Goal: Feedback & Contribution: Leave review/rating

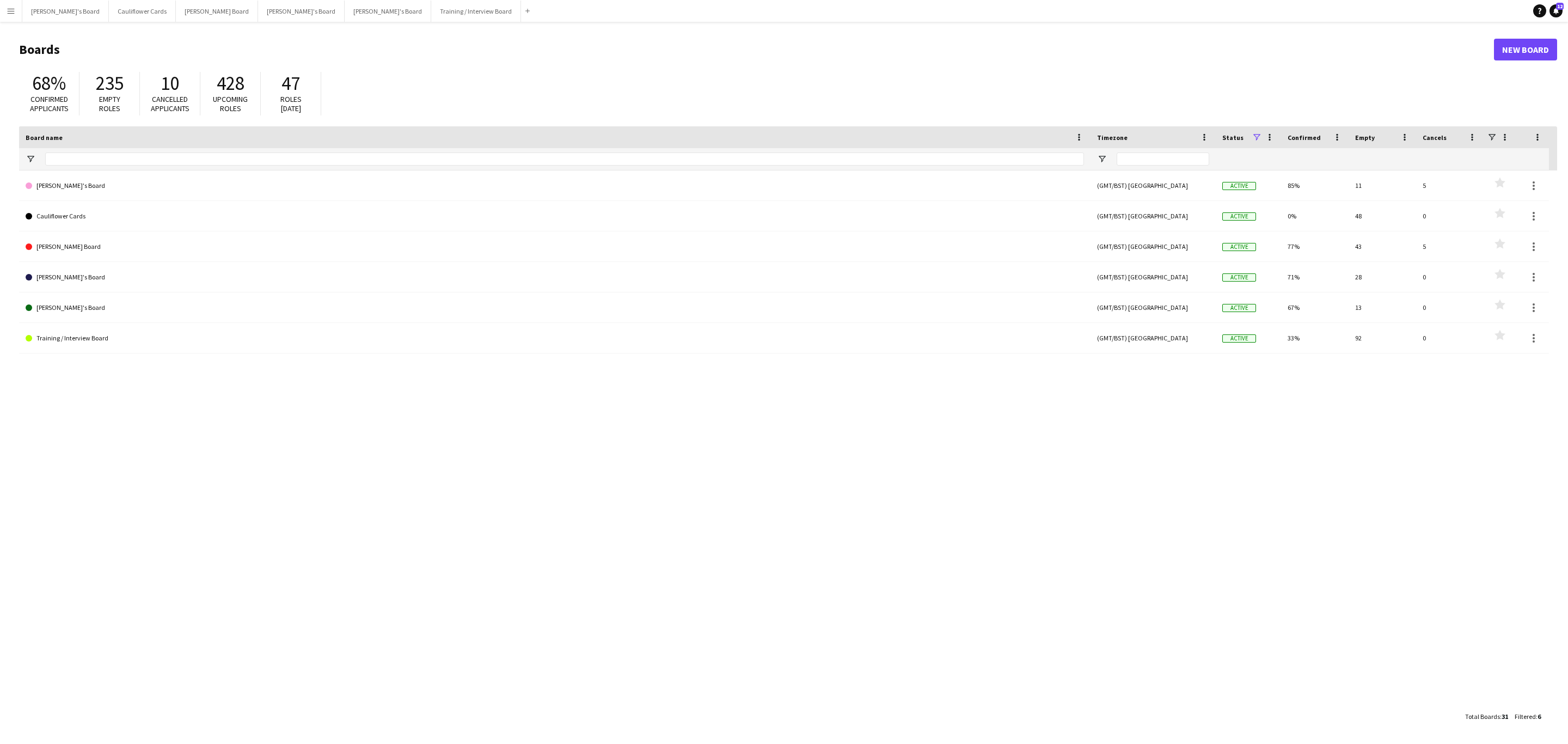
click at [9, 12] on app-icon "Menu" at bounding box center [11, 11] width 9 height 9
drag, startPoint x: 133, startPoint y: 61, endPoint x: 428, endPoint y: 113, distance: 299.5
click at [133, 61] on link "My Workforce" at bounding box center [164, 59] width 109 height 21
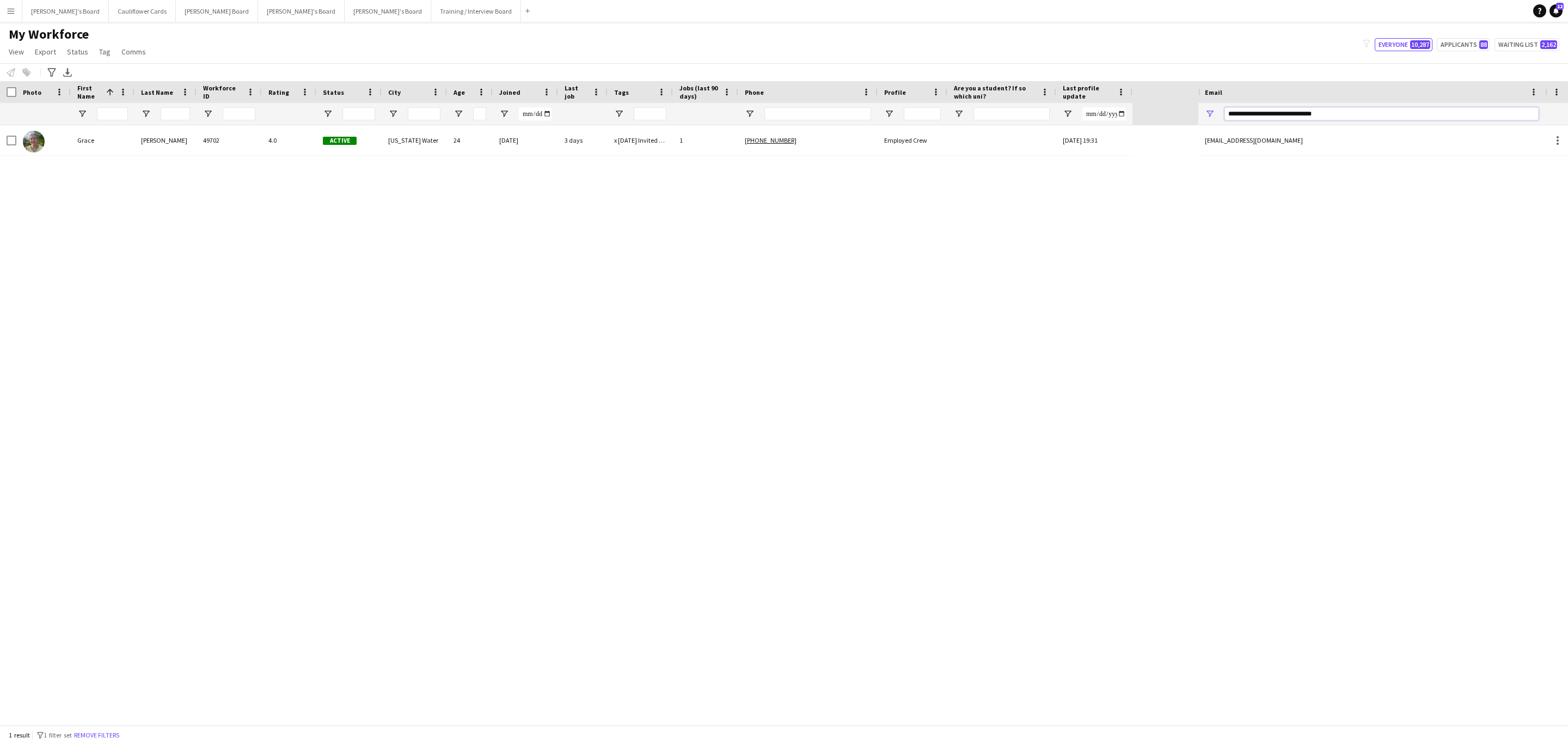
click at [1301, 109] on input "**********" at bounding box center [1382, 113] width 314 height 13
paste input "Email Filter Input"
type input "*"
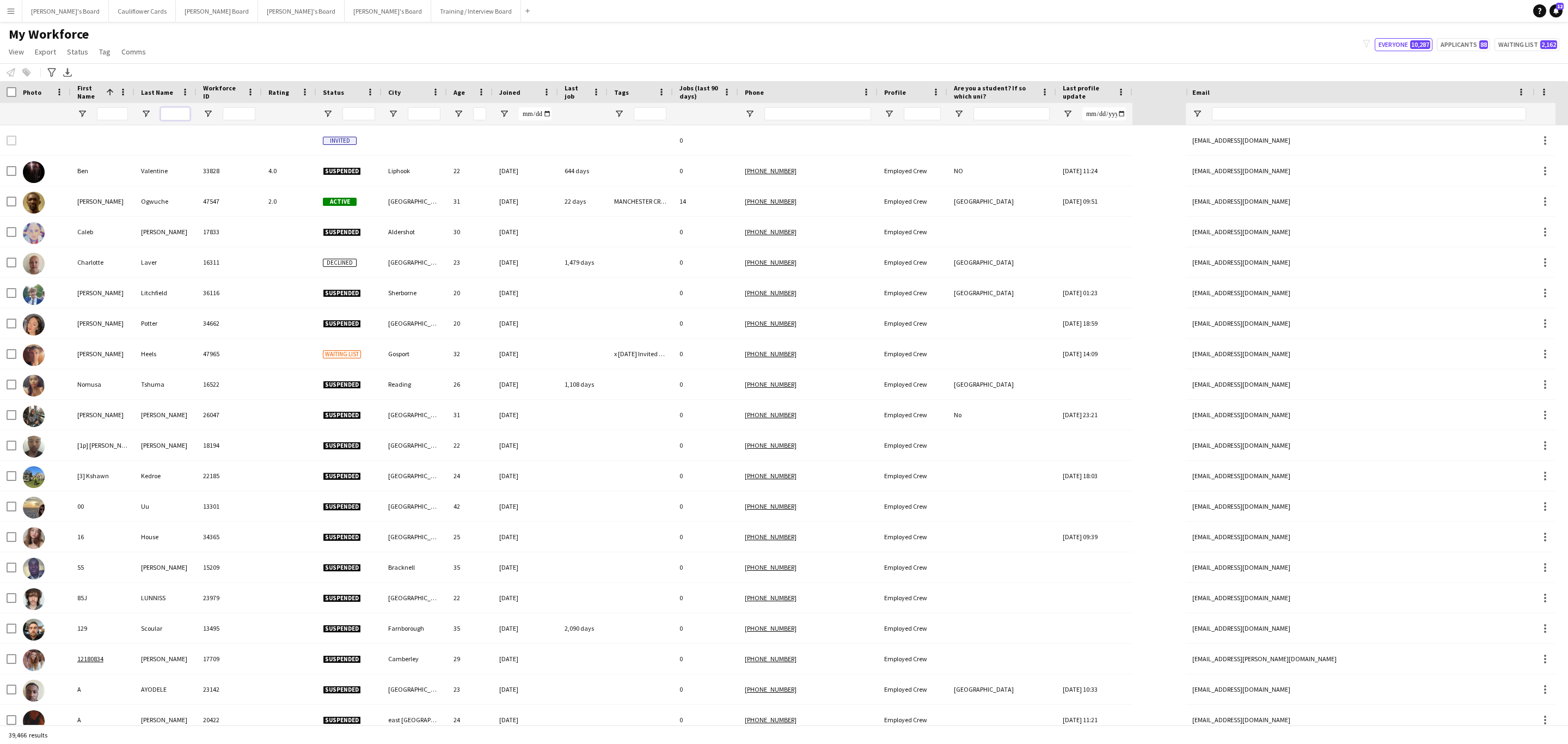
click at [171, 118] on input "Last Name Filter Input" at bounding box center [176, 113] width 29 height 13
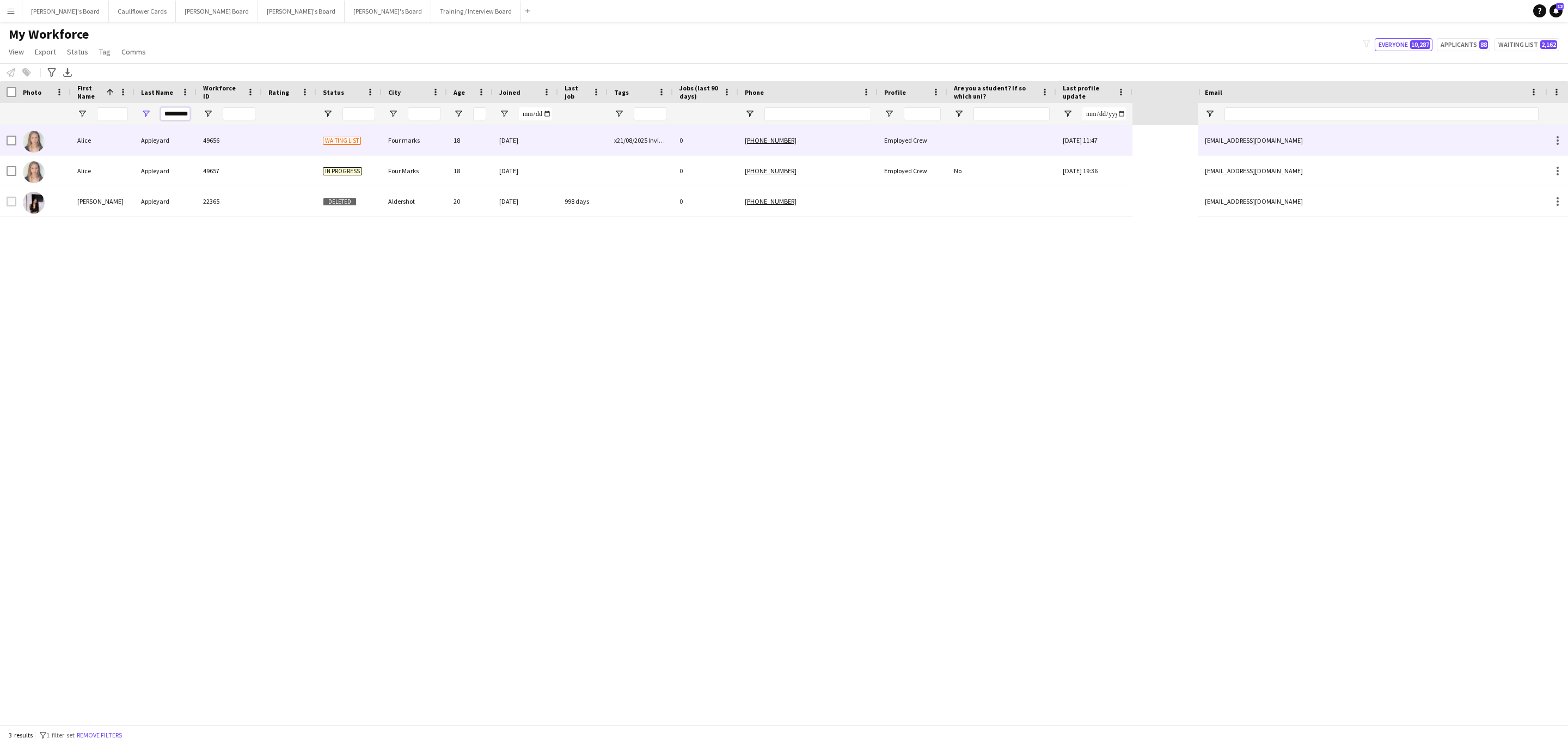
type input "*********"
click at [222, 152] on div "49656" at bounding box center [229, 139] width 65 height 30
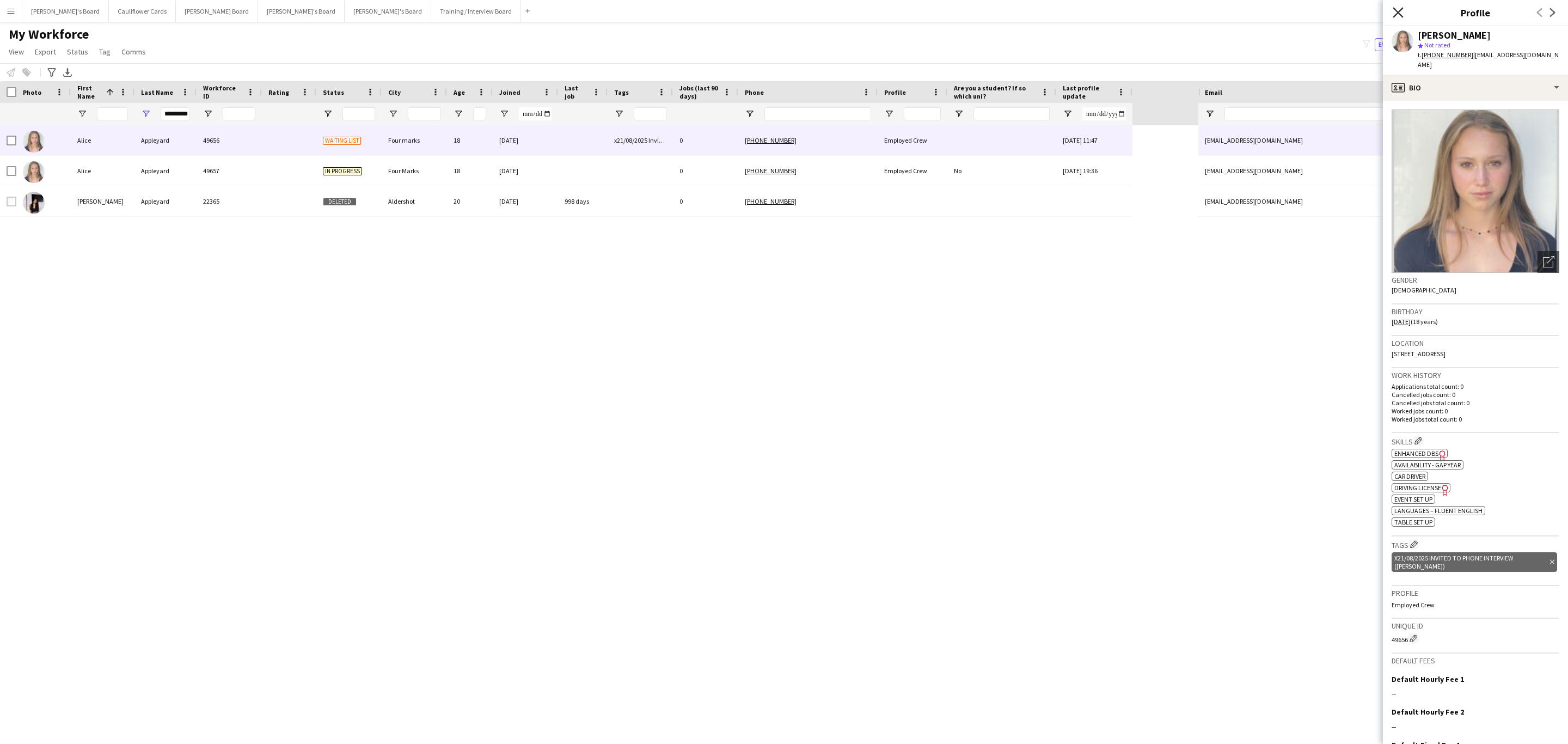
click at [1395, 17] on icon at bounding box center [1397, 12] width 11 height 11
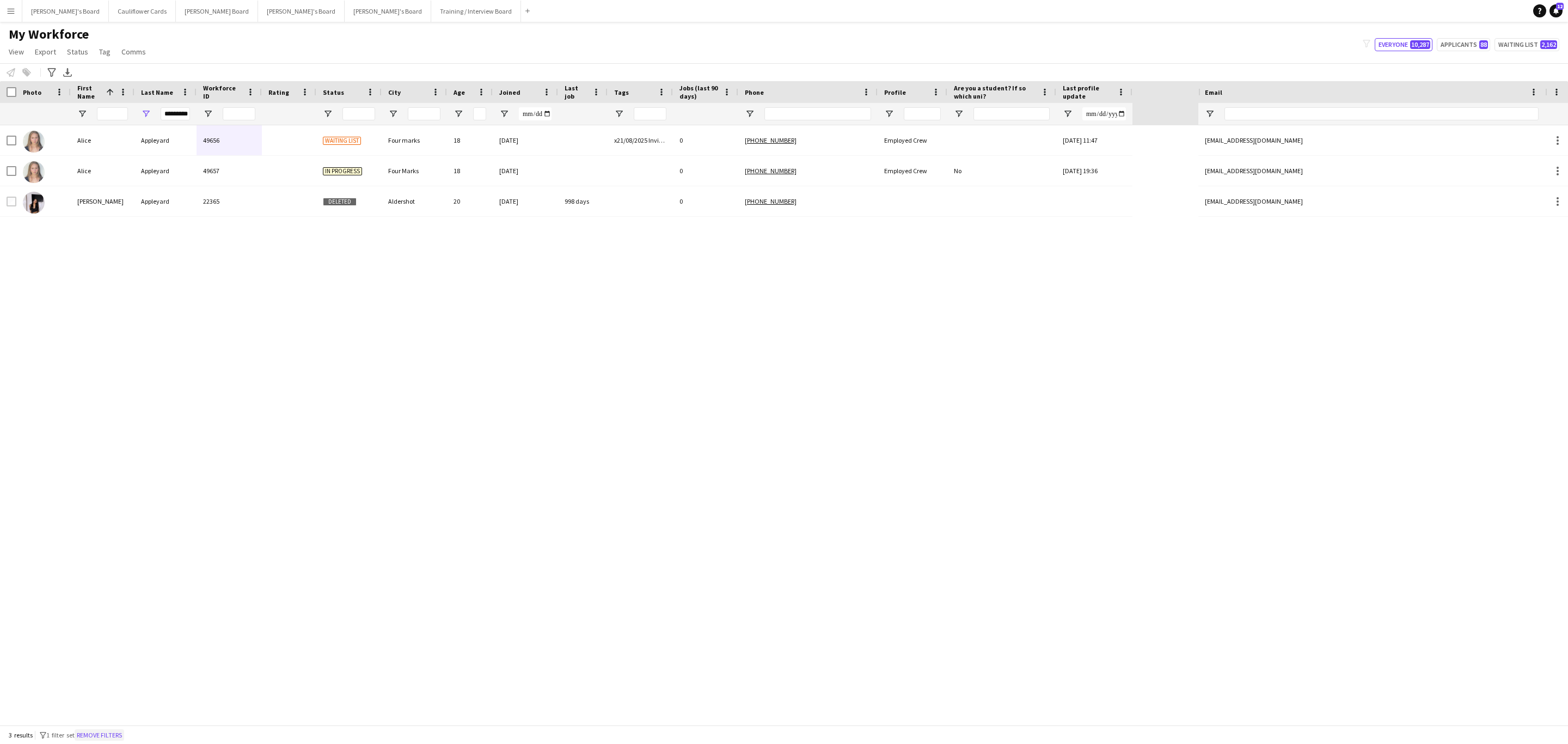
click at [103, 738] on button "Remove filters" at bounding box center [99, 735] width 50 height 12
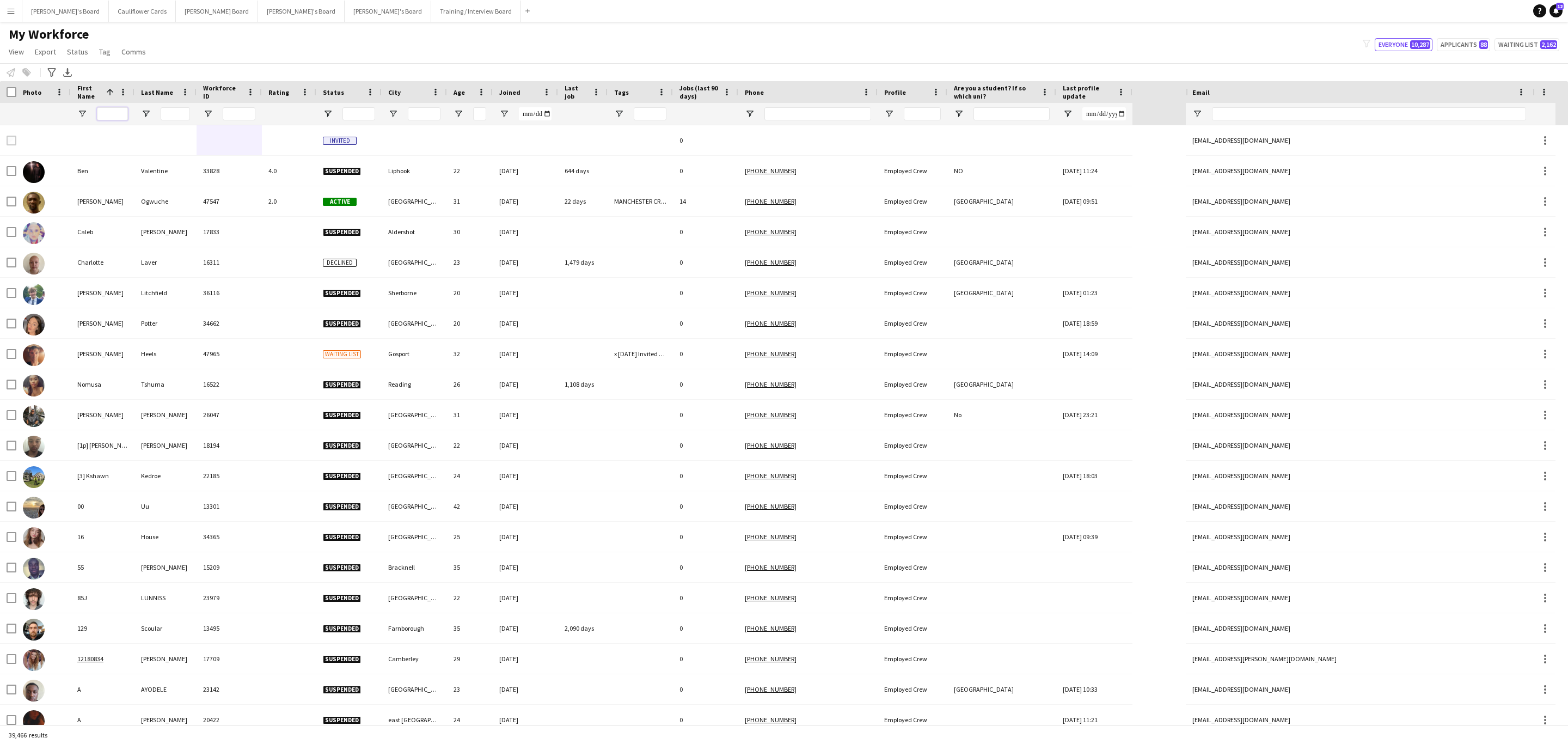
click at [122, 114] on input "First Name Filter Input" at bounding box center [112, 113] width 31 height 13
click at [164, 111] on input "Last Name Filter Input" at bounding box center [176, 113] width 29 height 13
click at [118, 113] on input "First Name Filter Input" at bounding box center [112, 113] width 31 height 13
click at [175, 121] on div at bounding box center [176, 114] width 29 height 21
click at [175, 118] on input "Last Name Filter Input" at bounding box center [176, 113] width 29 height 13
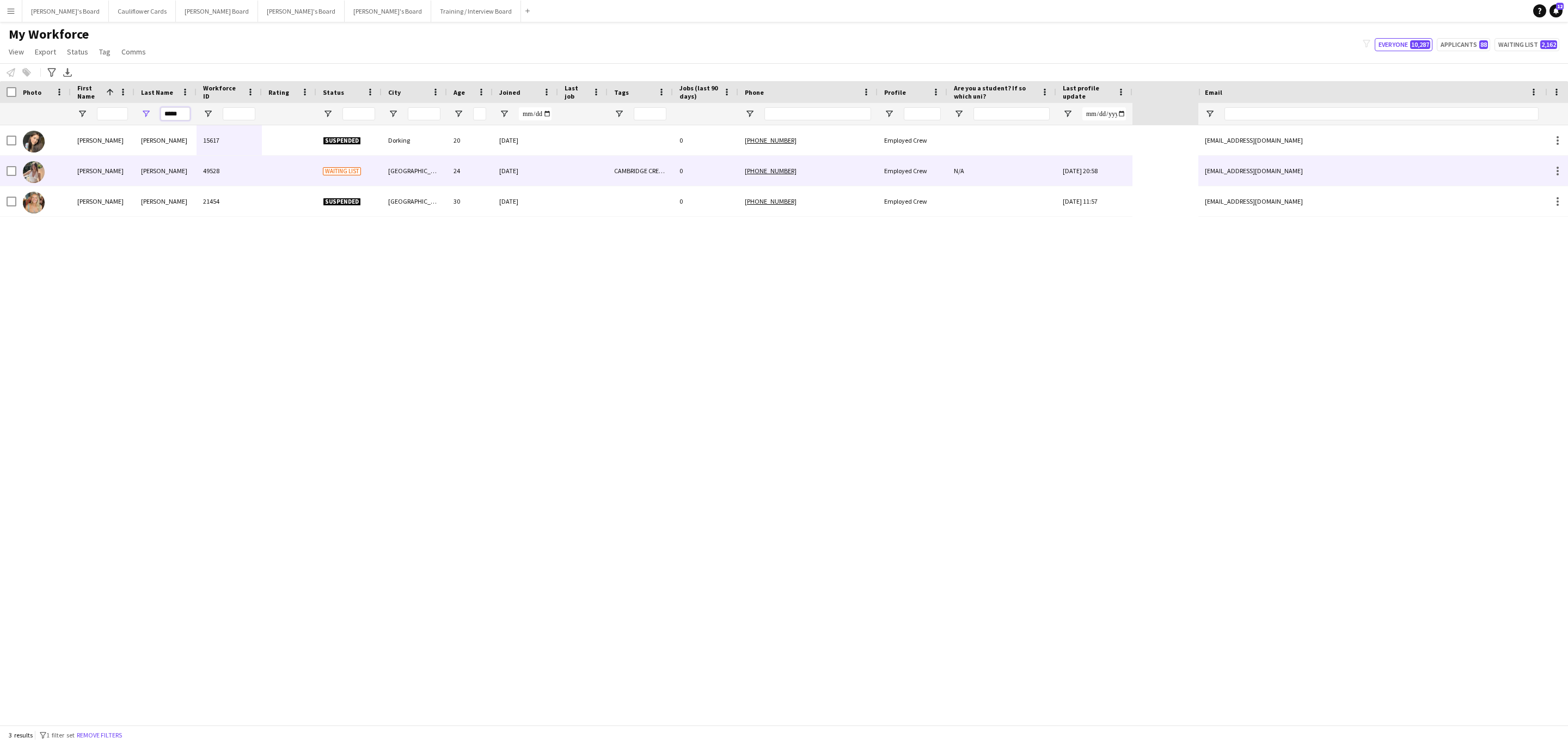
type input "*****"
click at [251, 169] on div "49528" at bounding box center [229, 171] width 65 height 30
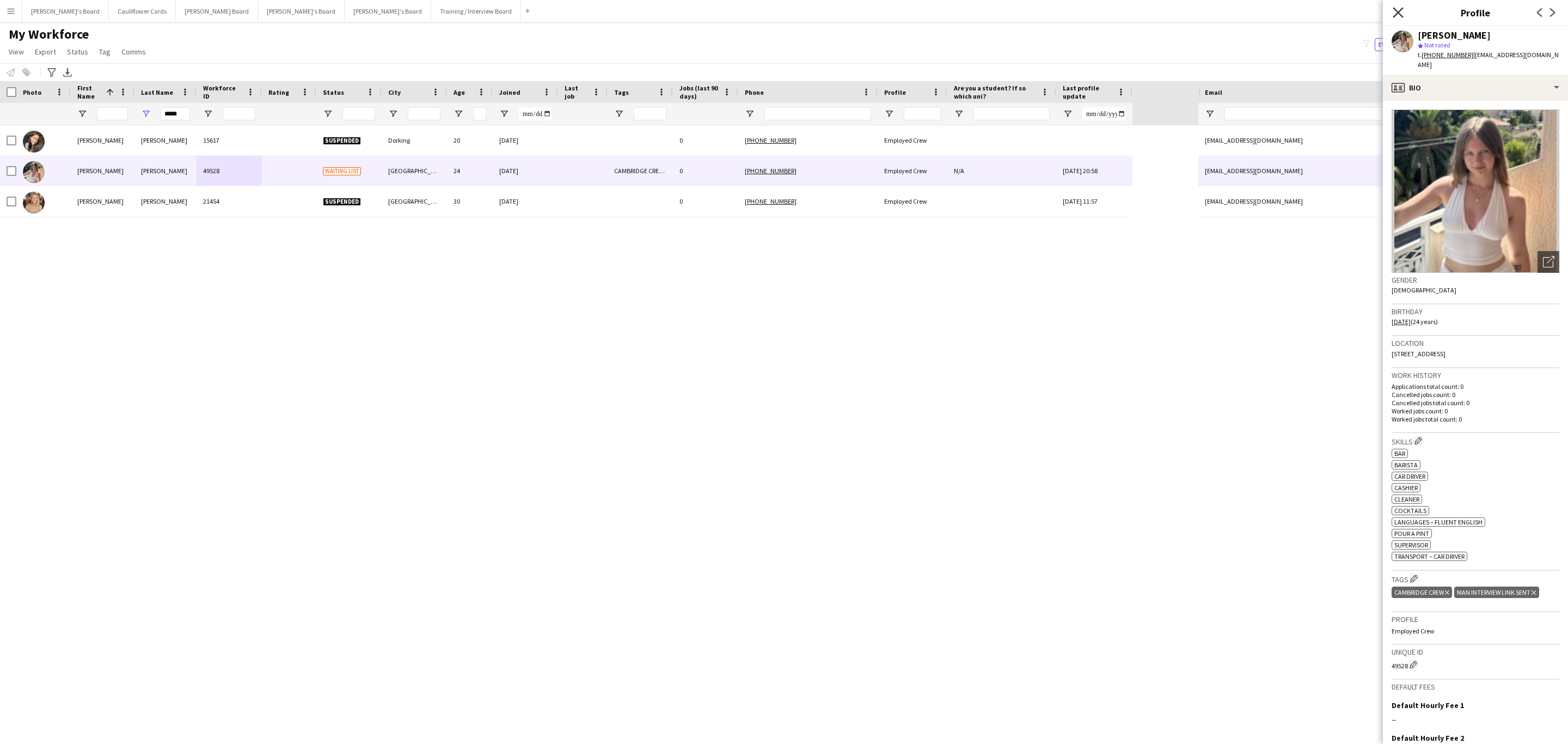
click at [1403, 12] on icon "Close pop-in" at bounding box center [1397, 12] width 11 height 11
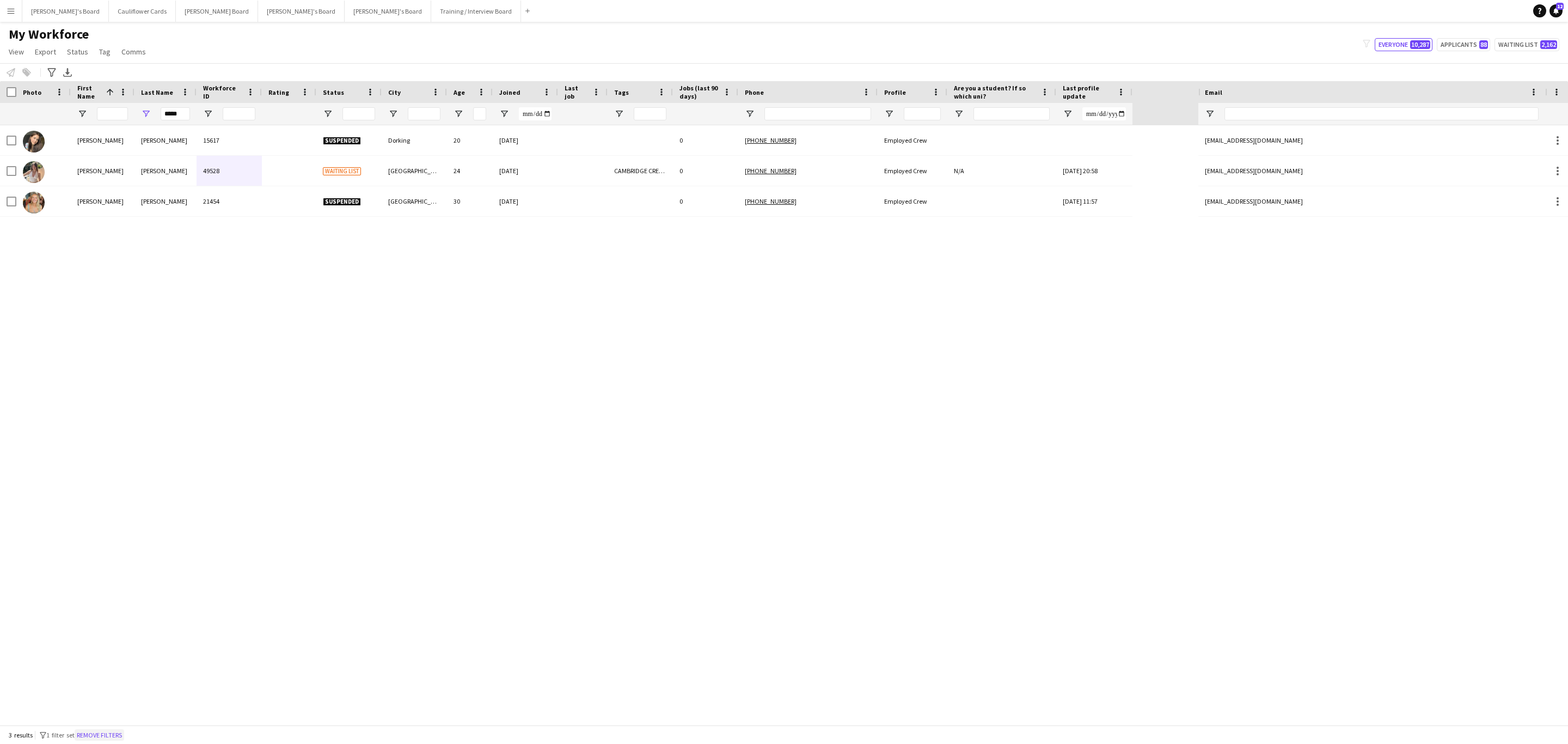
click at [103, 732] on button "Remove filters" at bounding box center [99, 735] width 50 height 12
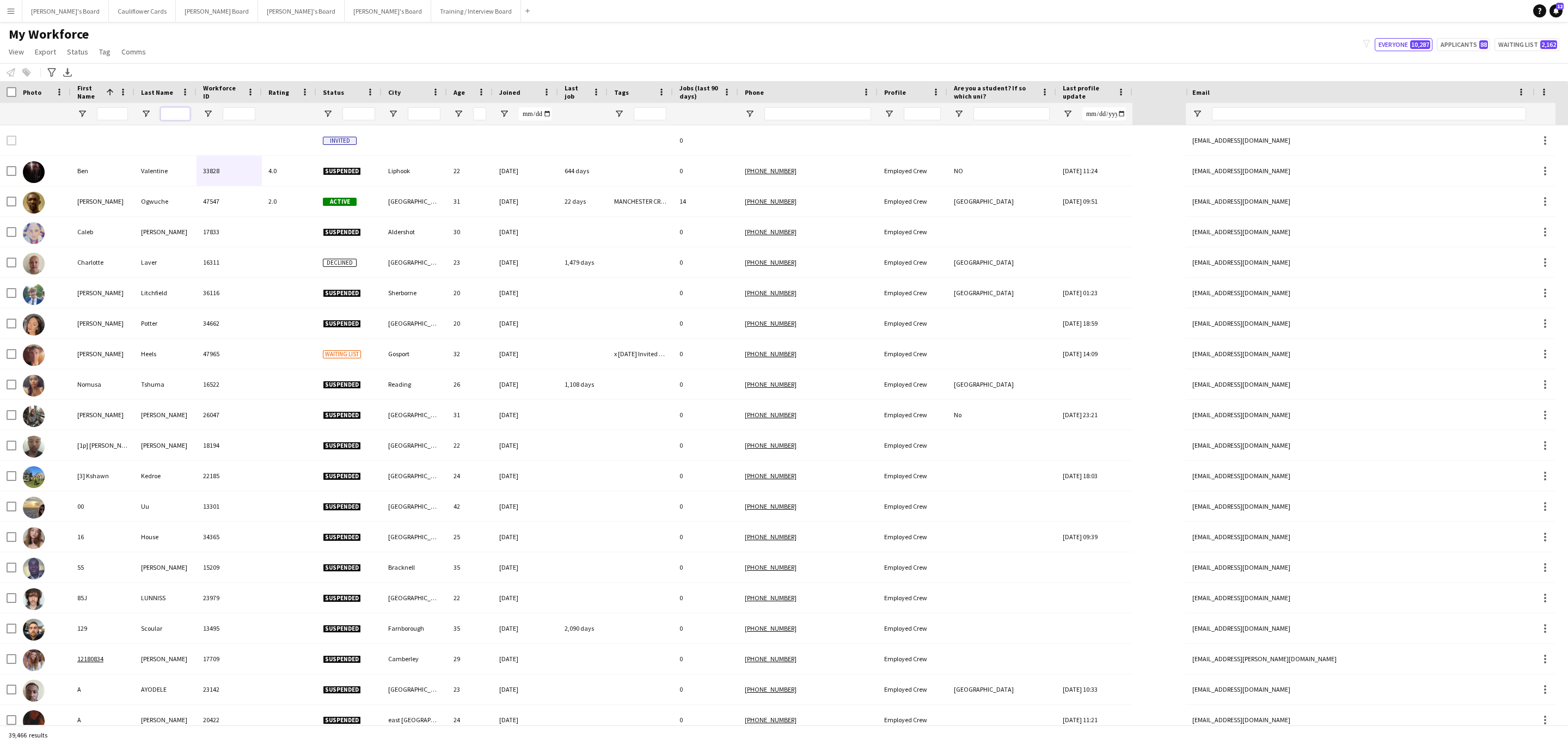
click at [186, 111] on input "Last Name Filter Input" at bounding box center [176, 113] width 29 height 13
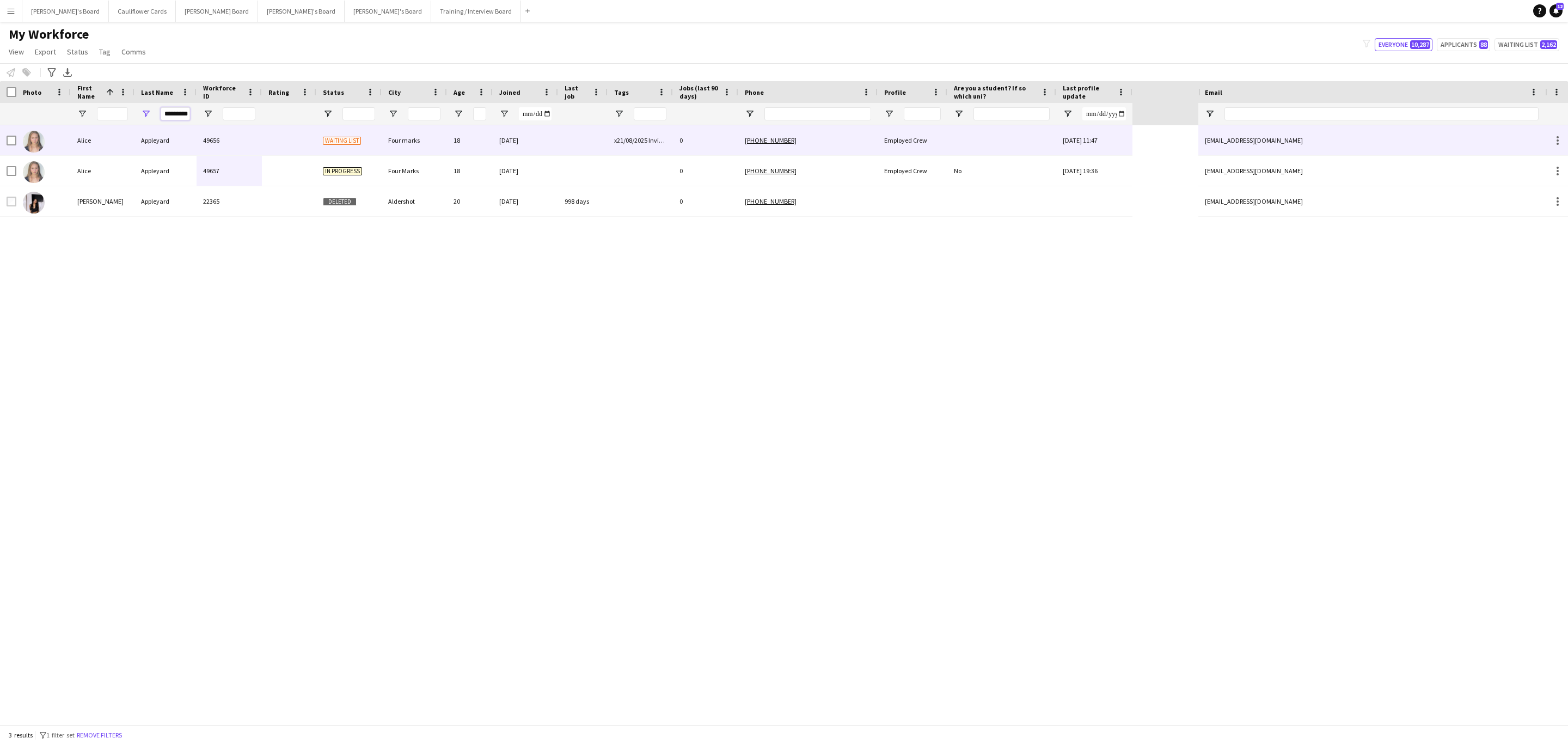
type input "*********"
click at [178, 149] on div "Appleyard" at bounding box center [166, 139] width 62 height 30
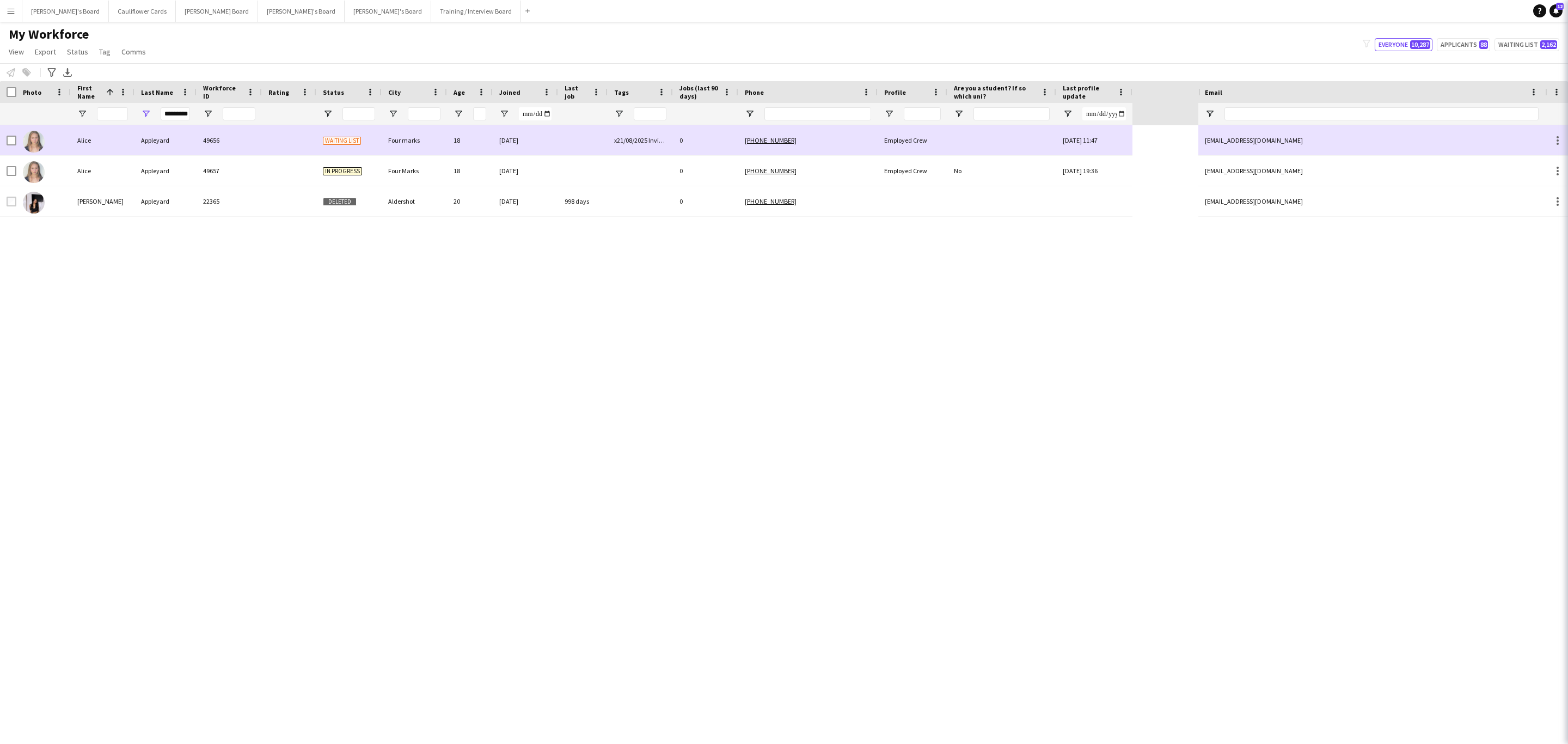
scroll to position [0, 0]
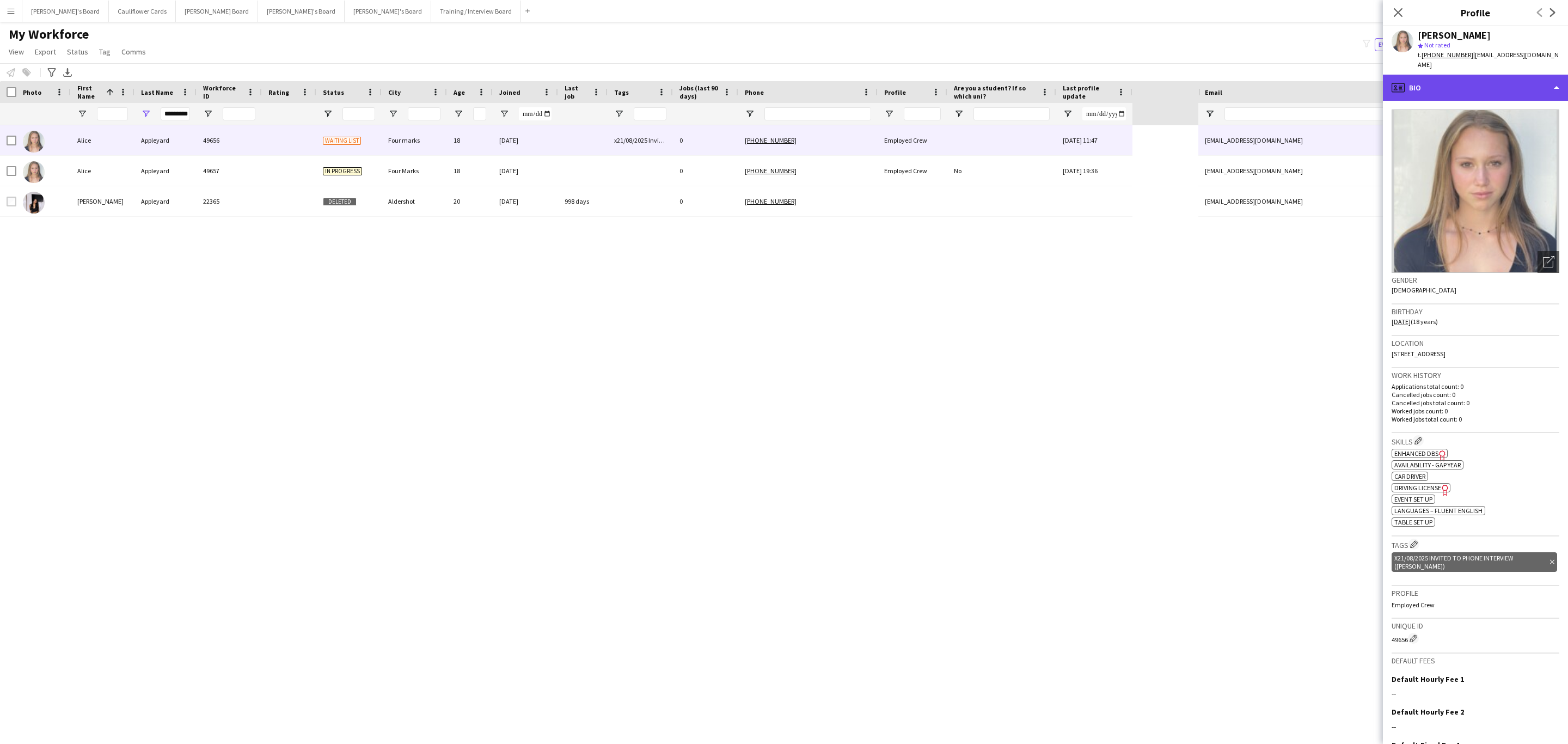
click at [1490, 79] on div "profile Bio" at bounding box center [1475, 88] width 185 height 26
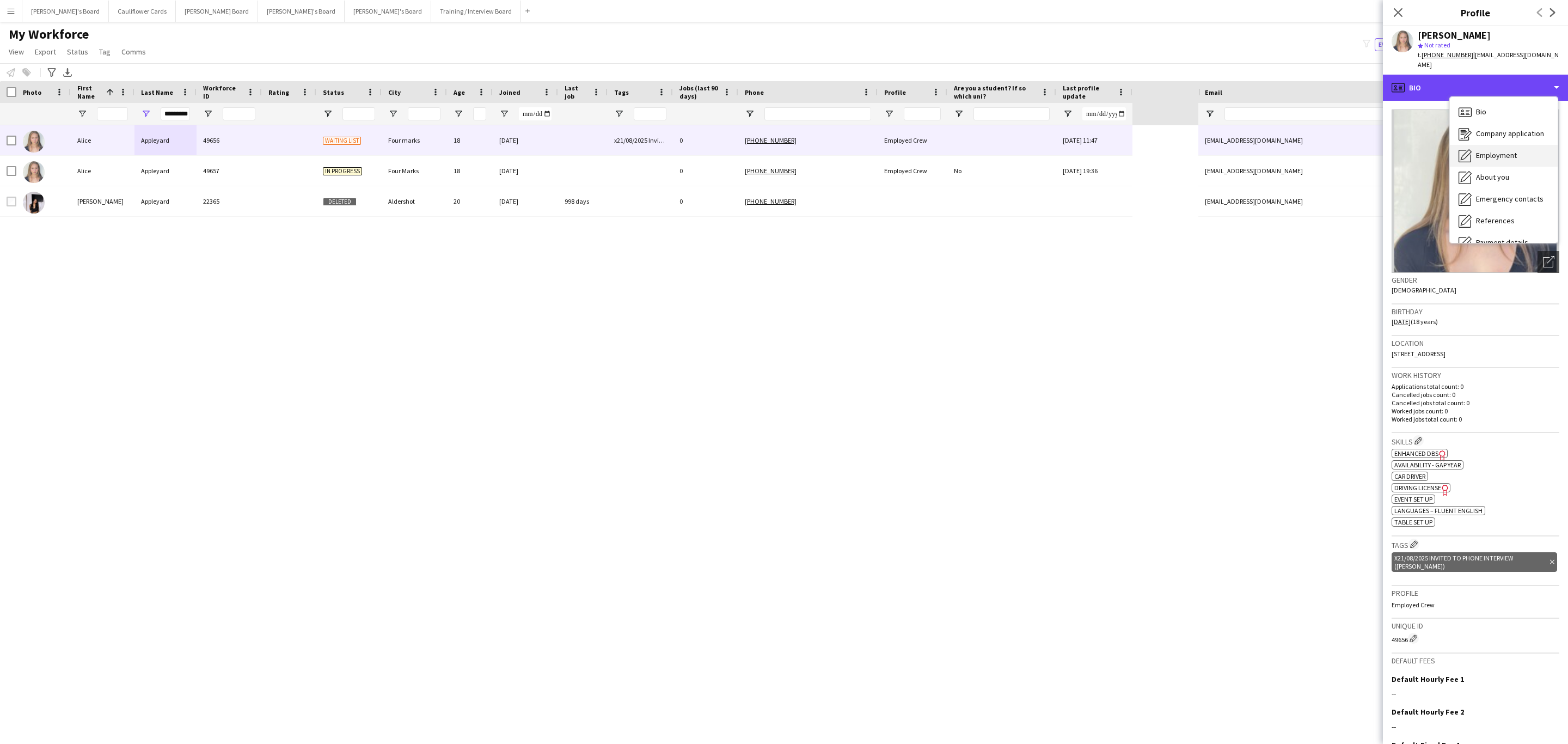
scroll to position [145, 0]
click at [1495, 130] on div "Additional info Additional info" at bounding box center [1504, 140] width 108 height 21
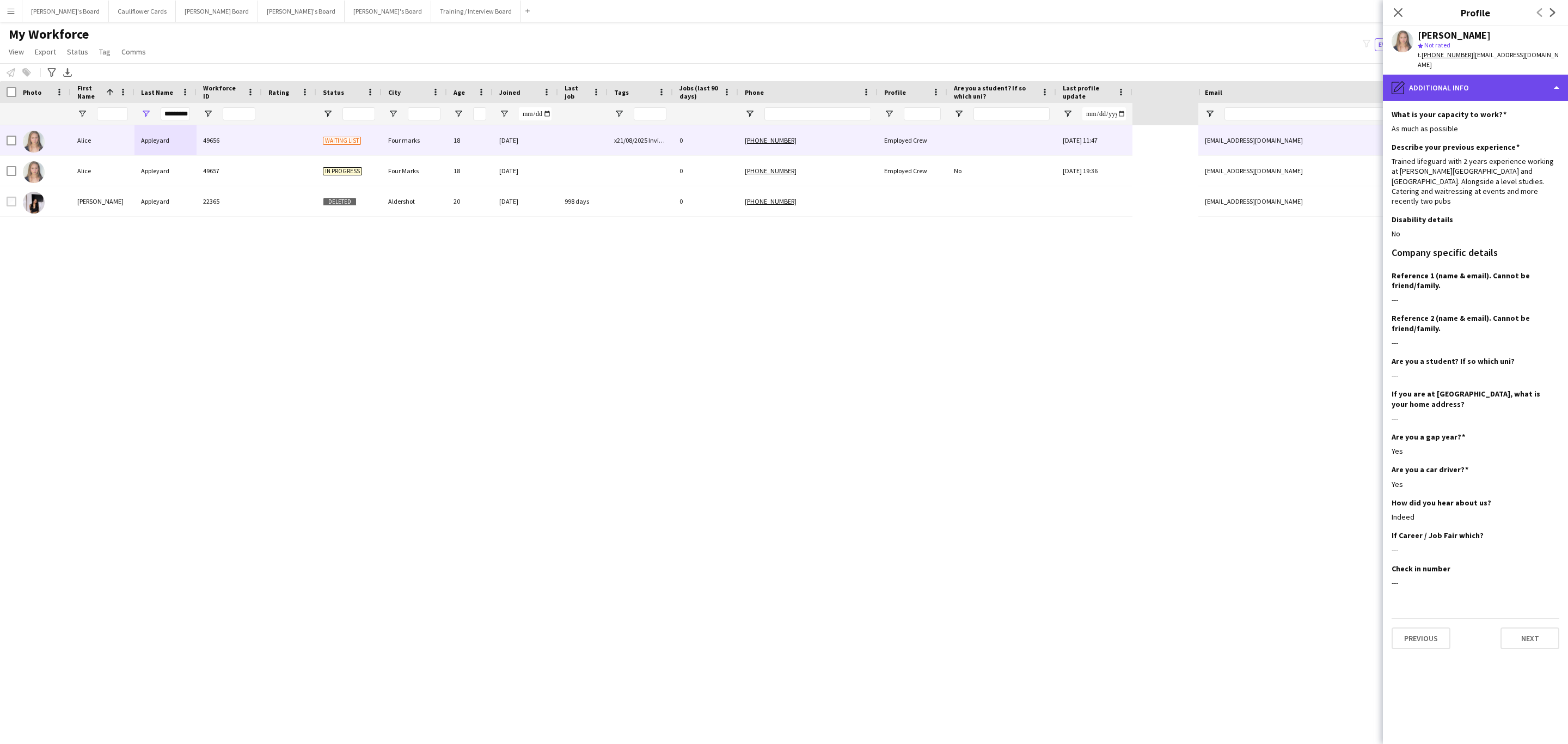
click at [1508, 75] on div "pencil4 Additional info" at bounding box center [1475, 88] width 185 height 26
click at [1497, 136] on span "Additional info" at bounding box center [1500, 140] width 47 height 10
drag, startPoint x: 1509, startPoint y: 76, endPoint x: 1509, endPoint y: 126, distance: 50.0
click at [1509, 75] on div "pencil4 Additional info" at bounding box center [1475, 88] width 185 height 26
click at [1509, 114] on span "Compliance" at bounding box center [1495, 119] width 38 height 10
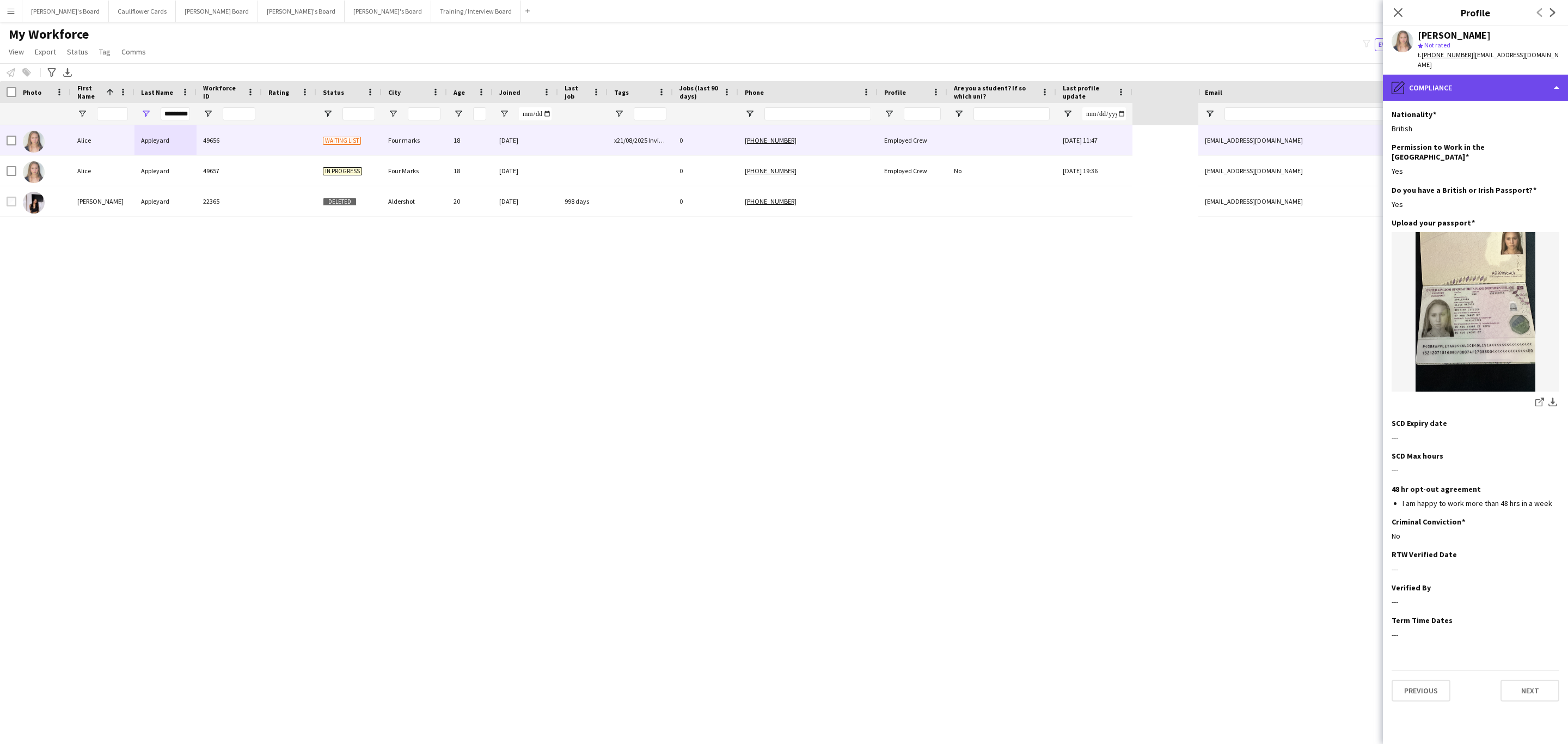
click at [1487, 75] on div "pencil4 Compliance" at bounding box center [1475, 88] width 185 height 26
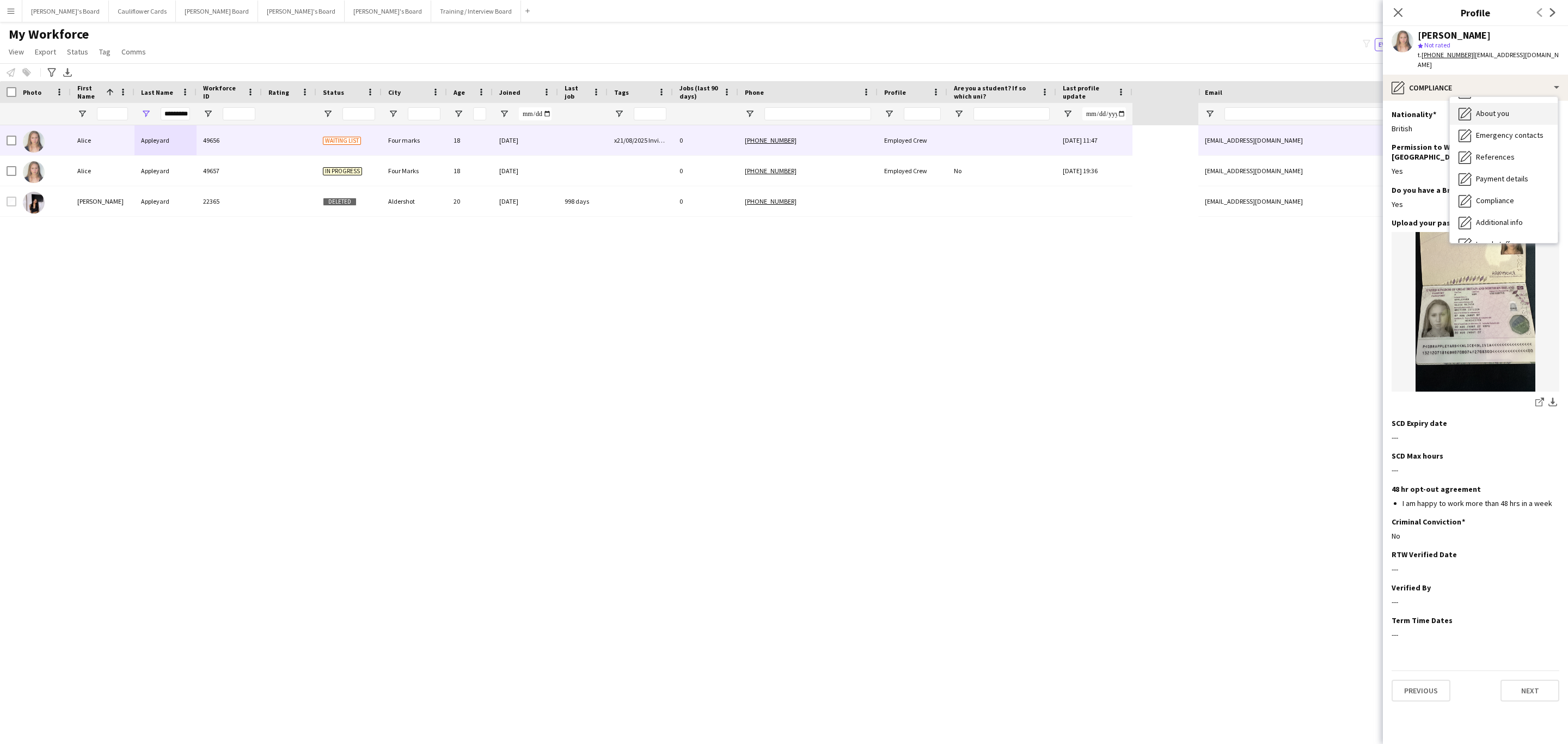
click at [1503, 108] on span "About you" at bounding box center [1493, 113] width 33 height 10
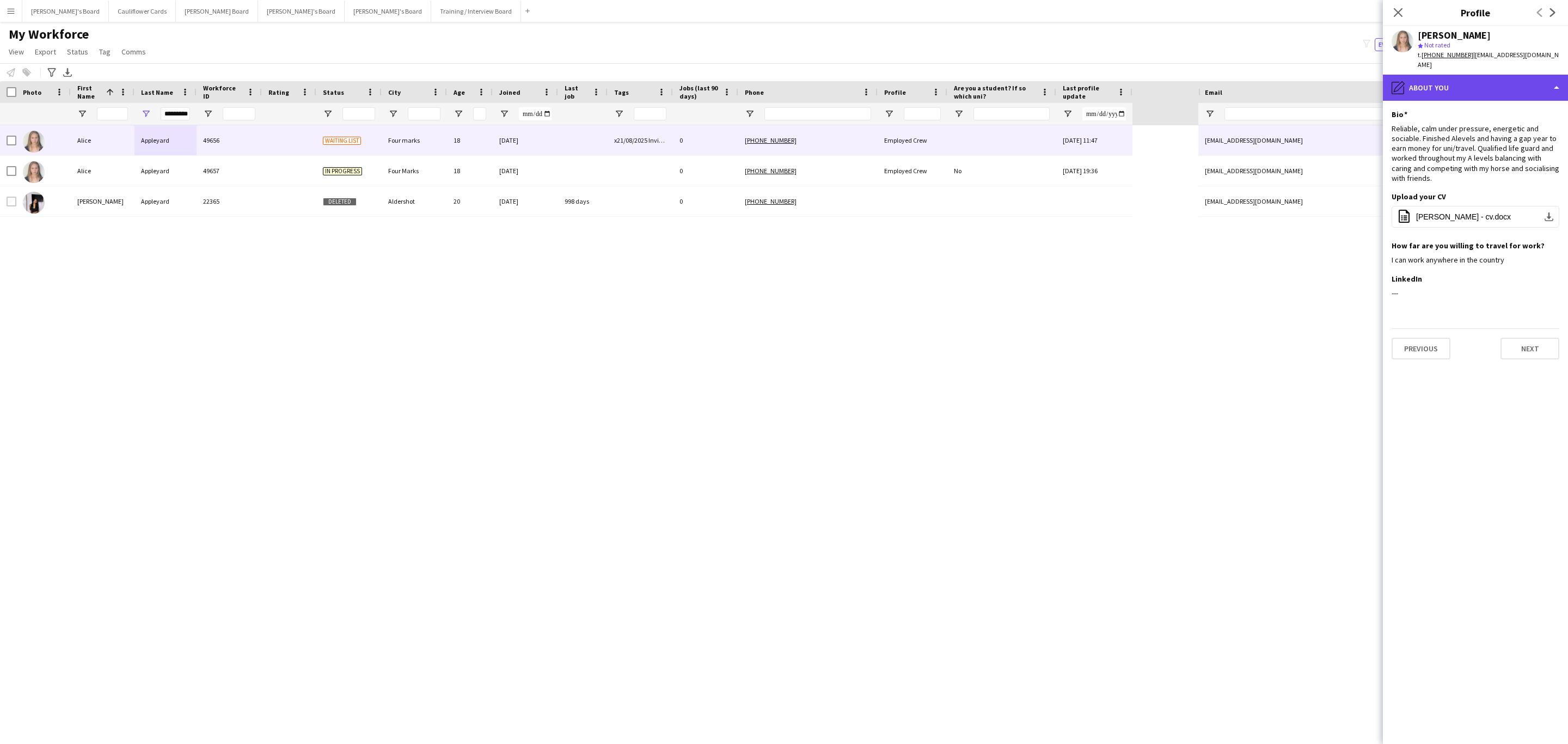
click at [1476, 83] on div "pencil4 About you" at bounding box center [1475, 88] width 185 height 26
click at [1508, 80] on div "pencil4 About you" at bounding box center [1475, 88] width 185 height 26
click at [1508, 77] on div "pencil4 About you" at bounding box center [1475, 88] width 185 height 26
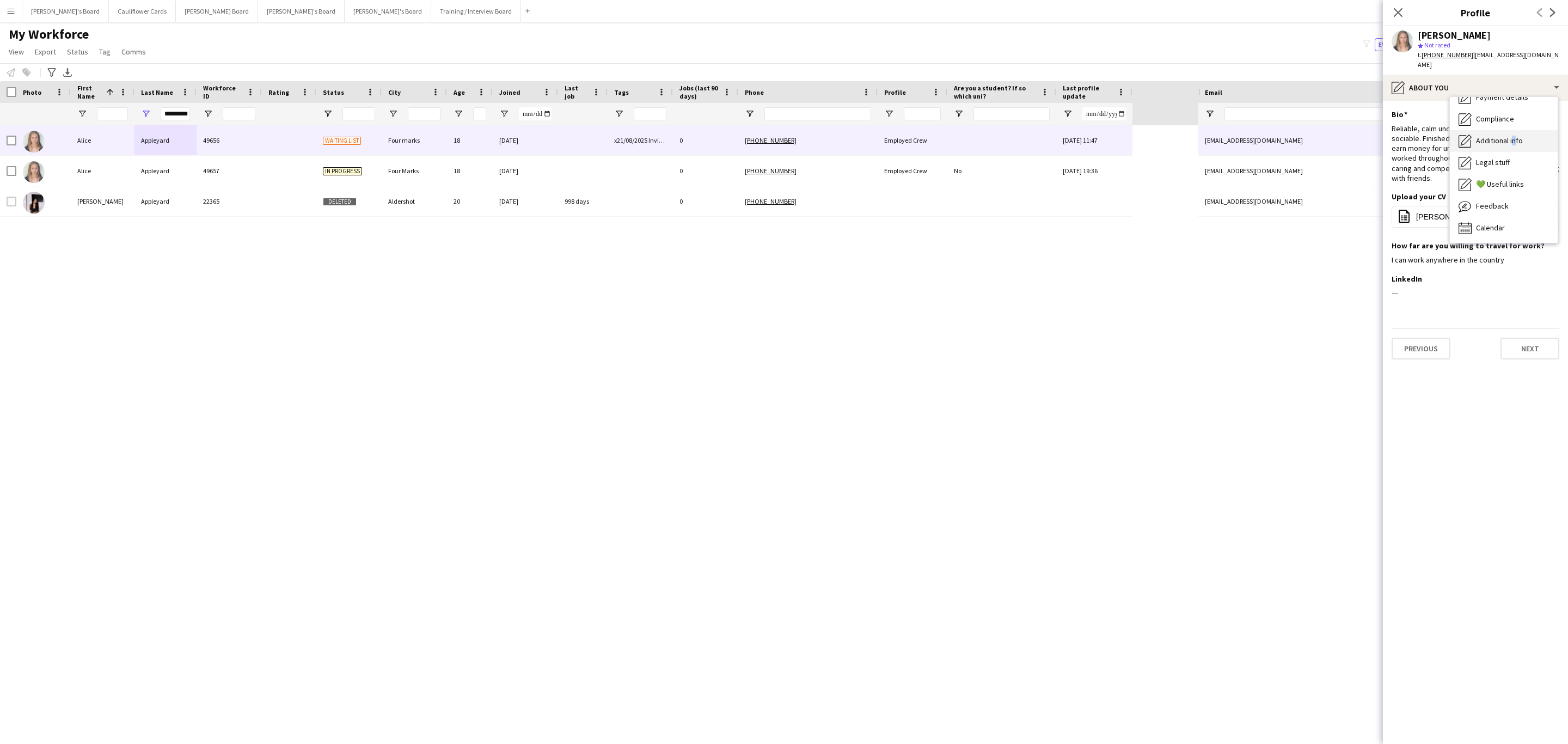
click at [1511, 136] on span "Additional info" at bounding box center [1500, 140] width 47 height 10
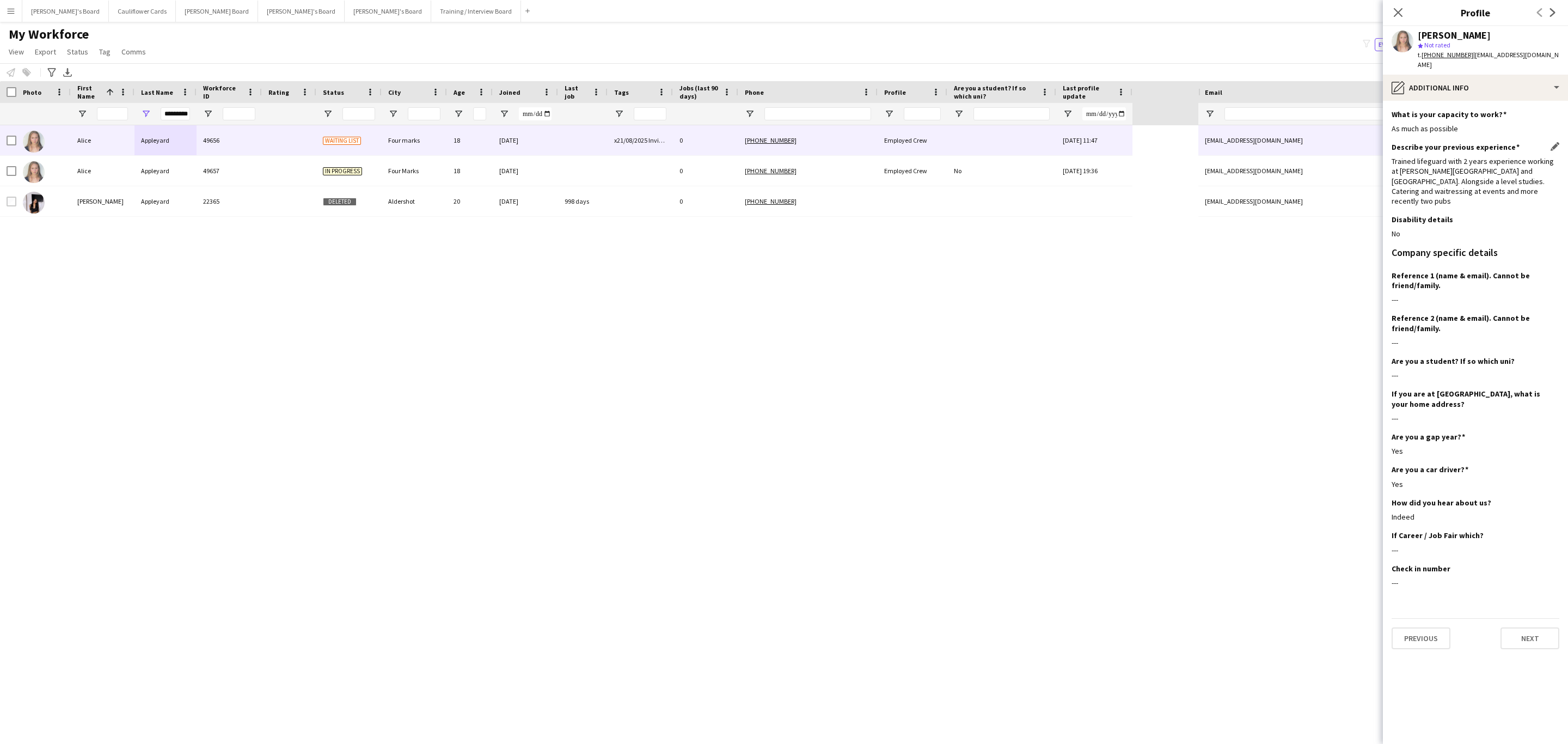
click at [1409, 156] on div "Trained lifeguard with 2 years experience working at Alton Sports Centre and Ro…" at bounding box center [1475, 180] width 168 height 50
click at [1410, 156] on div "Trained lifeguard with 2 years experience working at Alton Sports Centre and Ro…" at bounding box center [1475, 180] width 168 height 50
click at [1472, 176] on div "Trained lifeguard with 2 years experience working at Alton Sports Centre and Ro…" at bounding box center [1475, 180] width 168 height 50
click at [1487, 75] on div "pencil4 Additional info" at bounding box center [1475, 88] width 185 height 26
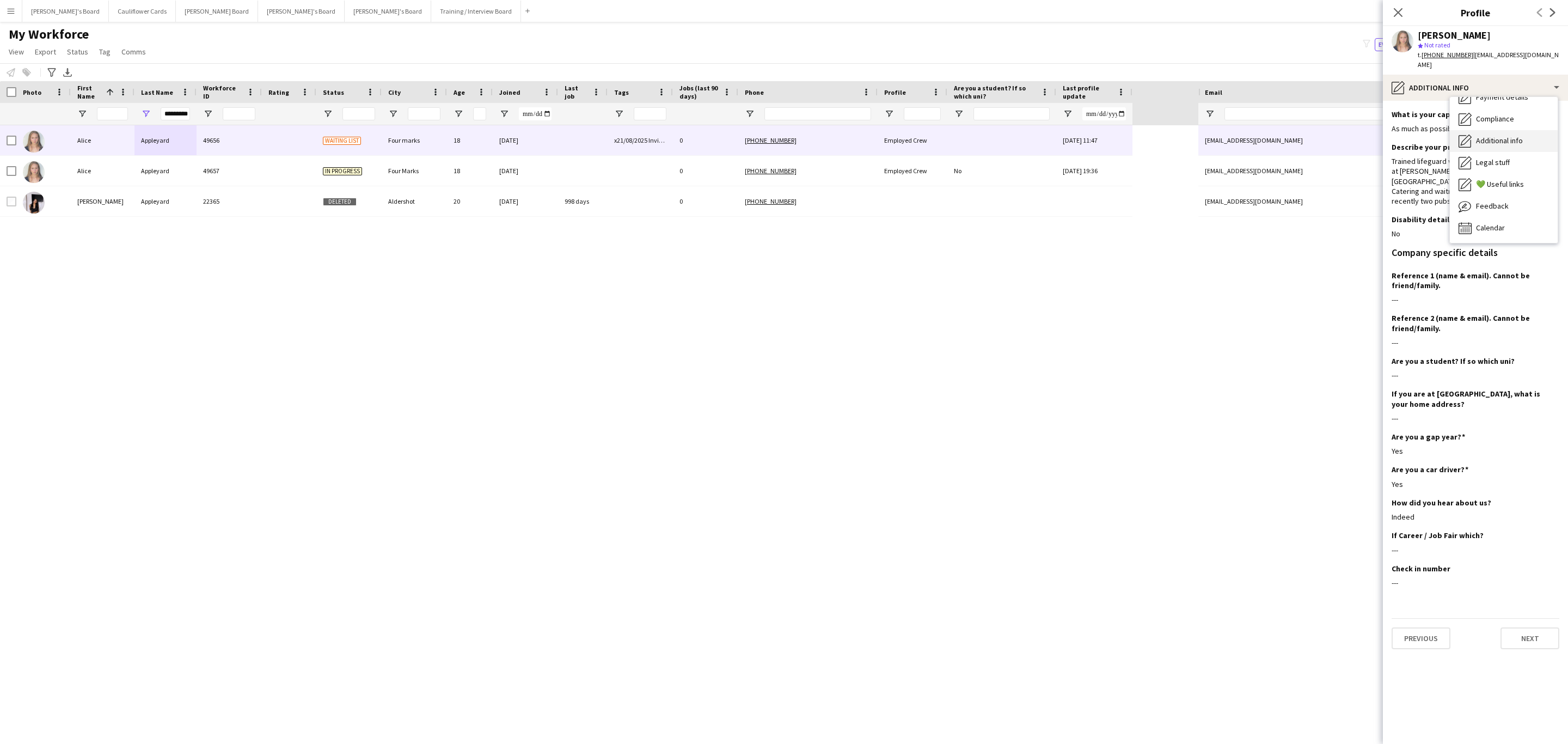
click at [1485, 136] on span "Additional info" at bounding box center [1500, 140] width 47 height 10
click at [1467, 176] on div "Trained lifeguard with 2 years experience working at Alton Sports Centre and Ro…" at bounding box center [1475, 180] width 168 height 50
click at [1467, 174] on div "Trained lifeguard with 2 years experience working at Alton Sports Centre and Ro…" at bounding box center [1475, 180] width 168 height 50
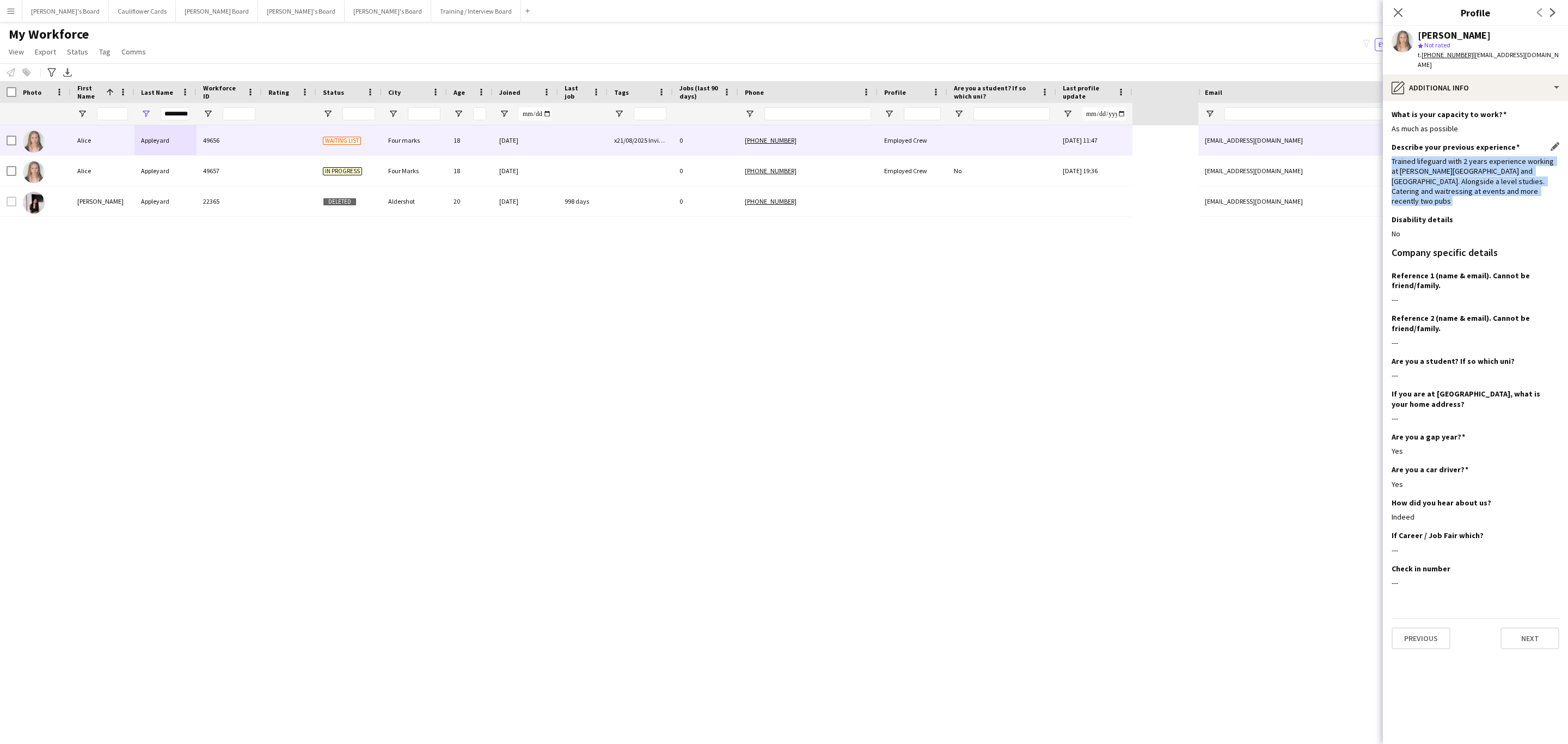
click at [1470, 181] on div "Trained lifeguard with 2 years experience working at Alton Sports Centre and Ro…" at bounding box center [1475, 180] width 168 height 50
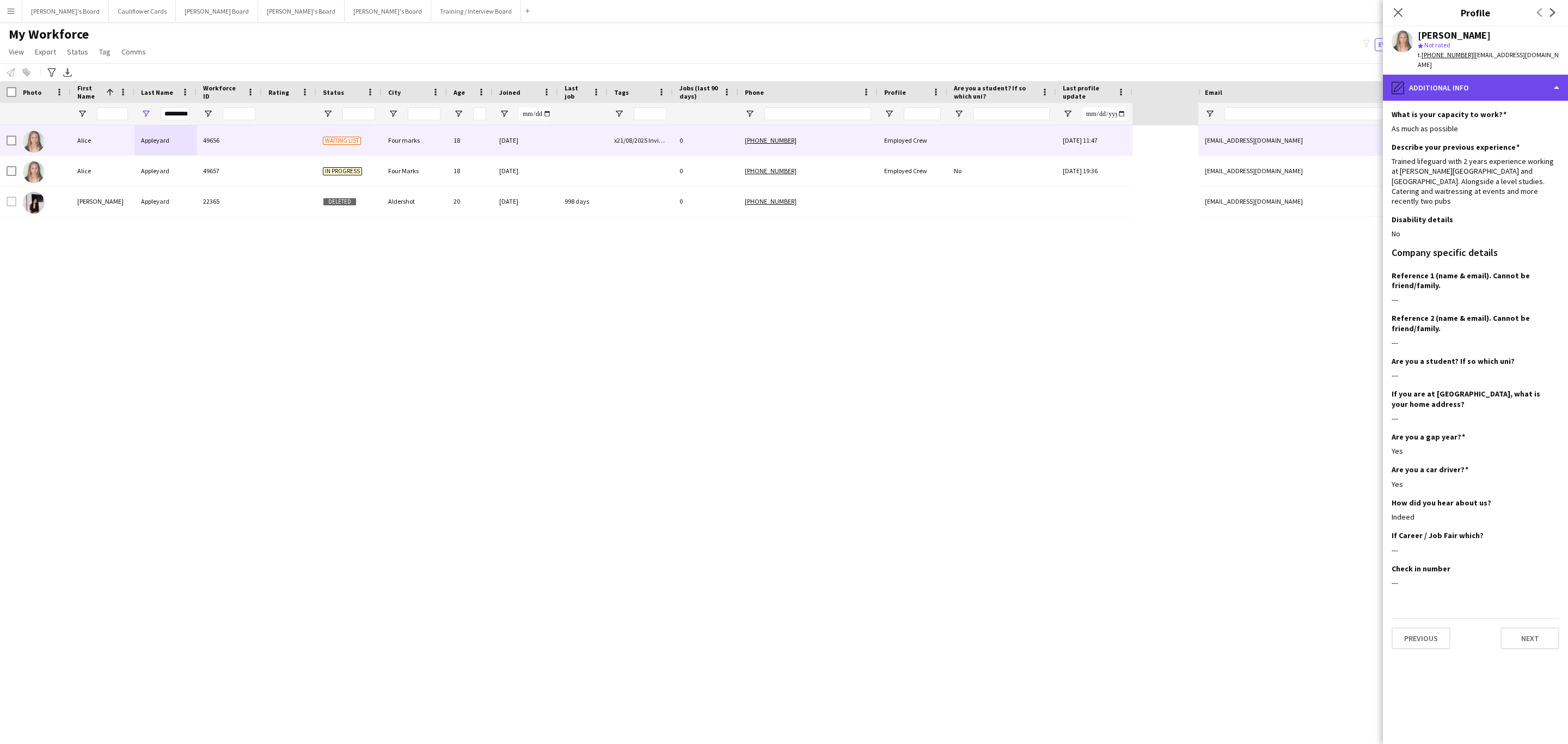
click at [1501, 86] on div "pencil4 Additional info" at bounding box center [1475, 88] width 185 height 26
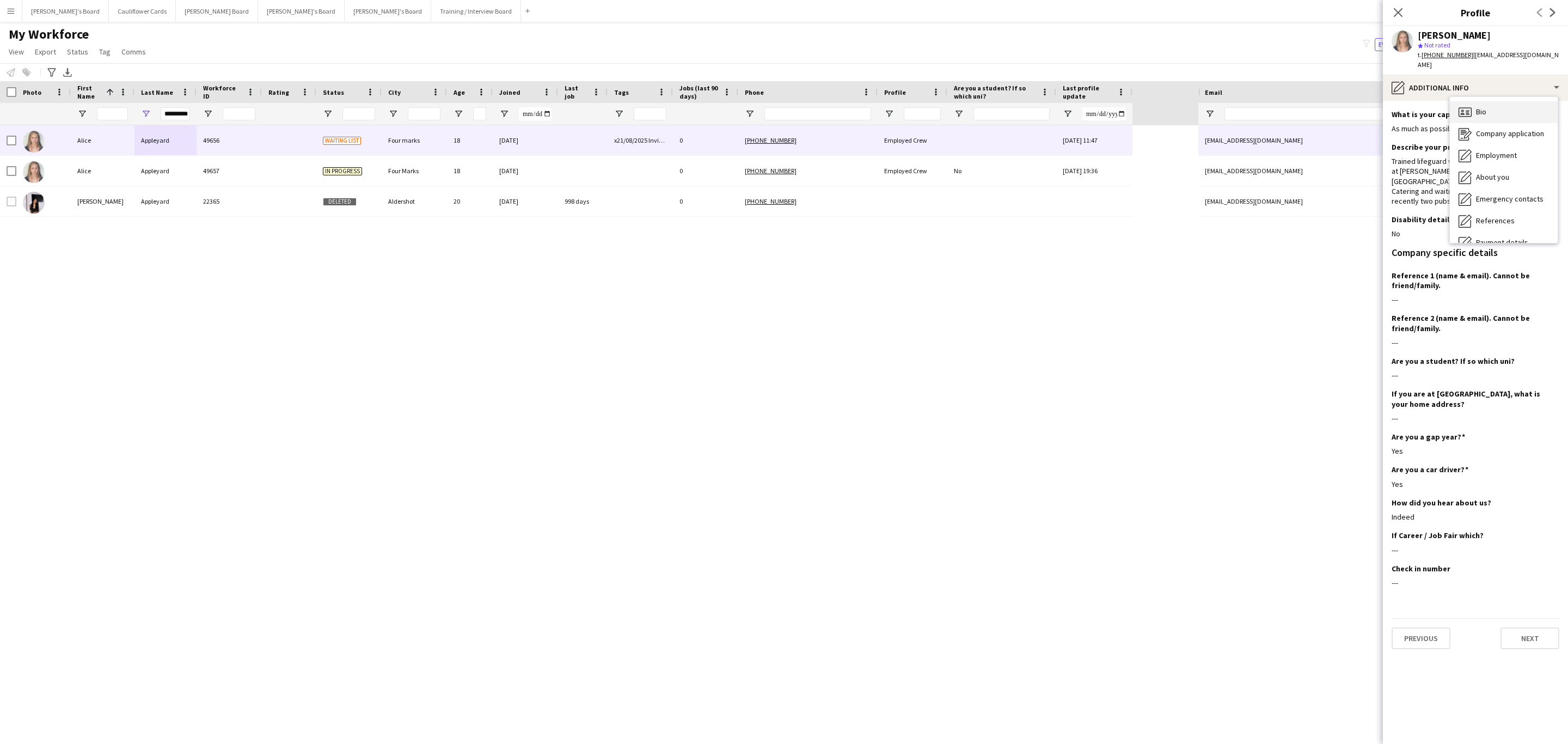
click at [1512, 101] on div "Bio Bio" at bounding box center [1504, 112] width 108 height 21
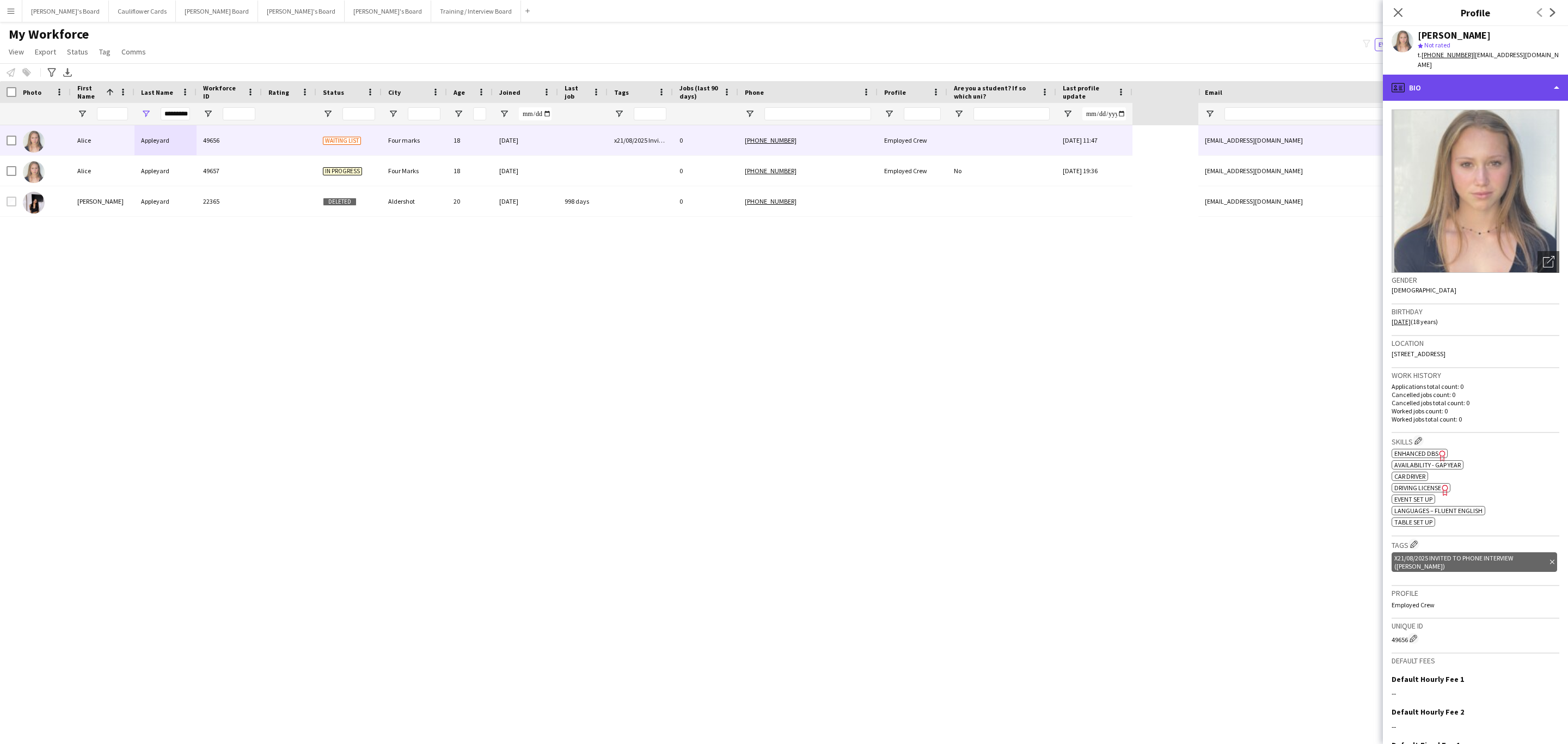
click at [1513, 82] on div "profile Bio" at bounding box center [1475, 88] width 185 height 26
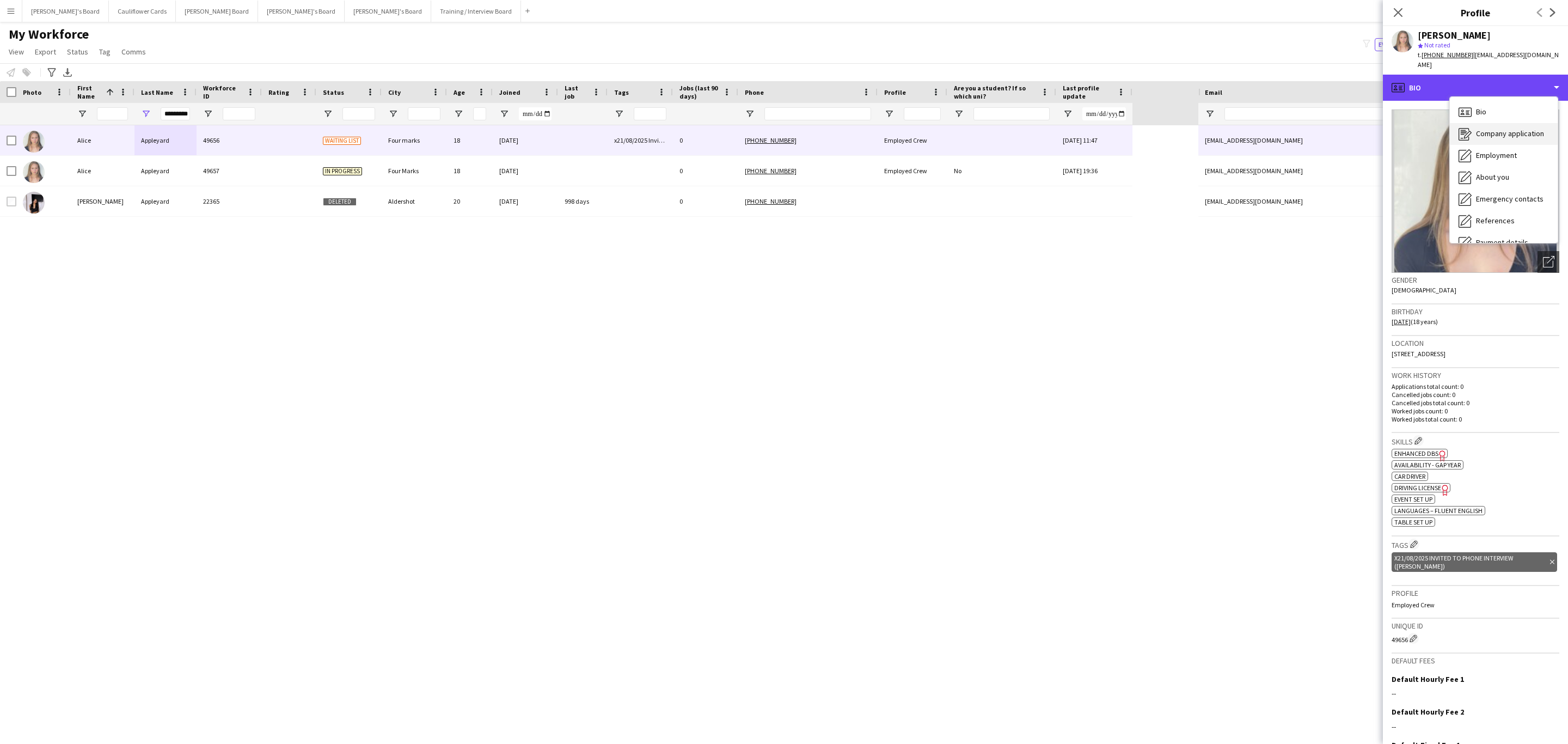
scroll to position [145, 0]
click at [1510, 136] on span "Additional info" at bounding box center [1500, 140] width 47 height 10
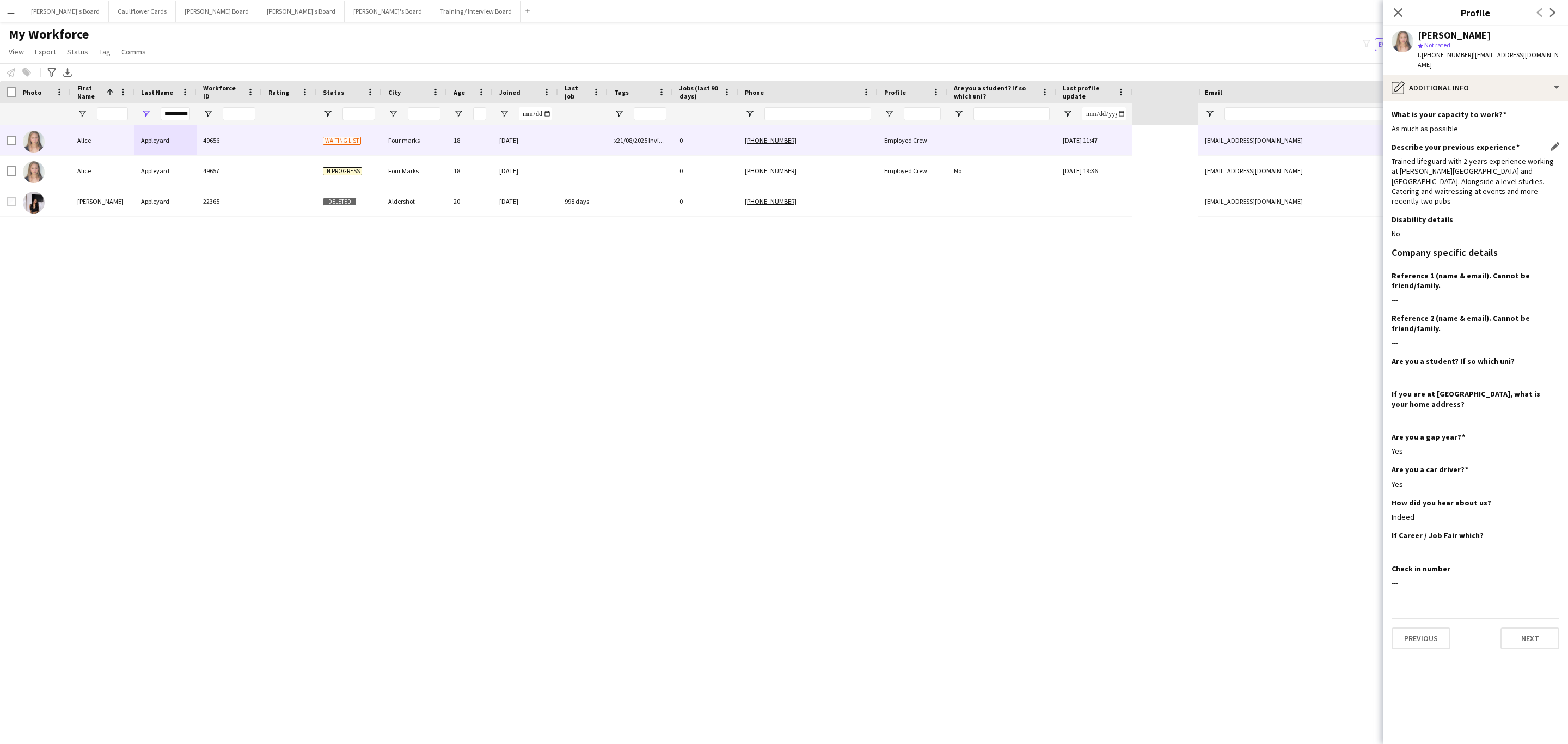
click at [1470, 174] on div "Trained lifeguard with 2 years experience working at Alton Sports Centre and Ro…" at bounding box center [1475, 180] width 168 height 50
click at [1470, 178] on div "Trained lifeguard with 2 years experience working at Alton Sports Centre and Ro…" at bounding box center [1475, 180] width 168 height 50
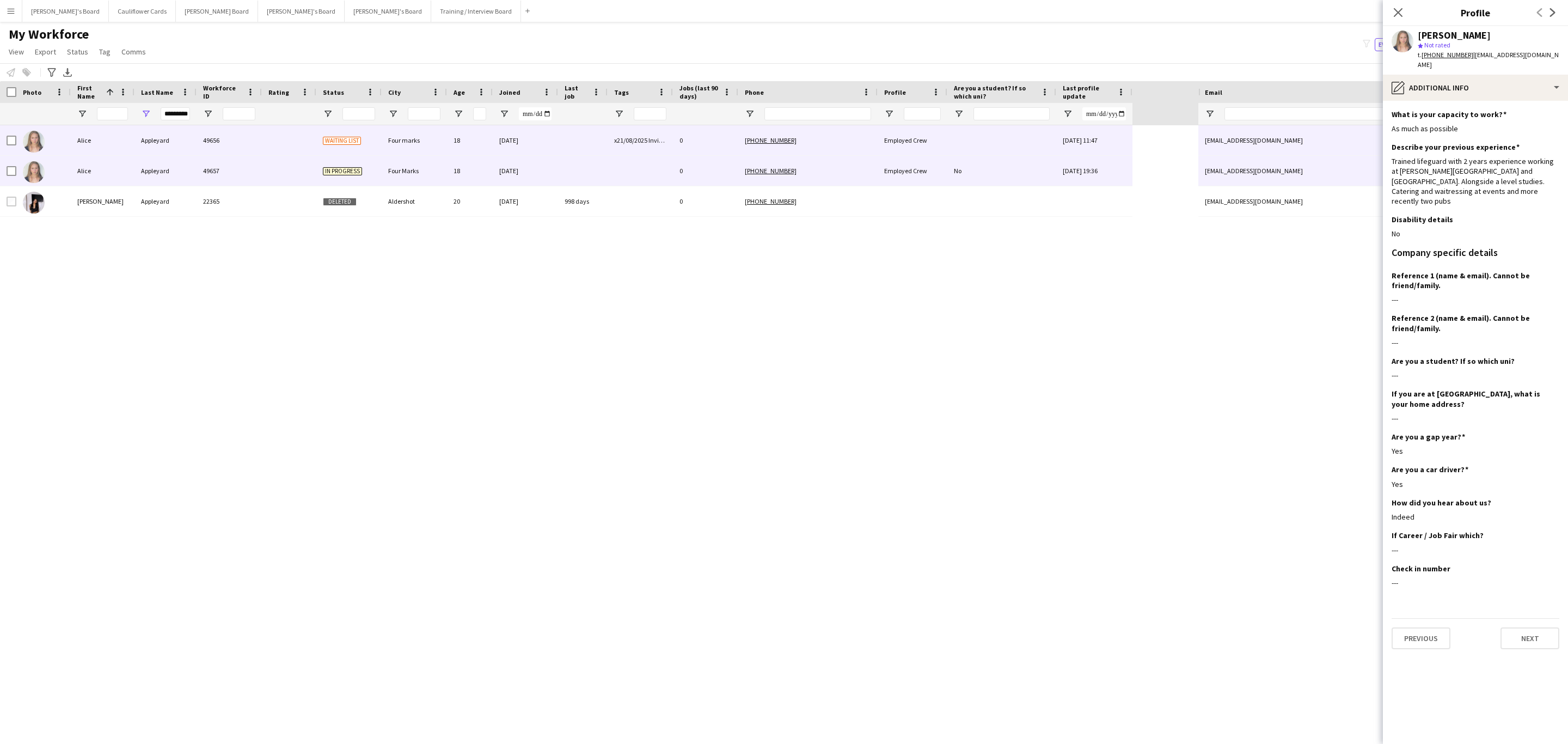
click at [846, 159] on div "+447471351581" at bounding box center [807, 171] width 139 height 30
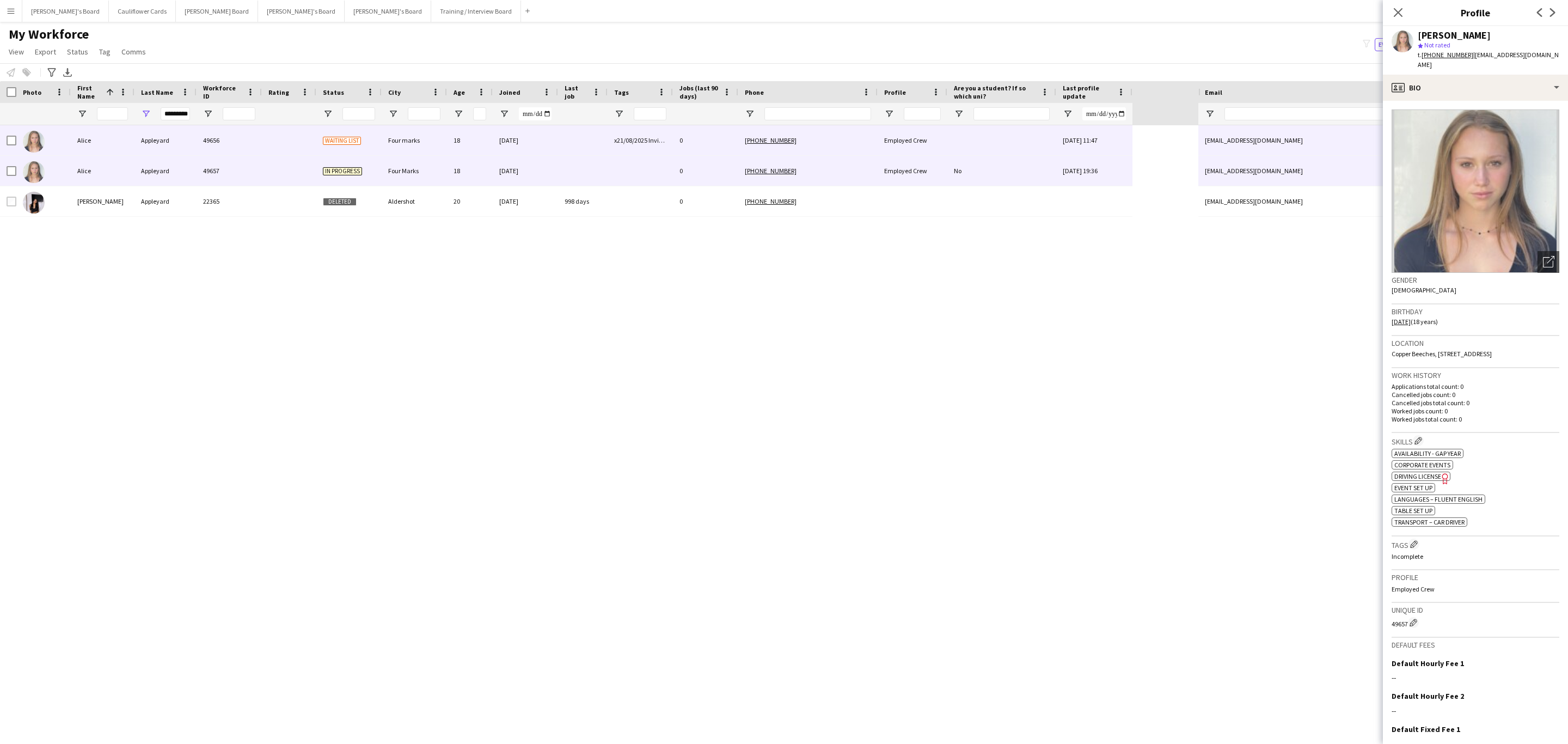
click at [1008, 137] on div at bounding box center [1002, 139] width 109 height 30
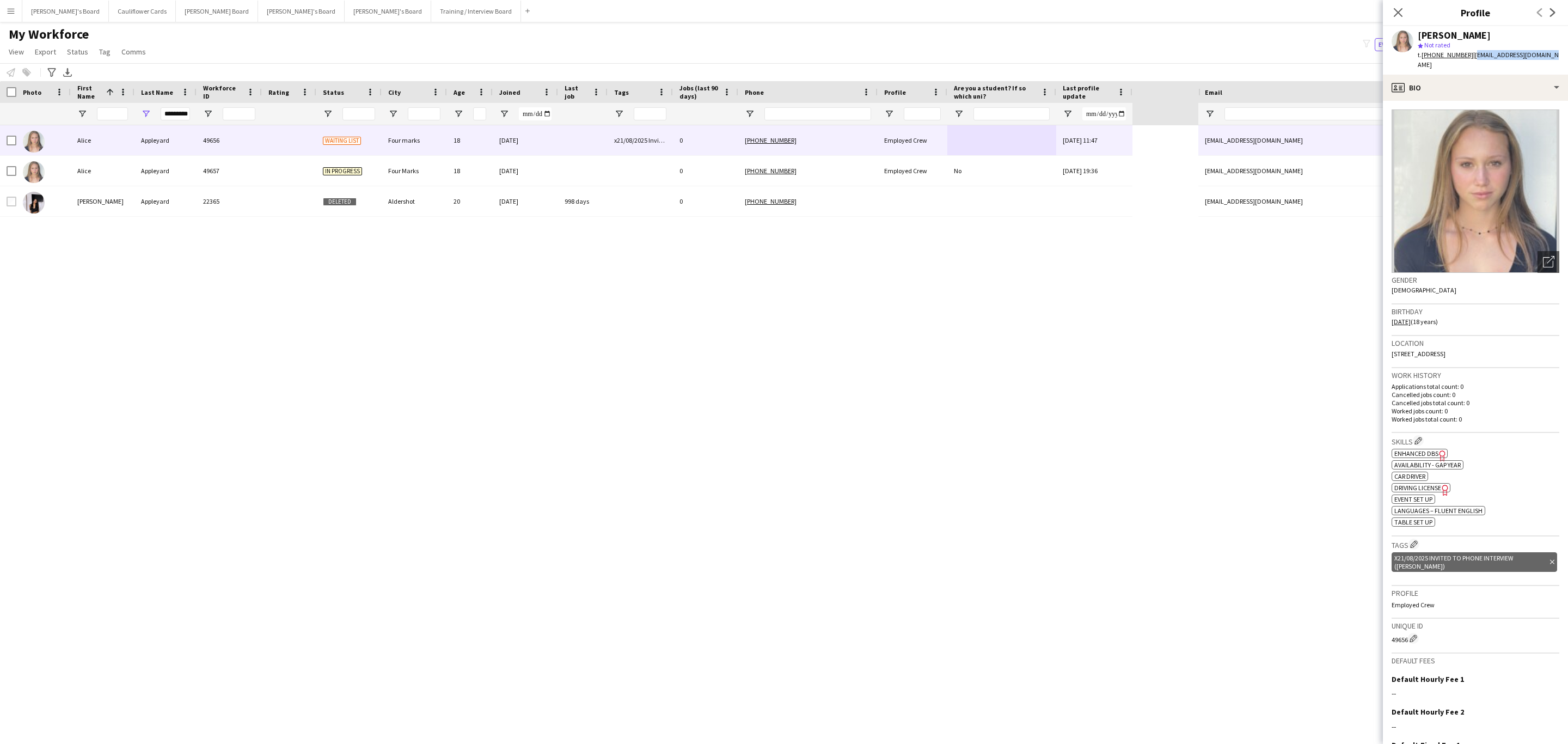
drag, startPoint x: 1553, startPoint y: 50, endPoint x: 1470, endPoint y: 54, distance: 83.1
click at [1470, 54] on div "Alice Appleyard star Not rated t. +447471351581 | appleyardanon@gmail.com" at bounding box center [1475, 51] width 185 height 49
copy span "appleyardanon@gmail.com"
click at [1395, 17] on icon at bounding box center [1397, 12] width 11 height 11
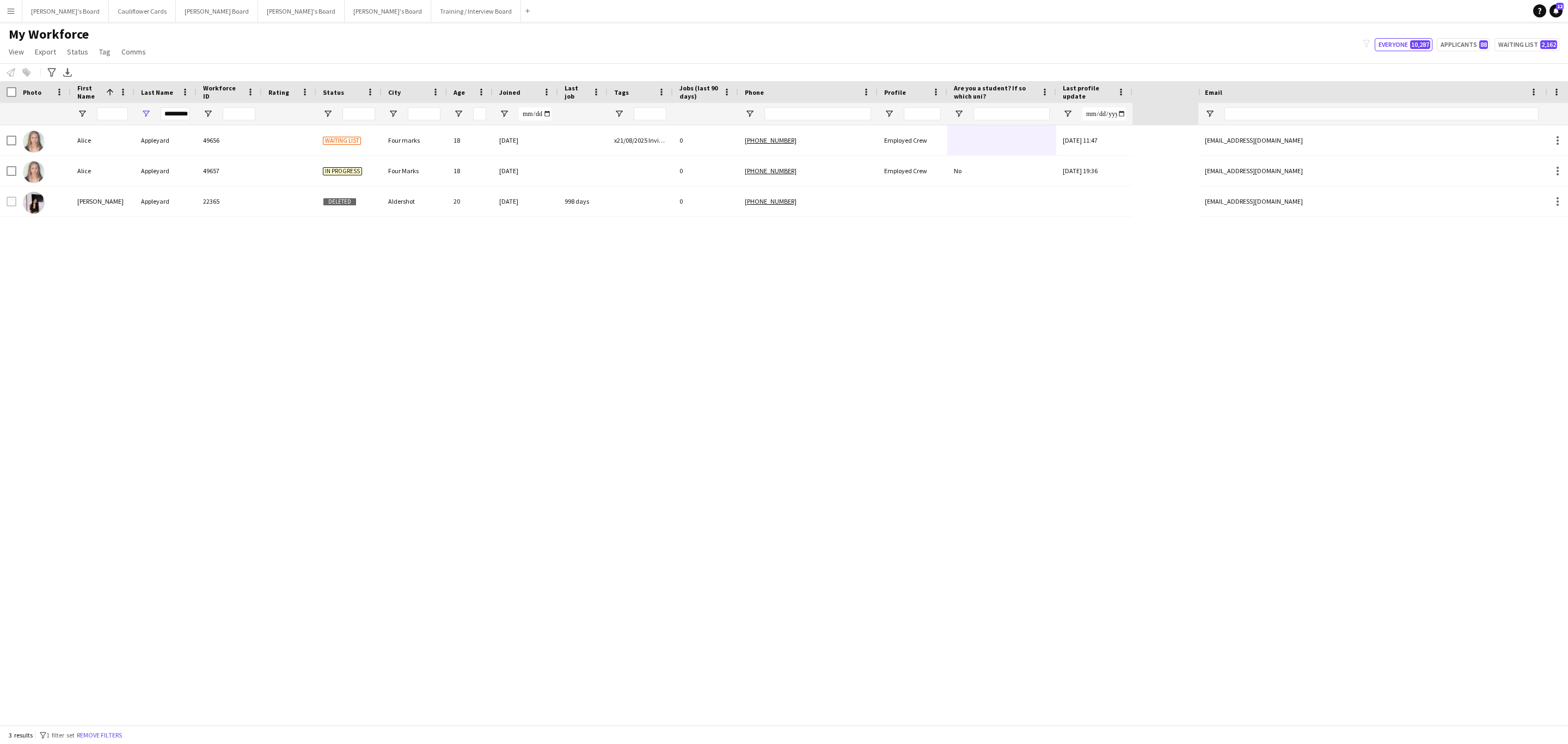
drag, startPoint x: 108, startPoint y: 732, endPoint x: 1061, endPoint y: 78, distance: 1155.8
click at [110, 732] on button "Remove filters" at bounding box center [99, 735] width 50 height 12
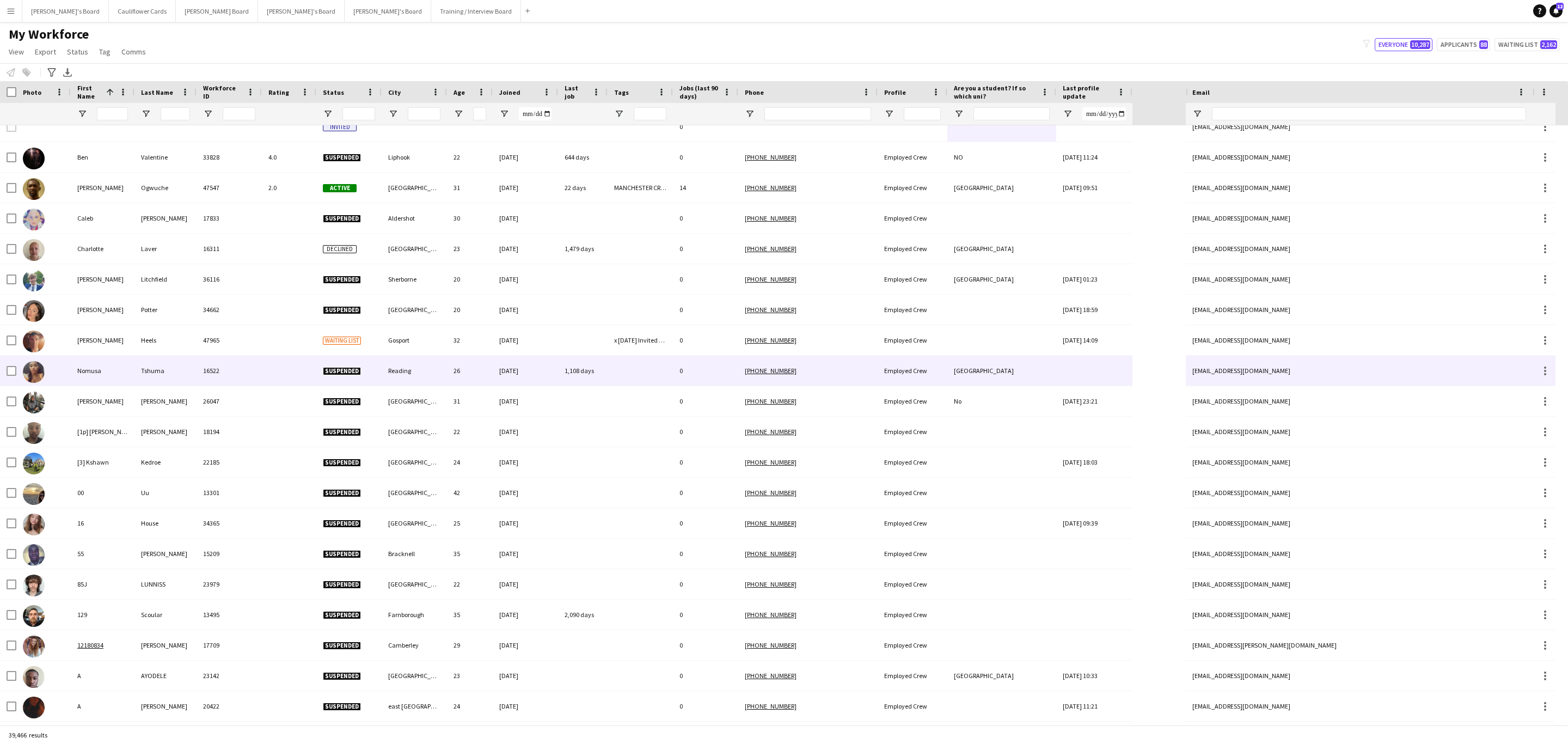
scroll to position [0, 0]
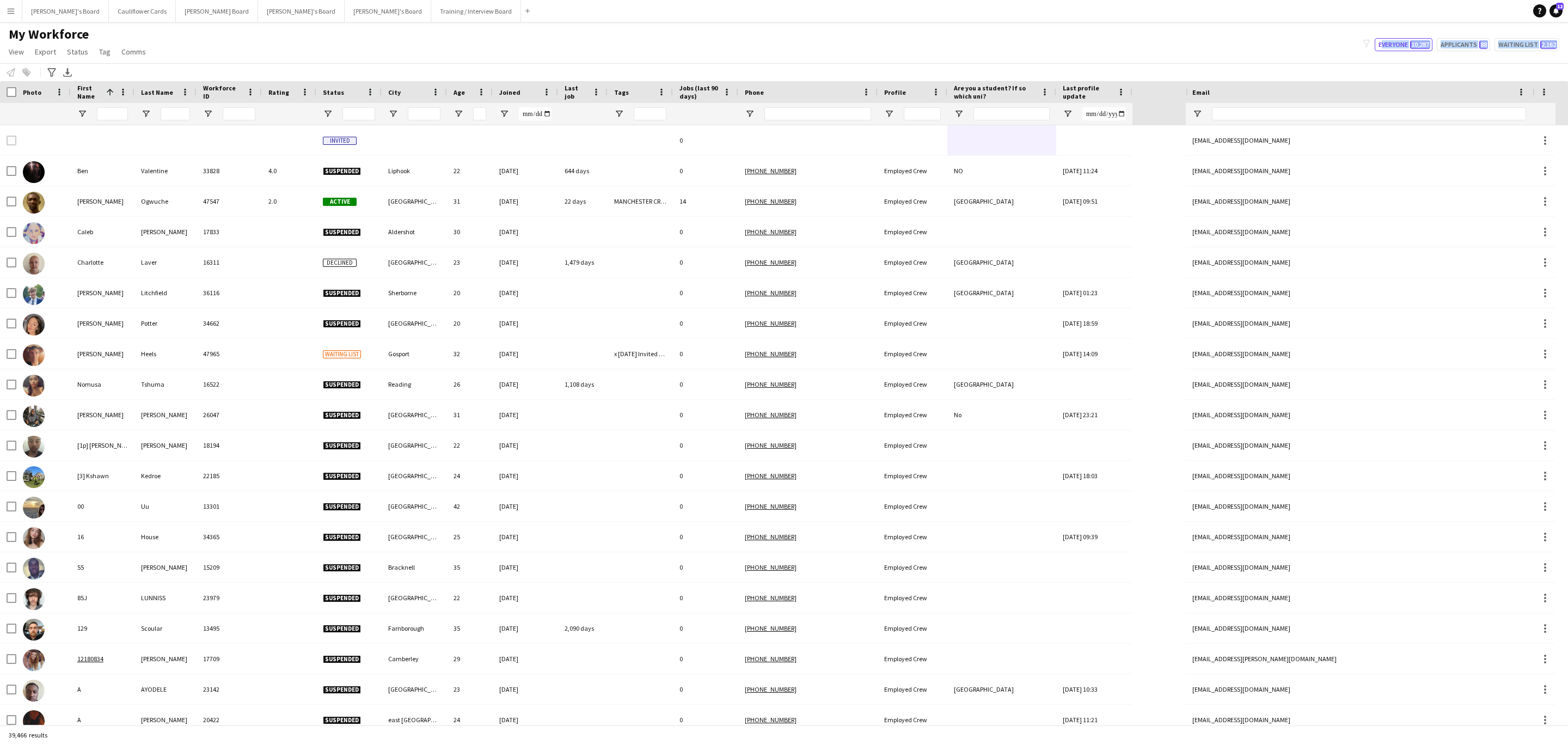
drag, startPoint x: 917, startPoint y: 41, endPoint x: 1006, endPoint y: 64, distance: 91.9
click at [1006, 64] on app-workforce-header "My Workforce View Views Default view Compliance RTW Checks MANCHESTER Search UN…" at bounding box center [784, 54] width 1568 height 55
click at [997, 59] on div "My Workforce View Views Default view Compliance RTW Checks MANCHESTER Search UN…" at bounding box center [784, 45] width 1568 height 37
drag, startPoint x: 1250, startPoint y: 118, endPoint x: 1260, endPoint y: 120, distance: 10.2
click at [1252, 120] on input "Email Filter Input" at bounding box center [1369, 113] width 314 height 13
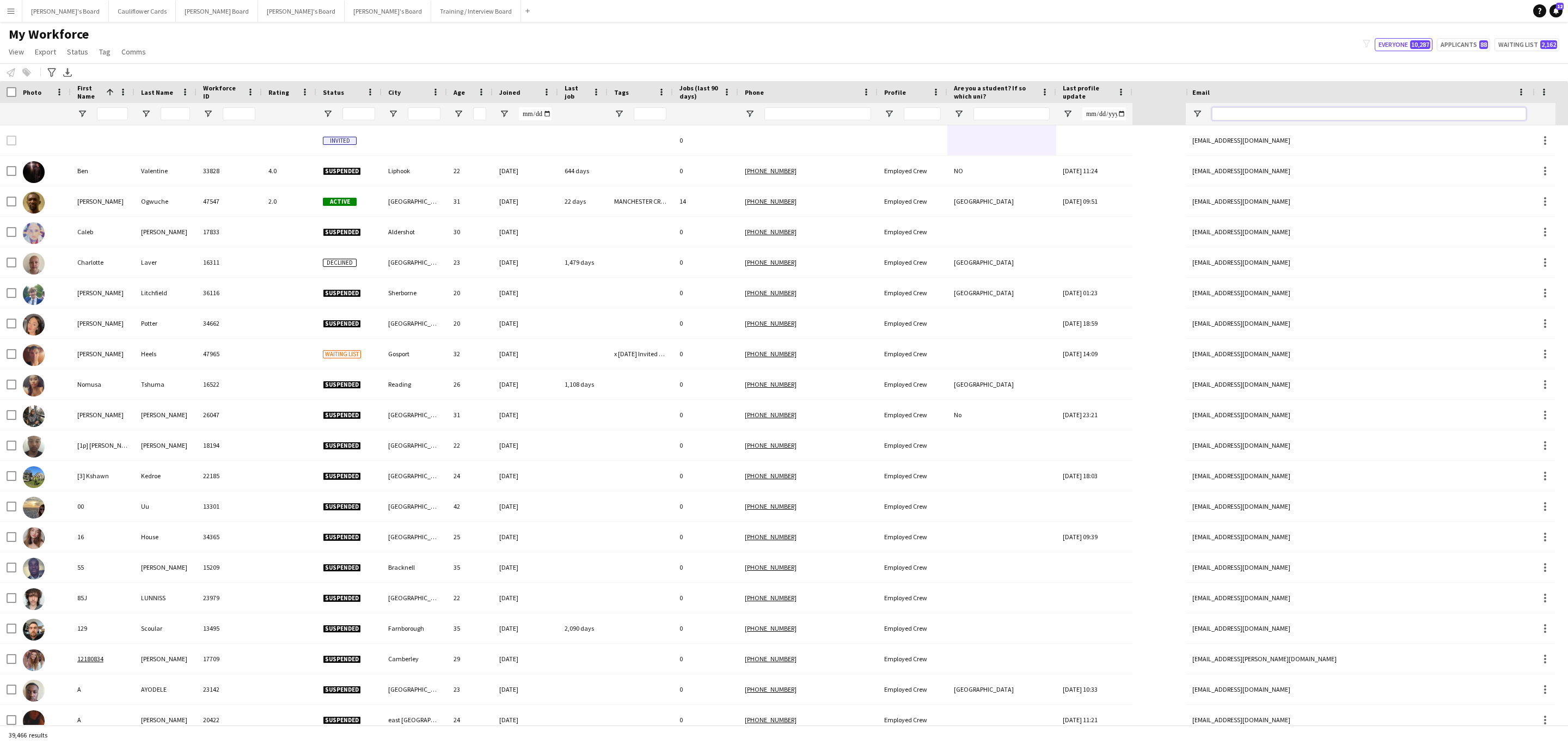
paste input "**********"
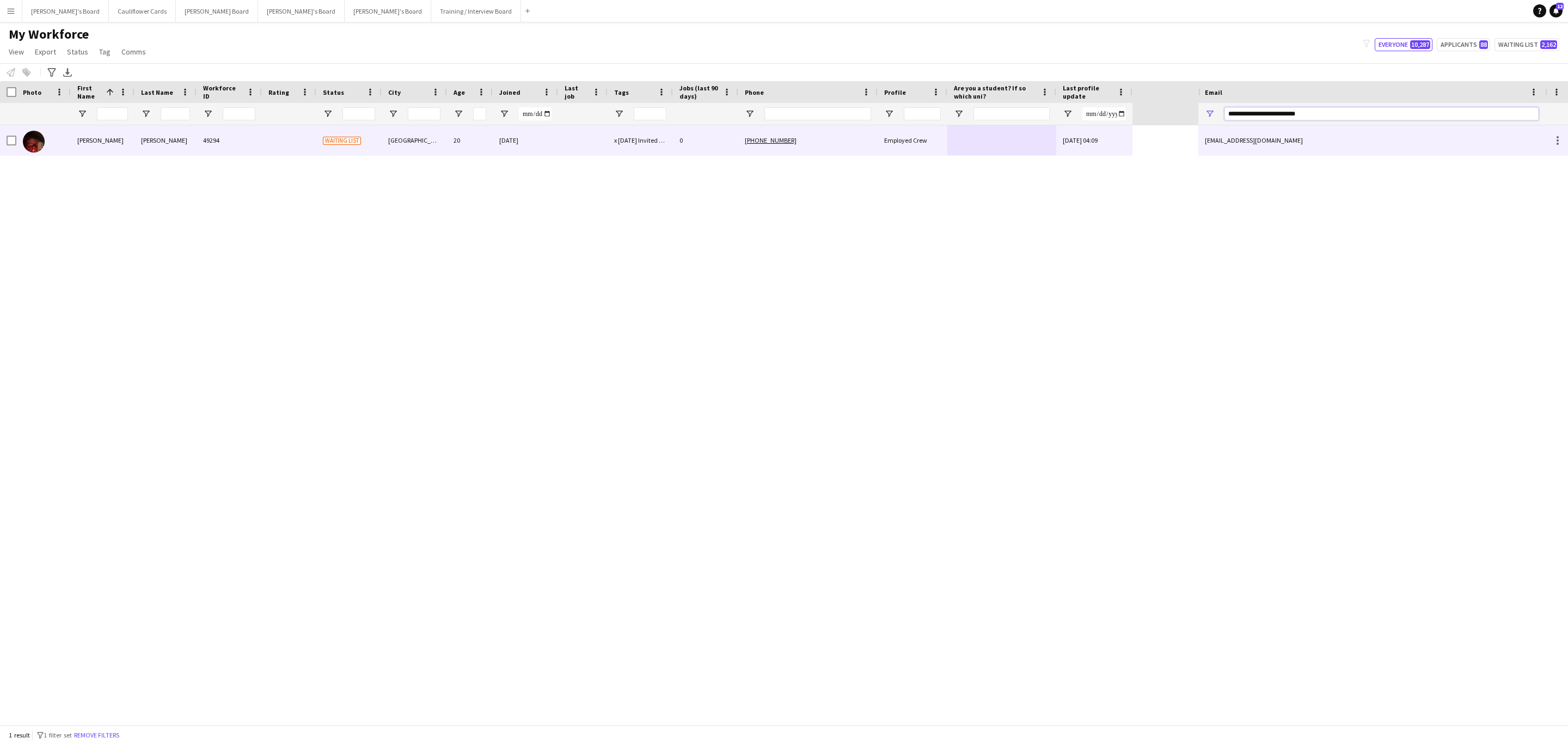
type input "**********"
click at [721, 148] on div "0" at bounding box center [705, 139] width 65 height 30
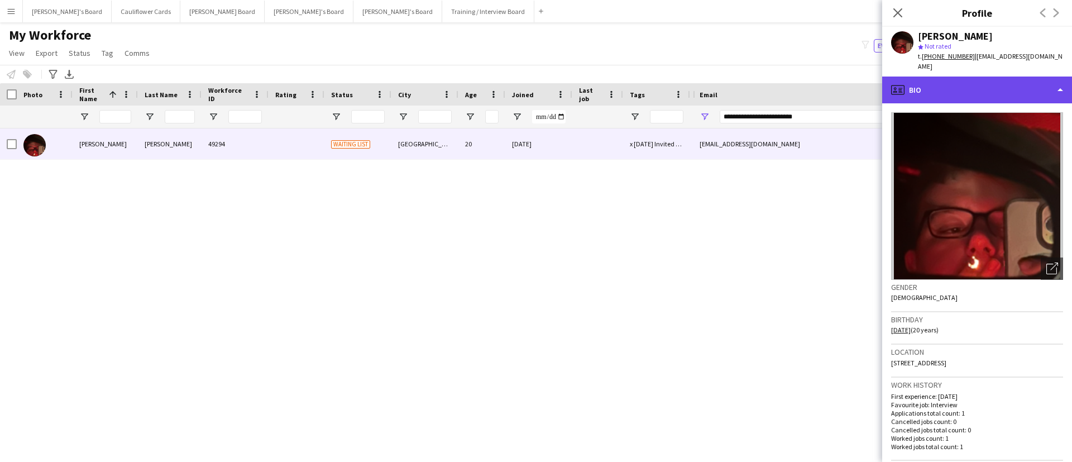
click at [982, 84] on div "profile Bio" at bounding box center [977, 90] width 190 height 27
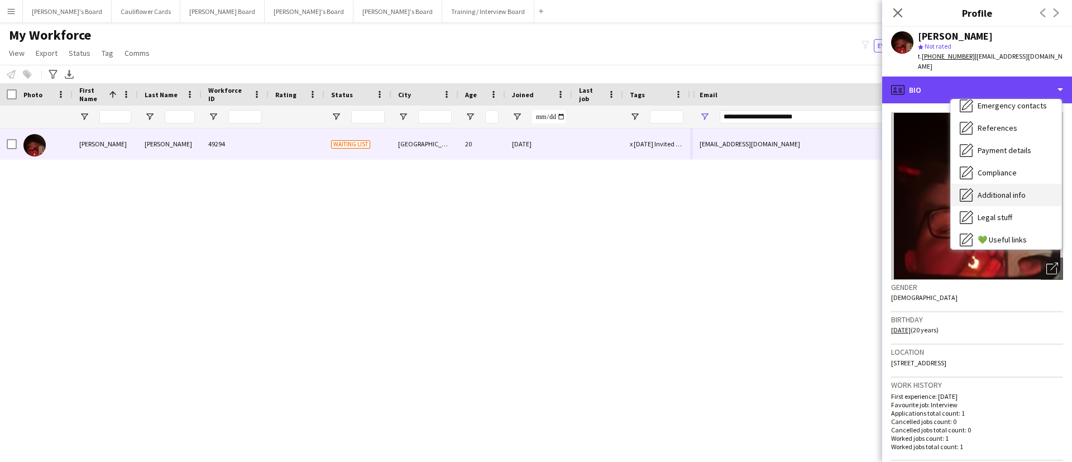
scroll to position [150, 0]
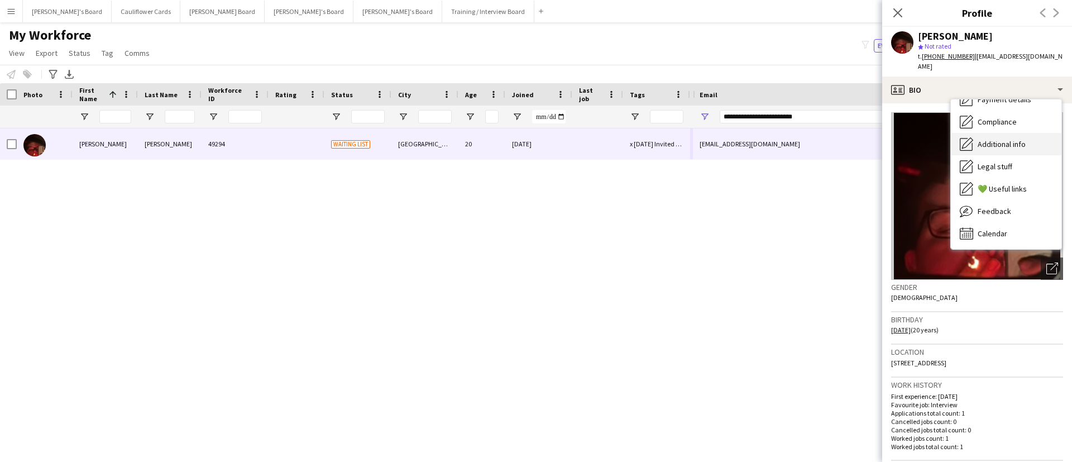
click at [1038, 135] on div "Additional info Additional info" at bounding box center [1006, 144] width 111 height 22
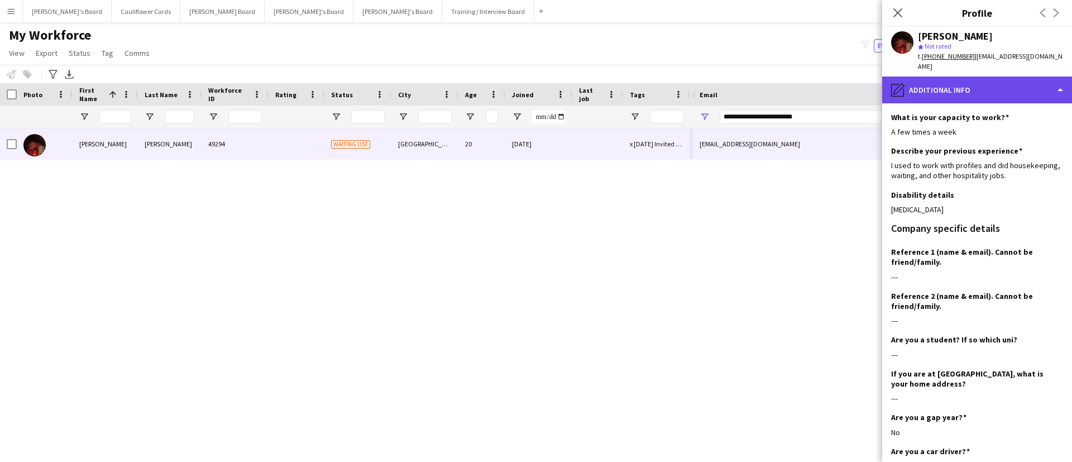
click at [975, 89] on div "pencil4 Additional info" at bounding box center [977, 90] width 190 height 27
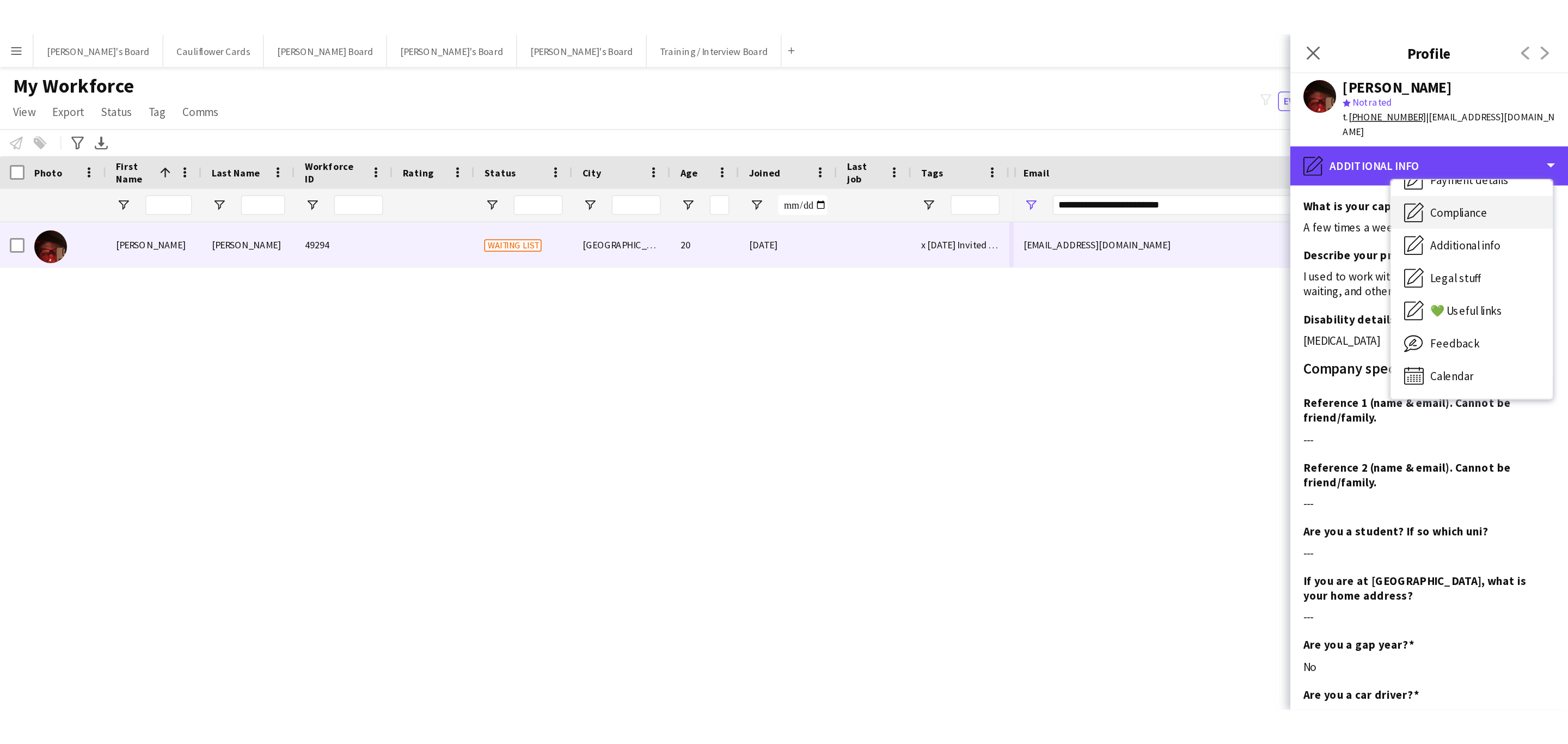
scroll to position [0, 0]
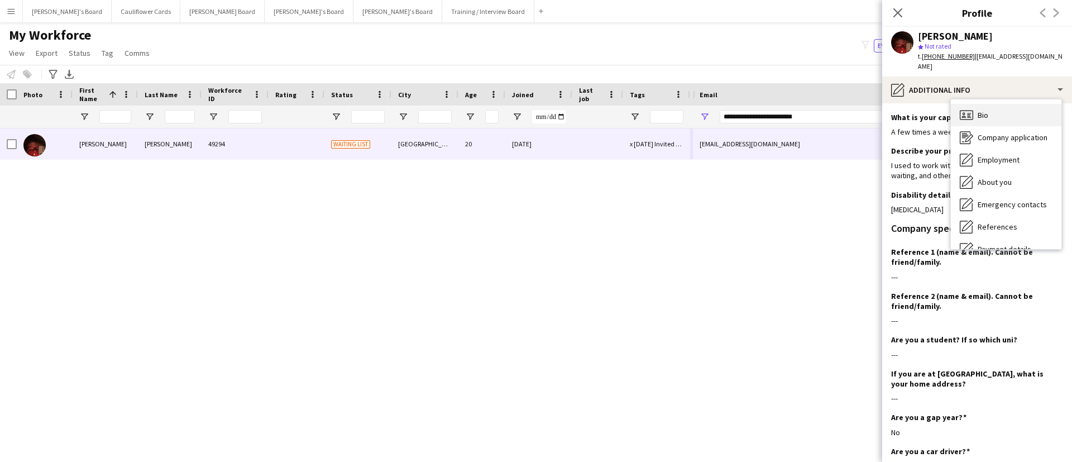
click at [994, 109] on div "Bio Bio" at bounding box center [1006, 115] width 111 height 22
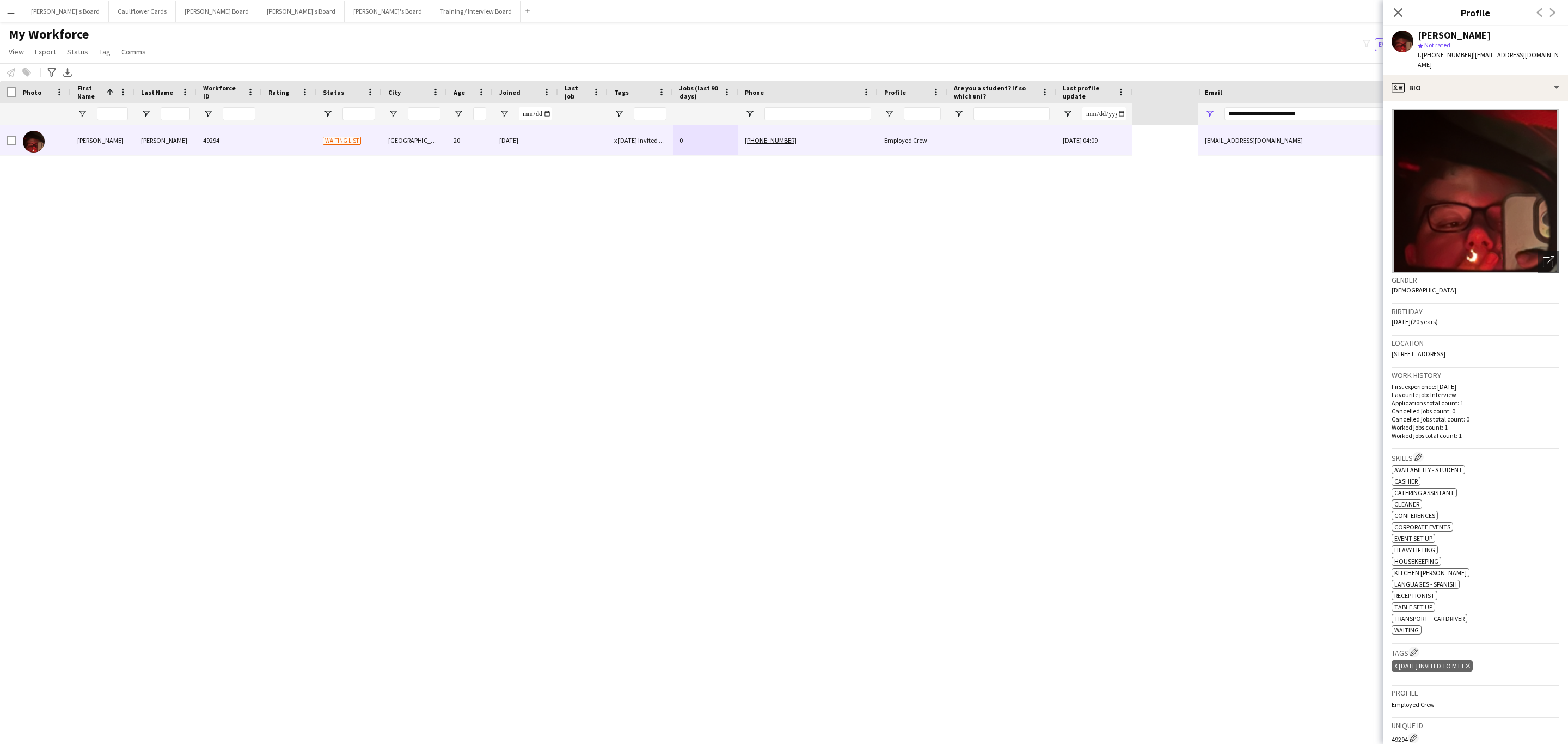
drag, startPoint x: 1400, startPoint y: 11, endPoint x: 1253, endPoint y: 26, distance: 147.8
click at [1400, 11] on icon at bounding box center [1398, 12] width 9 height 9
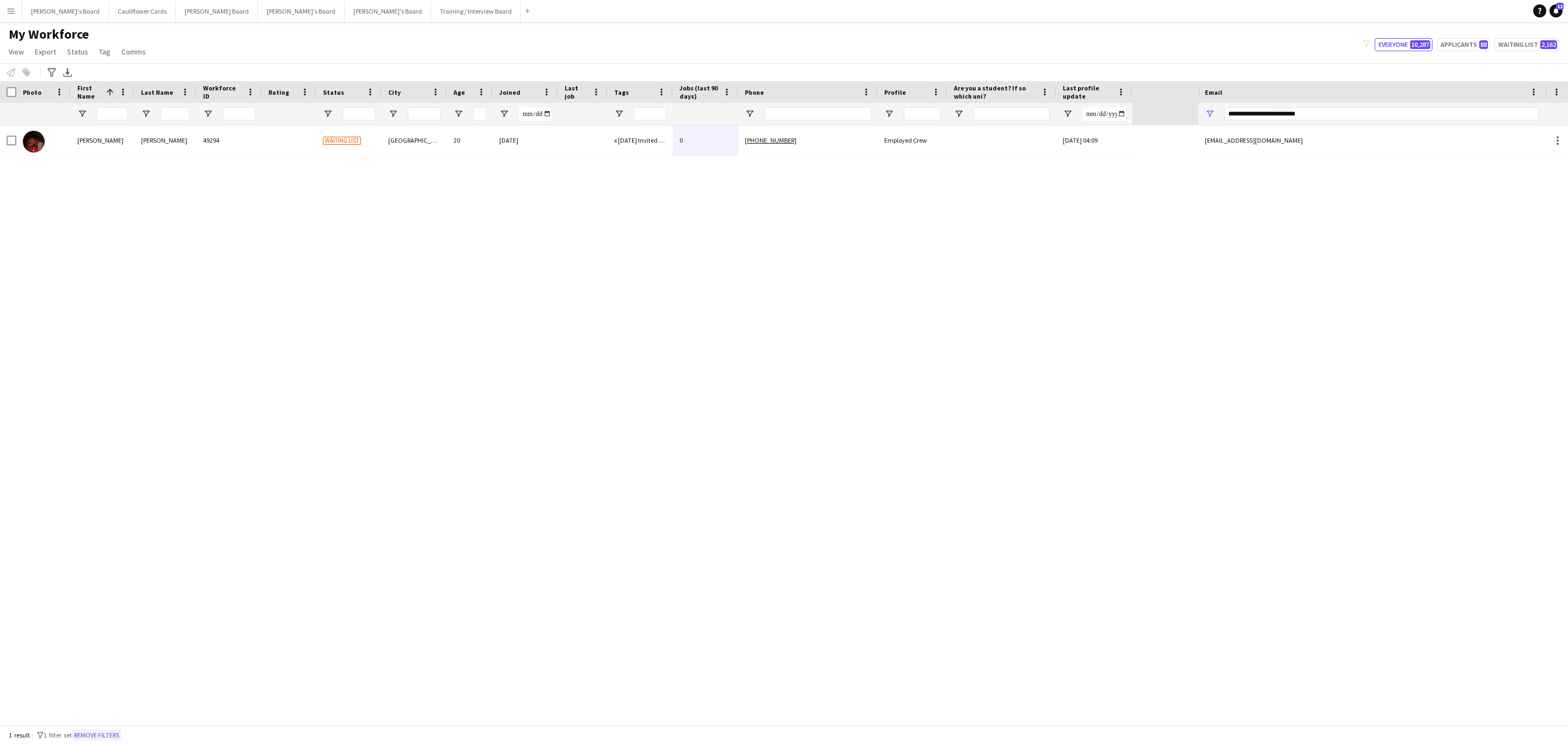
click at [114, 729] on button "Remove filters" at bounding box center [97, 735] width 50 height 12
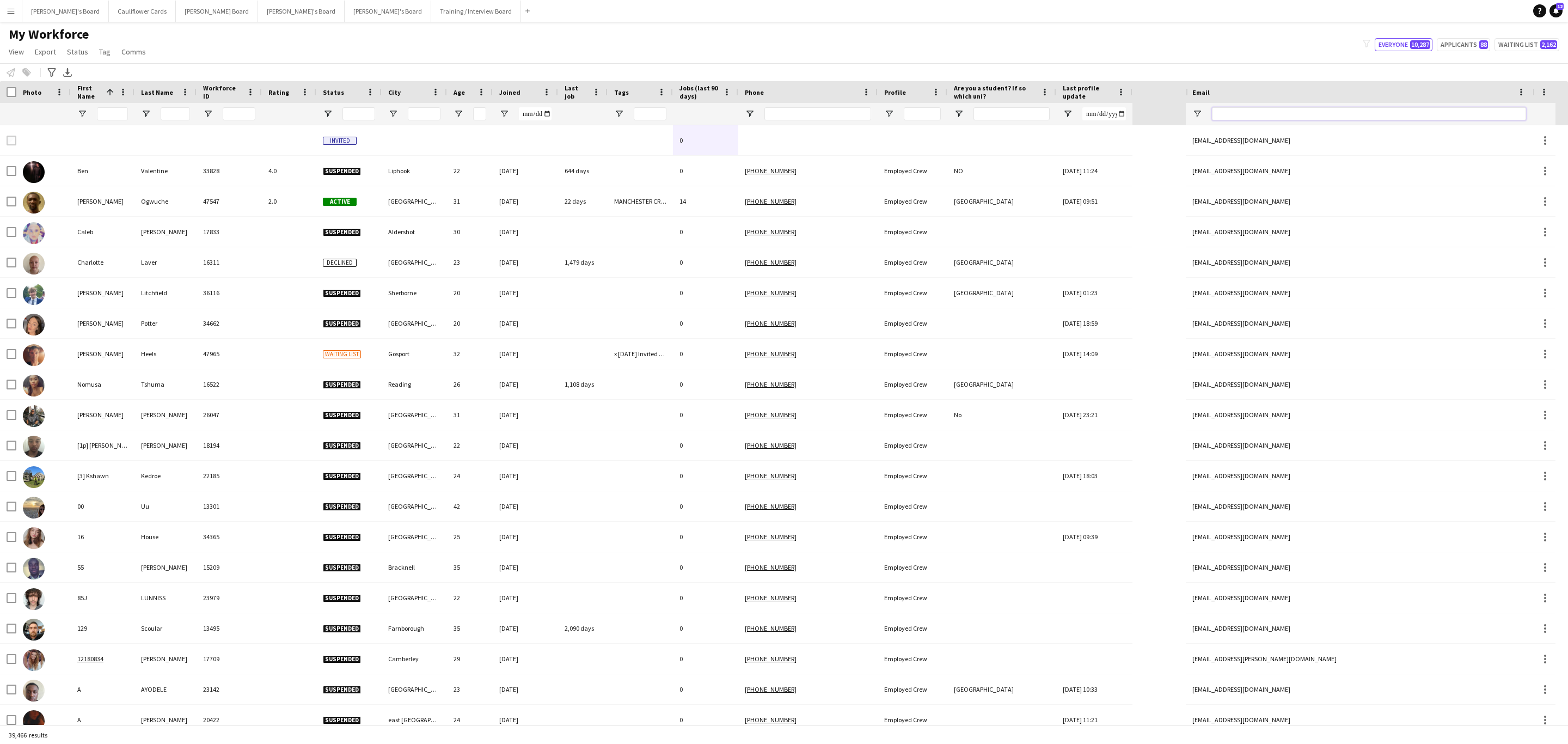
click at [1296, 118] on input "Email Filter Input" at bounding box center [1369, 113] width 314 height 13
paste input "**********"
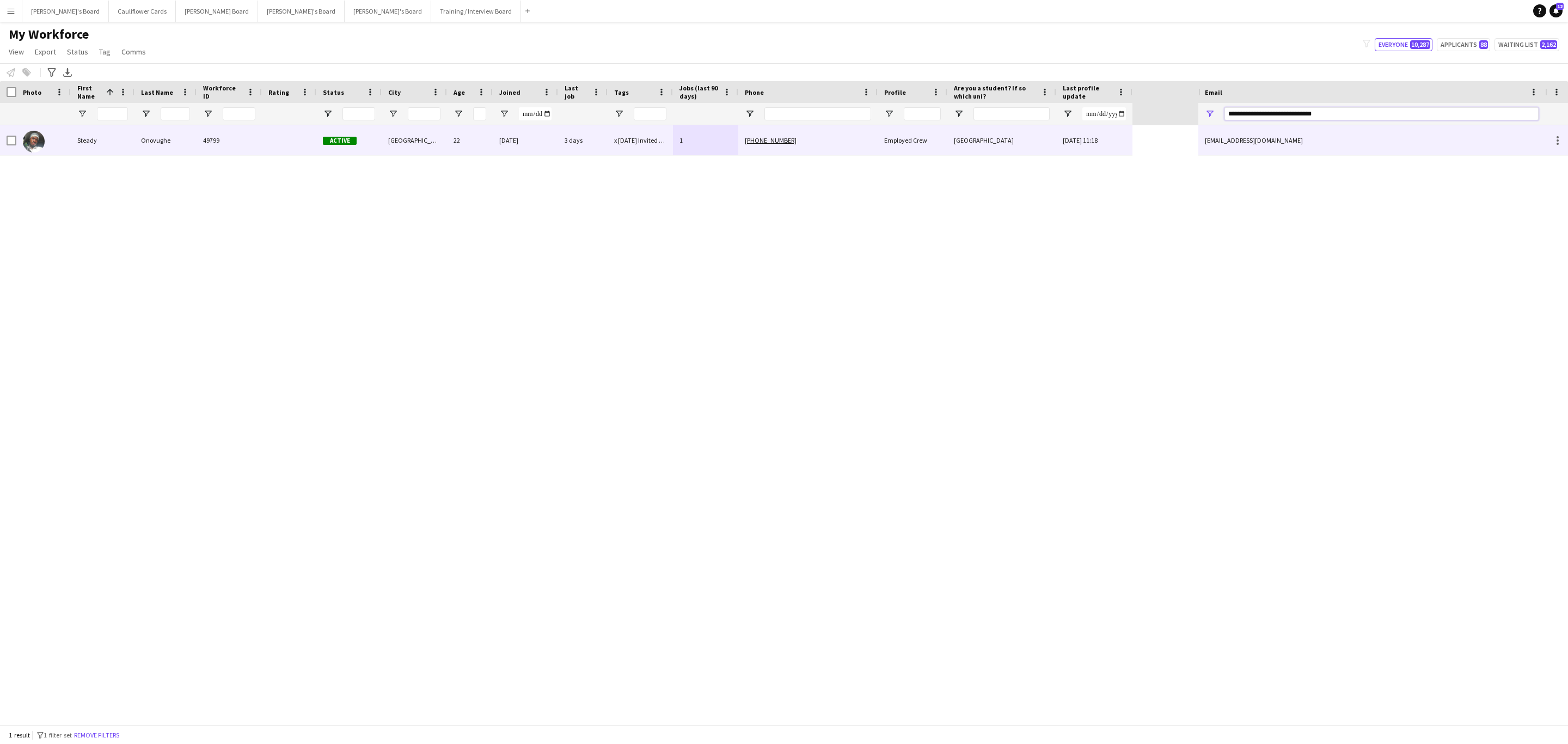
type input "**********"
click at [658, 152] on div "x 28/08/2025 Invited to Phone Interview" at bounding box center [640, 139] width 65 height 30
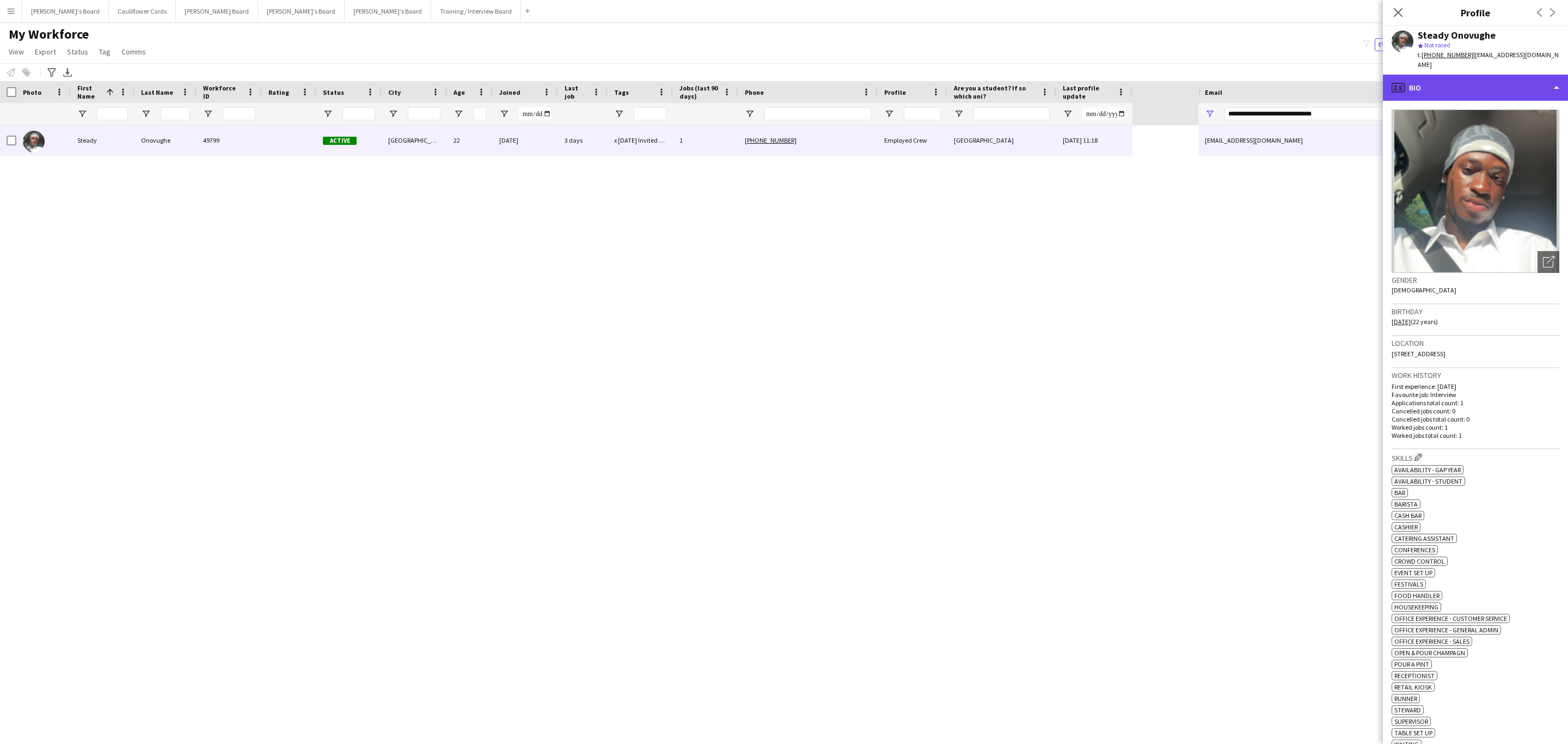
click at [1538, 95] on div "profile Bio" at bounding box center [1475, 88] width 185 height 26
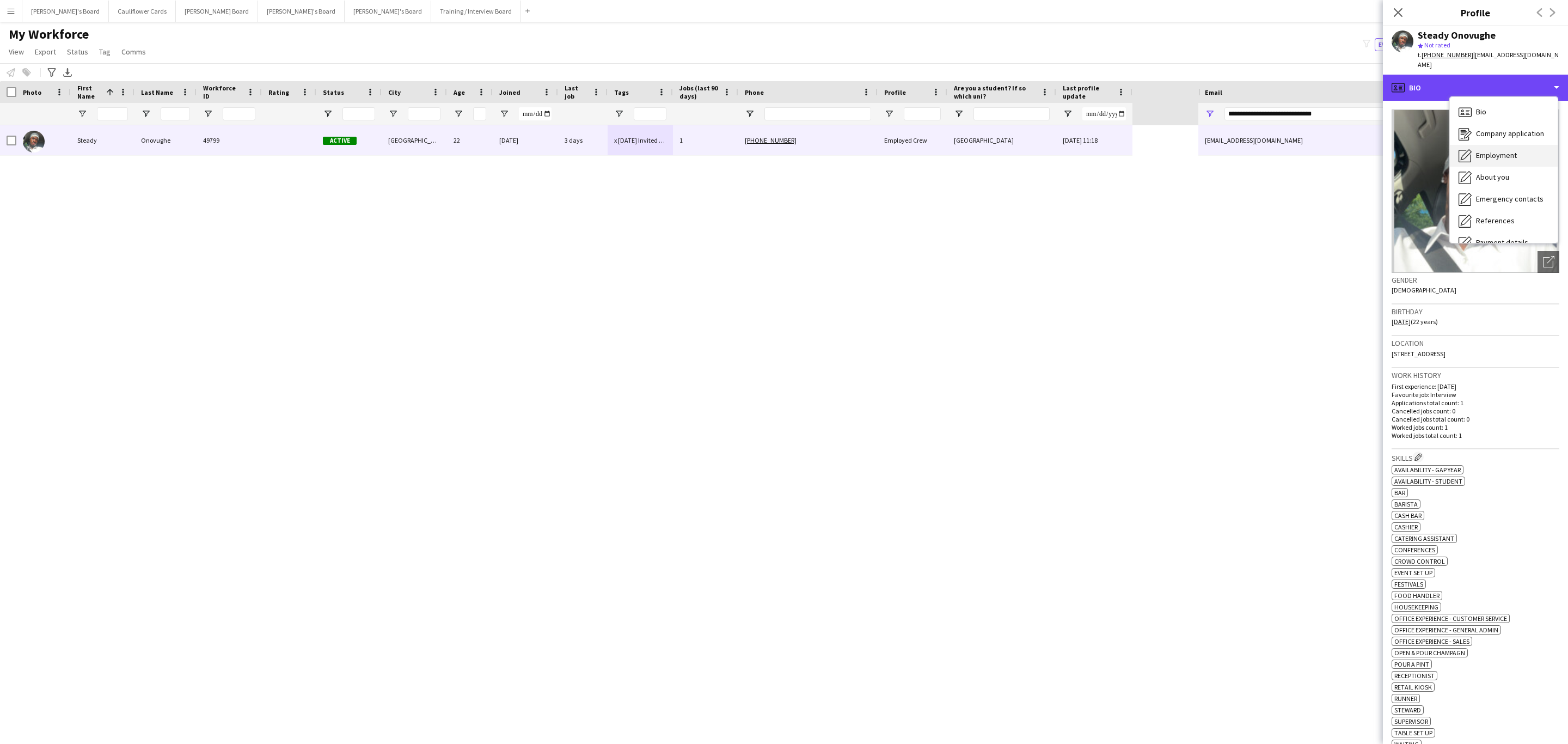
scroll to position [145, 0]
click at [1513, 101] on span "Payment details" at bounding box center [1503, 97] width 53 height 10
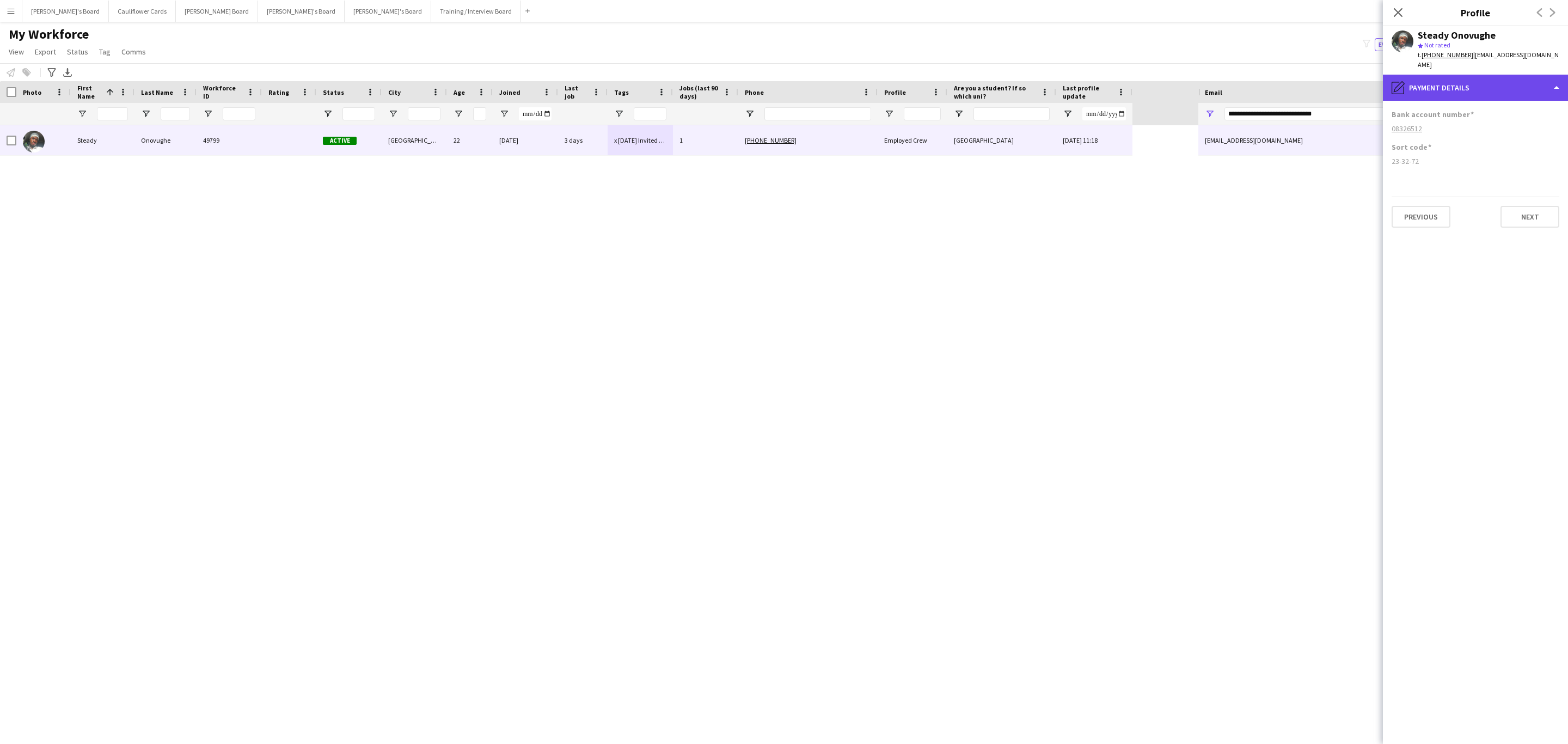
click at [1490, 87] on div "pencil4 Payment details" at bounding box center [1475, 88] width 185 height 26
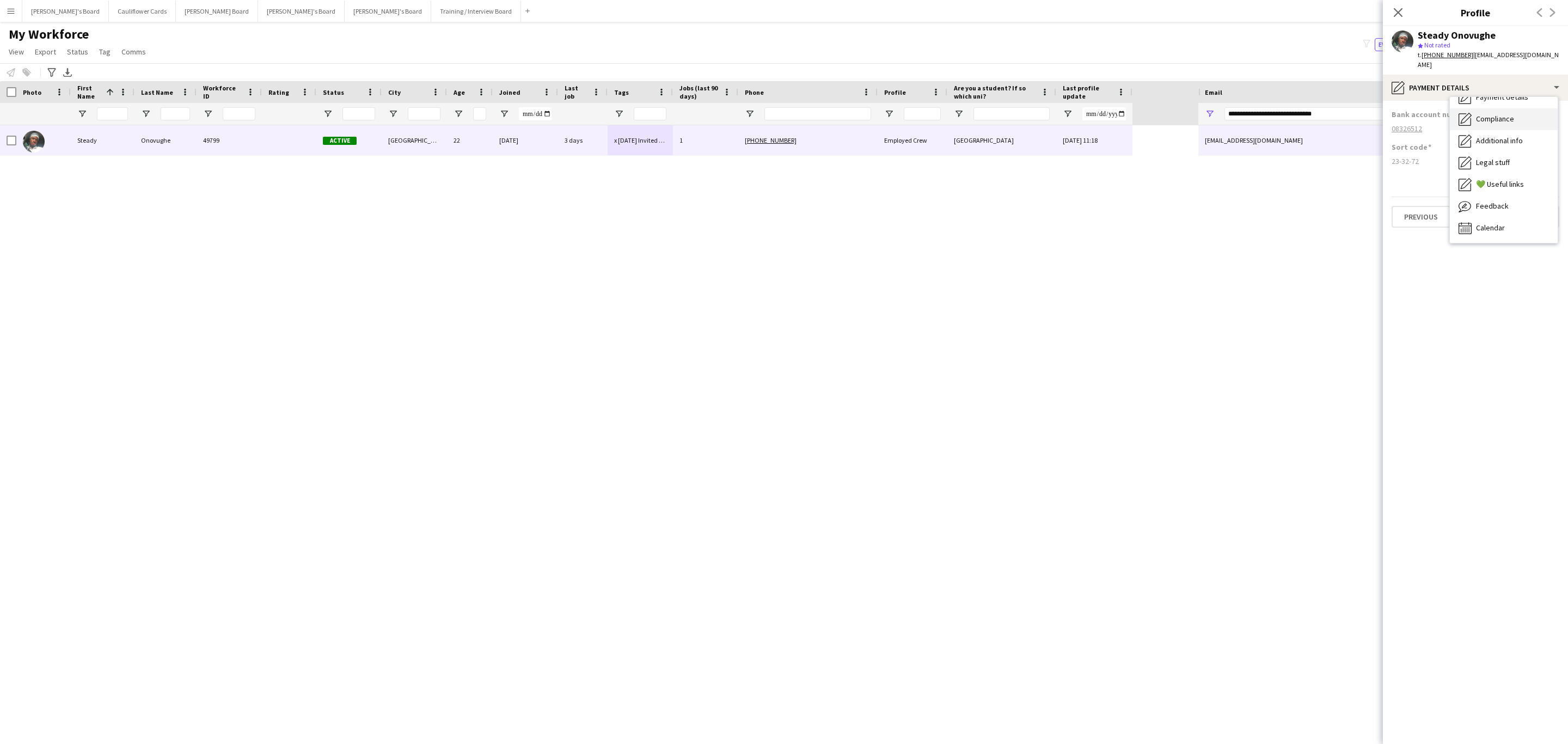
click at [1493, 123] on span "Compliance" at bounding box center [1495, 119] width 38 height 10
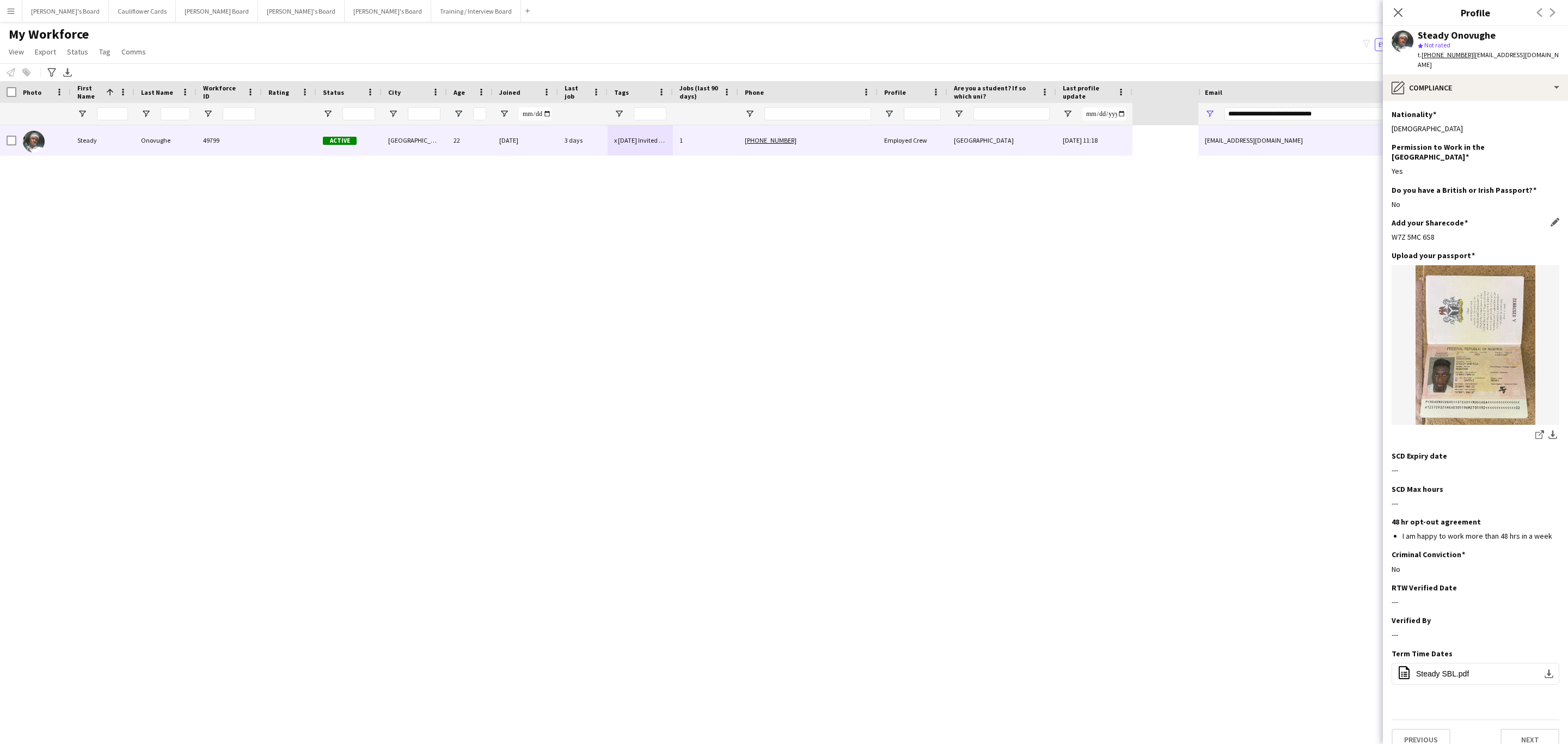
click at [1423, 232] on div "W7Z 5MC 6S8" at bounding box center [1475, 237] width 168 height 10
copy div "W7Z 5MC 6S8"
click at [1510, 79] on div "pencil4 Compliance" at bounding box center [1475, 88] width 185 height 26
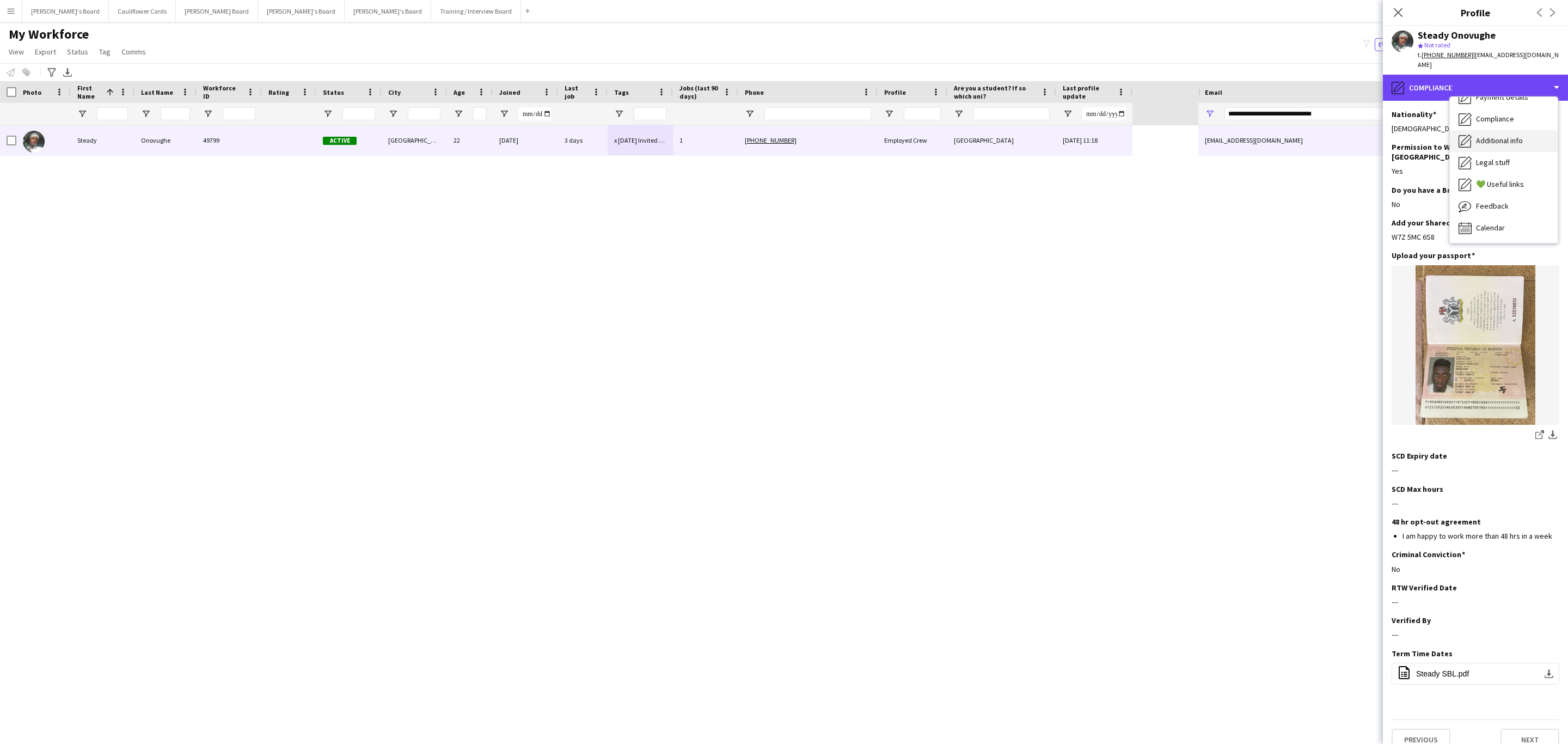
scroll to position [0, 0]
click at [1483, 103] on div "Bio Bio" at bounding box center [1504, 112] width 108 height 21
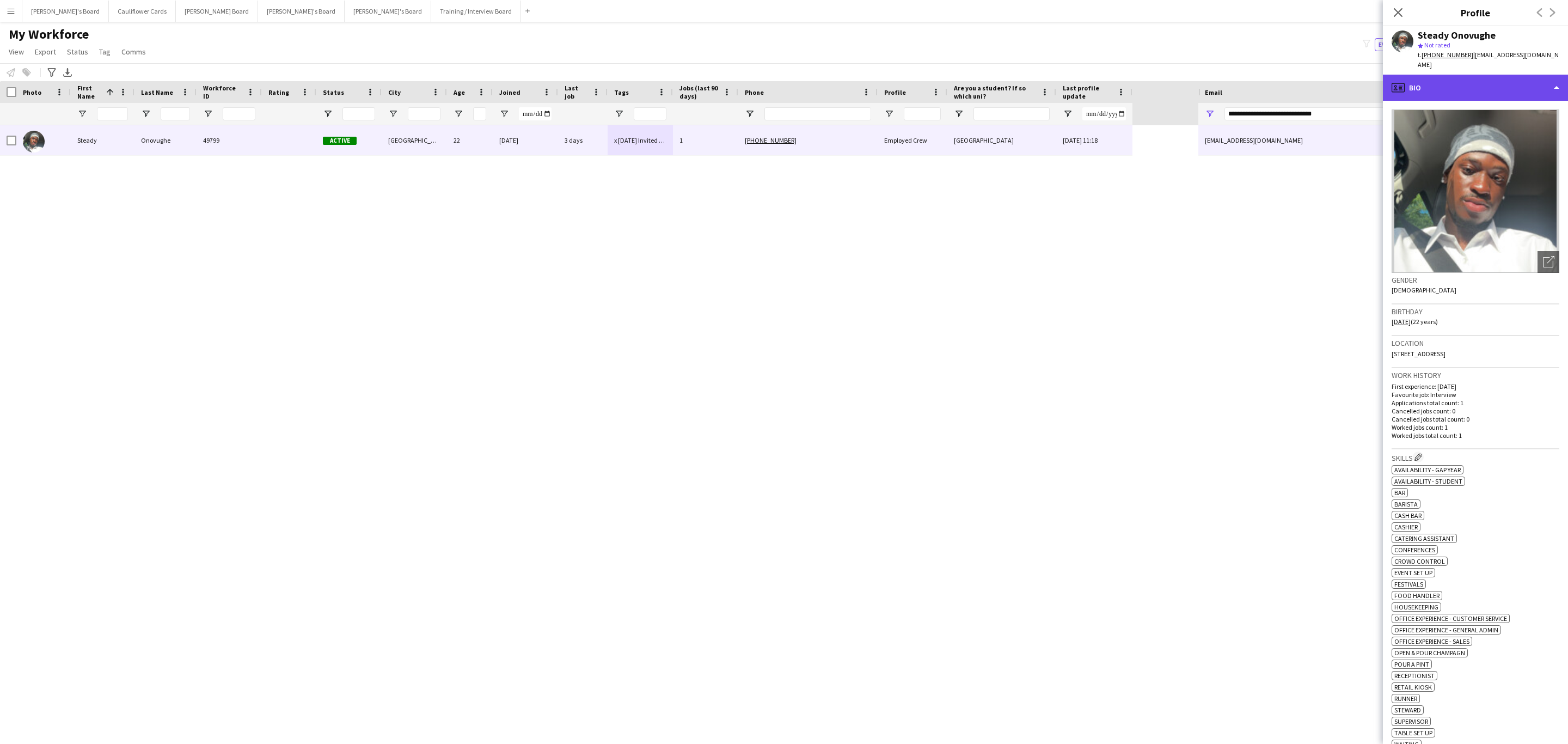
click at [1483, 87] on div "profile Bio" at bounding box center [1475, 88] width 185 height 26
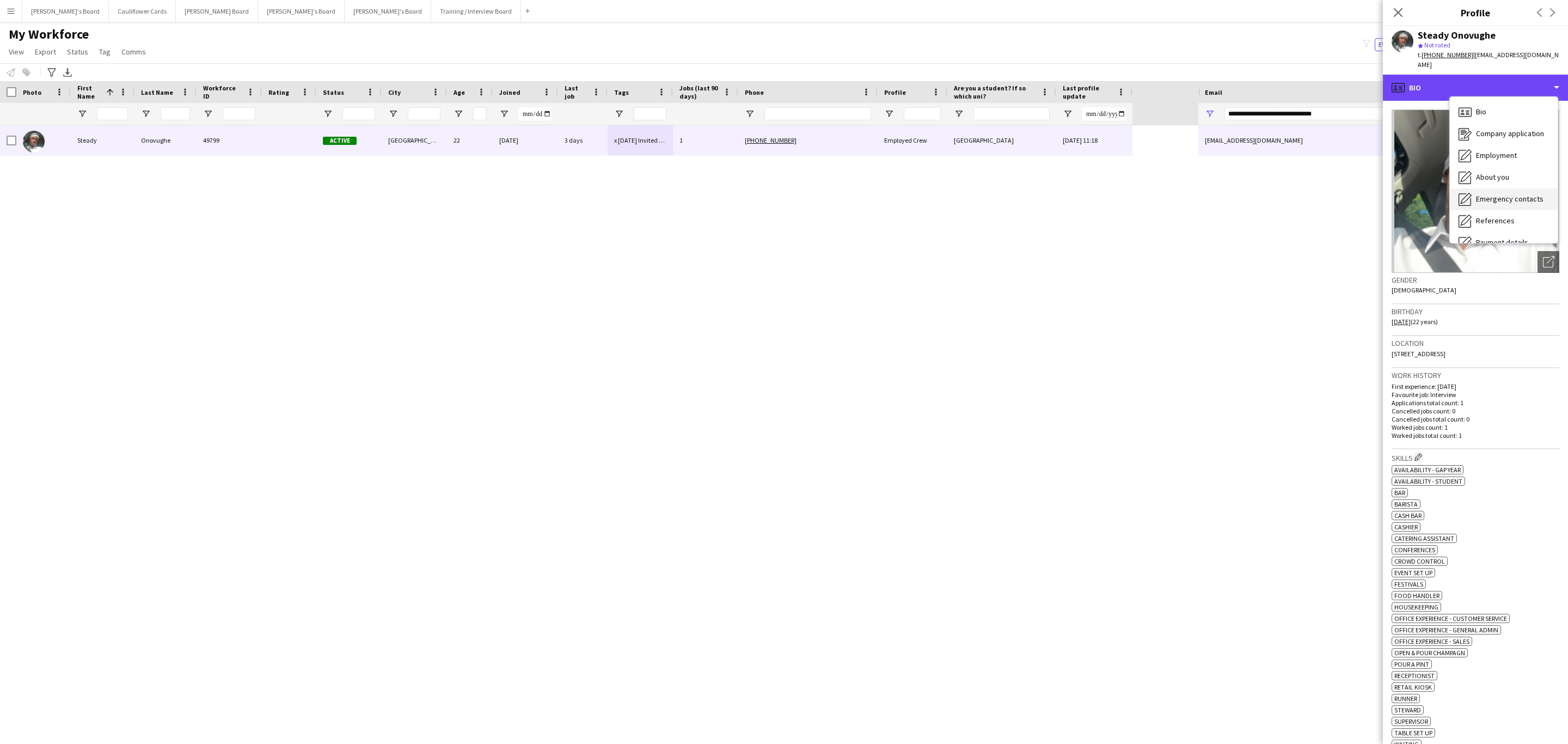
scroll to position [145, 0]
click at [1497, 203] on span "Feedback" at bounding box center [1493, 206] width 33 height 10
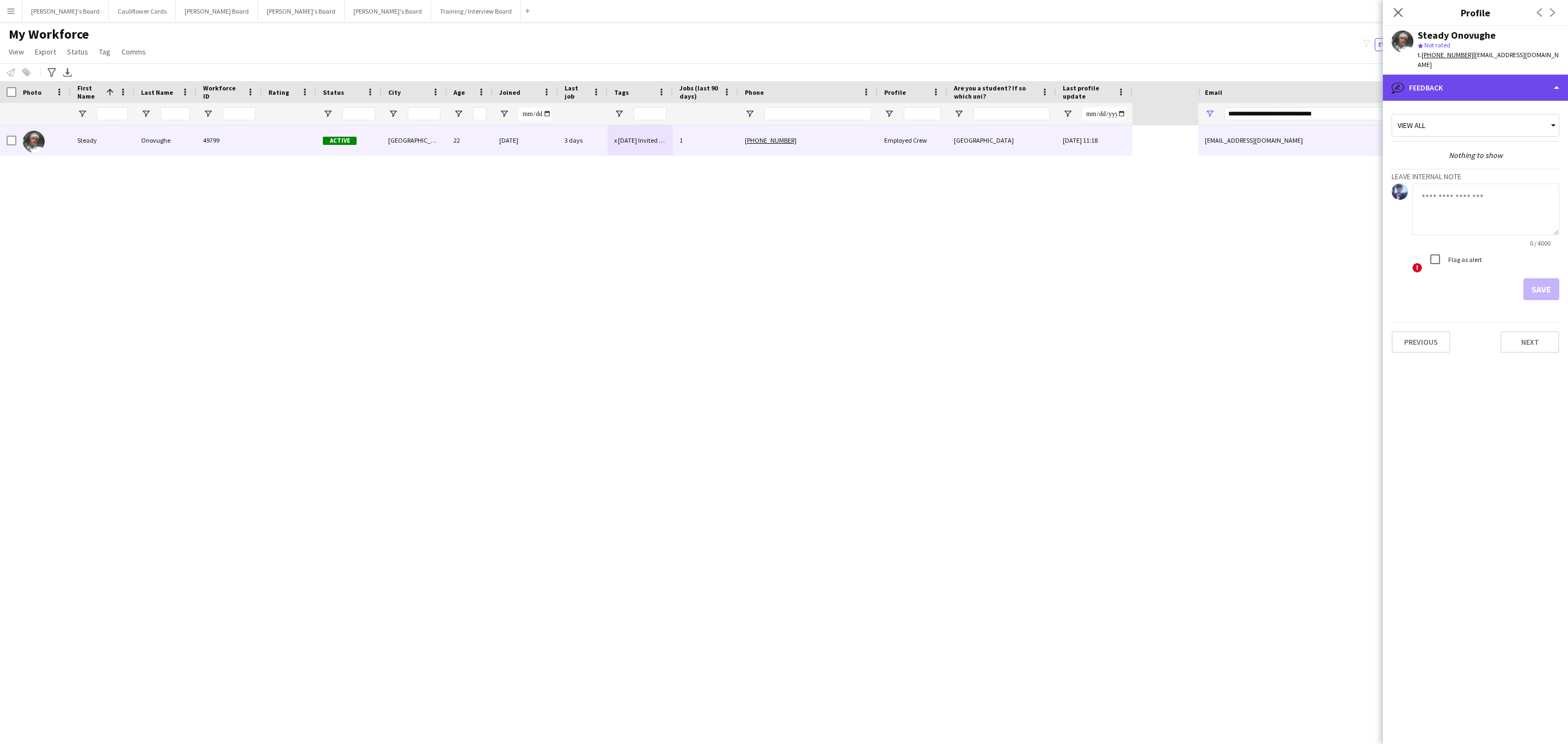
click at [1495, 91] on div "bubble-pencil Feedback" at bounding box center [1475, 88] width 185 height 26
click at [1488, 222] on span "Calendar" at bounding box center [1491, 227] width 29 height 10
click at [1475, 78] on div "calendar-full Calendar" at bounding box center [1475, 88] width 185 height 26
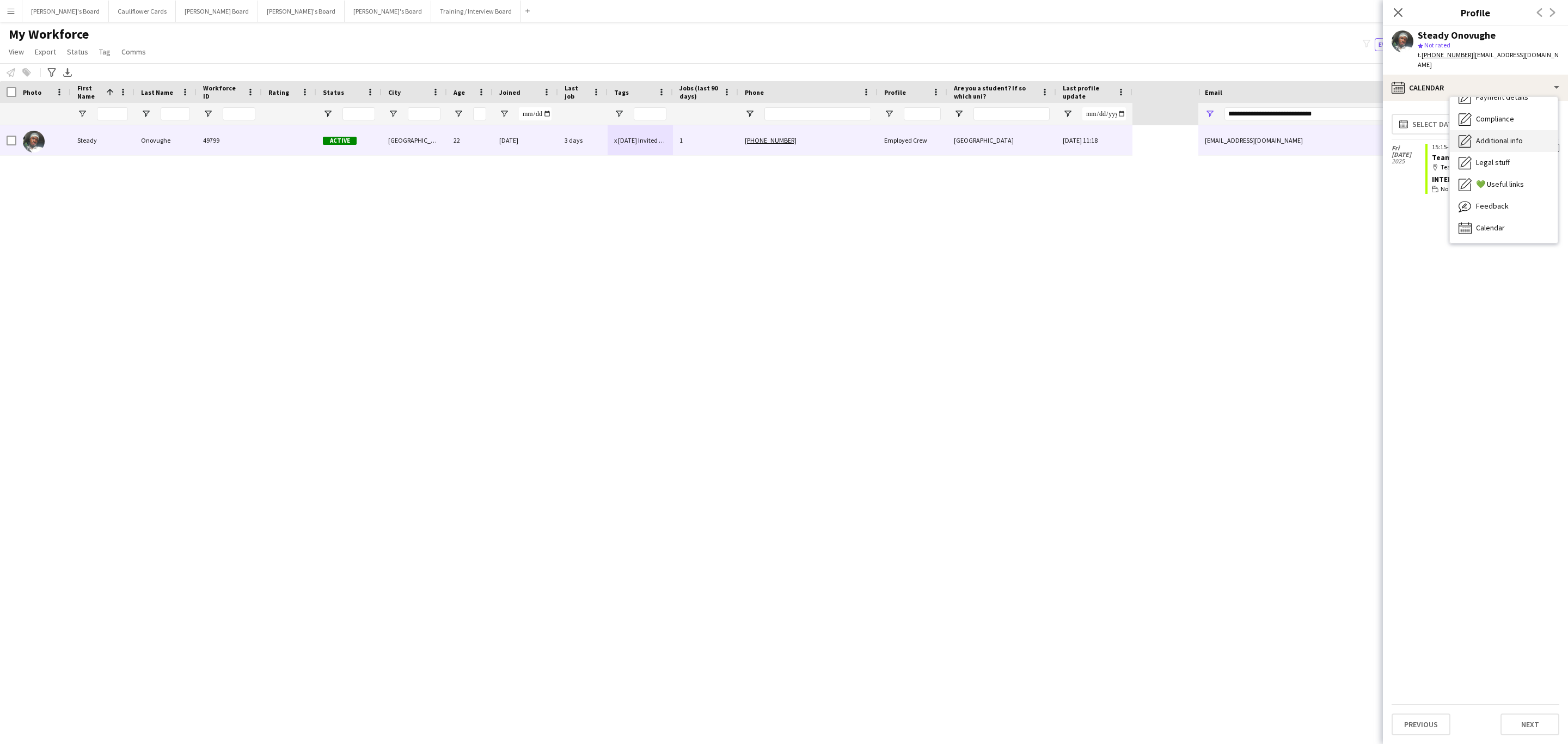
click at [1502, 135] on div "Additional info Additional info" at bounding box center [1504, 140] width 108 height 21
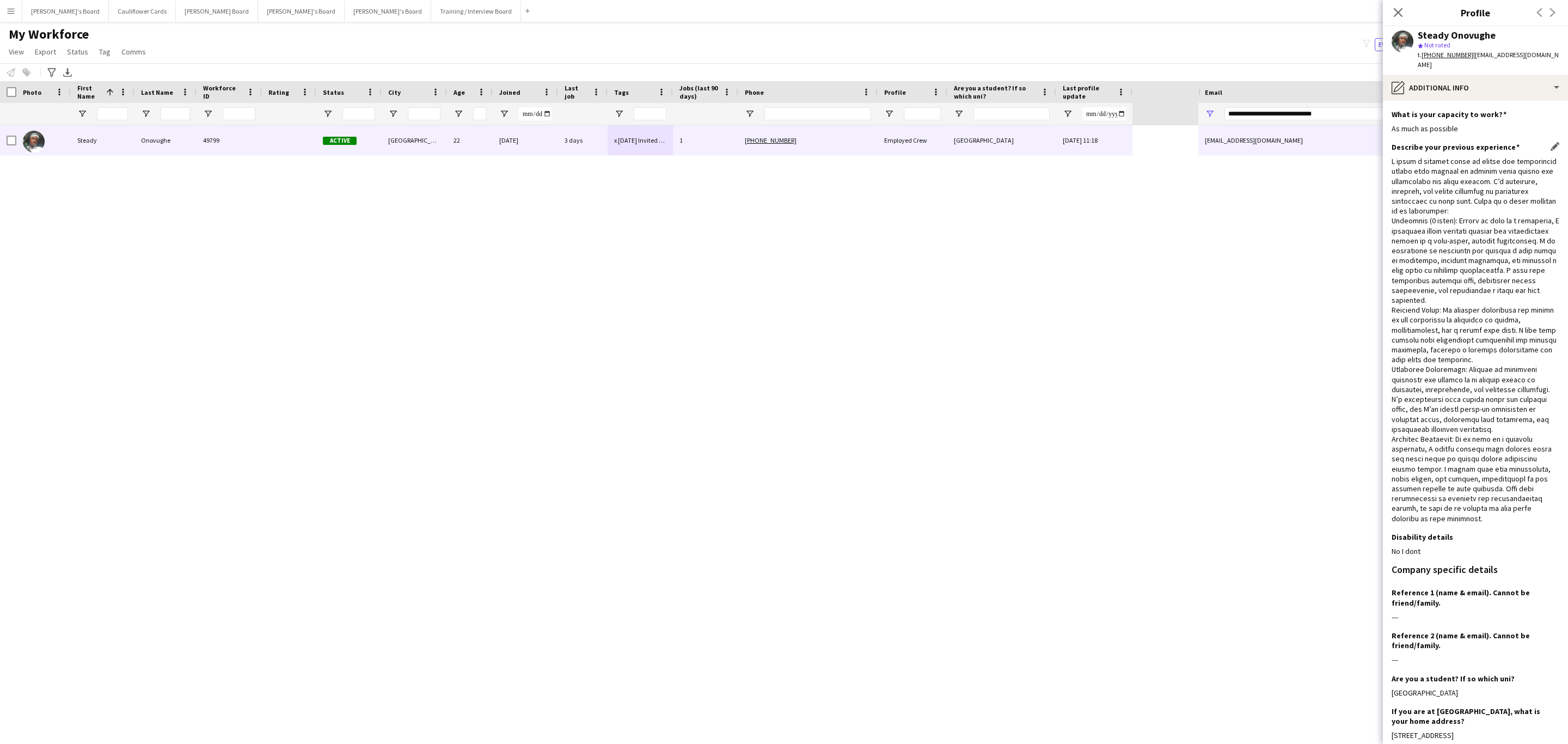
click at [1440, 249] on div at bounding box center [1475, 339] width 168 height 367
click at [1537, 332] on div at bounding box center [1475, 339] width 168 height 367
click at [1452, 294] on div at bounding box center [1475, 339] width 168 height 367
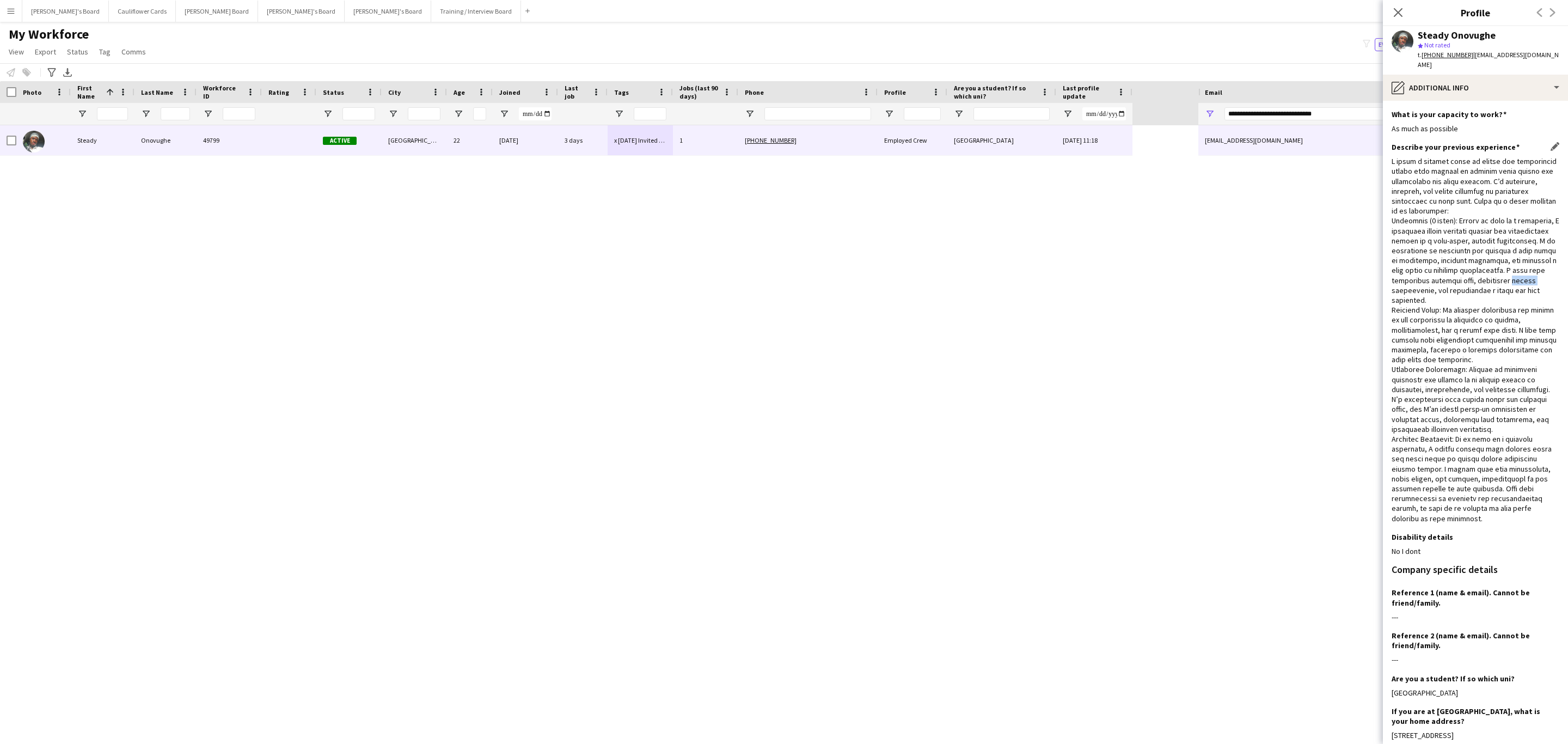
click at [1452, 294] on div at bounding box center [1475, 339] width 168 height 367
click at [1468, 269] on div at bounding box center [1475, 339] width 168 height 367
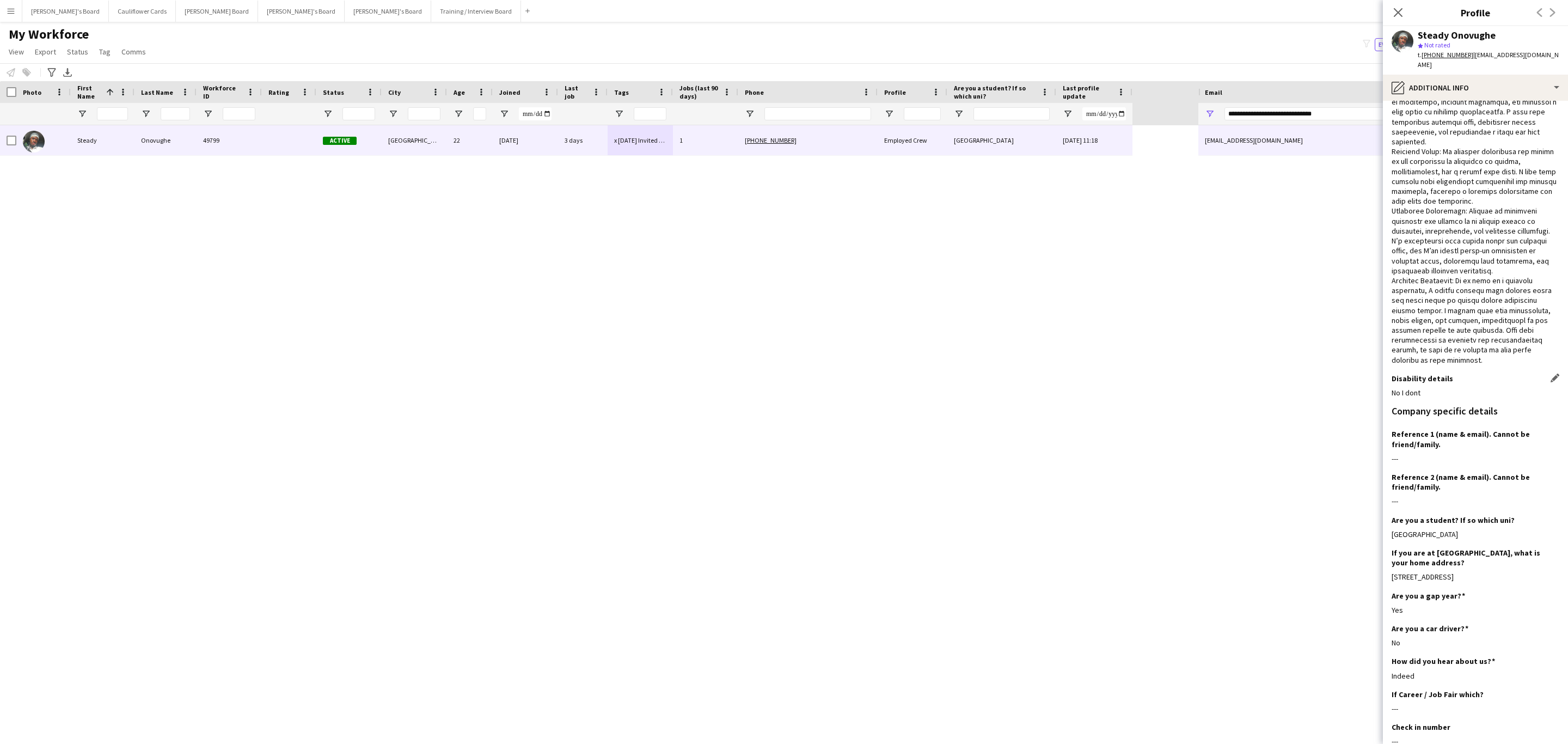
scroll to position [159, 0]
click at [1468, 315] on div at bounding box center [1475, 180] width 168 height 367
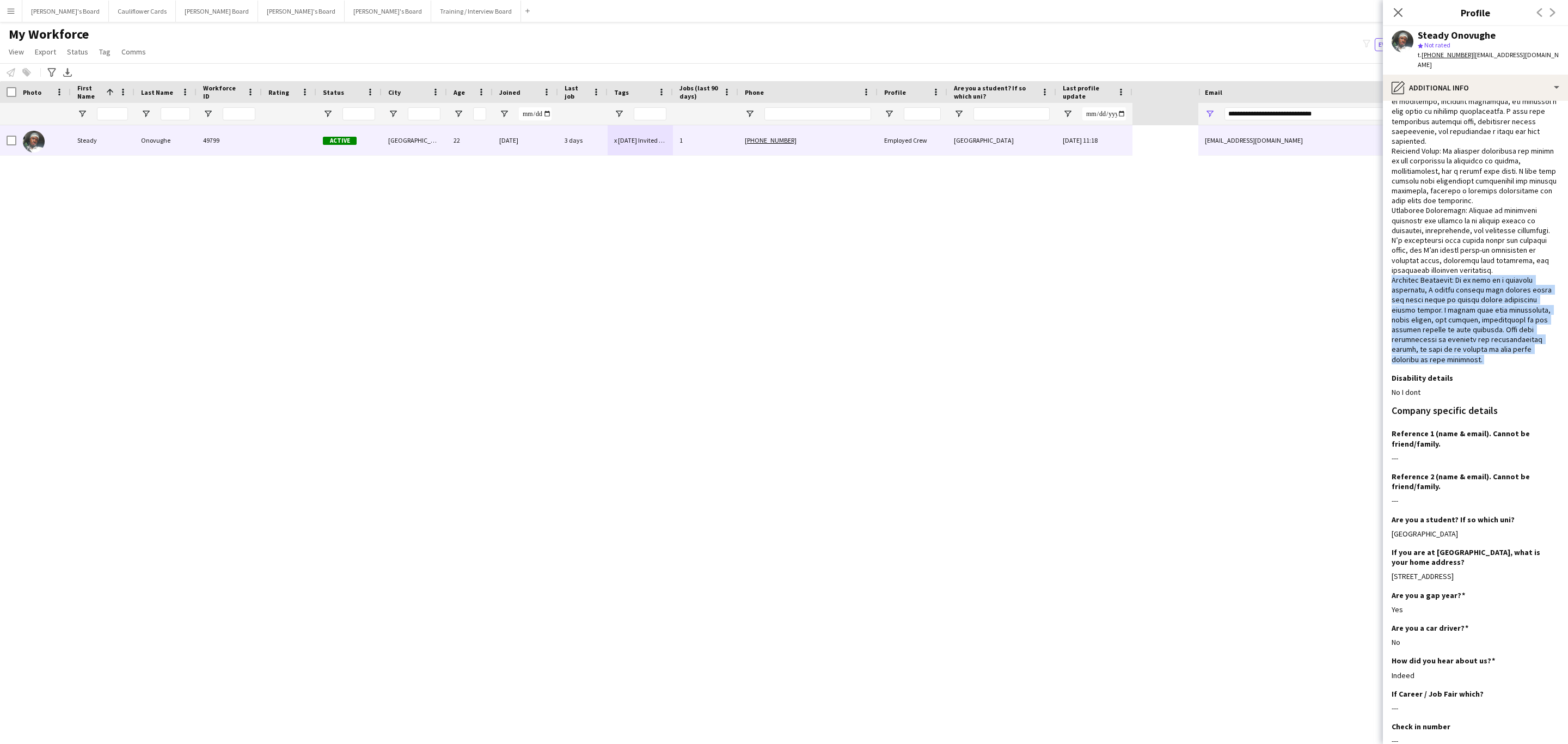
click at [1468, 315] on div at bounding box center [1475, 180] width 168 height 367
click at [1492, 176] on div at bounding box center [1475, 180] width 168 height 367
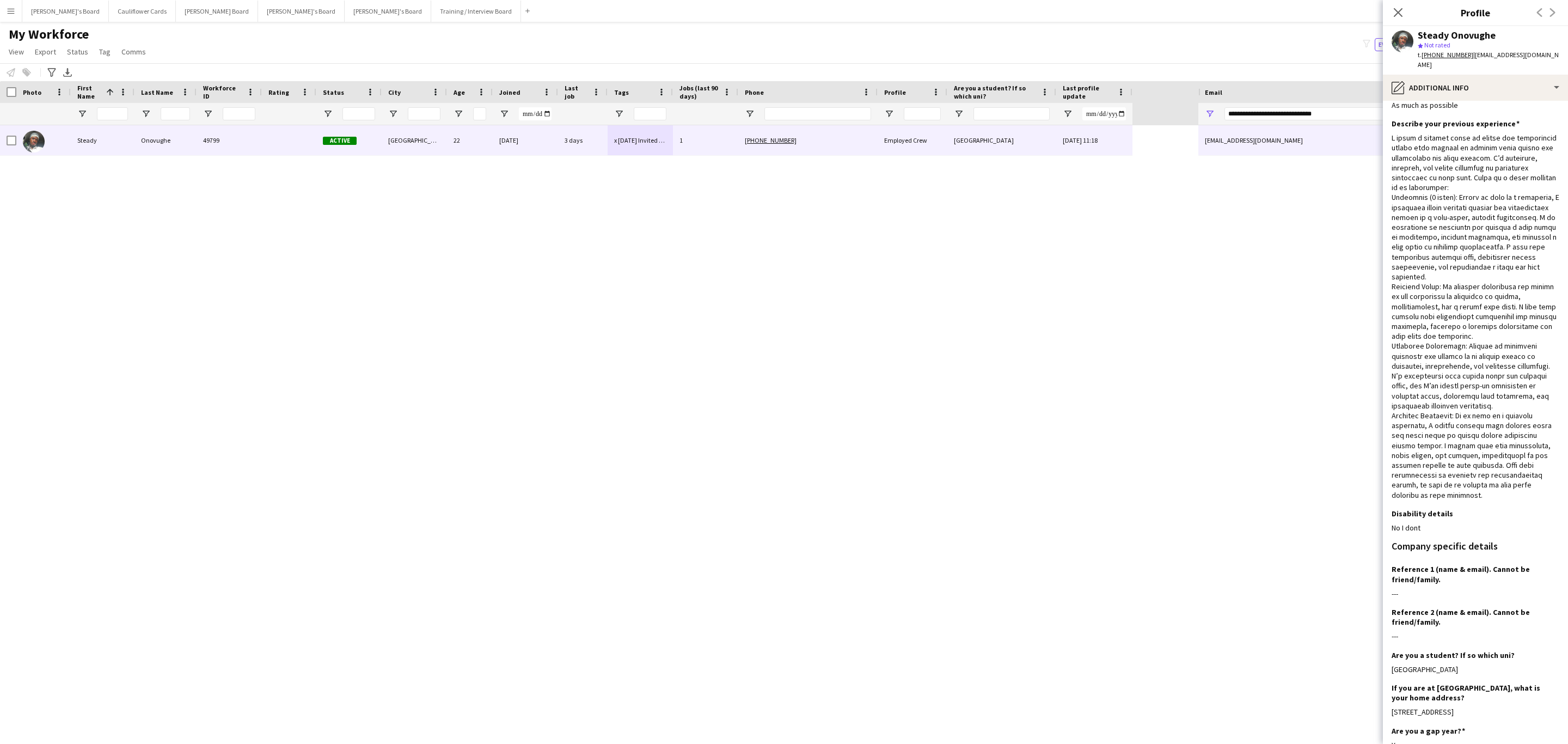
scroll to position [0, 0]
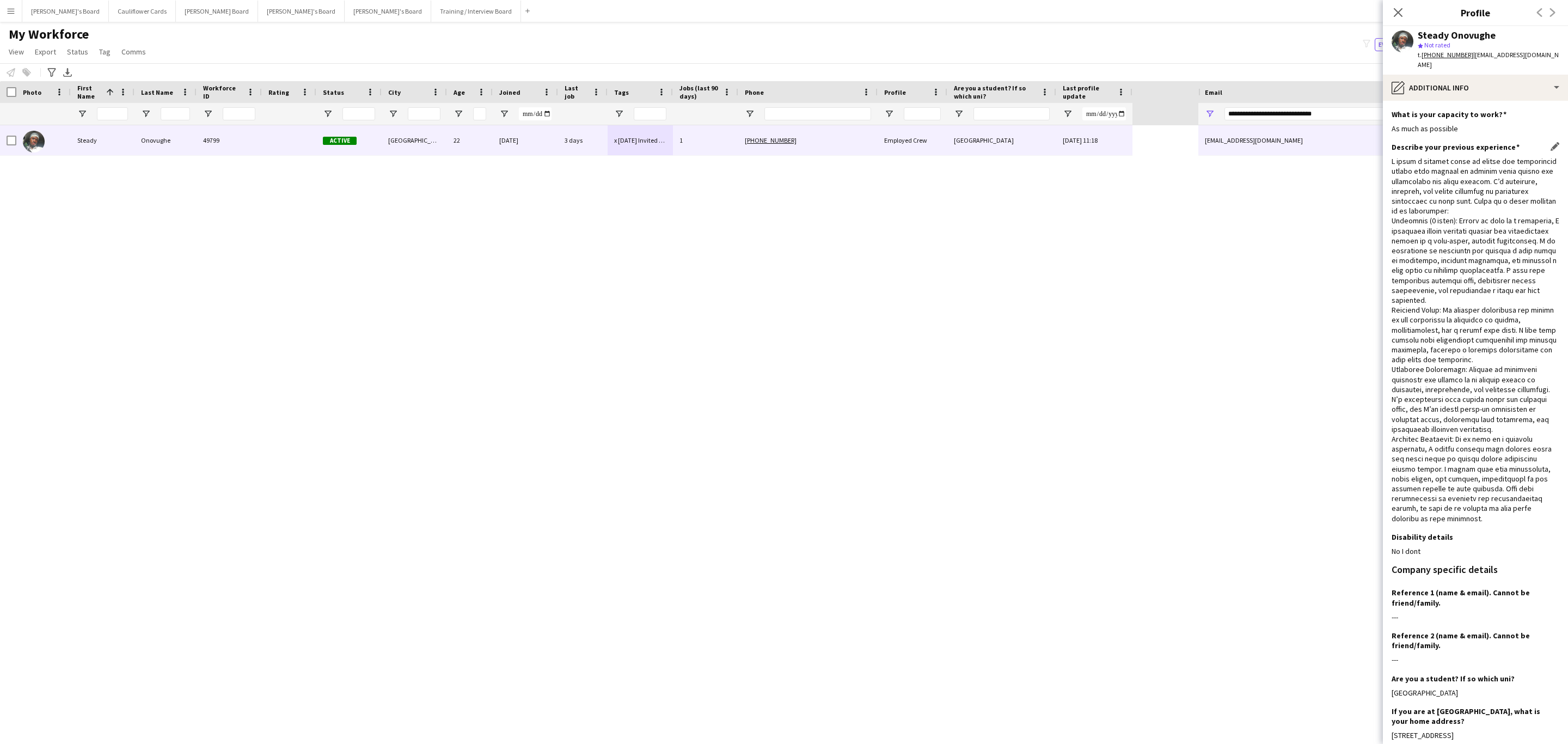
click at [1401, 189] on div at bounding box center [1475, 339] width 168 height 367
click at [1401, 188] on div at bounding box center [1475, 339] width 168 height 367
click at [1465, 213] on div at bounding box center [1475, 339] width 168 height 367
click at [1436, 194] on div at bounding box center [1475, 339] width 168 height 367
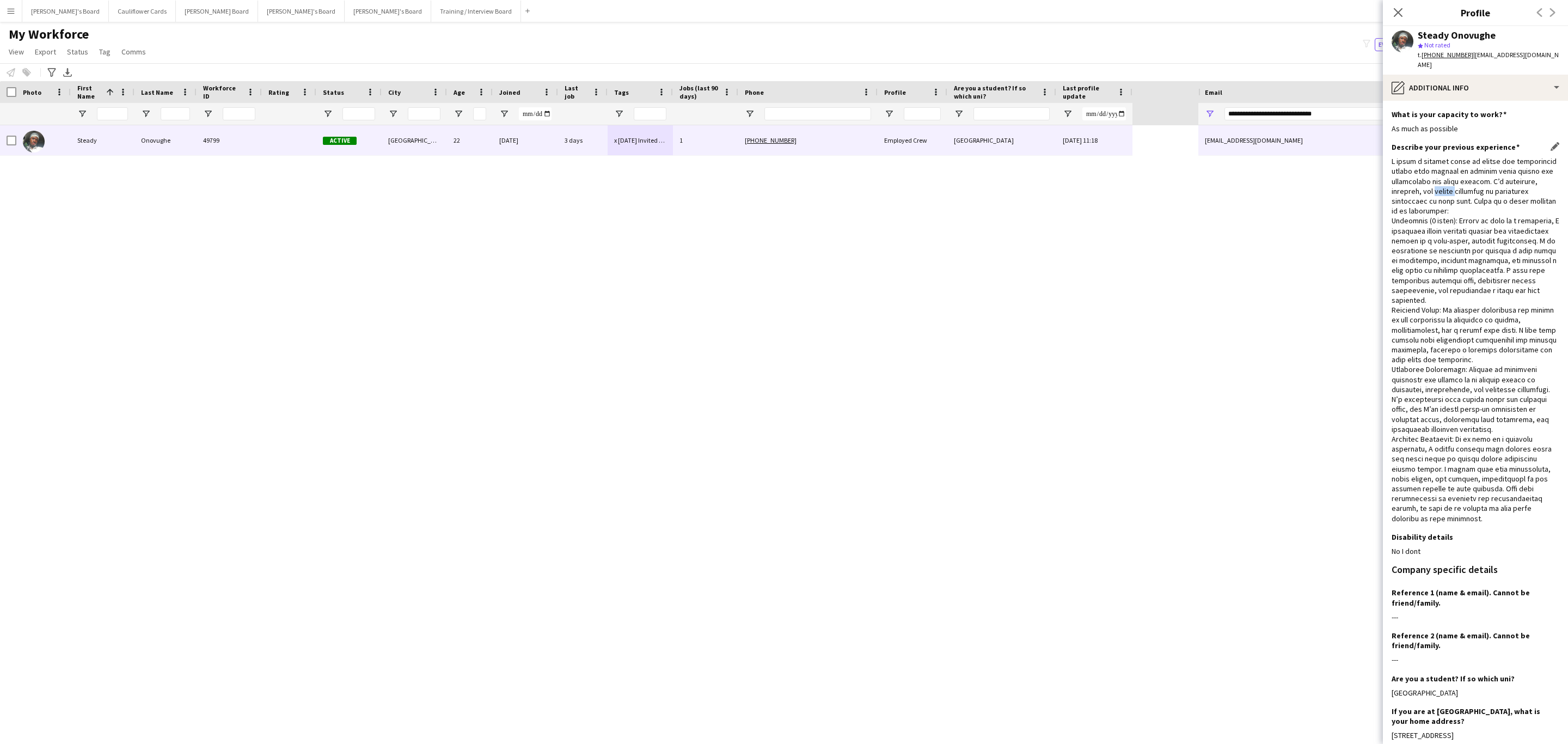
click at [1436, 194] on div at bounding box center [1475, 339] width 168 height 367
click at [1445, 198] on div at bounding box center [1475, 339] width 168 height 367
click at [1484, 193] on div at bounding box center [1475, 339] width 168 height 367
click at [1483, 193] on div at bounding box center [1475, 339] width 168 height 367
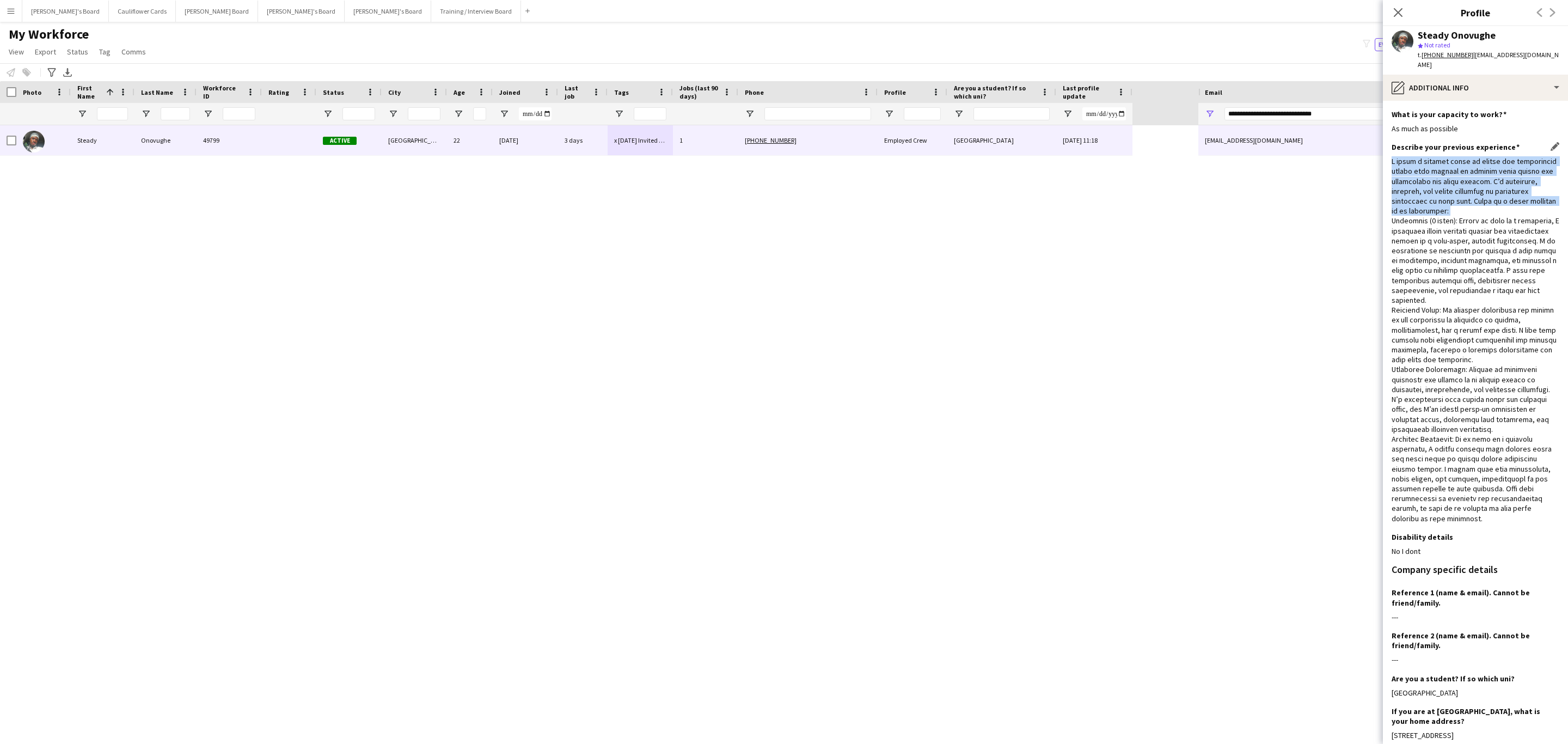
click at [1483, 193] on div at bounding box center [1475, 339] width 168 height 367
click at [1473, 195] on div at bounding box center [1475, 339] width 168 height 367
drag, startPoint x: 1442, startPoint y: 202, endPoint x: 1401, endPoint y: 167, distance: 53.9
click at [1401, 167] on div at bounding box center [1475, 339] width 168 height 367
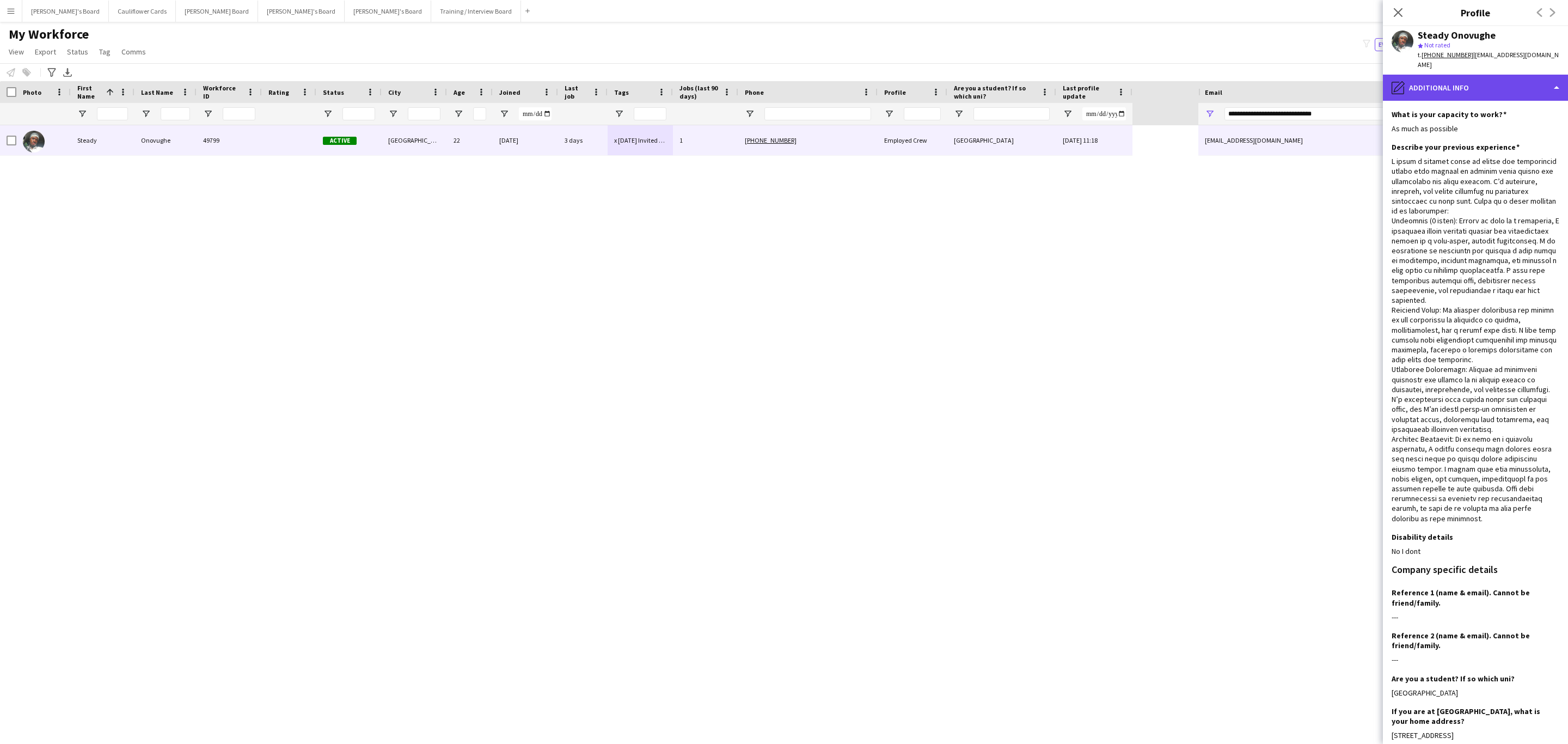
click at [1470, 90] on div "pencil4 Additional info" at bounding box center [1475, 88] width 185 height 26
click at [1269, 344] on div "Steady Onovughe 49799 Active Portsmouth 22 27-08-2025 3 days x 28/08/2025 Invit…" at bounding box center [784, 424] width 1568 height 600
drag, startPoint x: 1400, startPoint y: 13, endPoint x: 962, endPoint y: 285, distance: 515.6
click at [1399, 13] on icon "Close pop-in" at bounding box center [1398, 12] width 9 height 9
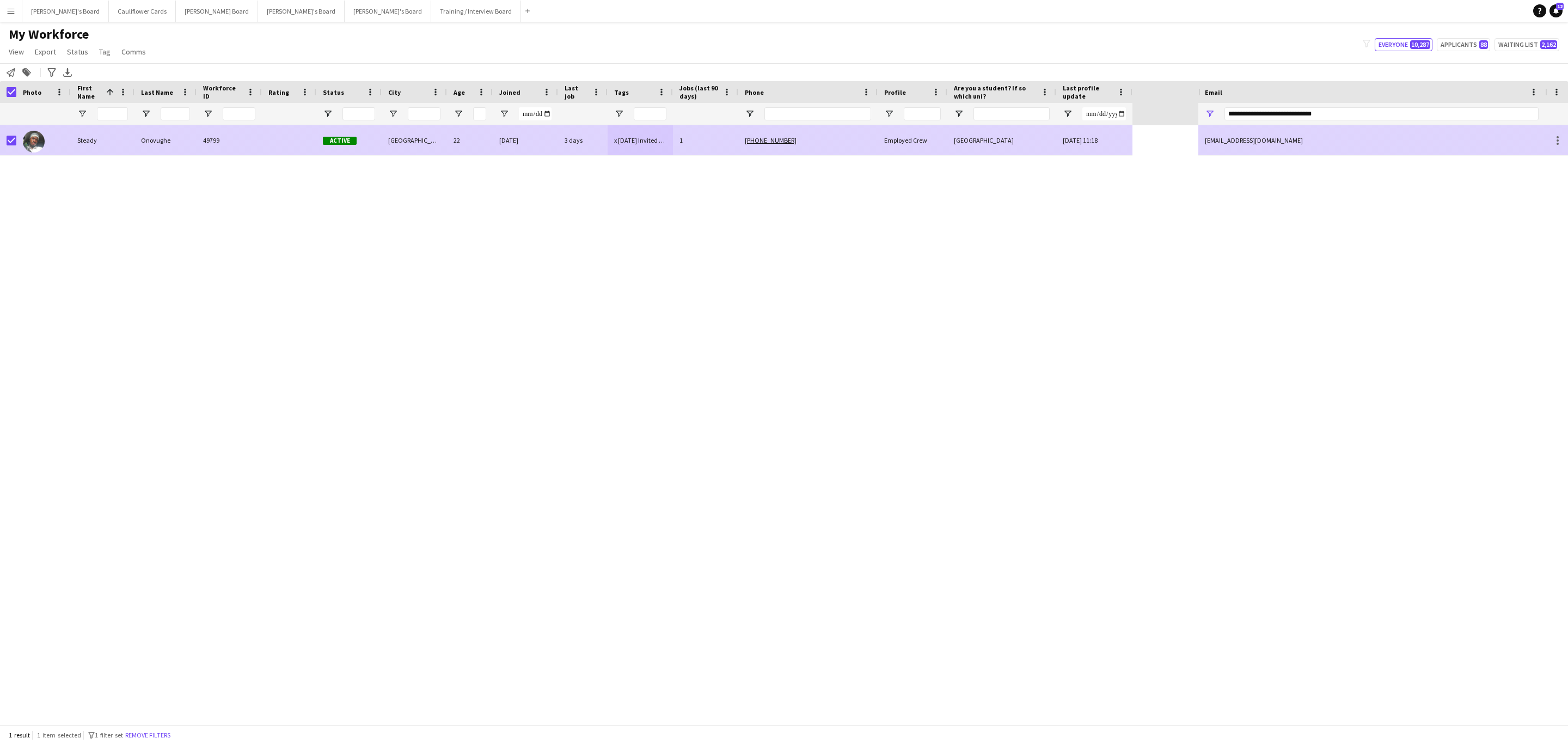
click at [142, 154] on div "Onovughe" at bounding box center [166, 139] width 62 height 30
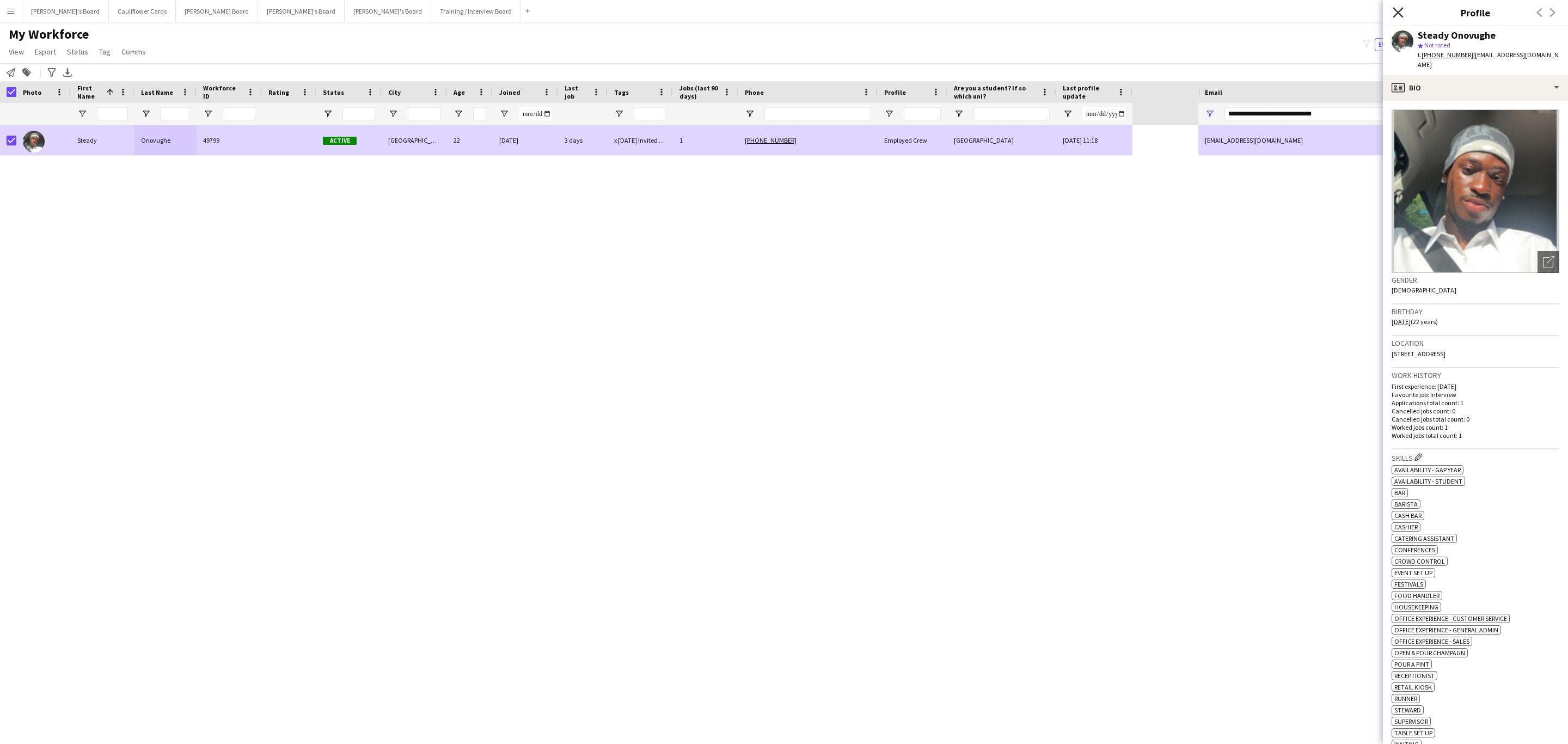
click at [1399, 12] on icon at bounding box center [1397, 12] width 11 height 11
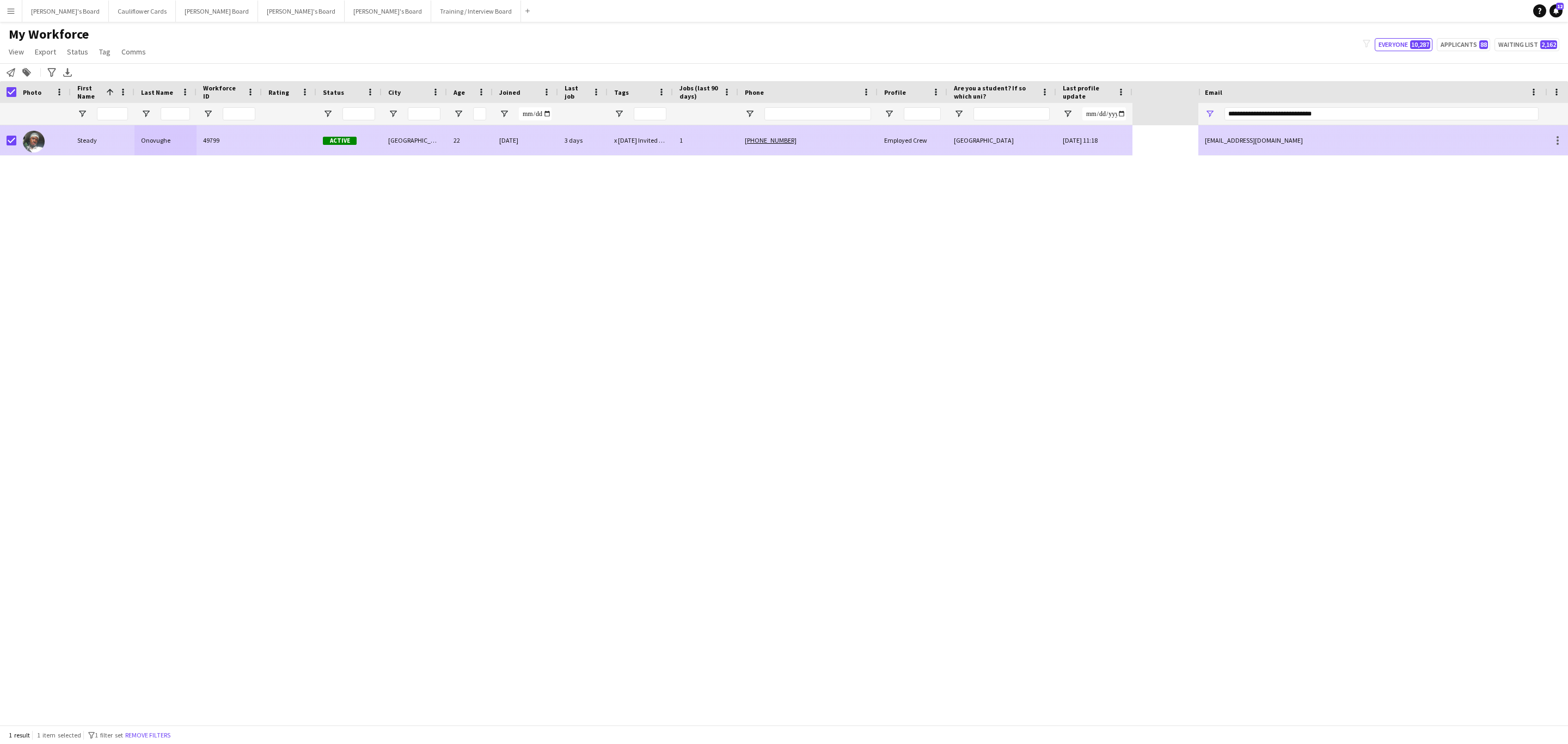
click at [512, 138] on div "27-08-2025" at bounding box center [525, 139] width 65 height 30
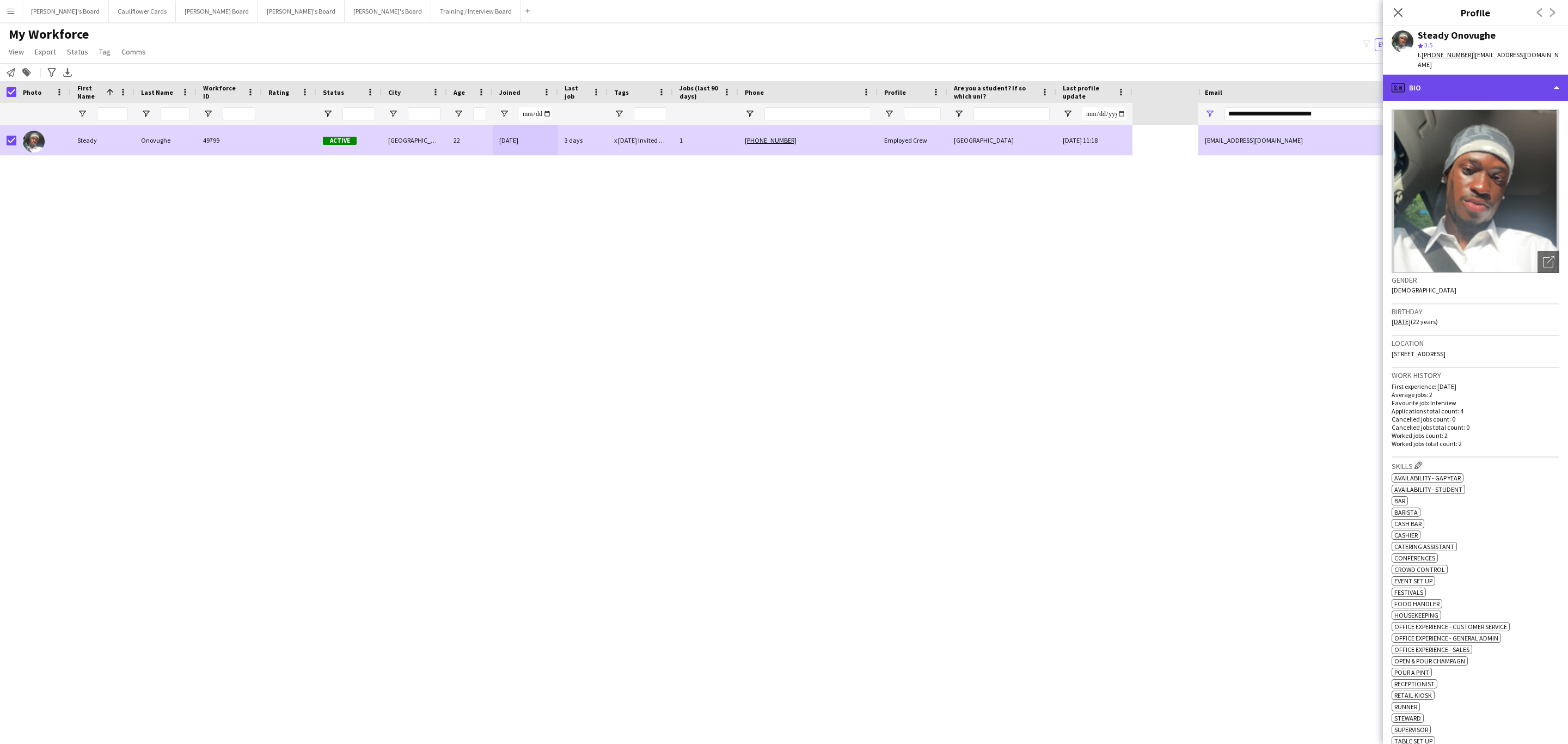
click at [1487, 83] on div "profile Bio" at bounding box center [1475, 88] width 185 height 26
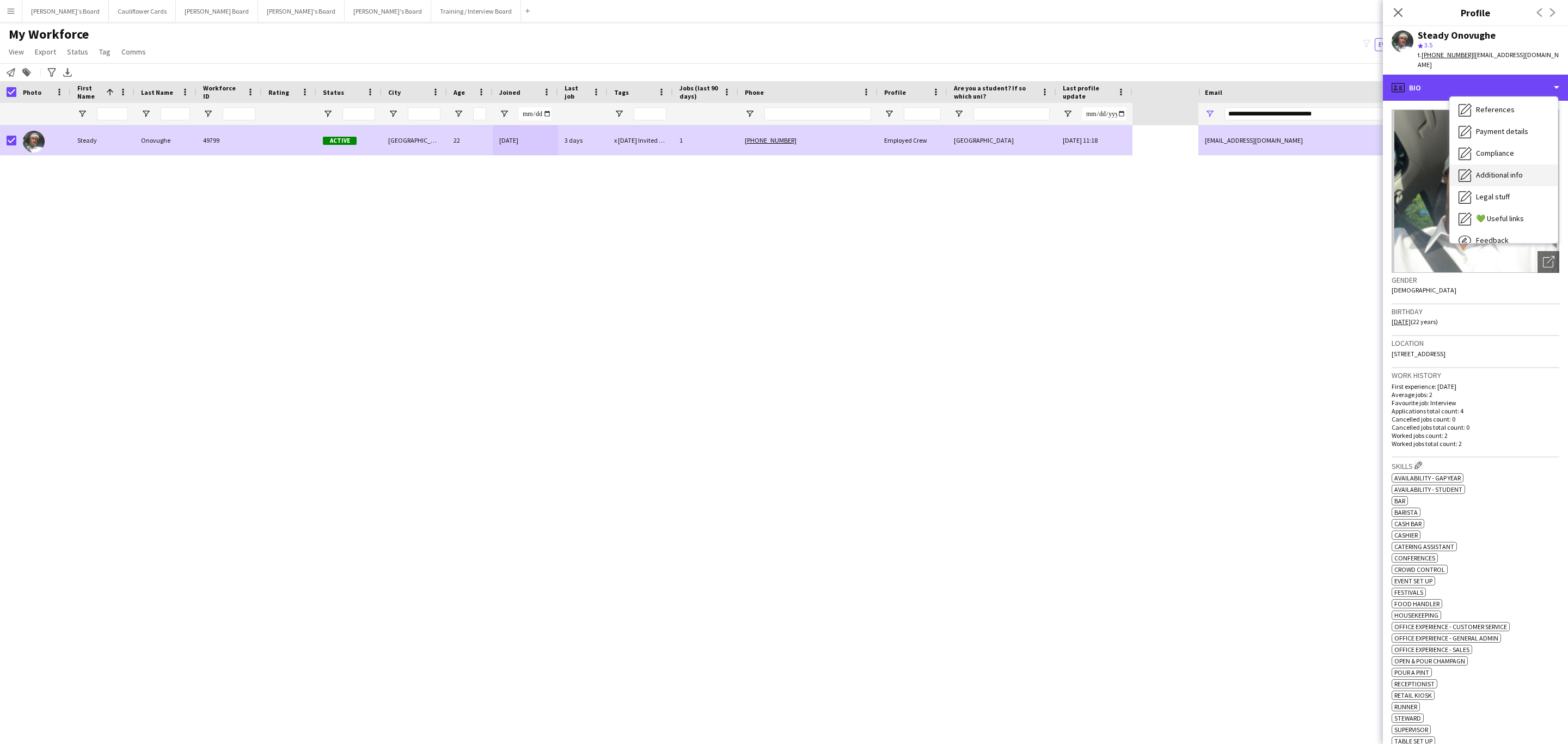
scroll to position [145, 0]
click at [1507, 128] on div "Compliance Compliance" at bounding box center [1504, 119] width 108 height 21
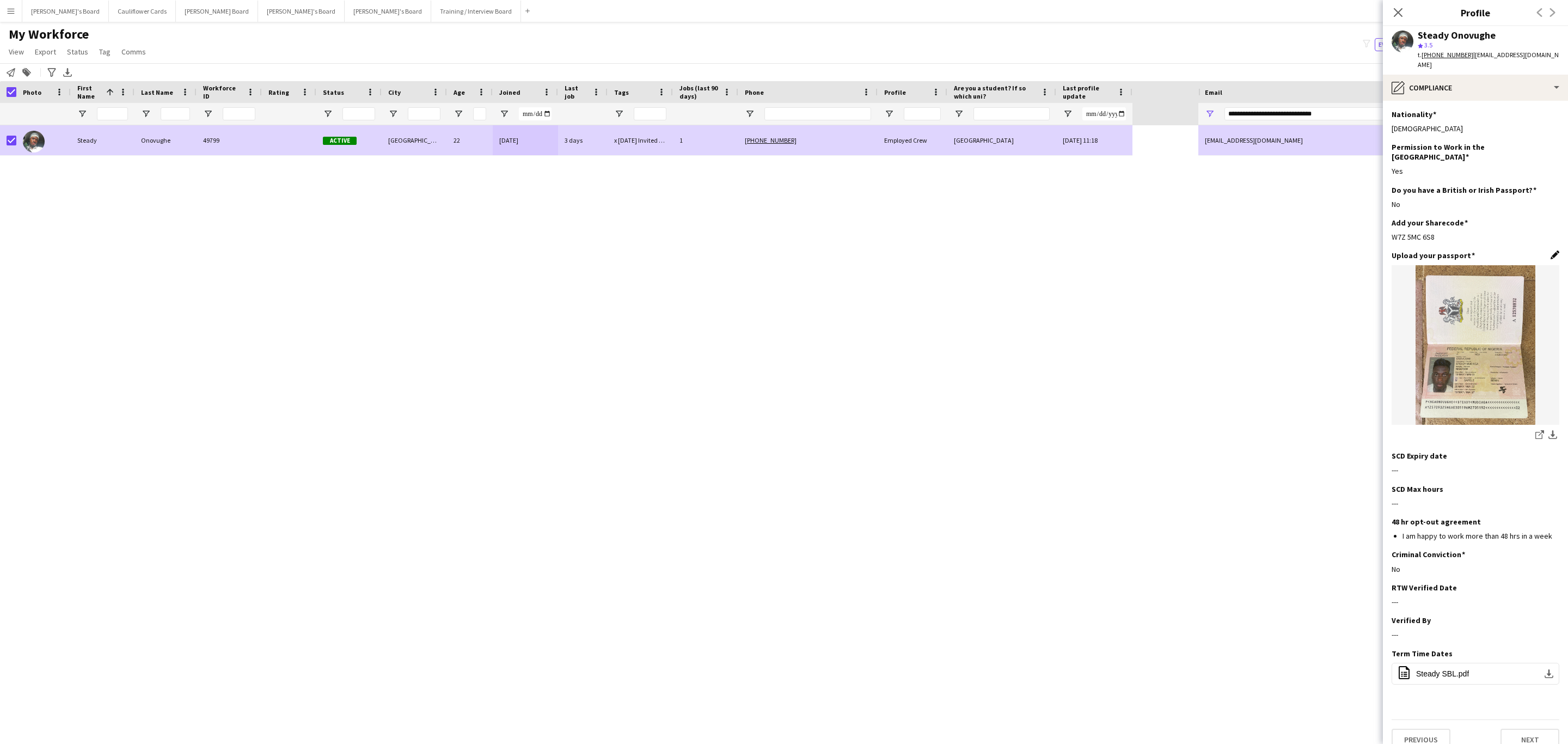
click at [1550, 251] on app-icon "Edit this field" at bounding box center [1554, 255] width 9 height 9
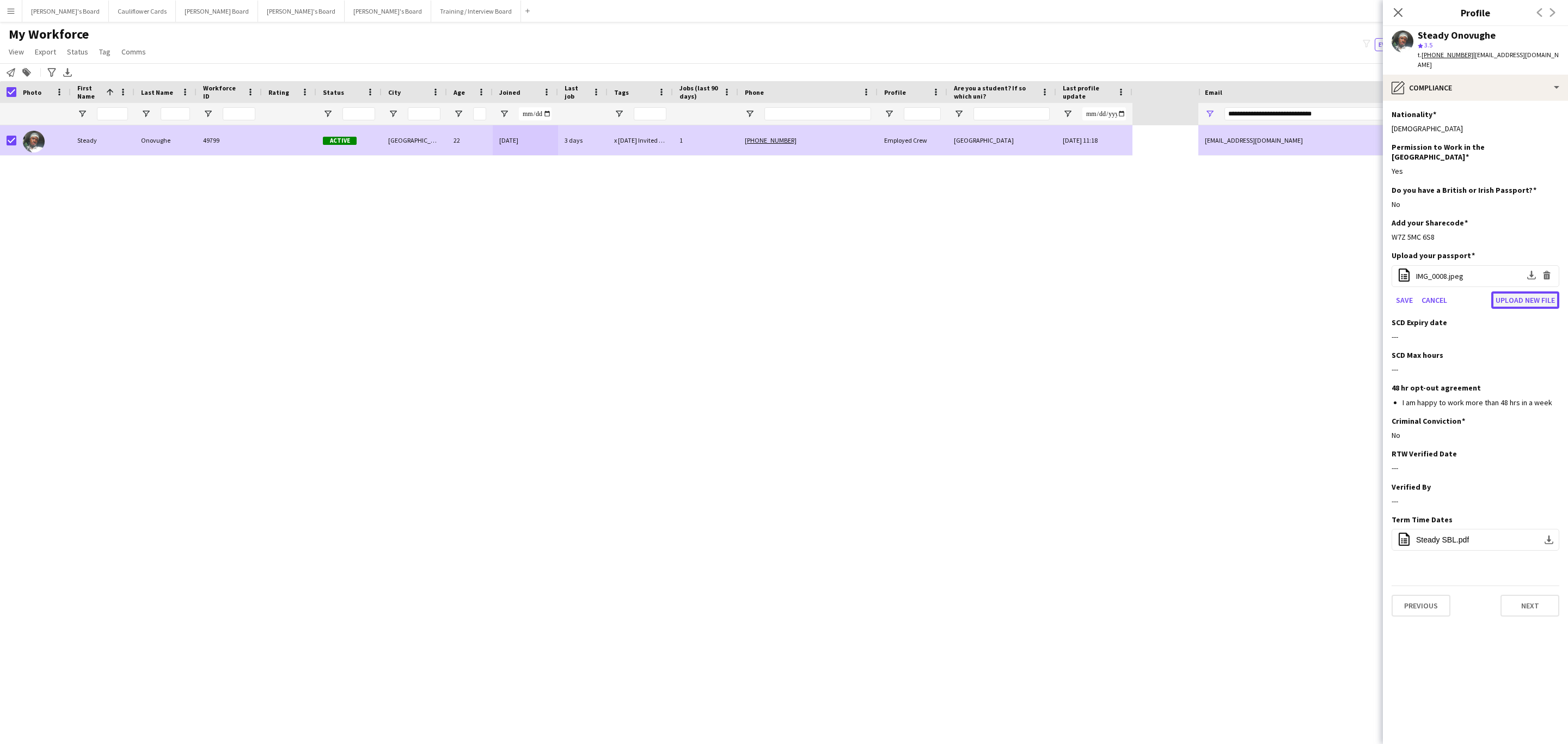
click at [1507, 292] on button "Upload new file" at bounding box center [1526, 300] width 68 height 18
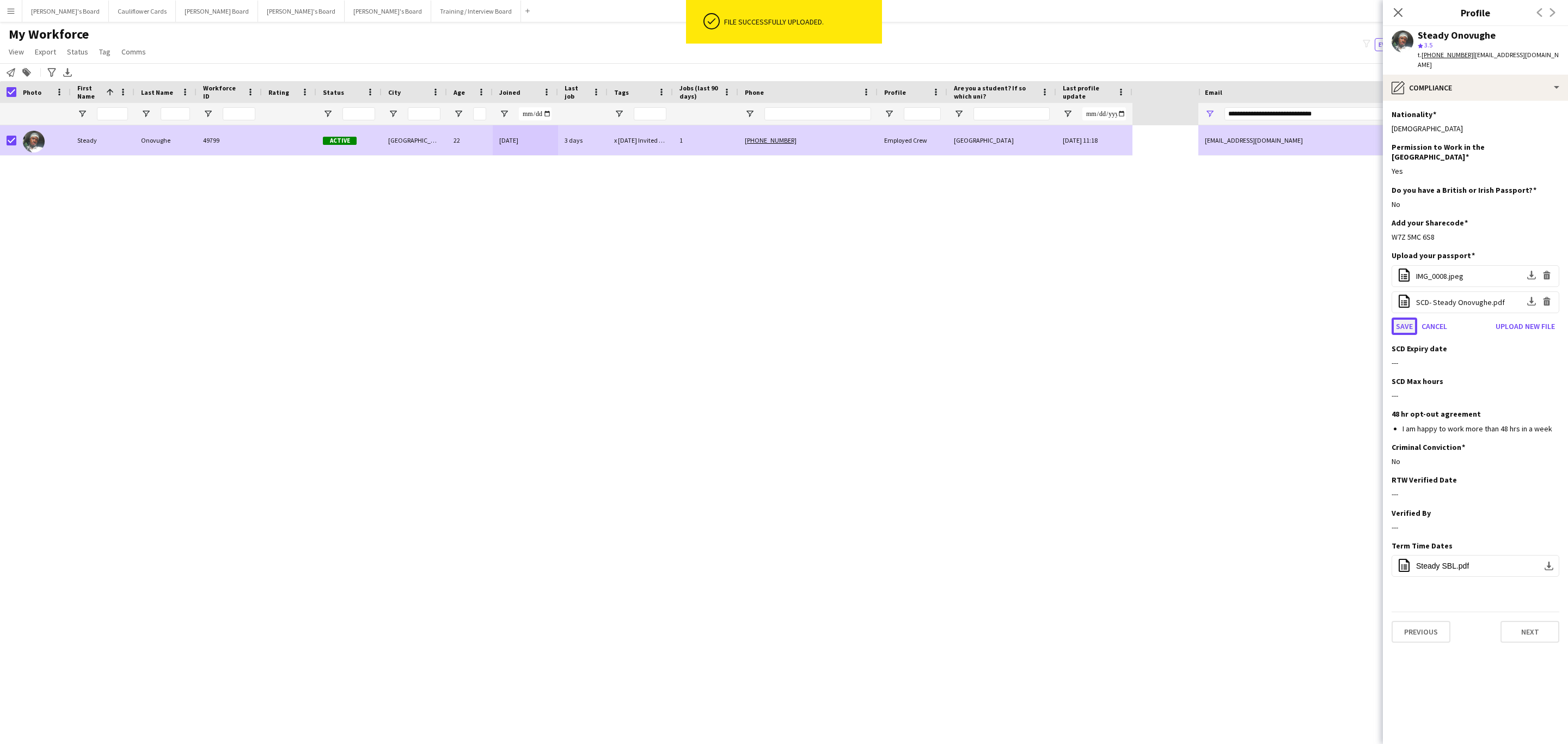
click at [1407, 318] on button "Save" at bounding box center [1404, 327] width 25 height 18
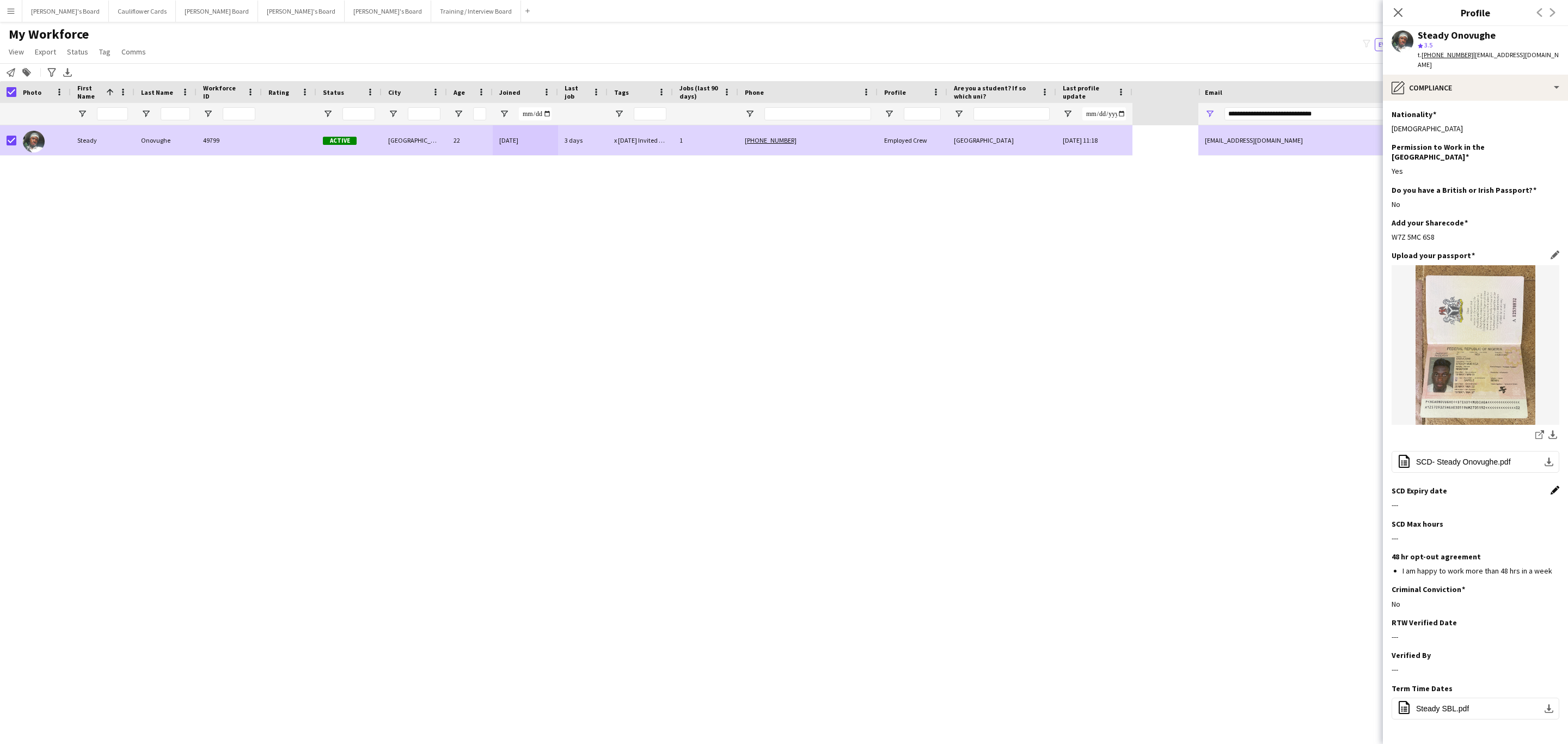
click at [1550, 486] on app-icon "Edit this field" at bounding box center [1554, 489] width 9 height 9
click at [1497, 499] on body "Menu Boards Boards Boards All jobs Status Workforce Workforce My Workforce Recr…" at bounding box center [784, 372] width 1568 height 744
click at [1550, 625] on div "Monday M Tuesday T Wednesday W Thursday T Friday F Saturday S Sunday S SEP 1 2 …" at bounding box center [1471, 634] width 161 height 153
click at [1541, 629] on span "14" at bounding box center [1538, 631] width 20 height 20
type input "**********"
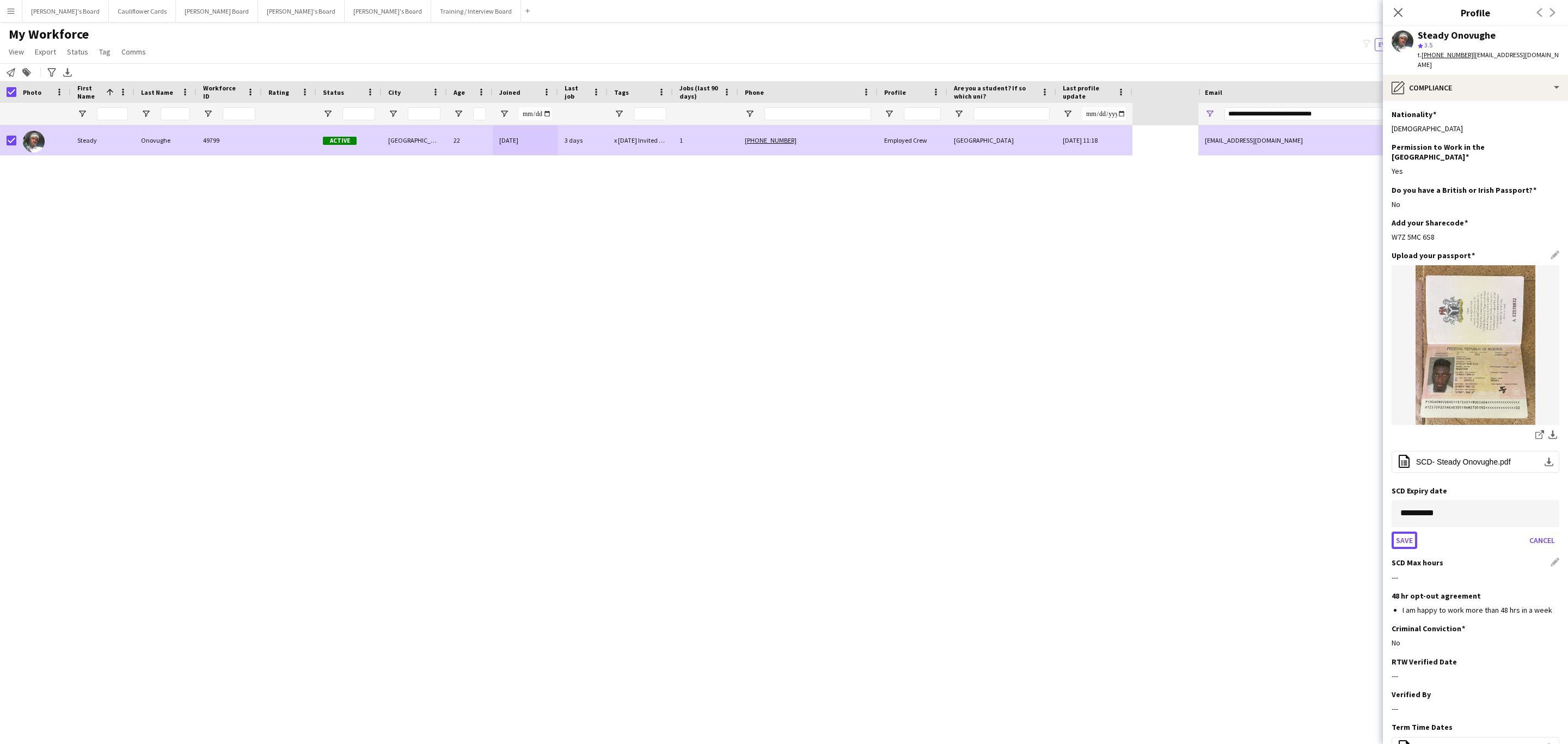
drag, startPoint x: 1405, startPoint y: 529, endPoint x: 1462, endPoint y: 539, distance: 57.9
click at [1405, 531] on button "Save" at bounding box center [1404, 540] width 25 height 18
click at [1550, 519] on app-icon "Edit this field" at bounding box center [1554, 523] width 9 height 9
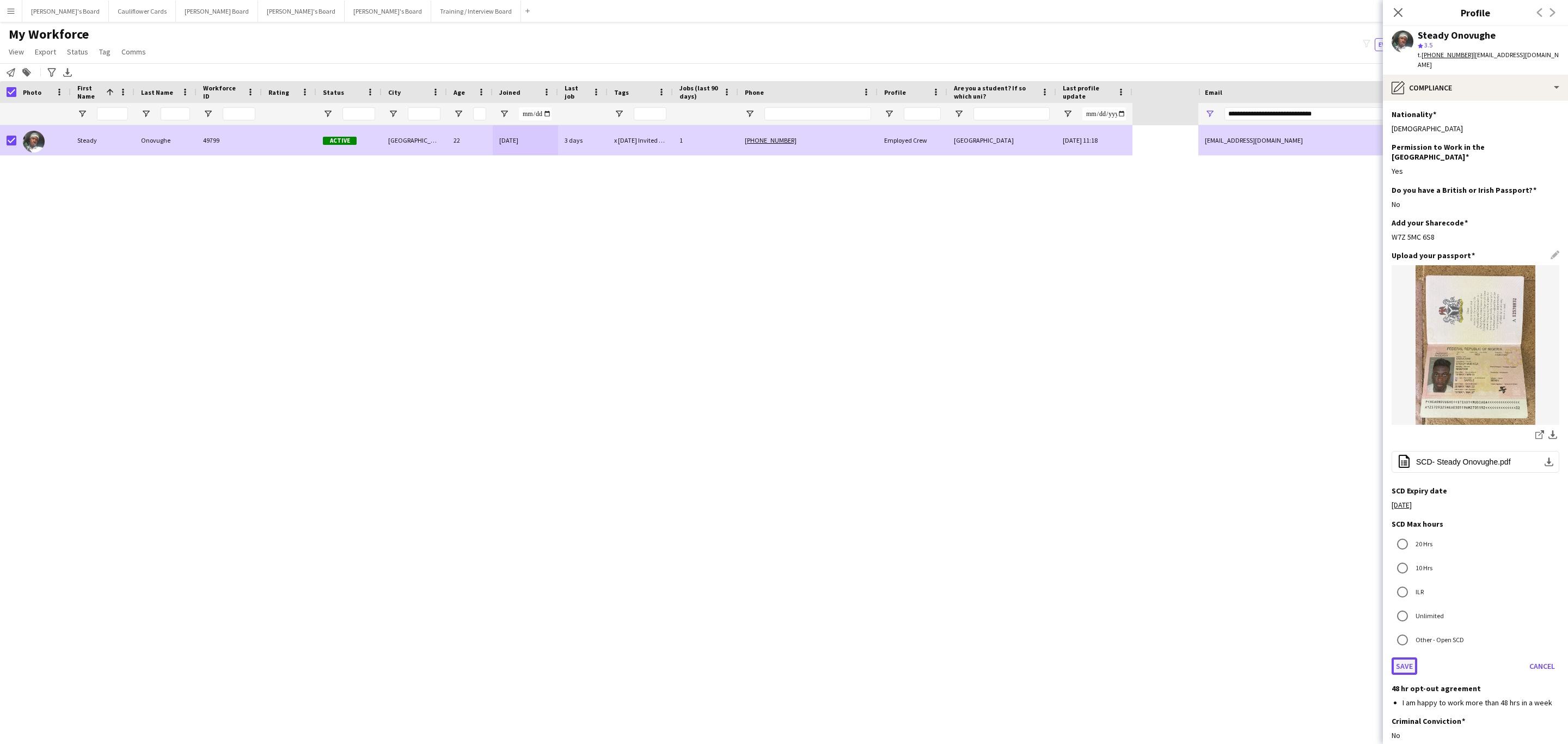
drag, startPoint x: 1409, startPoint y: 651, endPoint x: 1418, endPoint y: 633, distance: 20.1
click at [1408, 657] on button "Save" at bounding box center [1404, 666] width 25 height 18
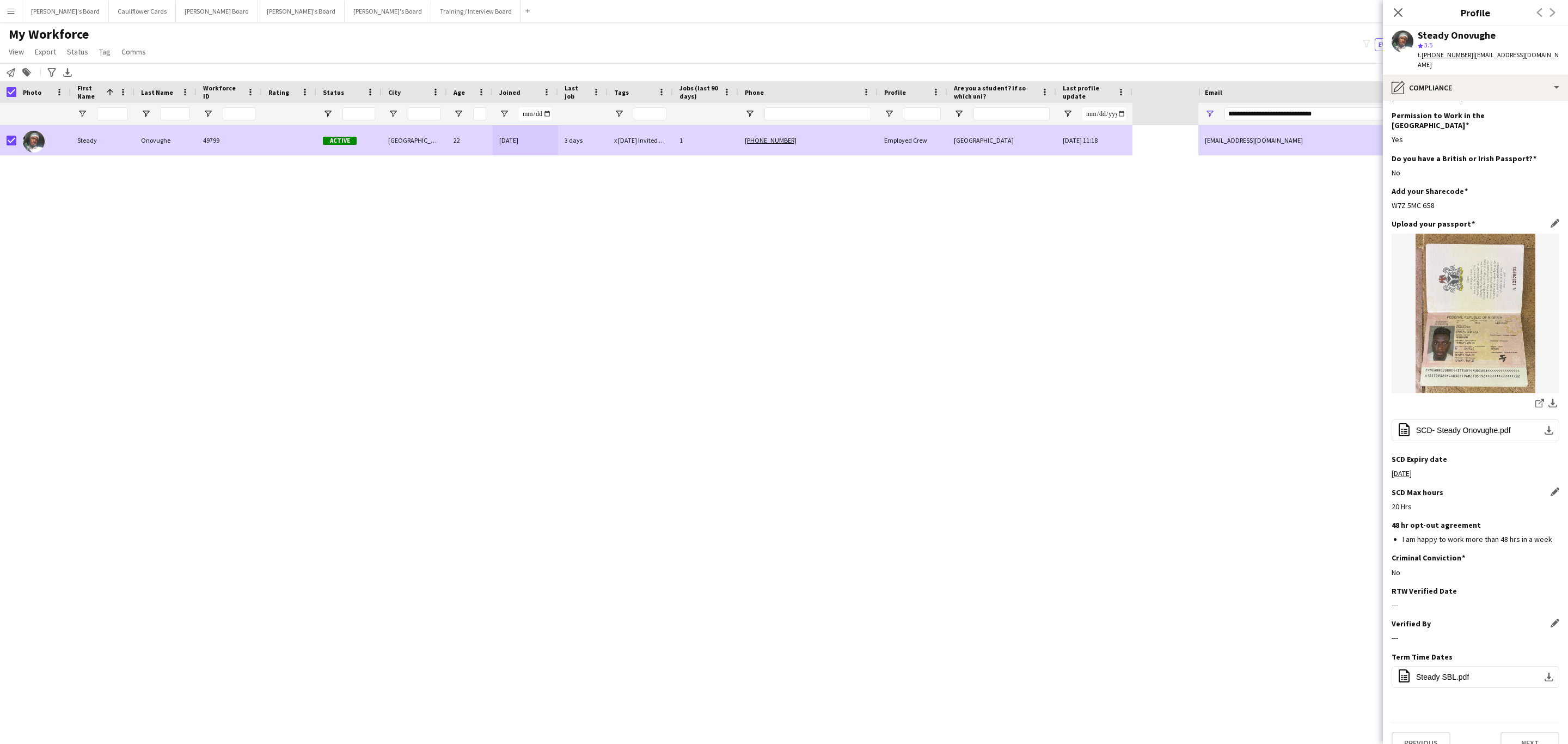
scroll to position [49, 0]
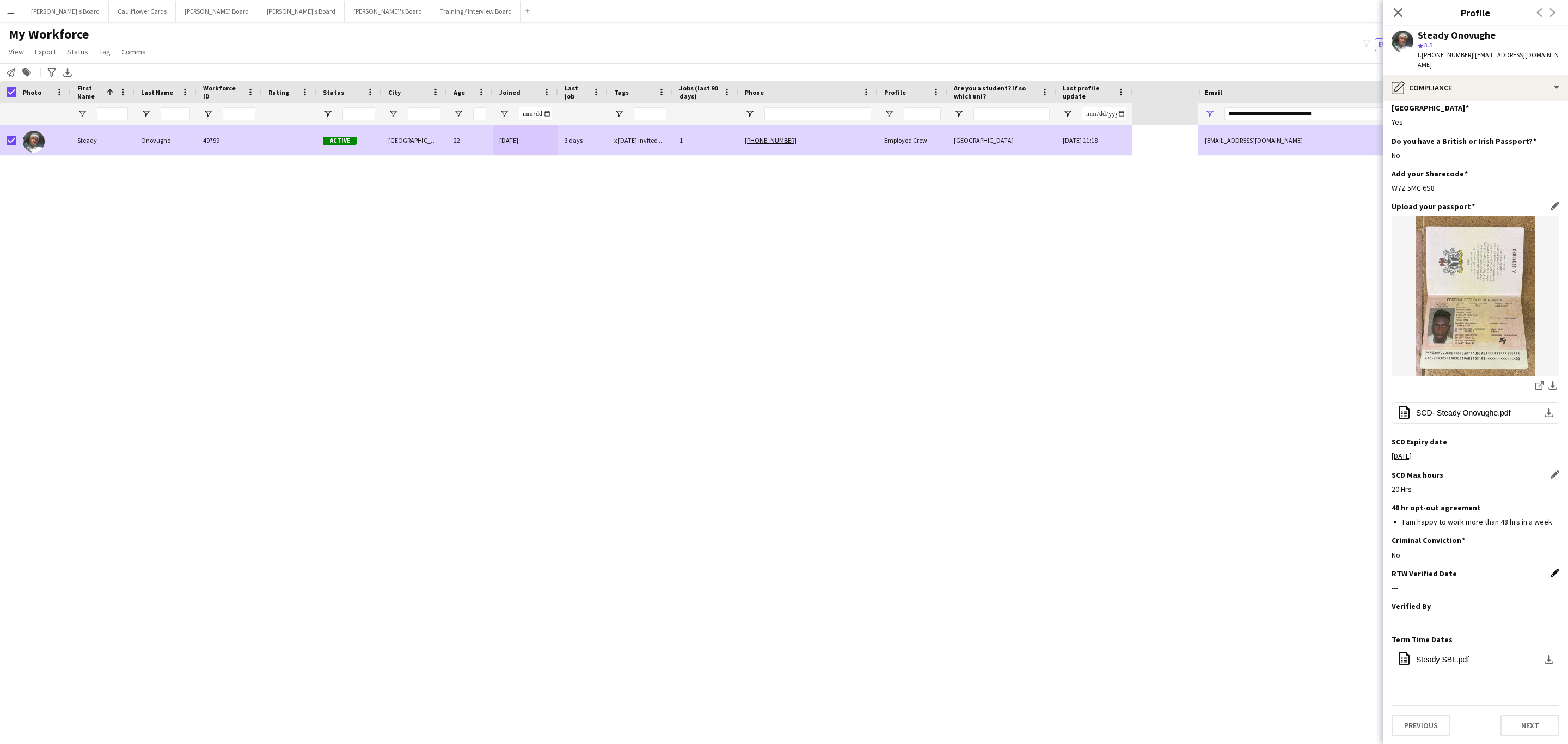
click at [1550, 573] on app-icon "Edit this field" at bounding box center [1554, 572] width 9 height 9
click at [1477, 593] on body "Menu Boards Boards Boards All jobs Status Workforce Workforce My Workforce Recr…" at bounding box center [784, 372] width 1568 height 744
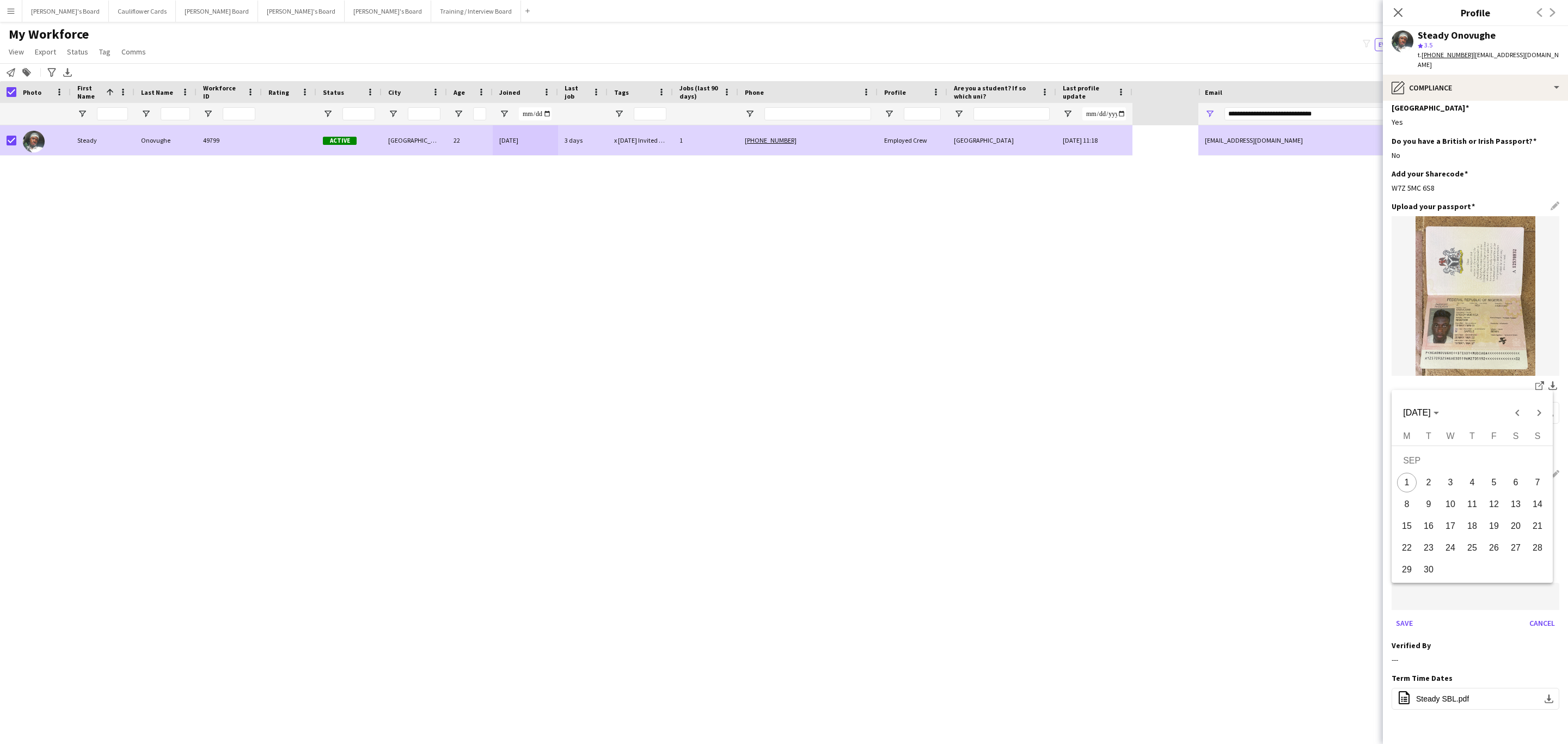
click at [1410, 484] on span "1" at bounding box center [1407, 483] width 20 height 20
type input "**********"
drag, startPoint x: 1410, startPoint y: 621, endPoint x: 1425, endPoint y: 624, distance: 15.3
click at [1409, 621] on button "Save" at bounding box center [1404, 623] width 25 height 18
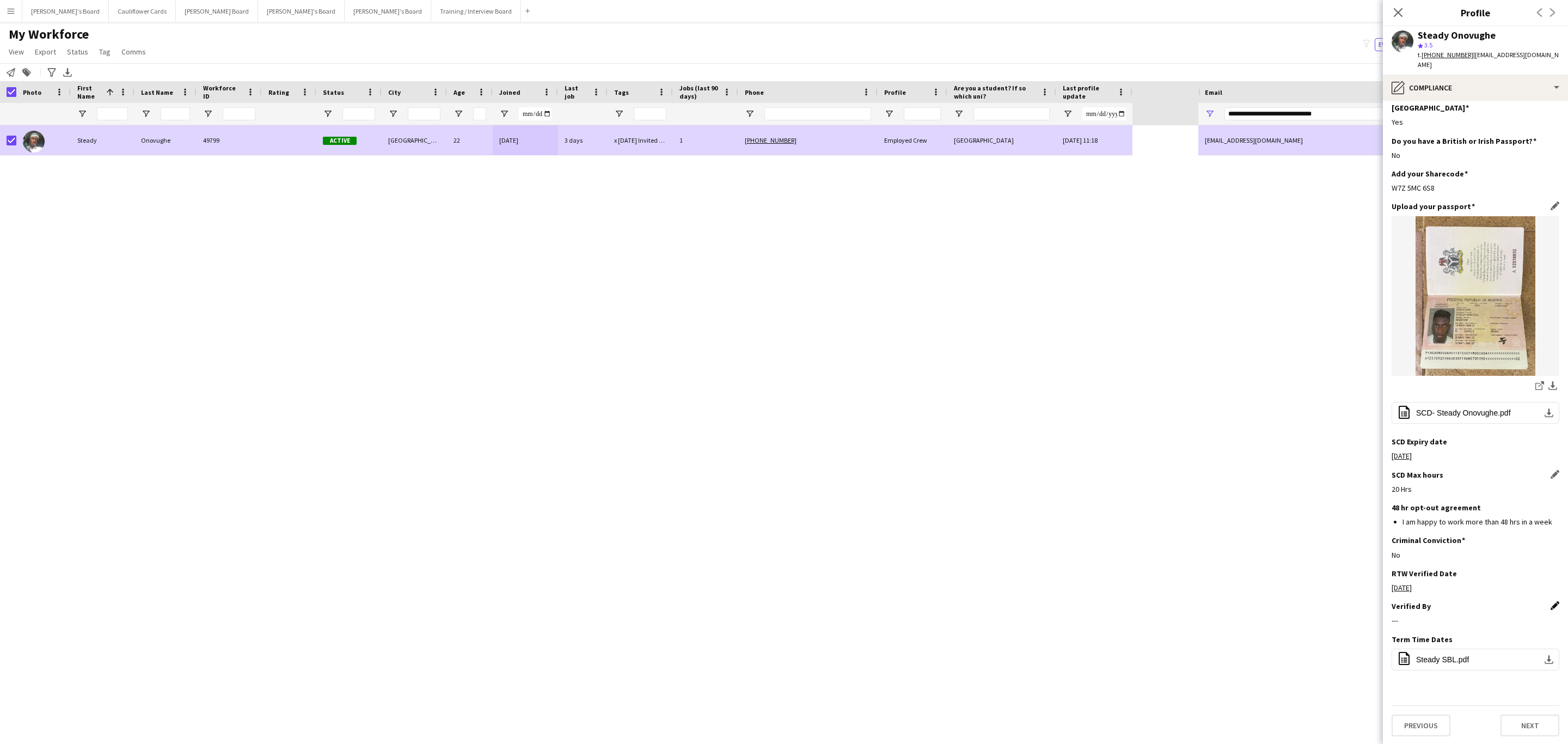
click at [1550, 604] on app-icon "Edit this field" at bounding box center [1554, 606] width 9 height 9
click at [1472, 619] on input at bounding box center [1475, 629] width 168 height 27
type input "*****"
click at [1405, 660] on button "Save" at bounding box center [1404, 666] width 25 height 18
click at [1392, 16] on icon "Close pop-in" at bounding box center [1397, 12] width 11 height 11
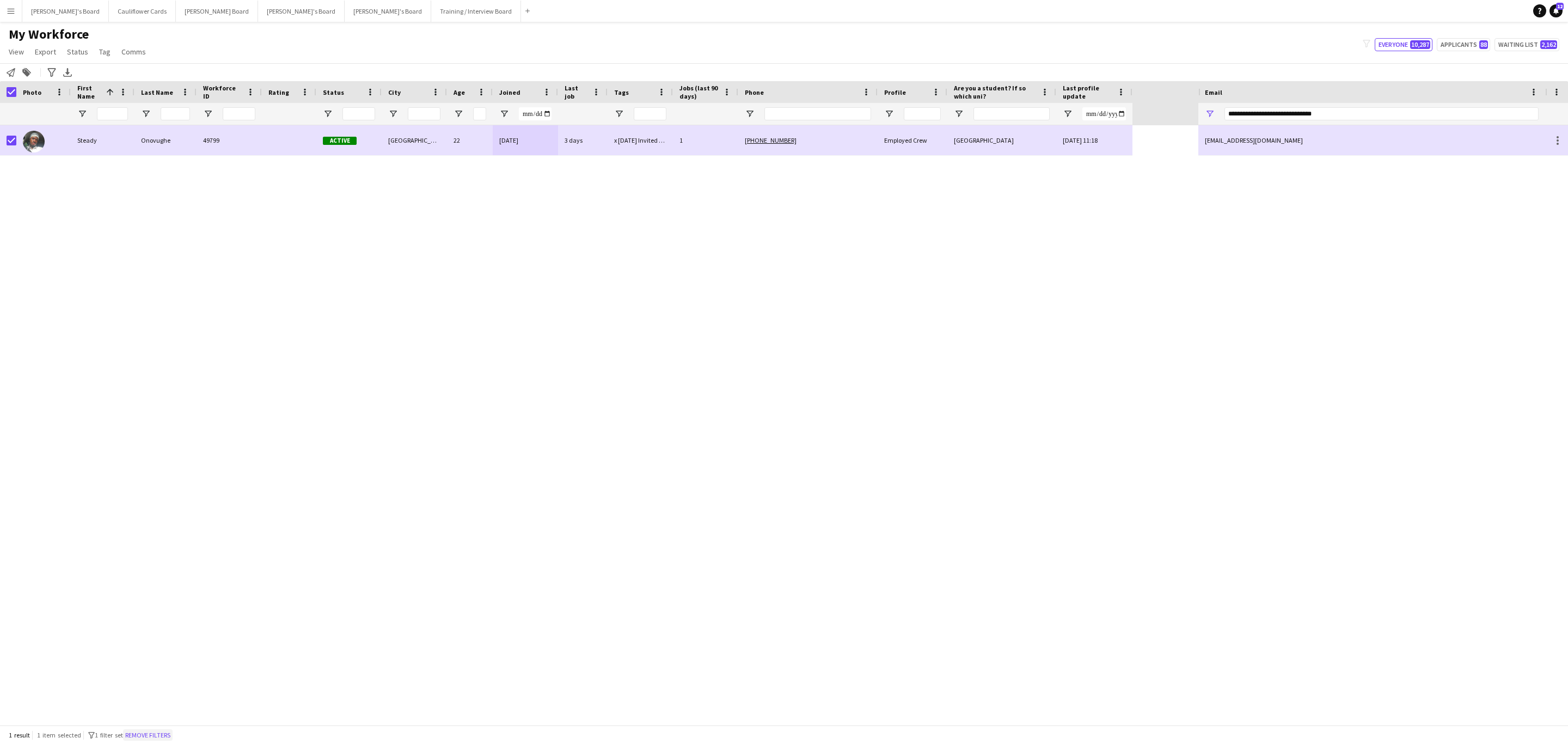
click at [153, 730] on button "Remove filters" at bounding box center [147, 735] width 50 height 12
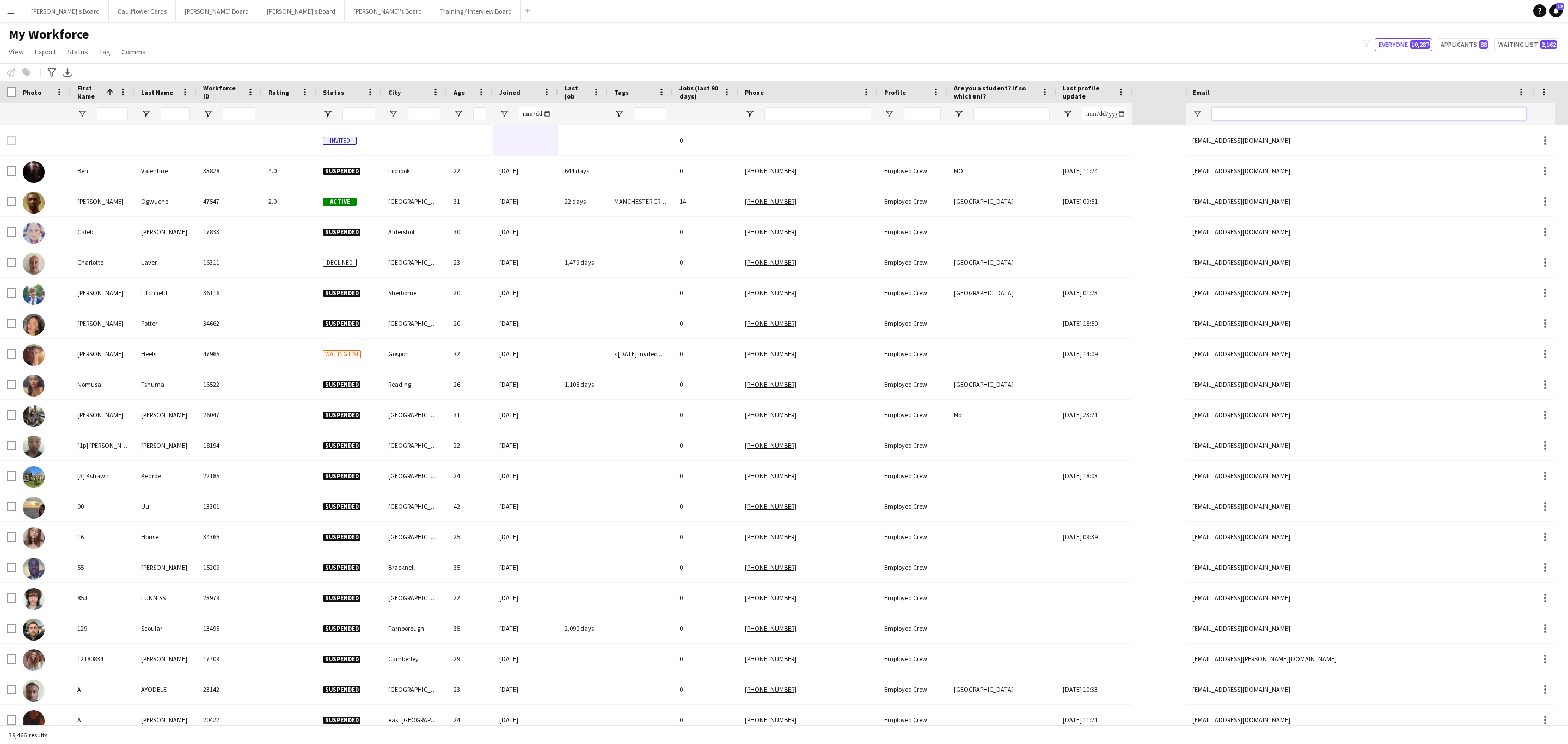
click at [1285, 115] on input "Email Filter Input" at bounding box center [1369, 113] width 314 height 13
paste input "**********"
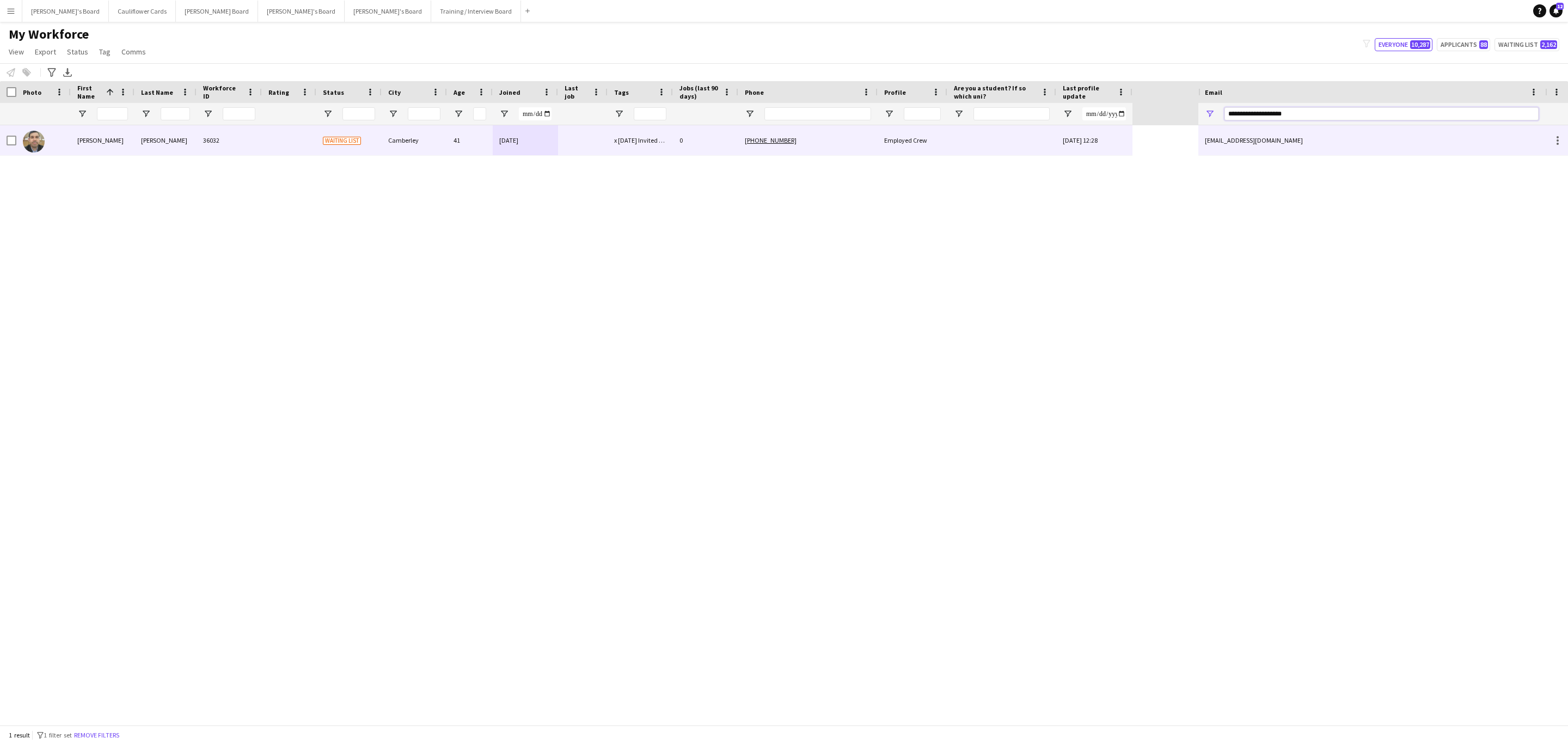
type input "**********"
click at [439, 143] on div "Camberley" at bounding box center [413, 139] width 65 height 30
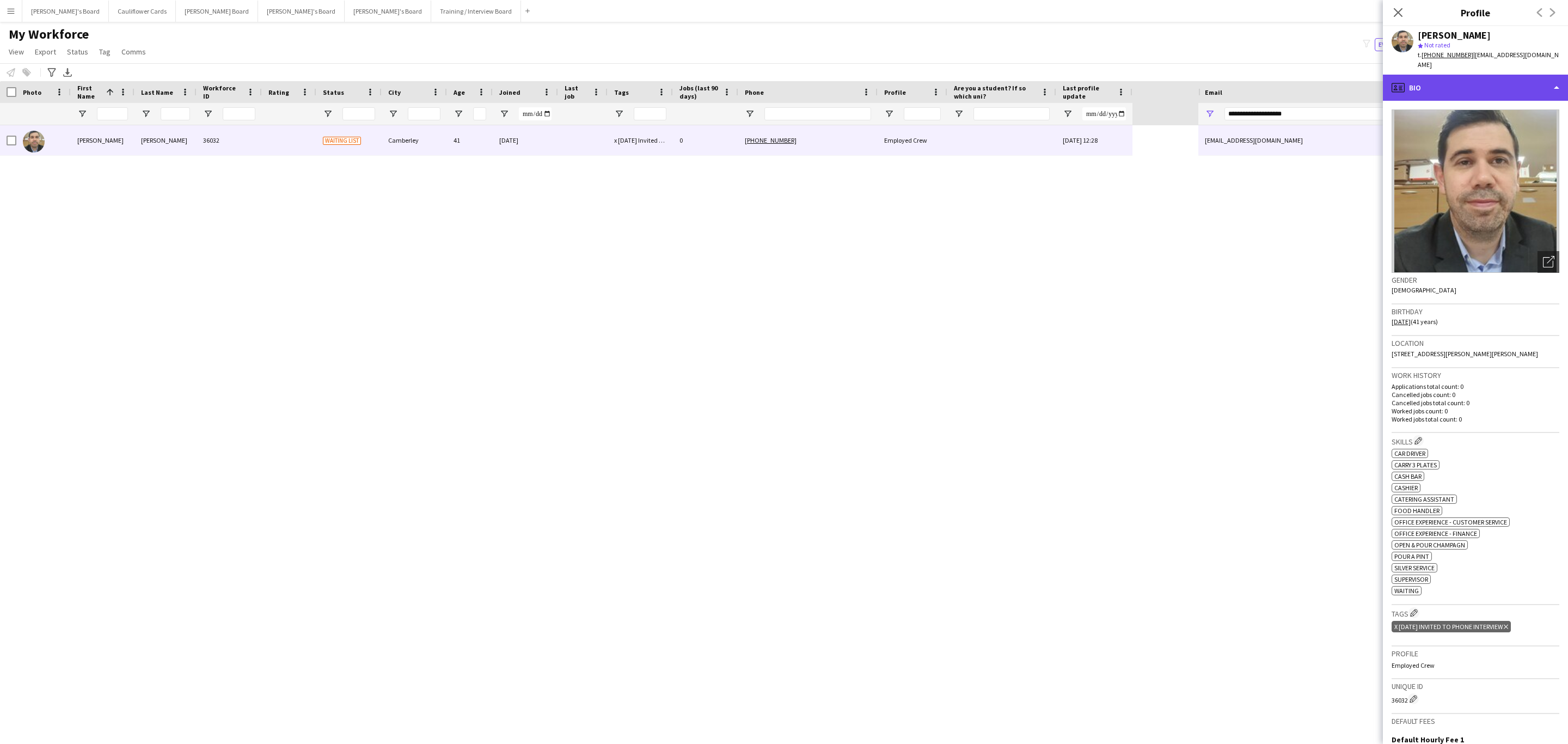
click at [1511, 85] on div "profile Bio" at bounding box center [1475, 88] width 185 height 26
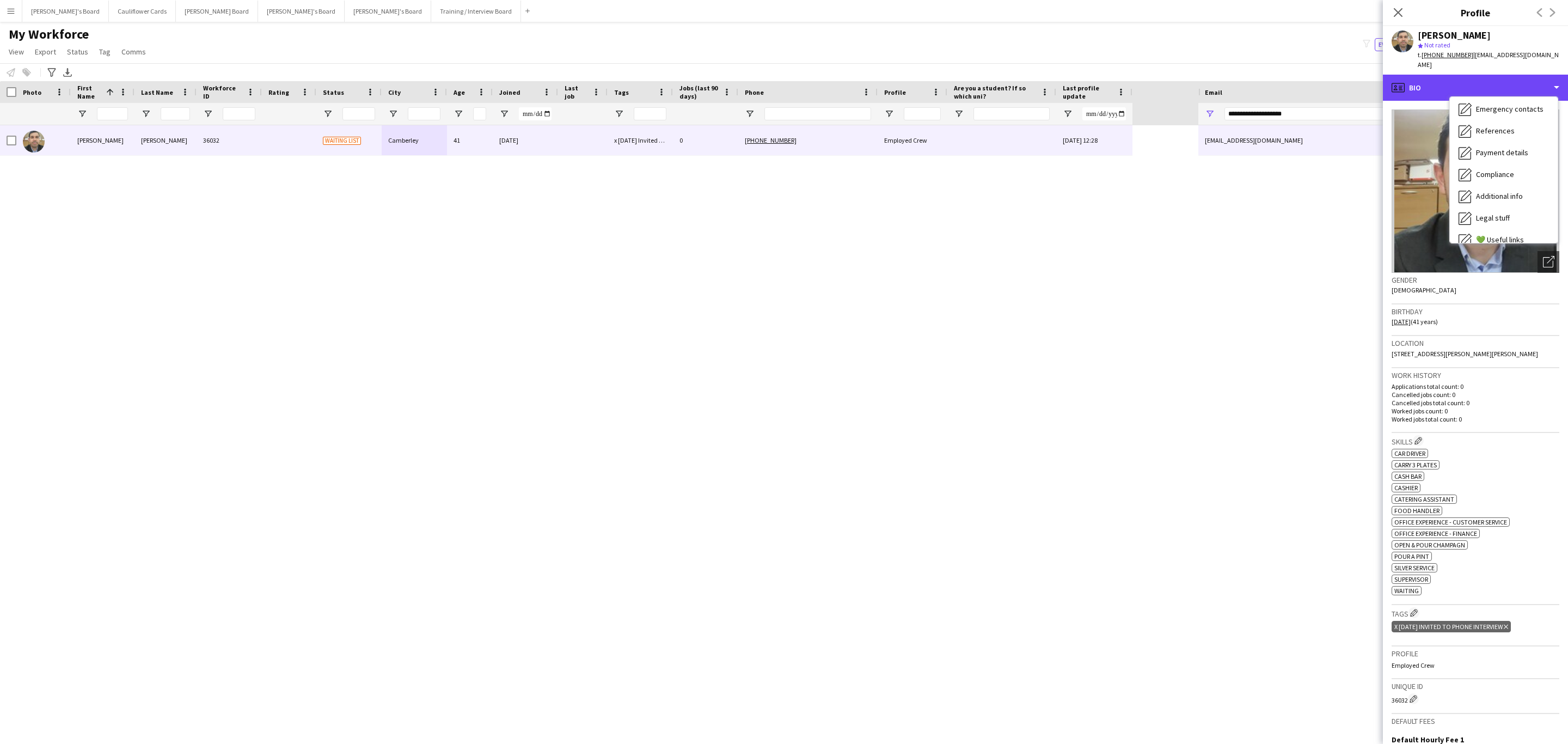
scroll to position [145, 0]
click at [1518, 220] on div "Calendar Calendar" at bounding box center [1504, 228] width 108 height 21
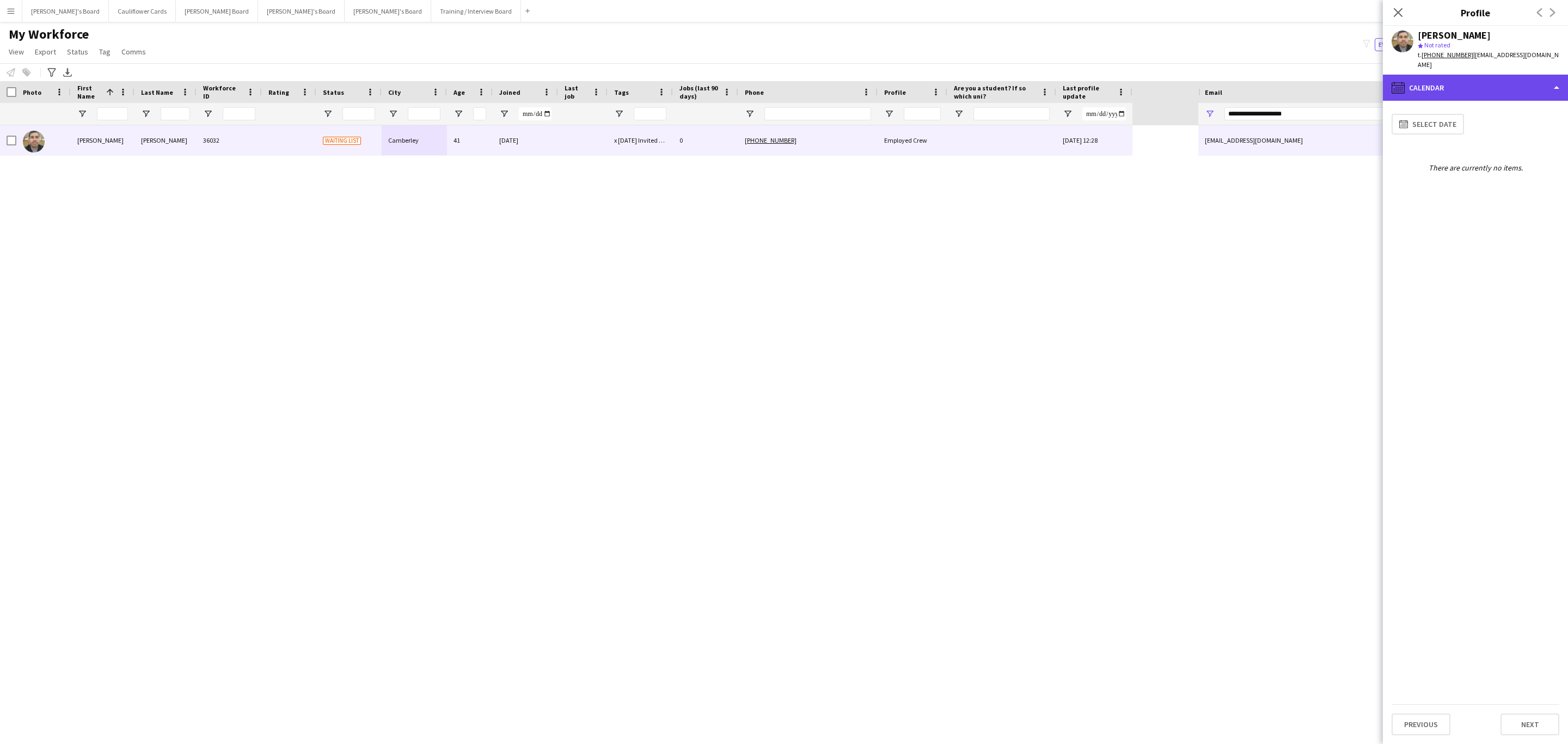
click at [1488, 75] on div "calendar-full Calendar" at bounding box center [1475, 88] width 185 height 26
click at [1522, 197] on div "Feedback Feedback" at bounding box center [1504, 206] width 108 height 21
click at [1399, 16] on icon "Close pop-in" at bounding box center [1397, 12] width 11 height 11
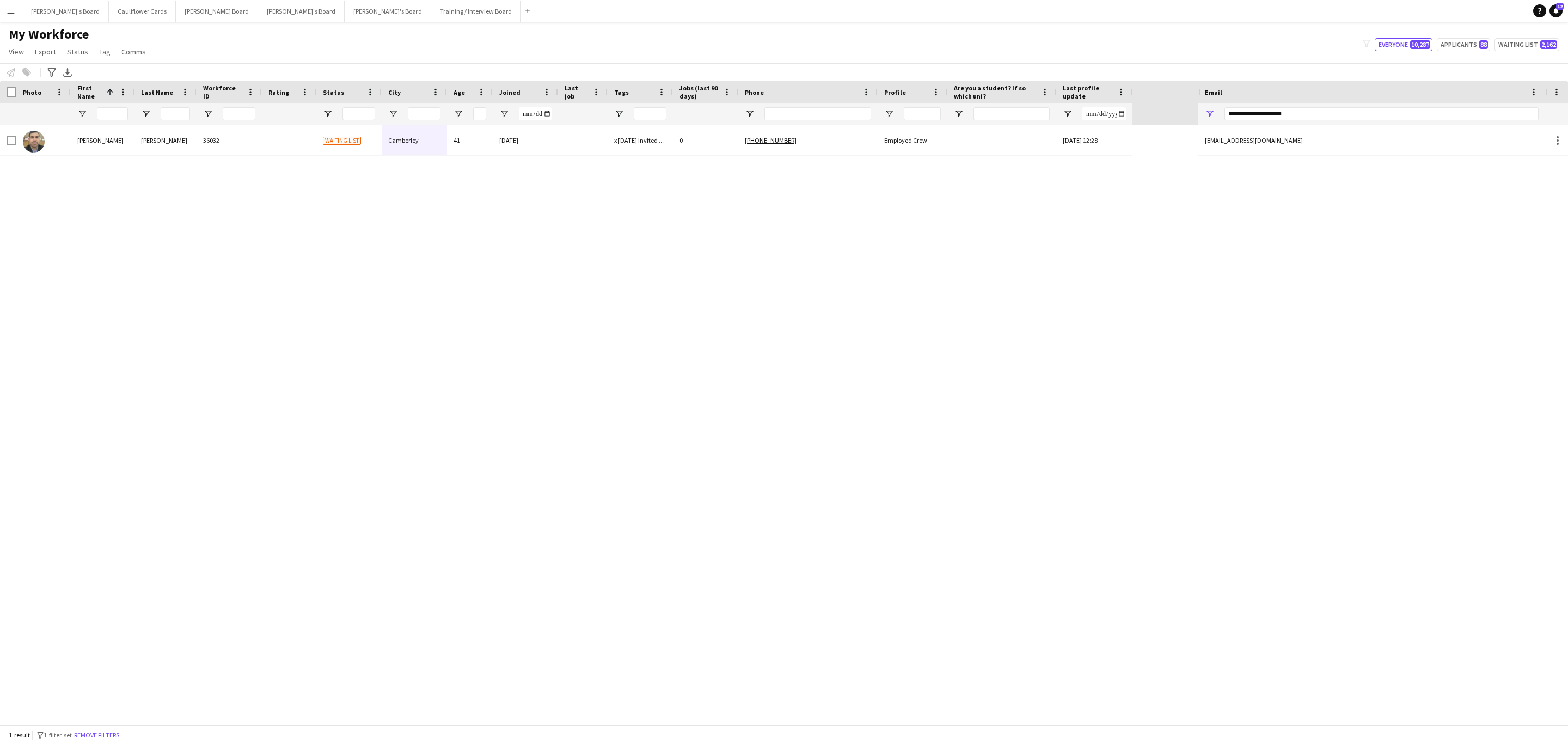
drag, startPoint x: 111, startPoint y: 730, endPoint x: 728, endPoint y: 77, distance: 898.4
click at [113, 730] on button "Remove filters" at bounding box center [97, 735] width 50 height 12
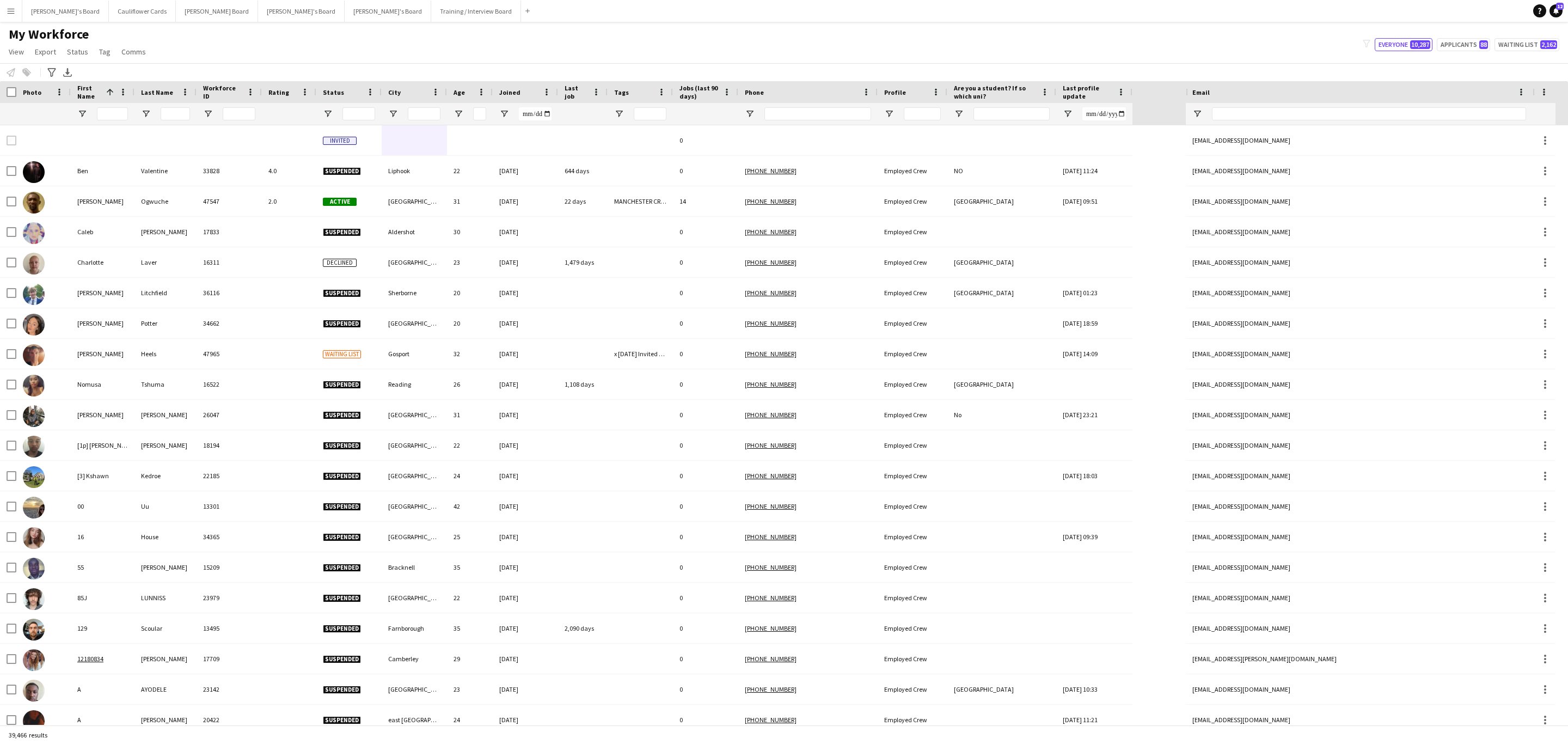
click at [1093, 36] on div "My Workforce View Views Default view Compliance RTW Checks MANCHESTER Search UN…" at bounding box center [784, 45] width 1568 height 37
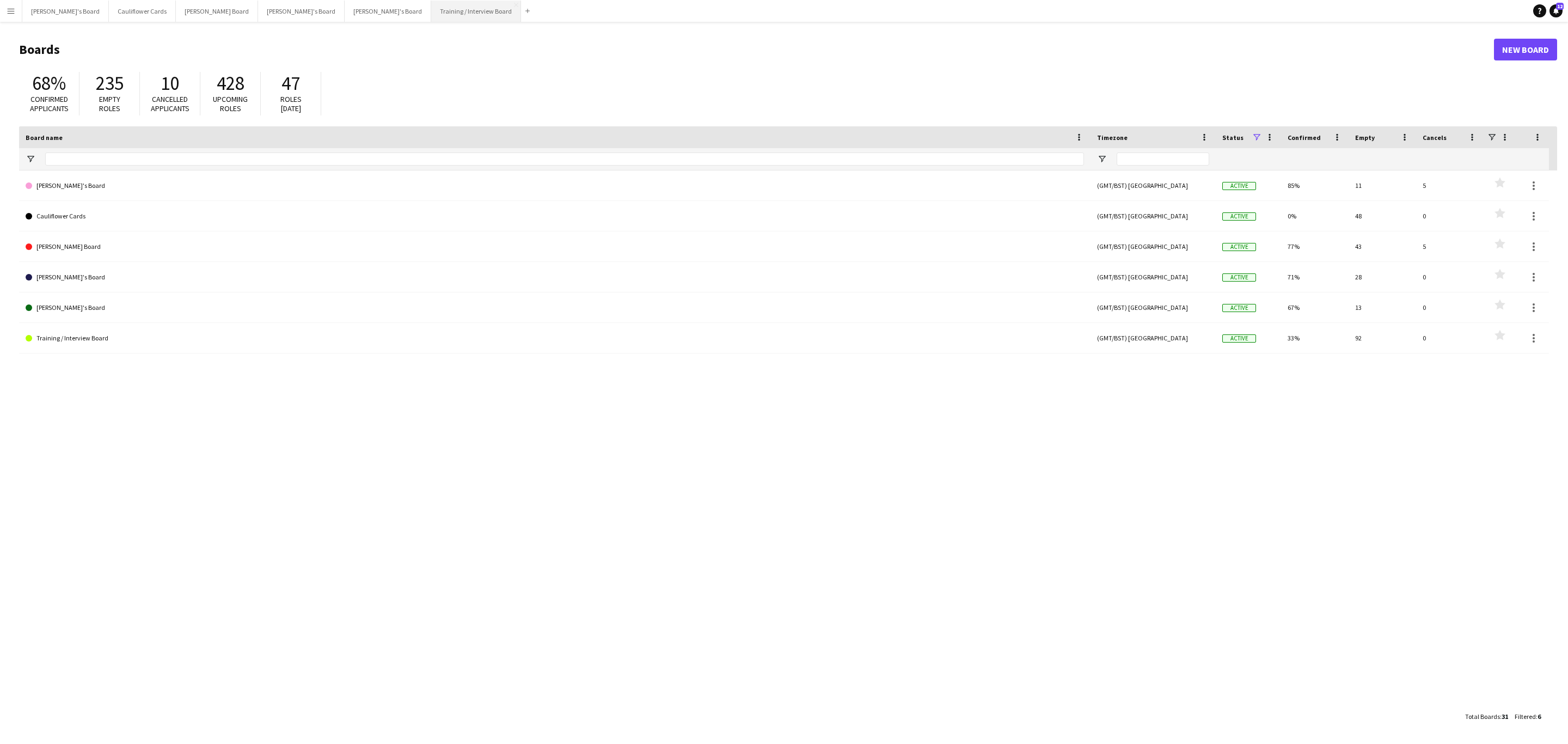
click at [431, 4] on button "Training / Interview Board Close" at bounding box center [476, 12] width 90 height 21
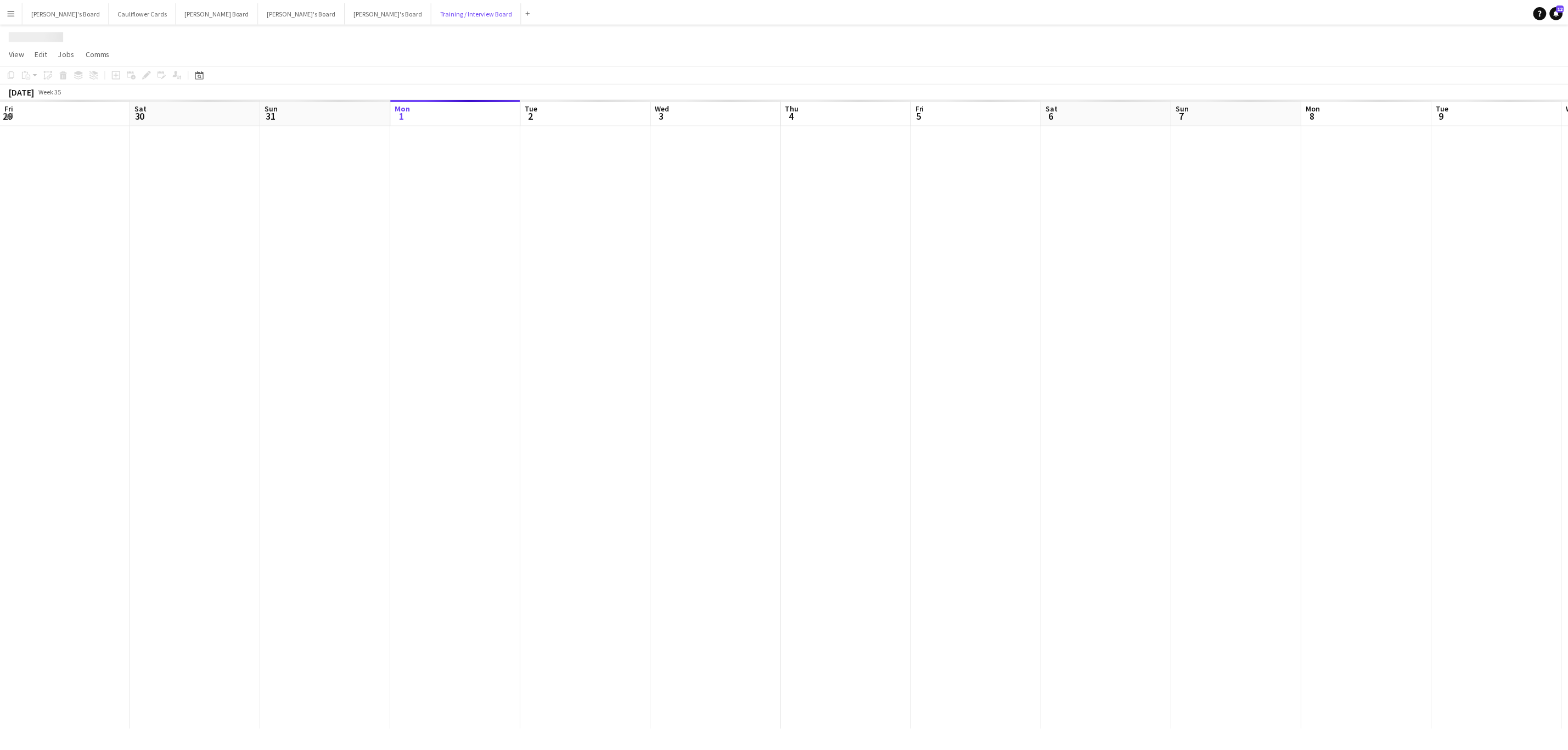
scroll to position [0, 262]
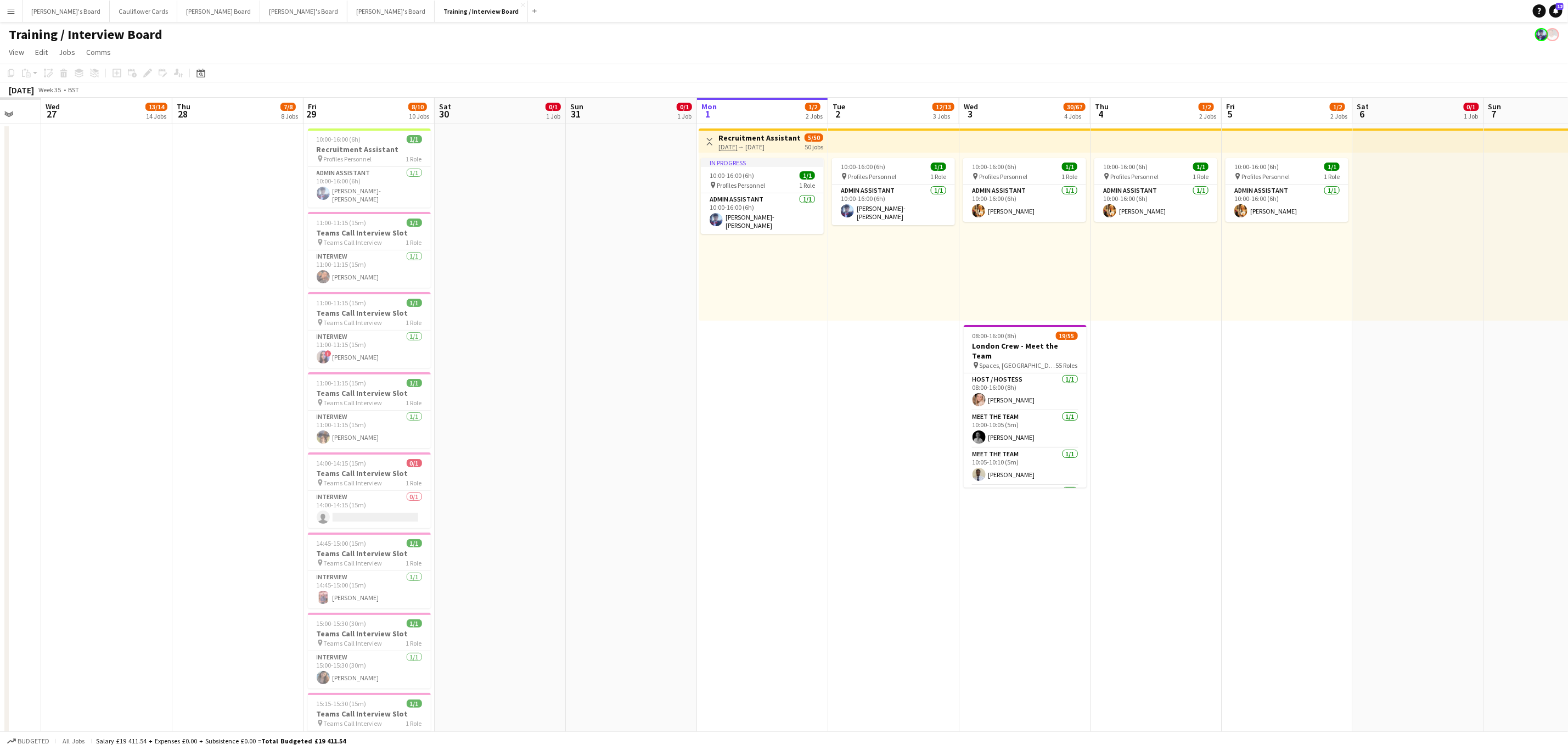
drag, startPoint x: 846, startPoint y: 443, endPoint x: 892, endPoint y: 409, distance: 57.2
click at [1185, 455] on app-calendar-viewport "Mon 25 Tue 26 Wed 27 13/14 14 Jobs Thu 28 7/8 8 Jobs Fri 29 8/10 10 Jobs Sat 30…" at bounding box center [784, 744] width 1568 height 1294
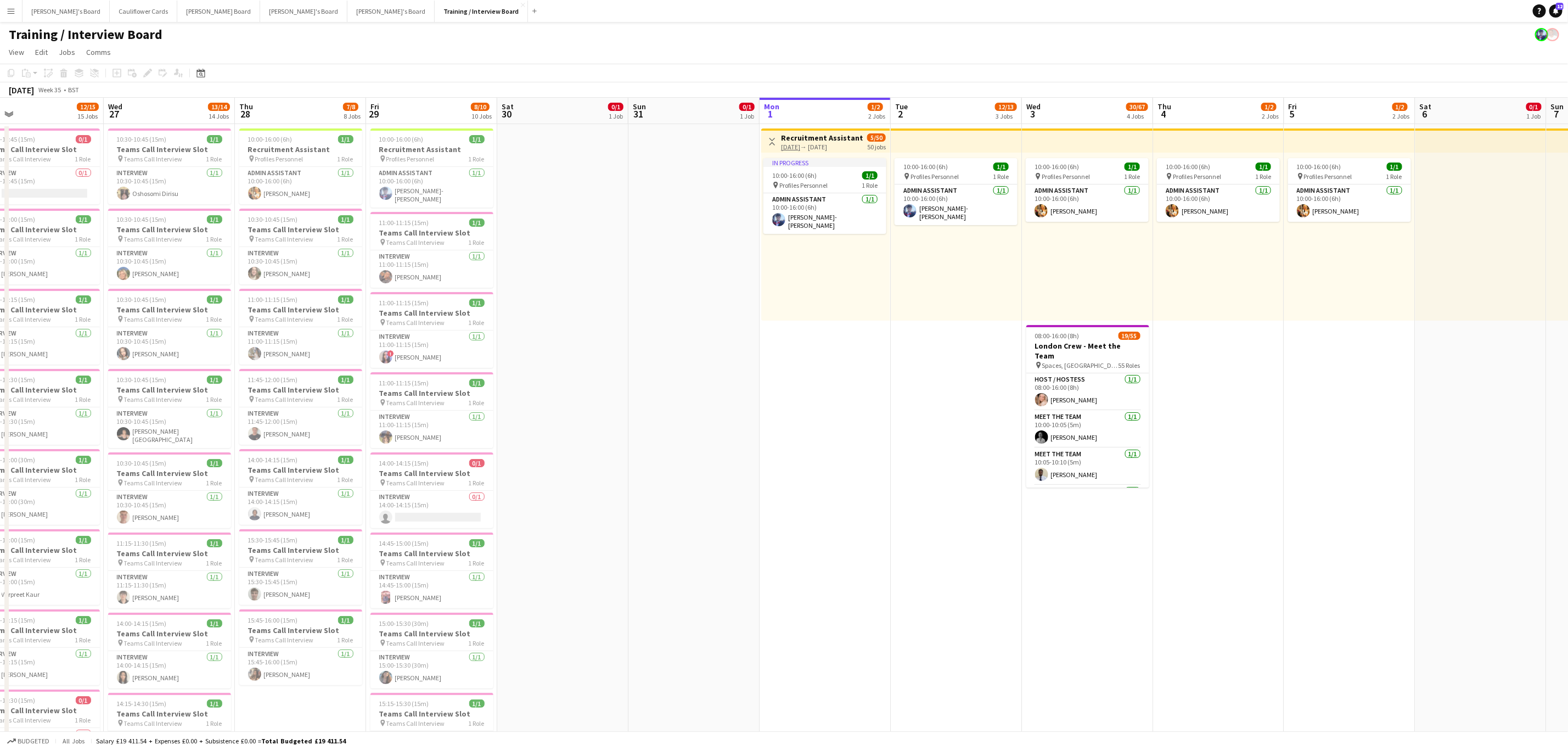
scroll to position [0, 312]
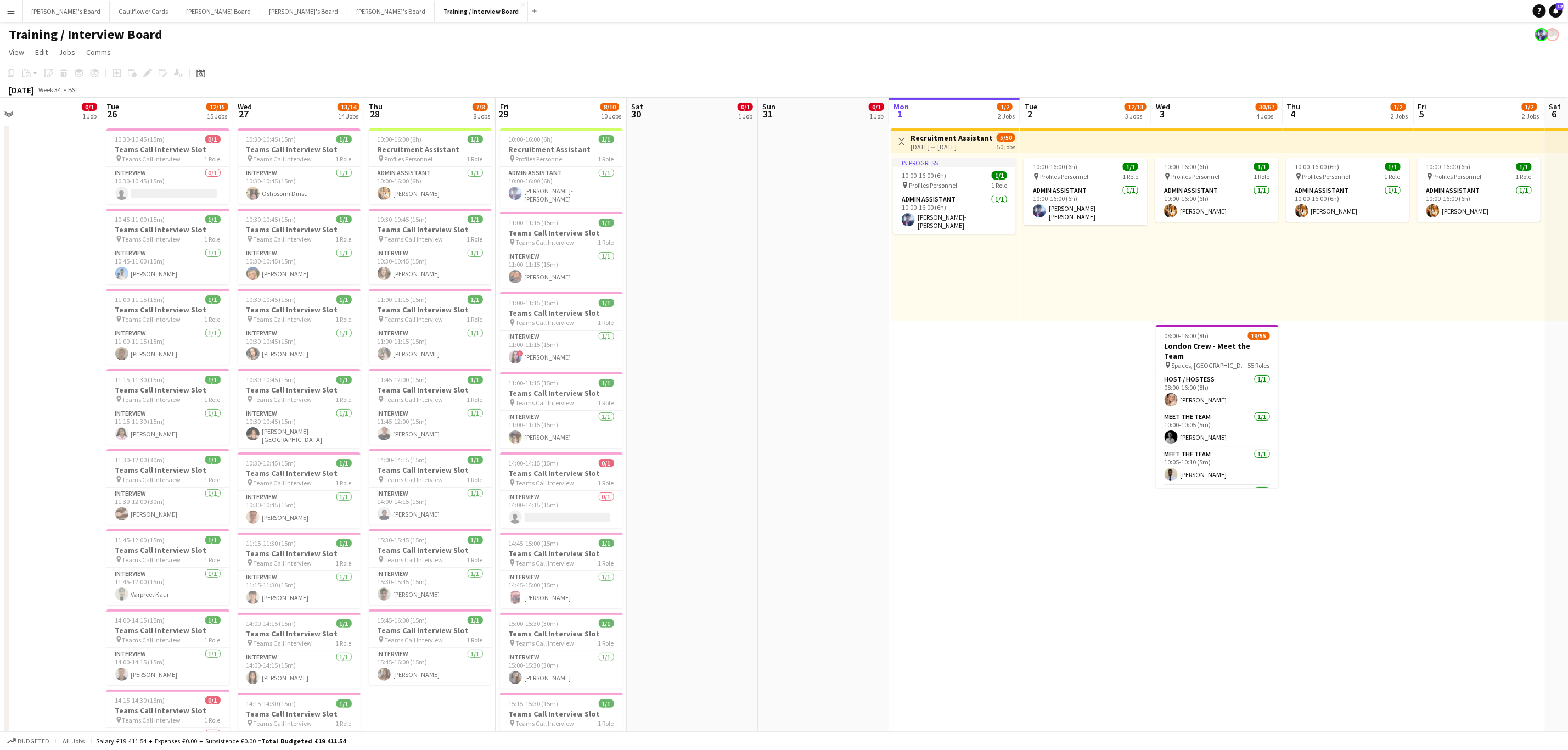
scroll to position [0, 290]
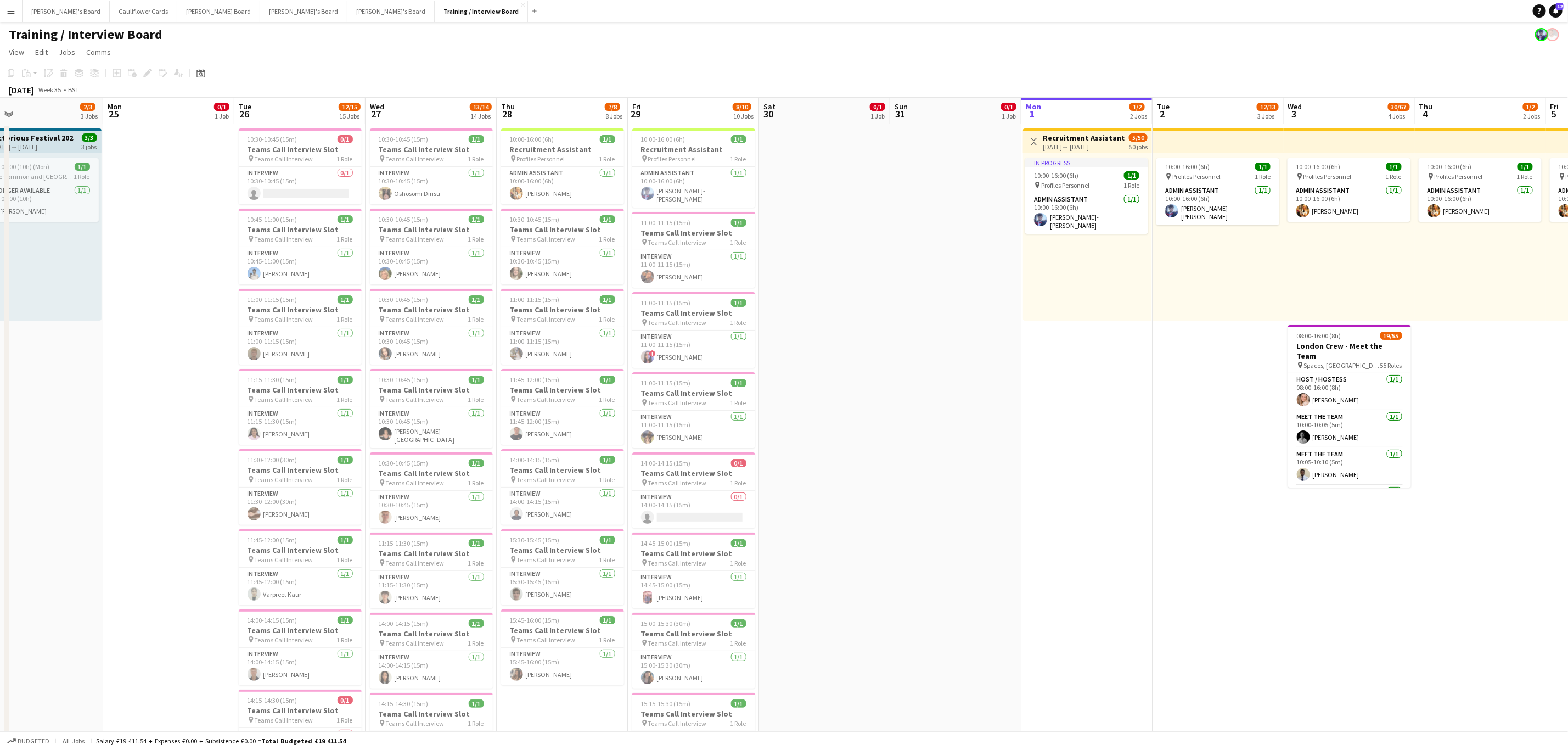
drag, startPoint x: 555, startPoint y: 403, endPoint x: 839, endPoint y: 421, distance: 284.6
click at [307, 229] on h3 "Teams Call Interview Slot" at bounding box center [300, 229] width 123 height 10
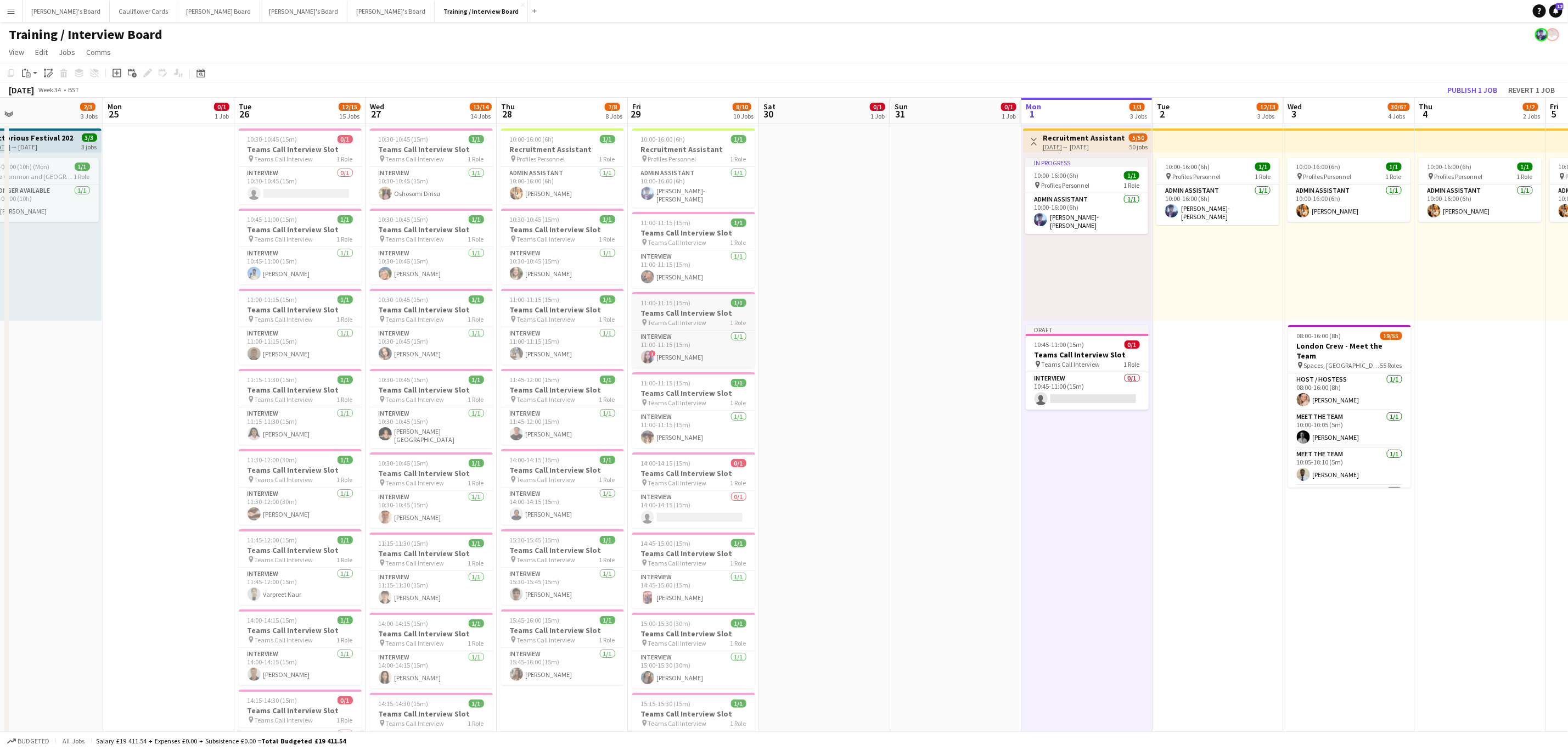
click at [682, 314] on h3 "Teams Call Interview Slot" at bounding box center [693, 313] width 123 height 10
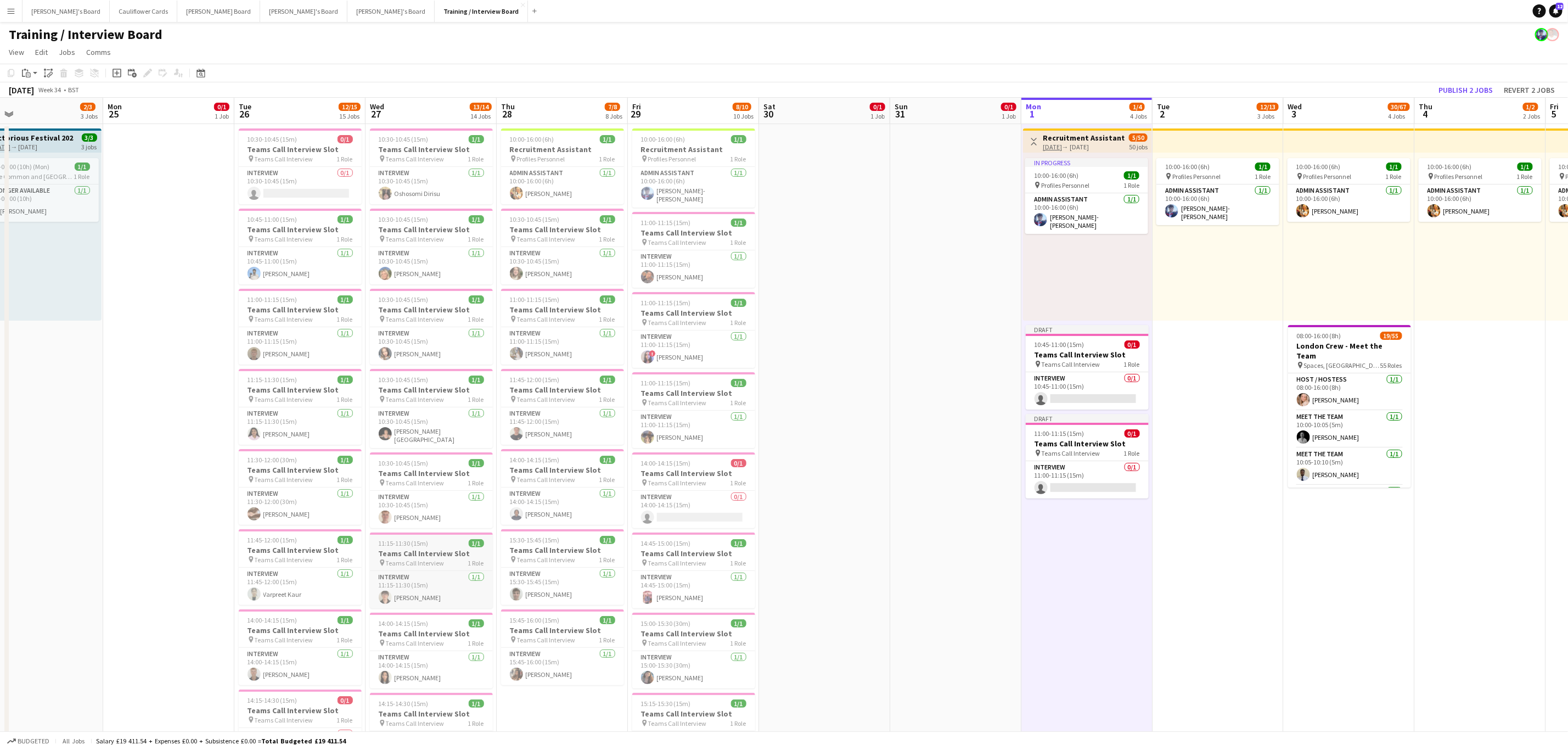
click at [445, 551] on h3 "Teams Call Interview Slot" at bounding box center [431, 553] width 123 height 10
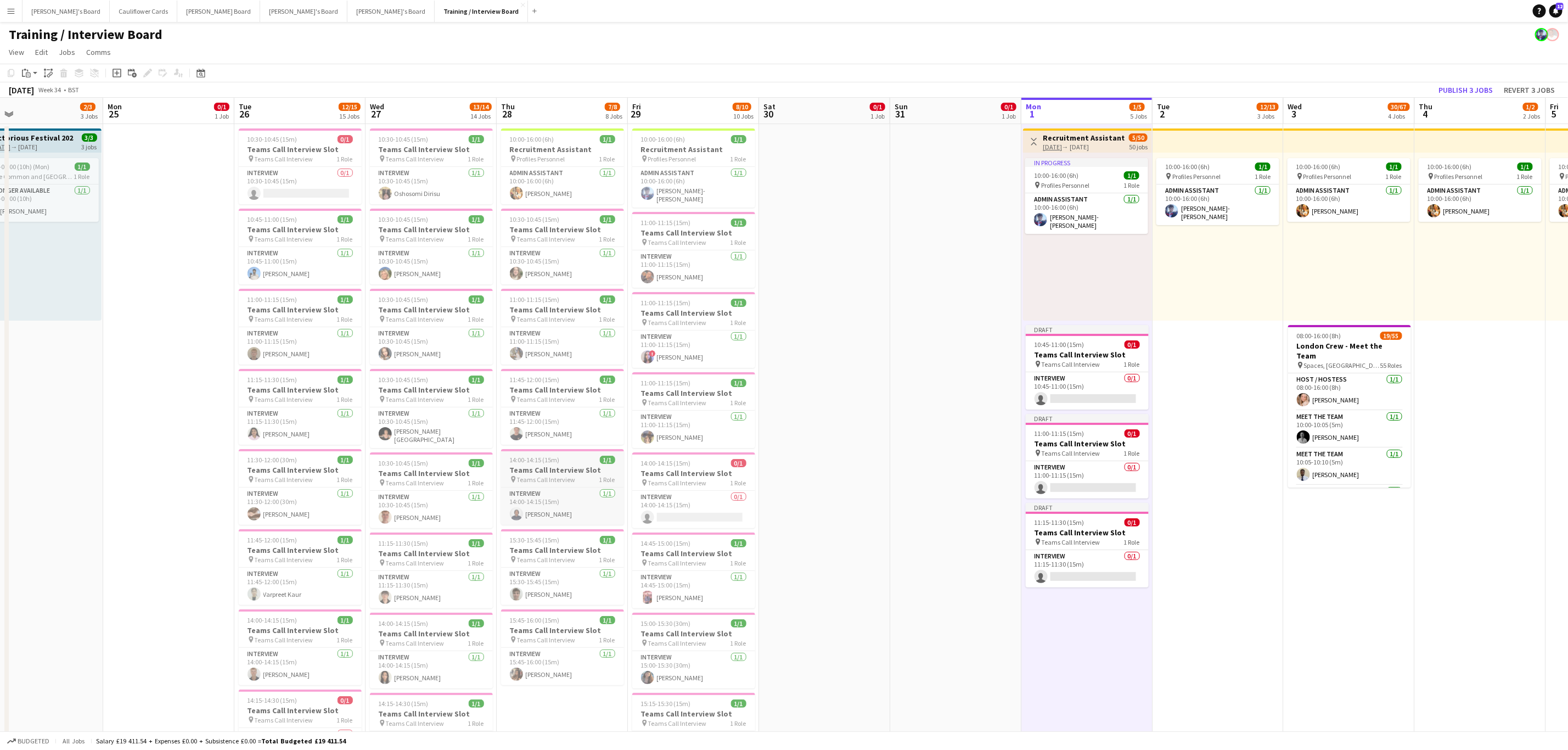
click at [547, 468] on h3 "Teams Call Interview Slot" at bounding box center [562, 470] width 123 height 10
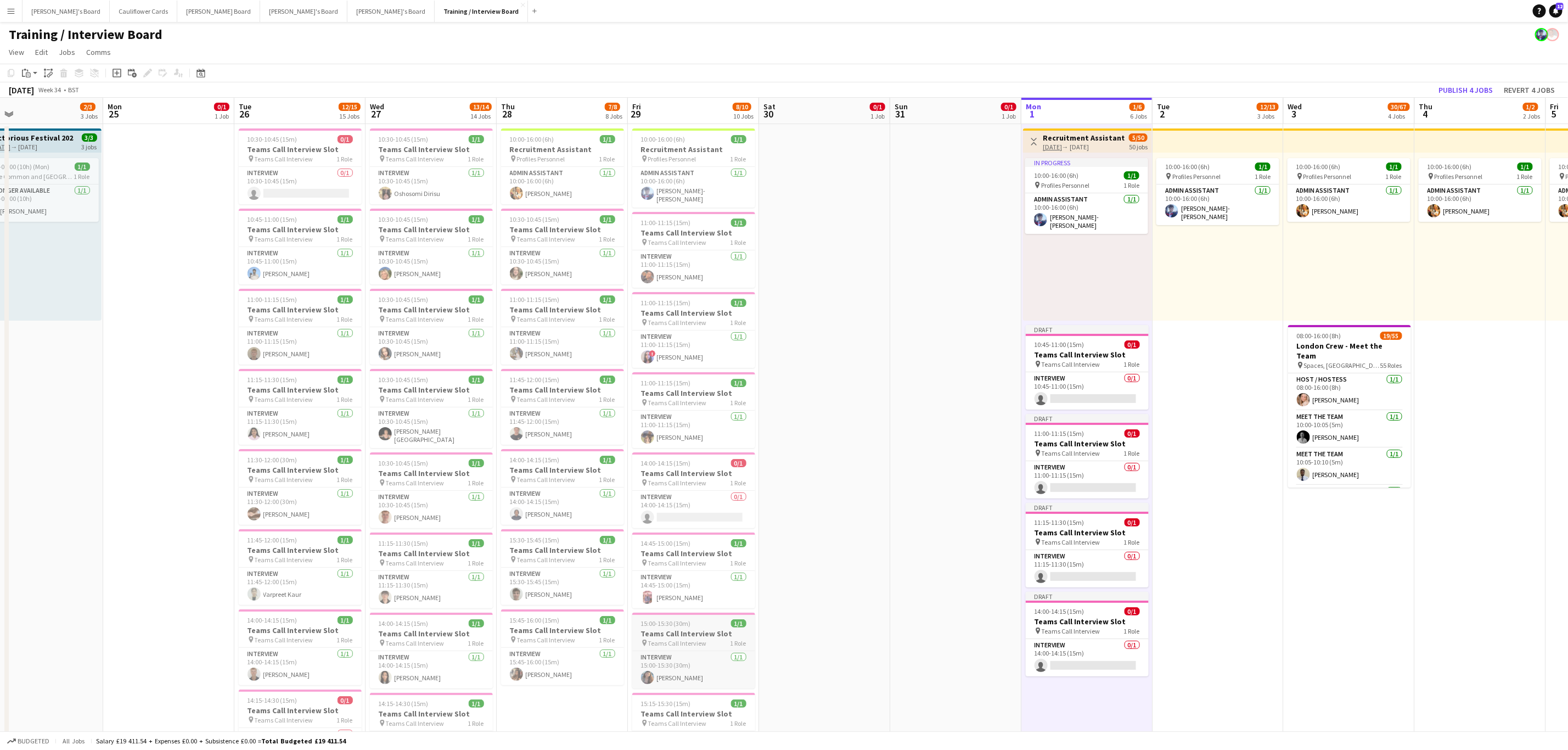
click at [680, 626] on span "15:00-15:30 (30m)" at bounding box center [666, 623] width 50 height 8
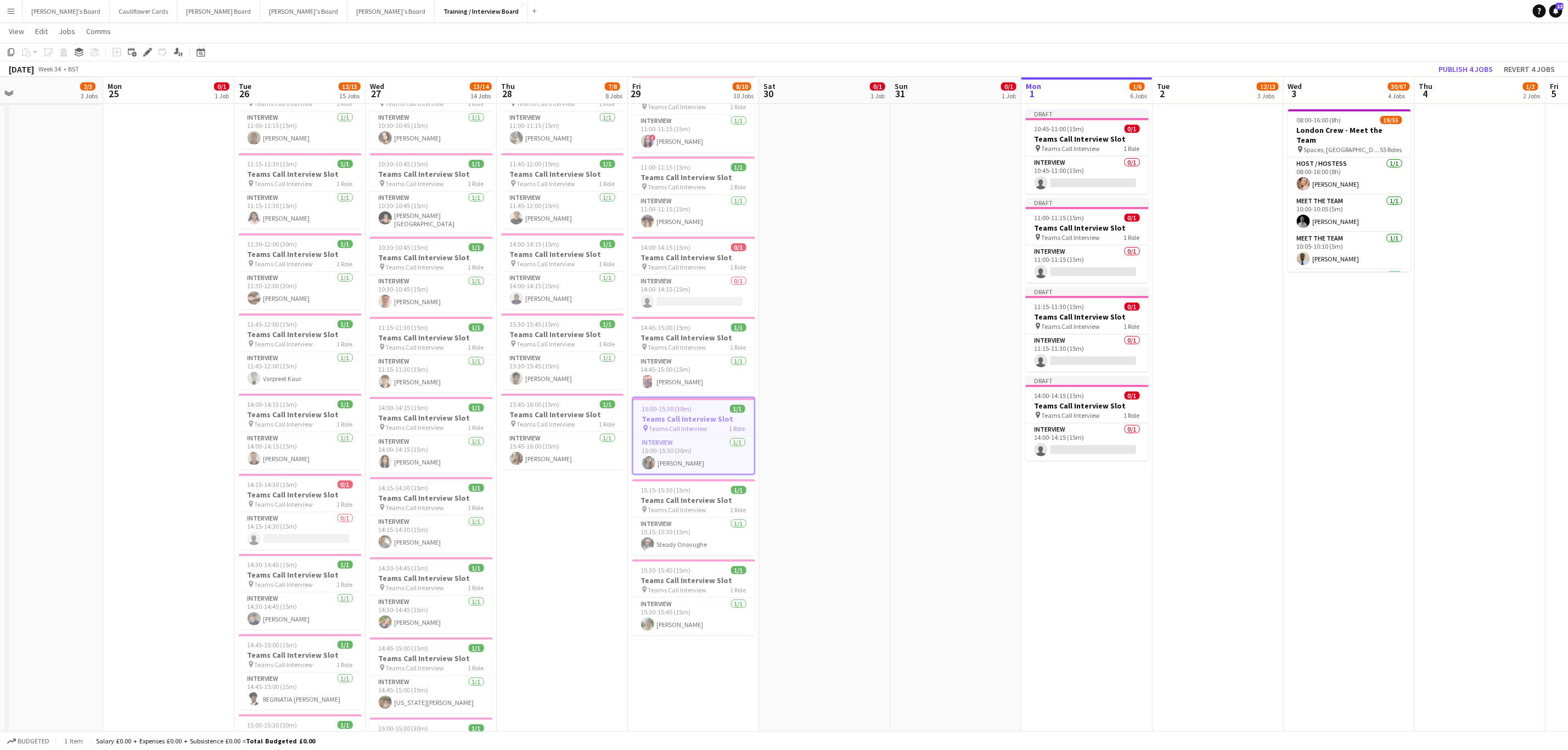
scroll to position [247, 0]
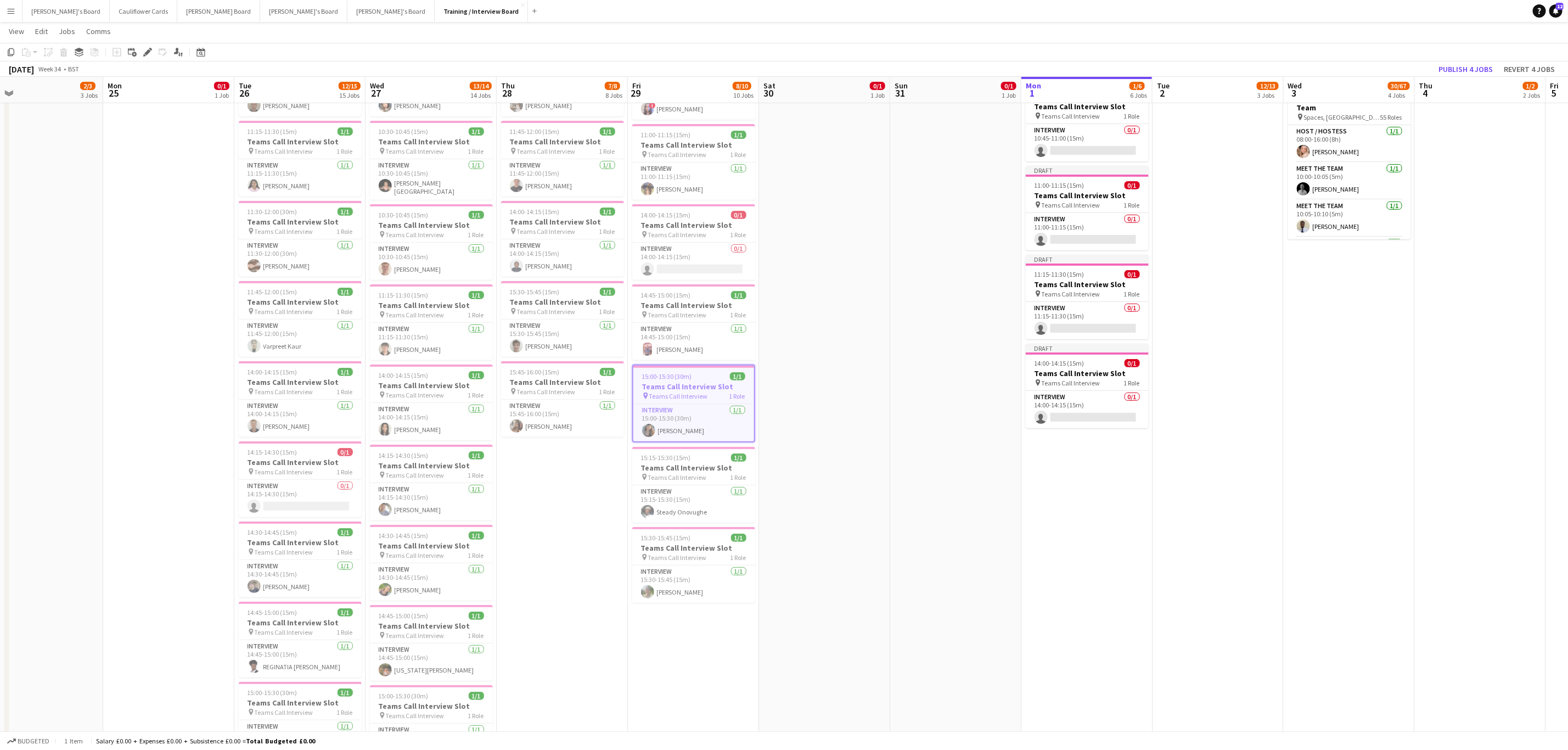
click at [1122, 588] on app-date-cell "Toggle View Recruitment Assistant 01-09-2025 → 12-09-2025 5/50 50 jobs In progr…" at bounding box center [1086, 523] width 131 height 1294
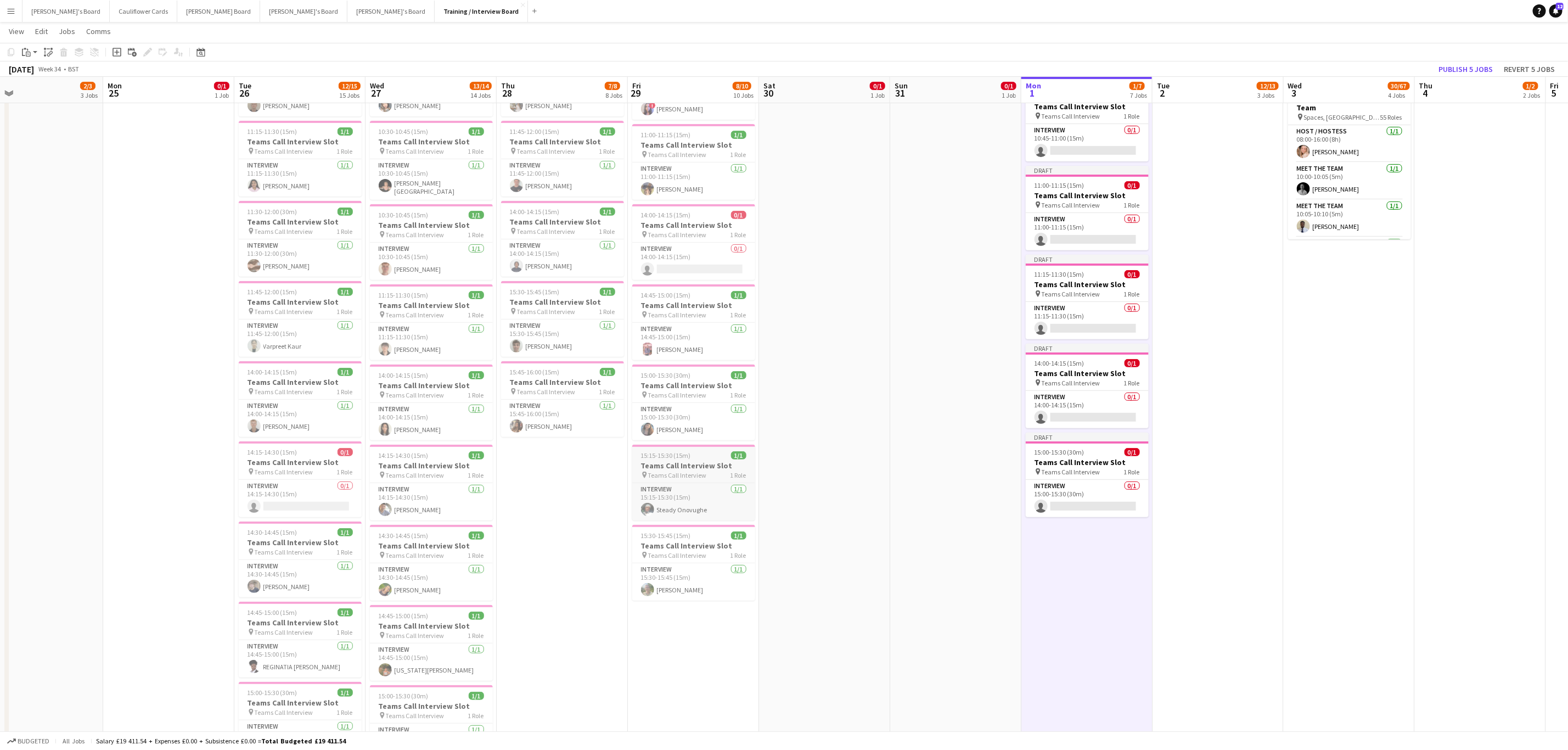
click at [702, 475] on span "Teams Call Interview" at bounding box center [678, 475] width 59 height 8
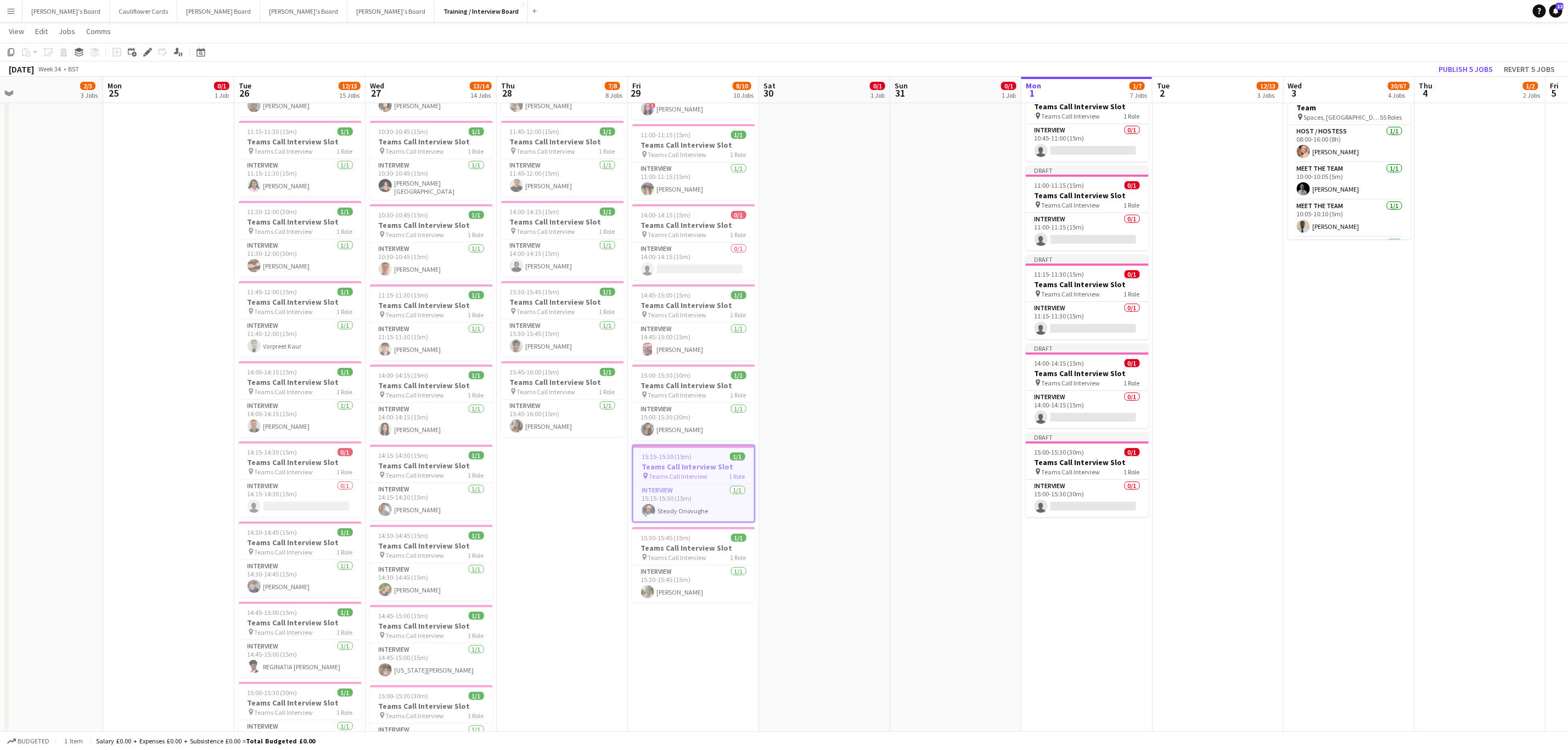
click at [1131, 638] on app-date-cell "Toggle View Recruitment Assistant 01-09-2025 → 12-09-2025 5/50 50 jobs In progr…" at bounding box center [1086, 523] width 131 height 1294
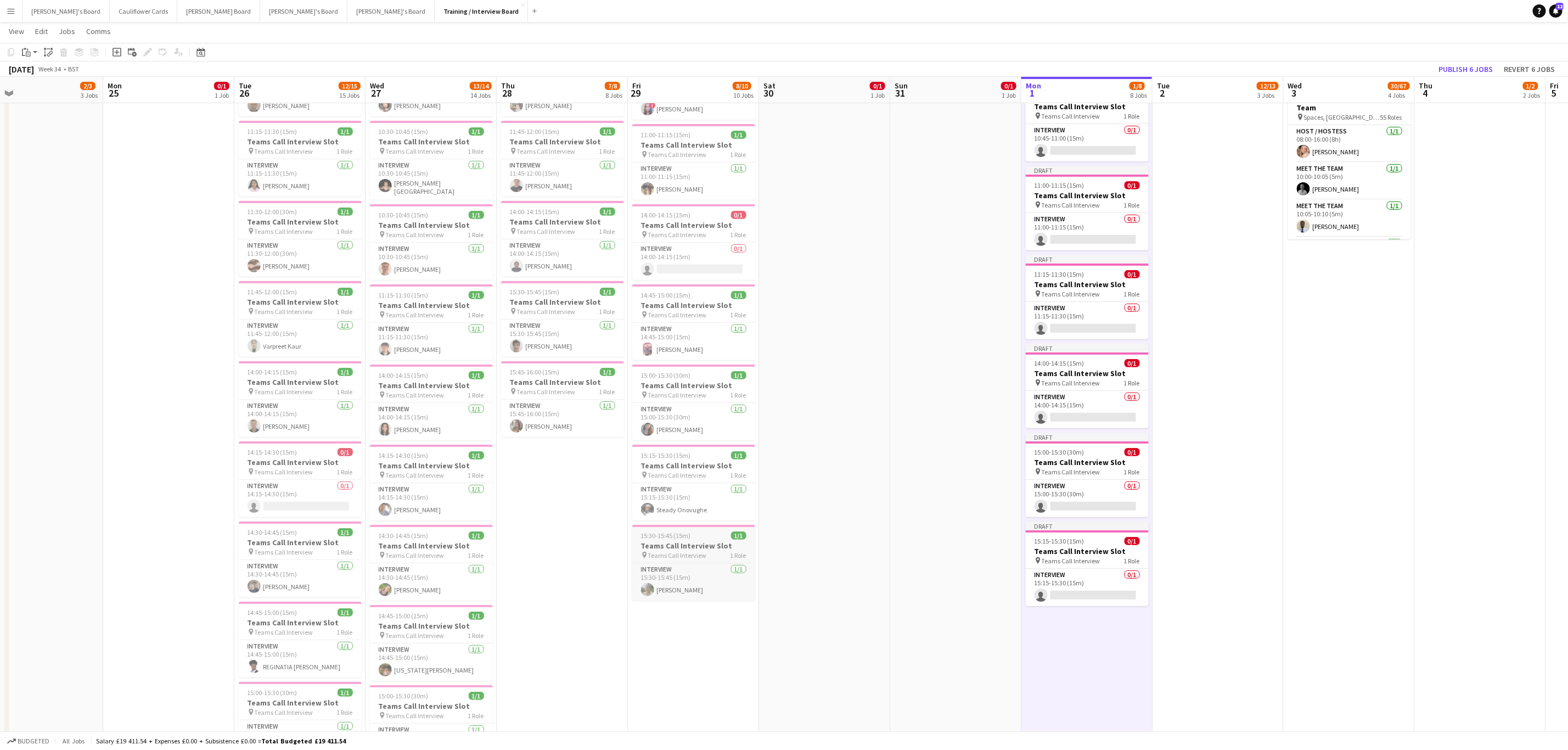
click at [658, 546] on h3 "Teams Call Interview Slot" at bounding box center [693, 546] width 123 height 10
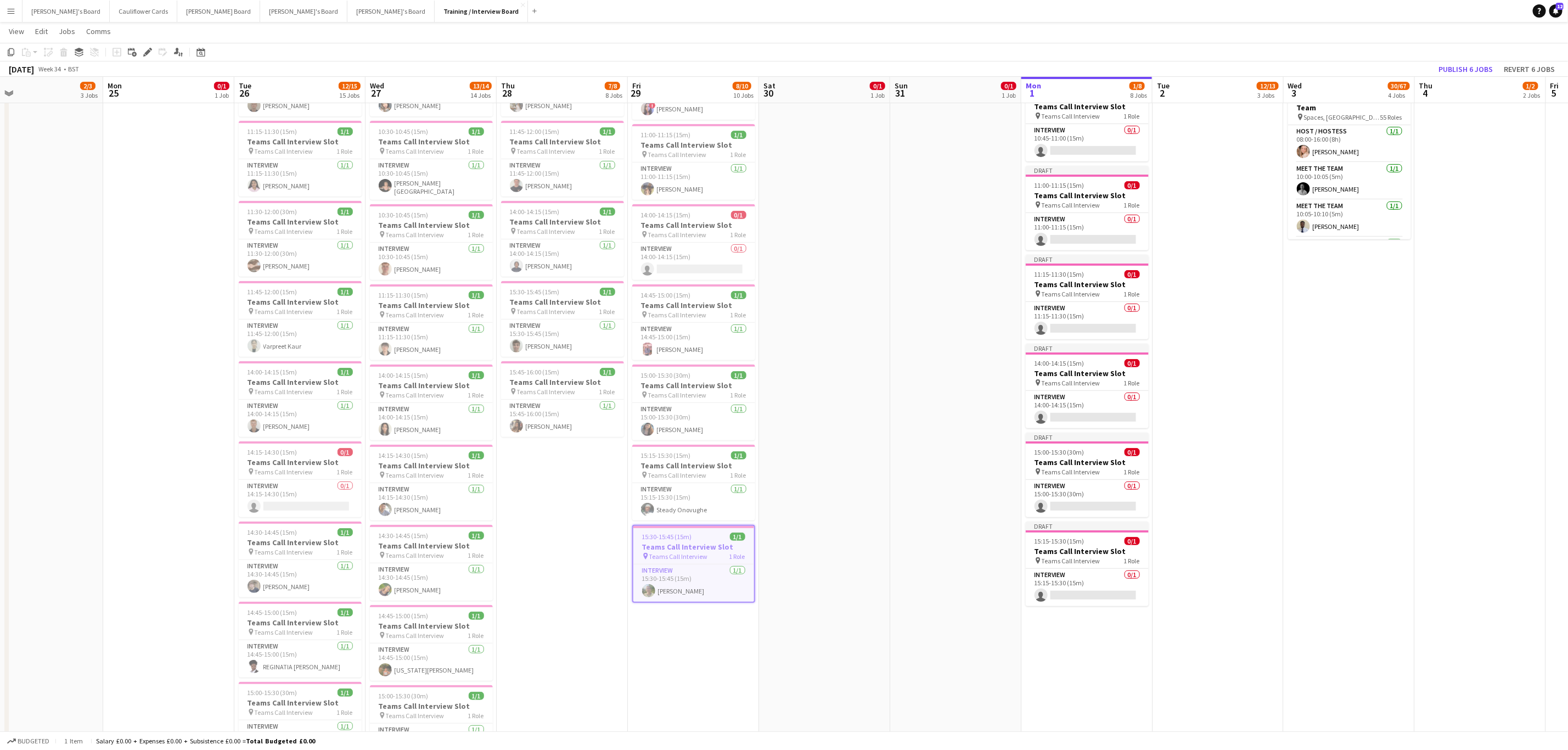
click at [1083, 703] on app-date-cell "Toggle View Recruitment Assistant 01-09-2025 → 12-09-2025 5/50 50 jobs In progr…" at bounding box center [1086, 523] width 131 height 1294
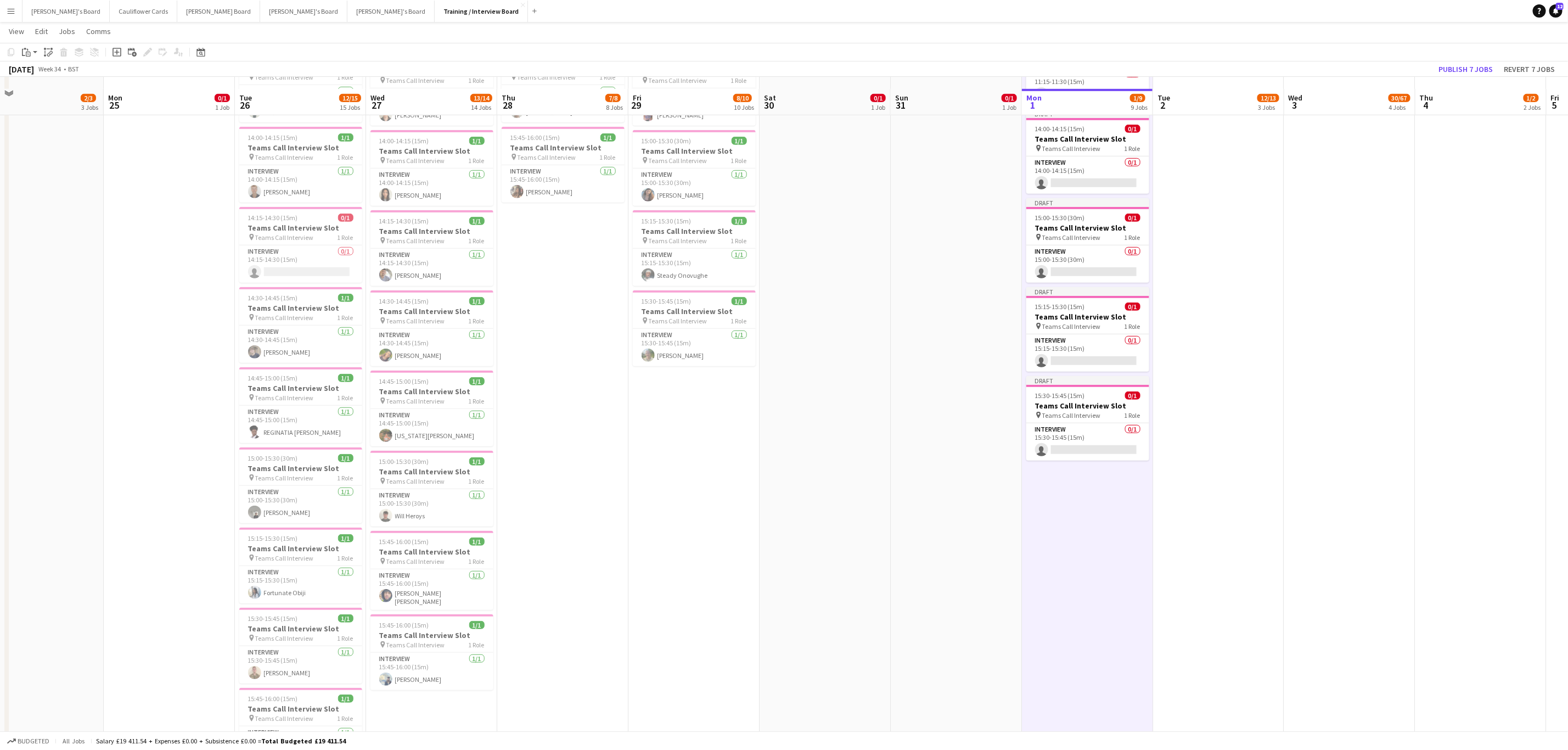
scroll to position [494, 0]
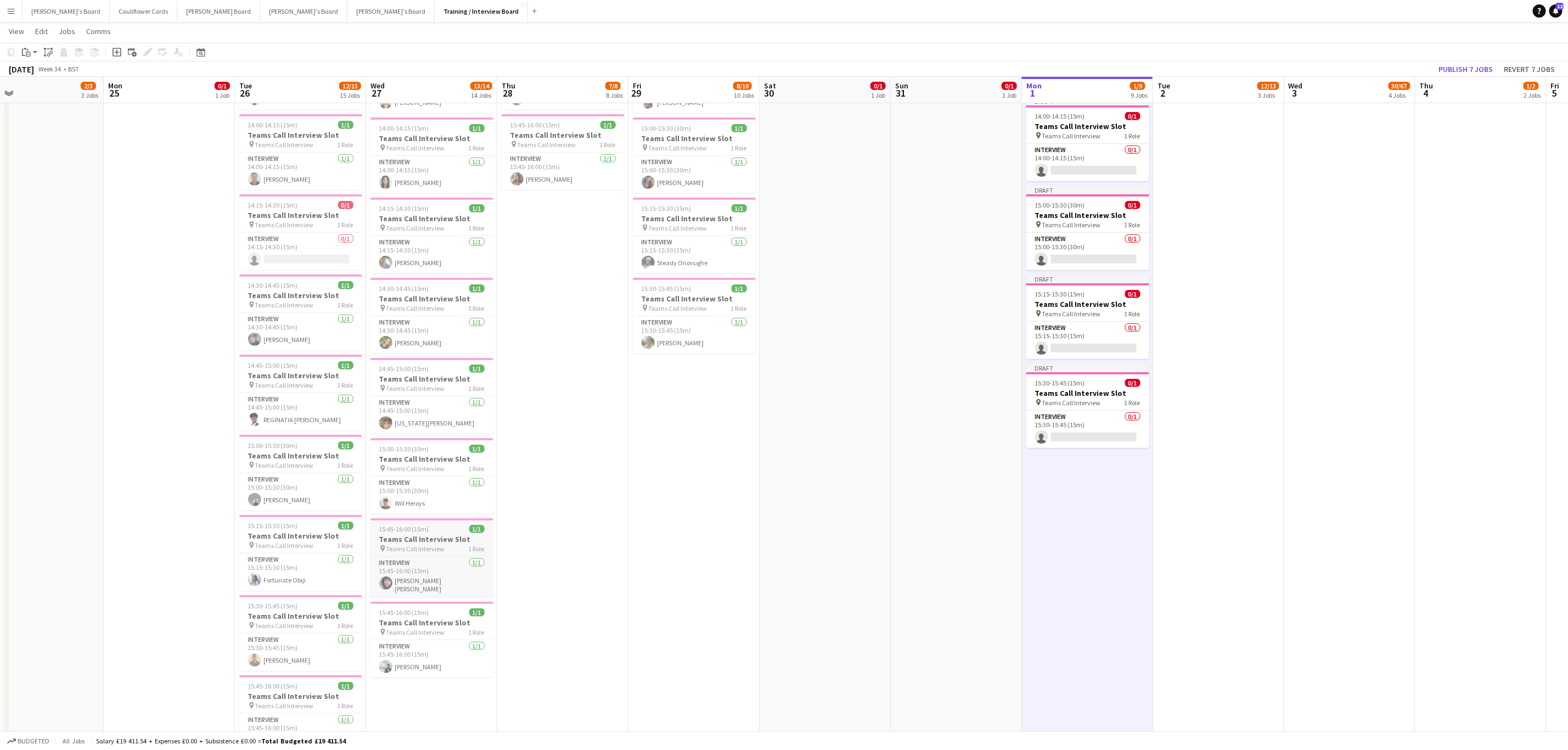
click at [429, 533] on div "15:45-16:00 (15m) 1/1" at bounding box center [432, 529] width 123 height 8
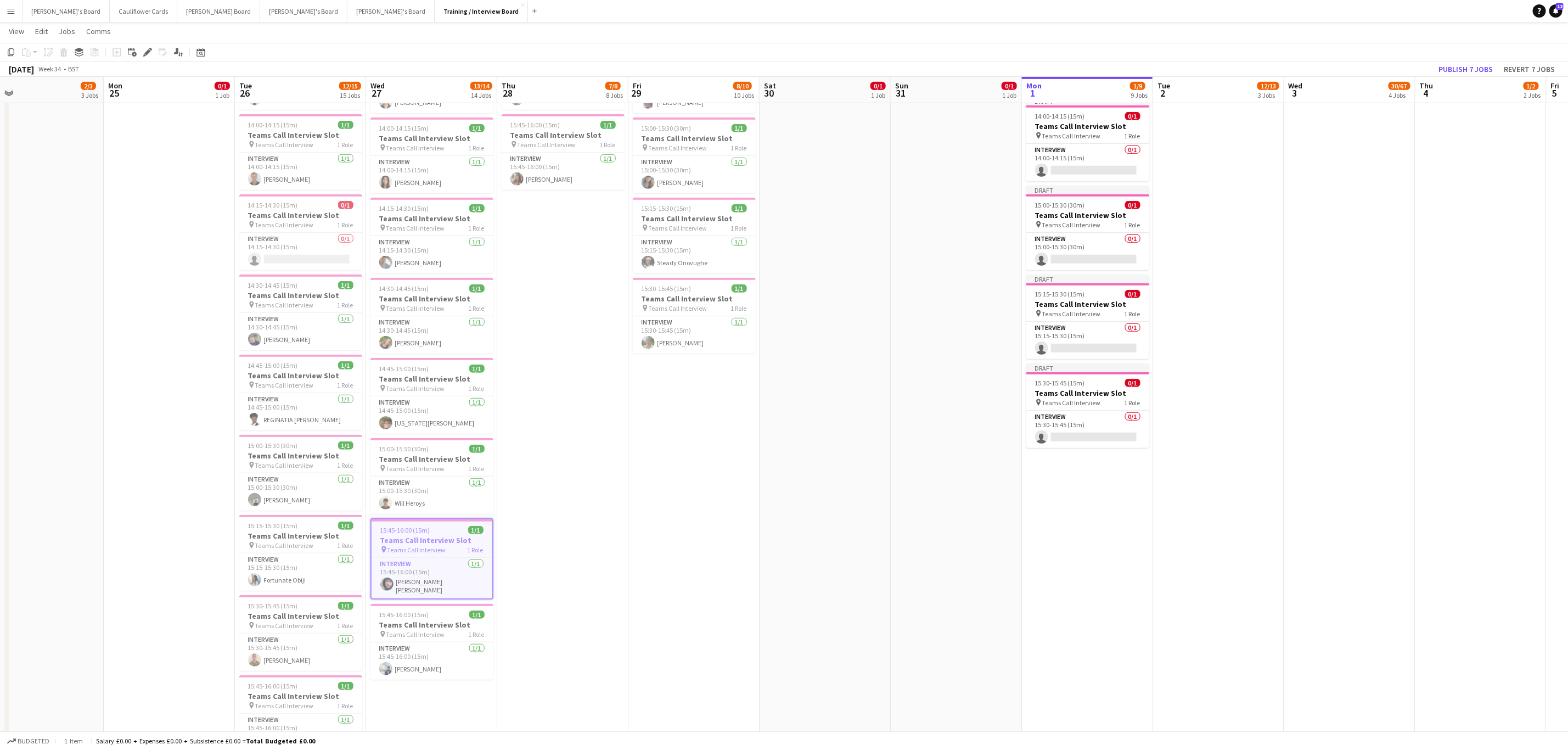
click at [1072, 617] on app-date-cell "Toggle View Recruitment Assistant 01-09-2025 → 12-09-2025 5/50 50 jobs In progr…" at bounding box center [1087, 275] width 131 height 1294
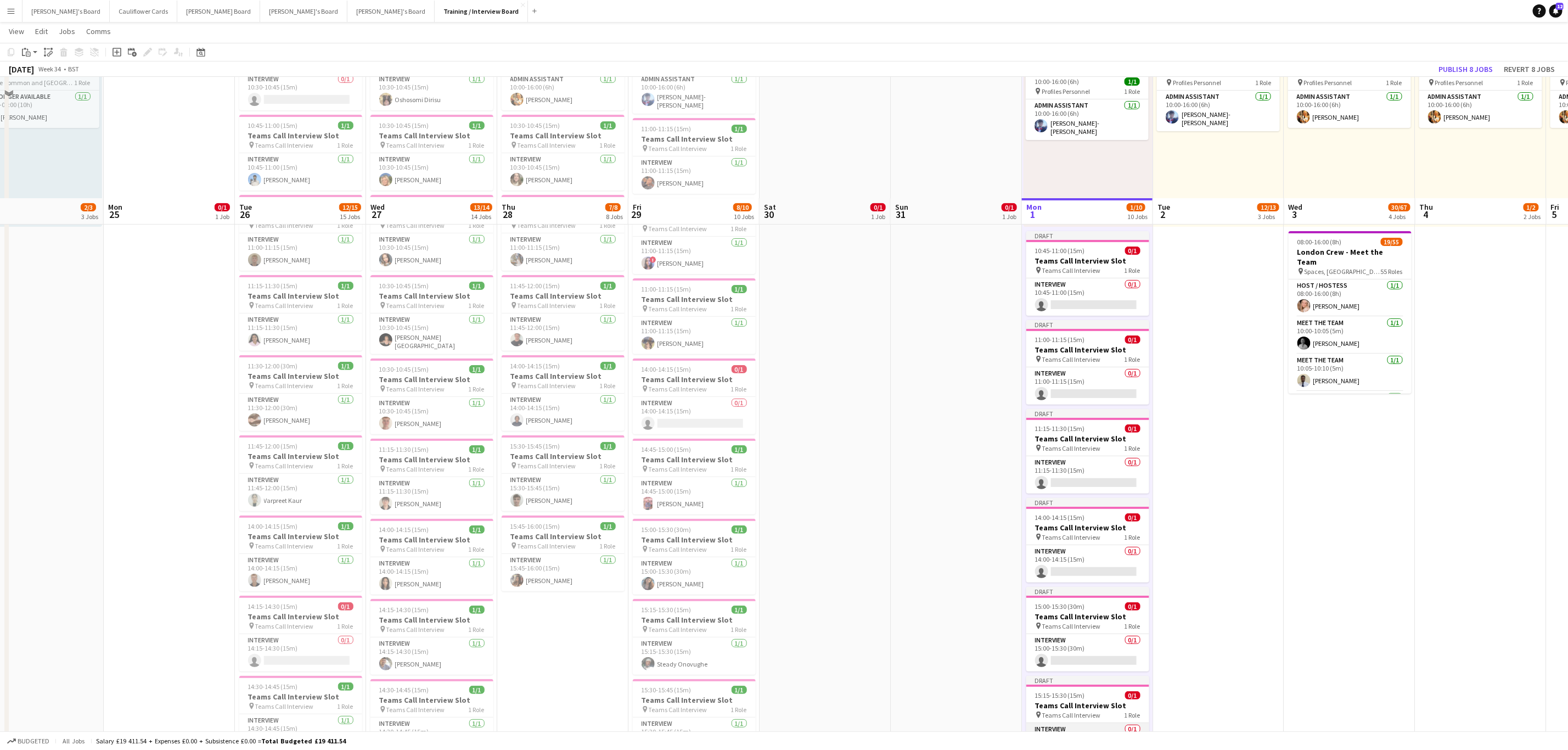
scroll to position [83, 0]
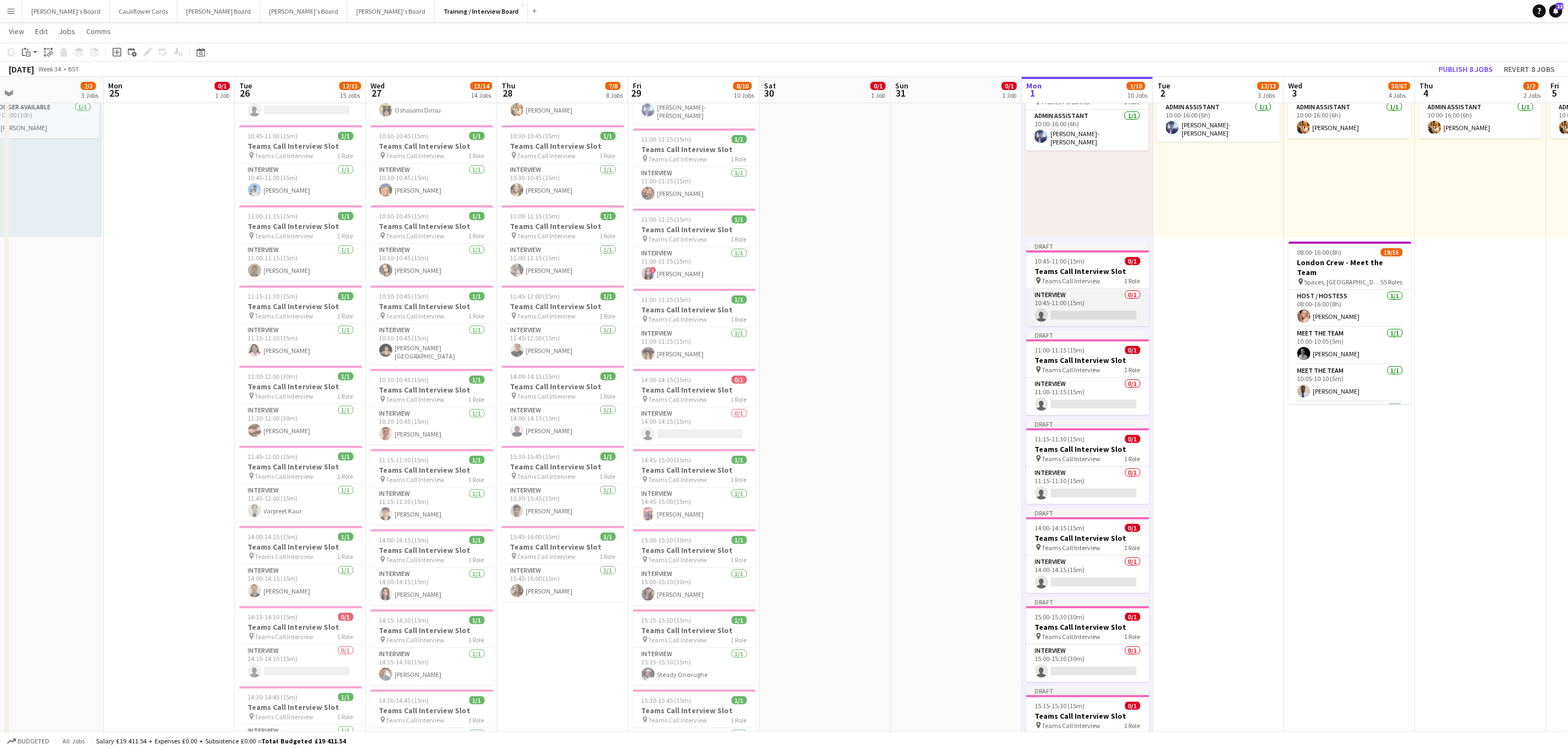
click at [1112, 317] on app-card-role "Interview 0/1 10:45-11:00 (15m) single-neutral-actions" at bounding box center [1087, 308] width 123 height 37
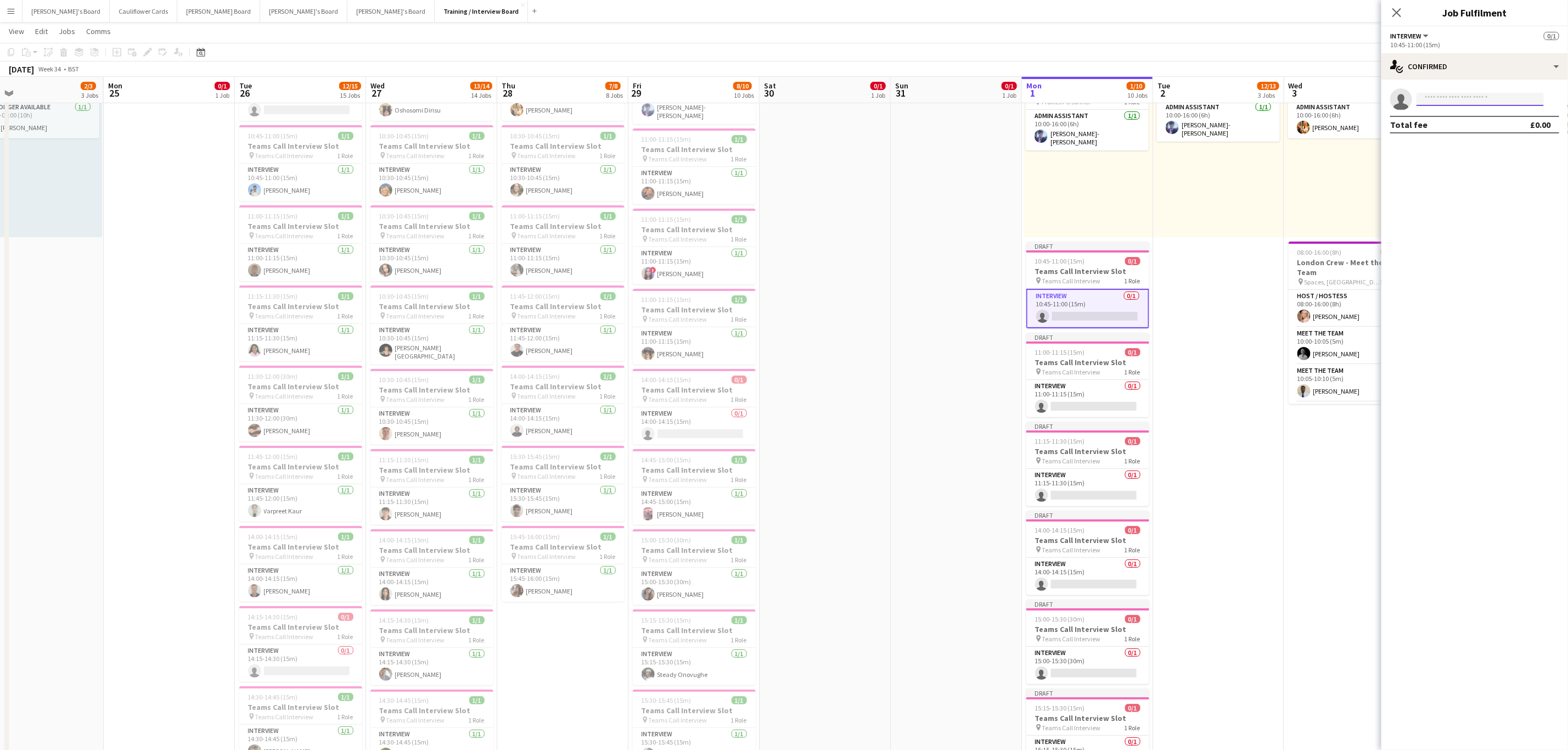
click at [1461, 92] on input at bounding box center [1481, 98] width 128 height 13
paste input "**********"
type input "*"
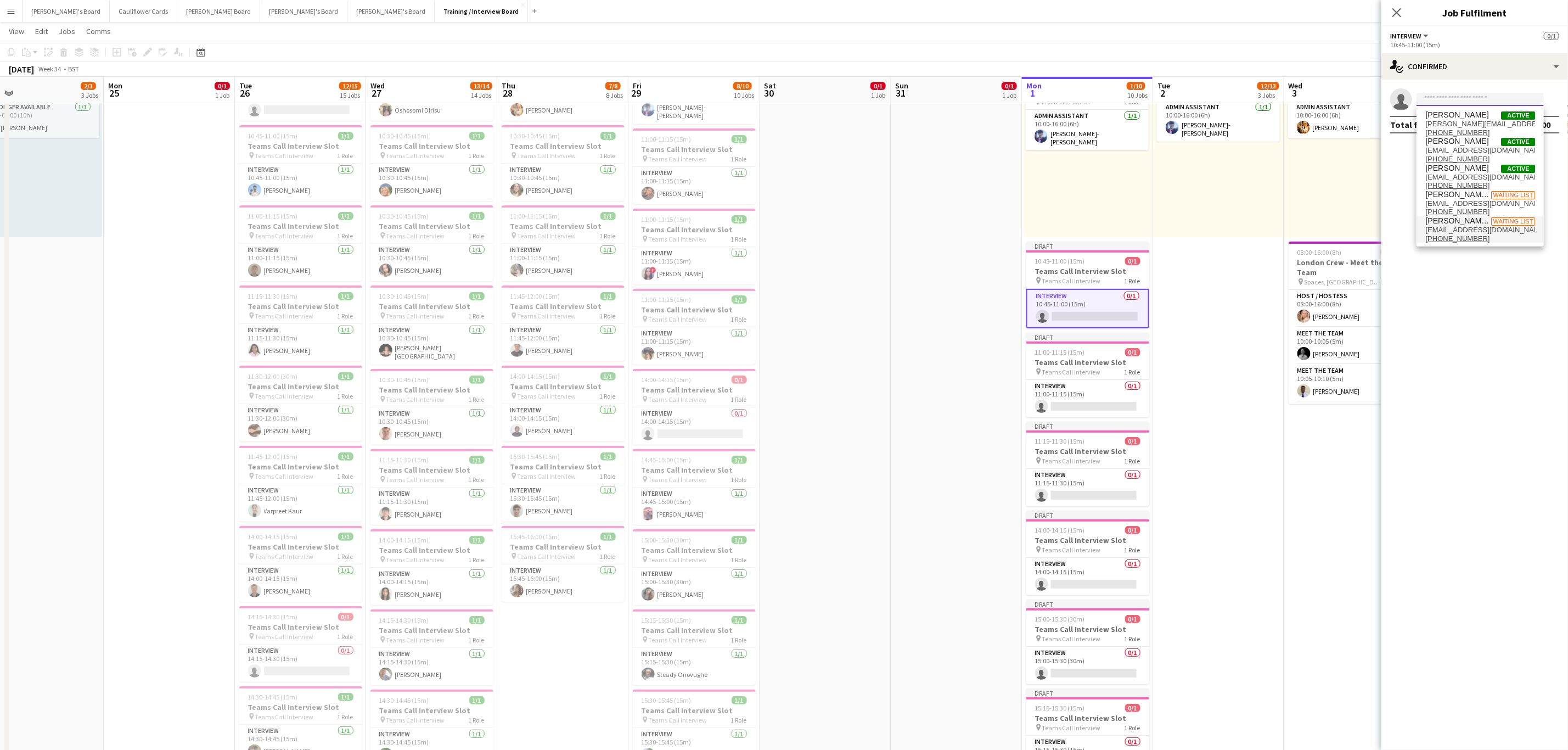
paste input "**********"
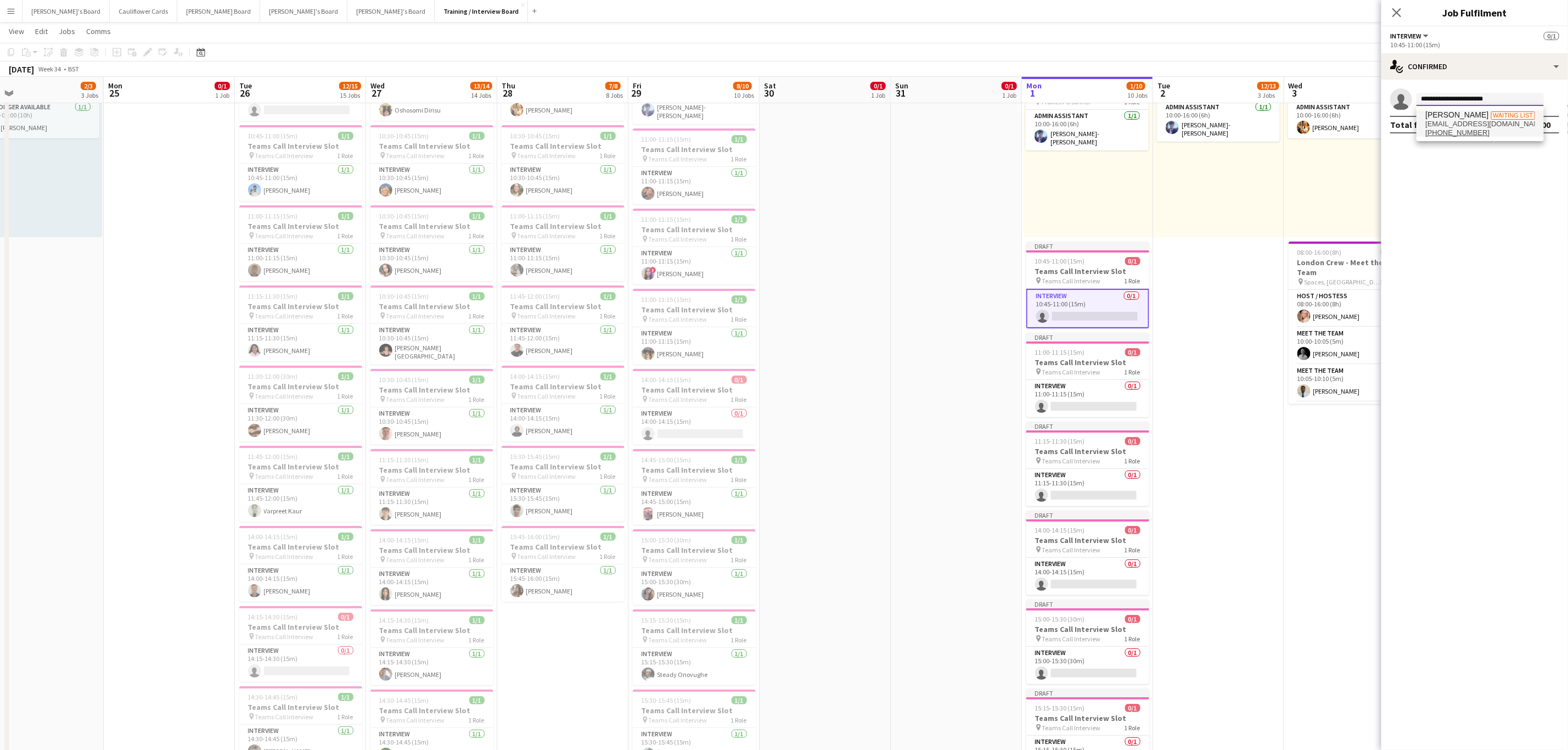
type input "**********"
click at [1465, 115] on span "[PERSON_NAME]" at bounding box center [1457, 114] width 63 height 9
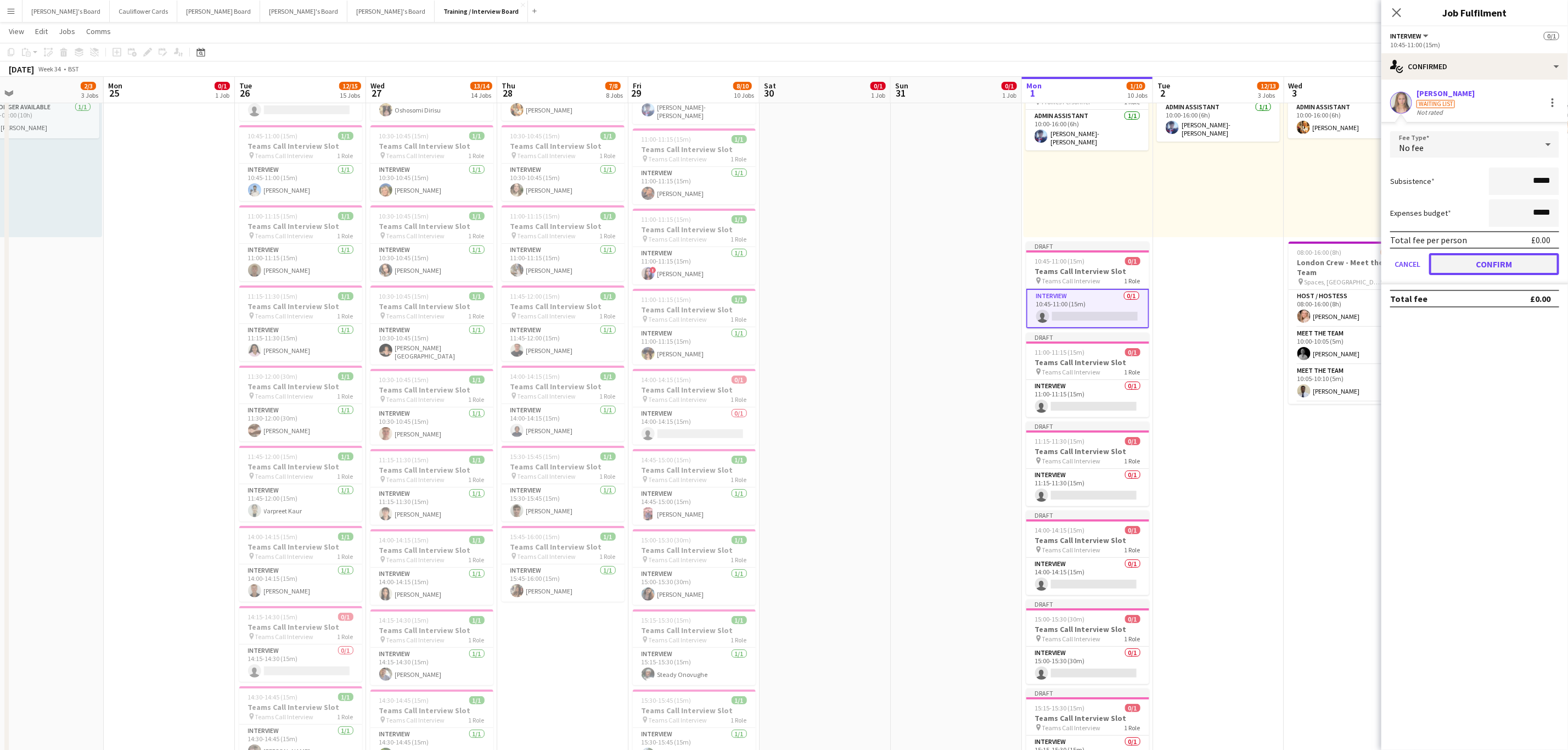
click at [1454, 270] on button "Confirm" at bounding box center [1494, 263] width 130 height 22
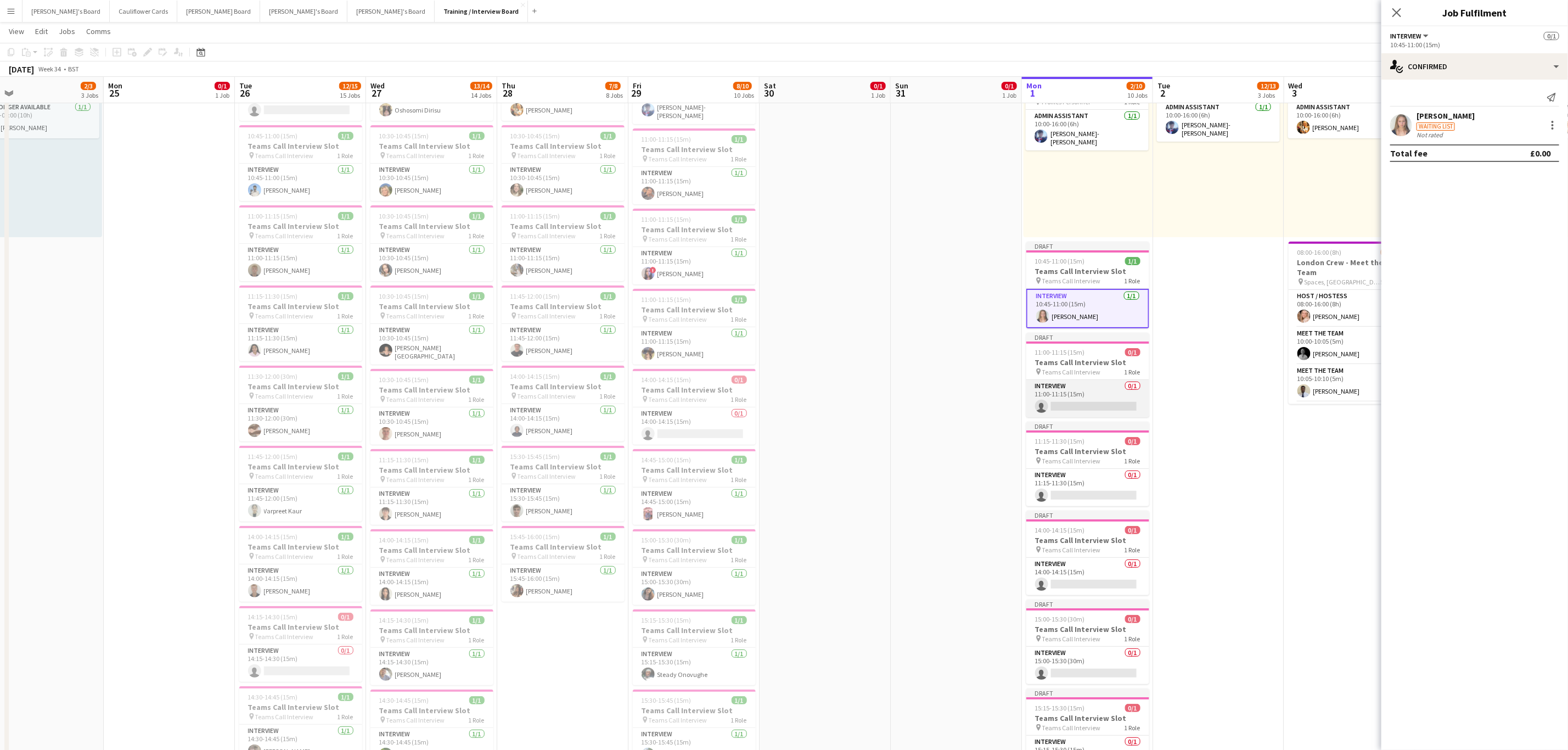
click at [1110, 411] on app-card-role "Interview 0/1 11:00-11:15 (15m) single-neutral-actions" at bounding box center [1087, 398] width 123 height 37
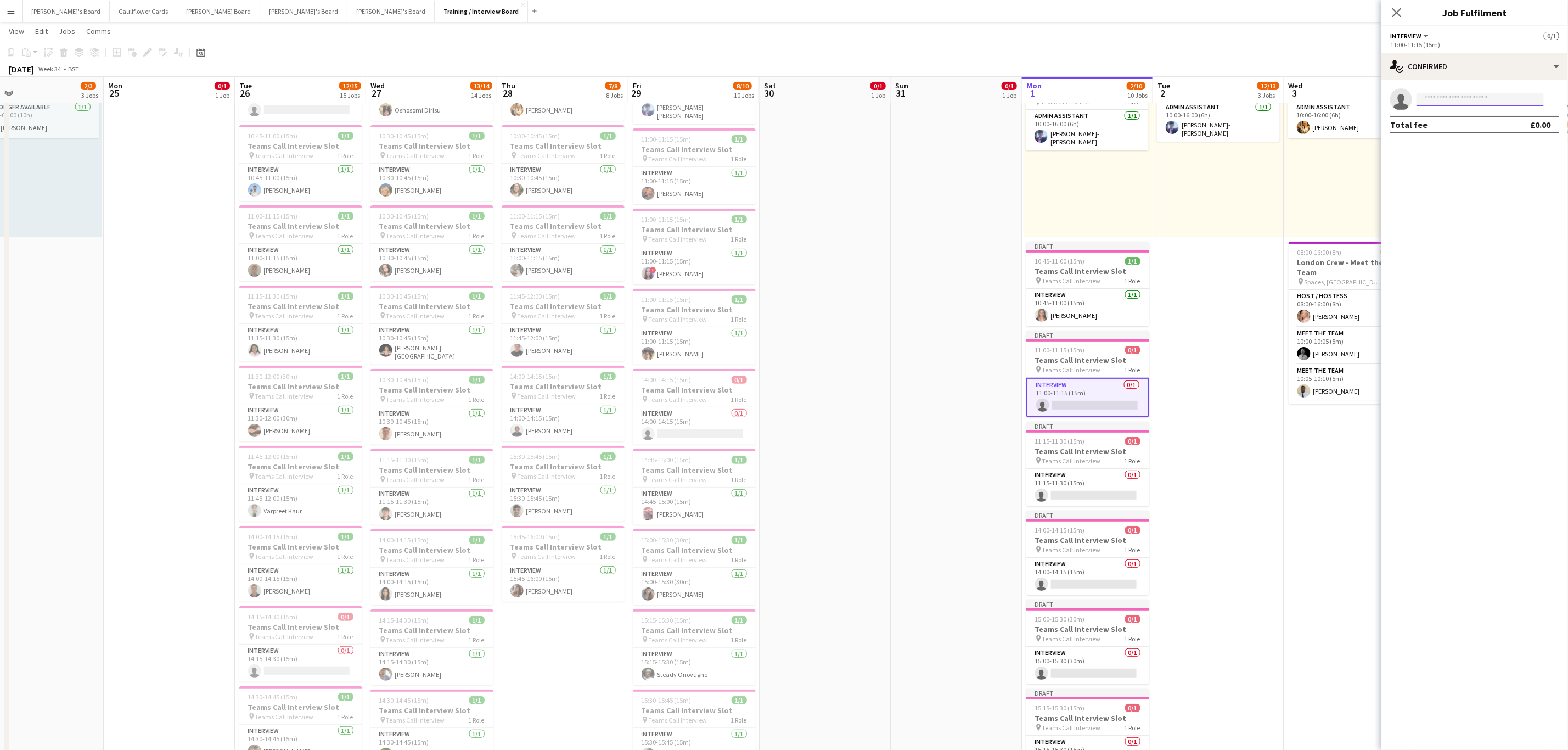
click at [1477, 96] on input at bounding box center [1481, 98] width 128 height 13
paste input "**********"
type input "**********"
click at [1455, 124] on span "neuroalchemist1@gmail.com" at bounding box center [1481, 124] width 110 height 9
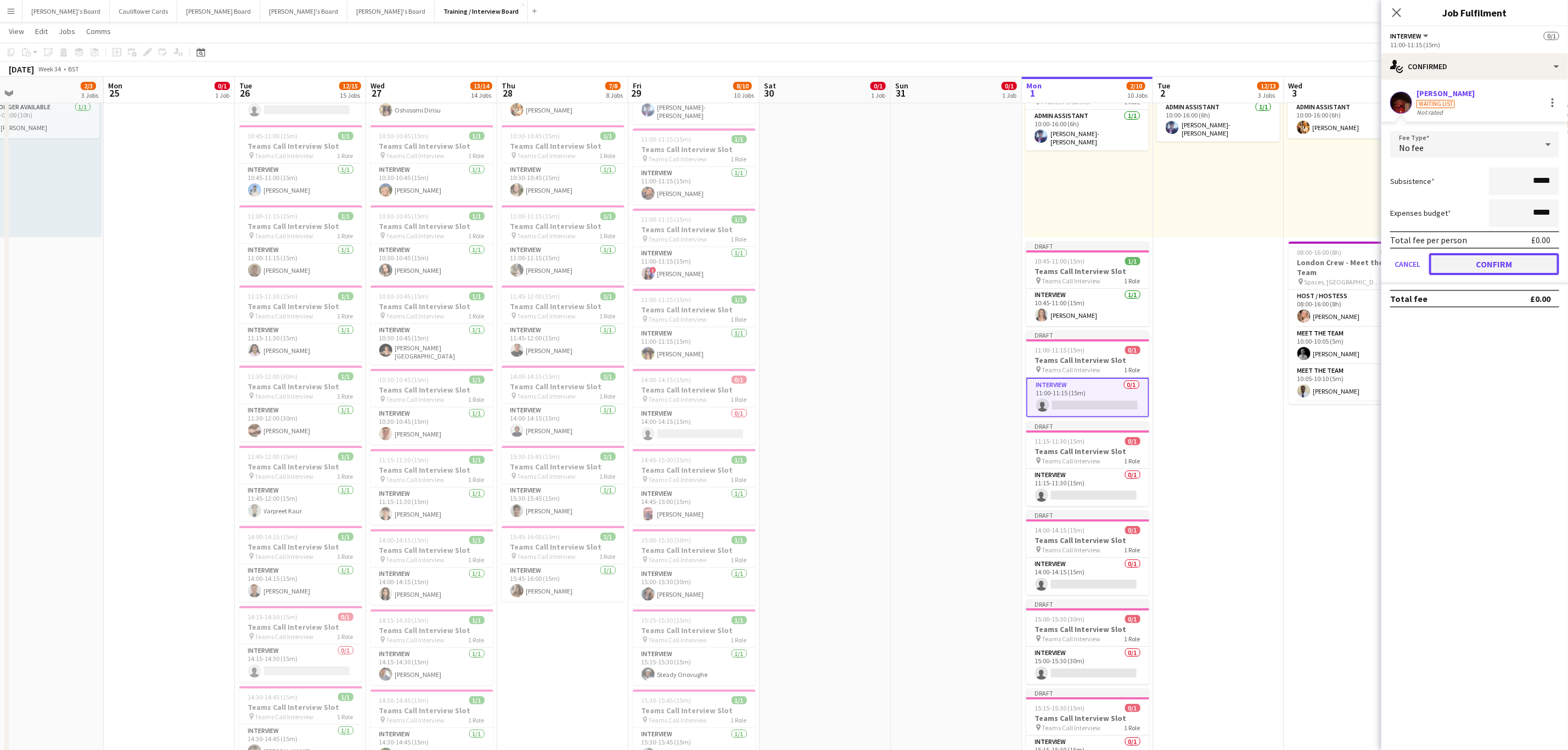
click at [1525, 268] on button "Confirm" at bounding box center [1494, 263] width 130 height 22
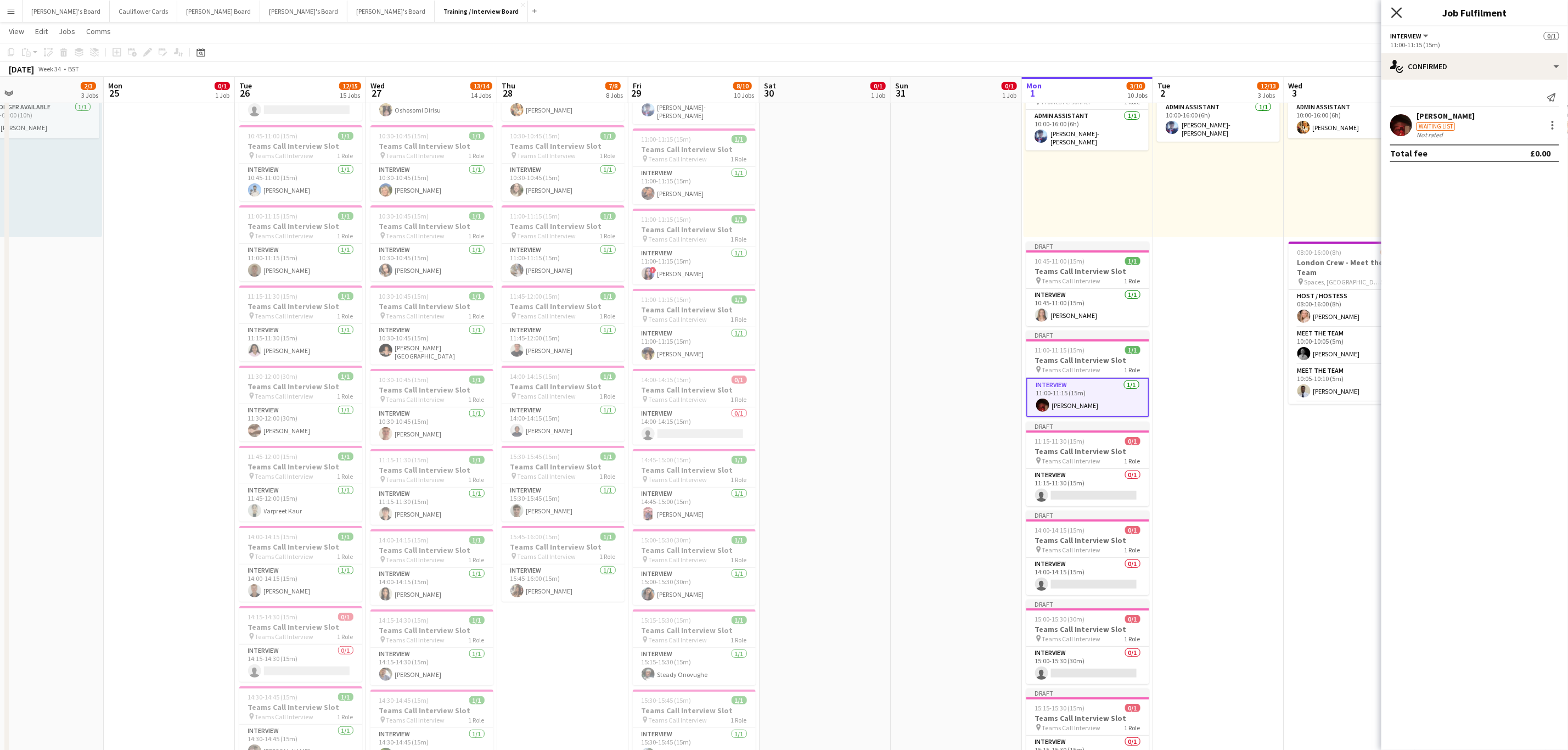
click at [1394, 9] on icon at bounding box center [1397, 12] width 11 height 11
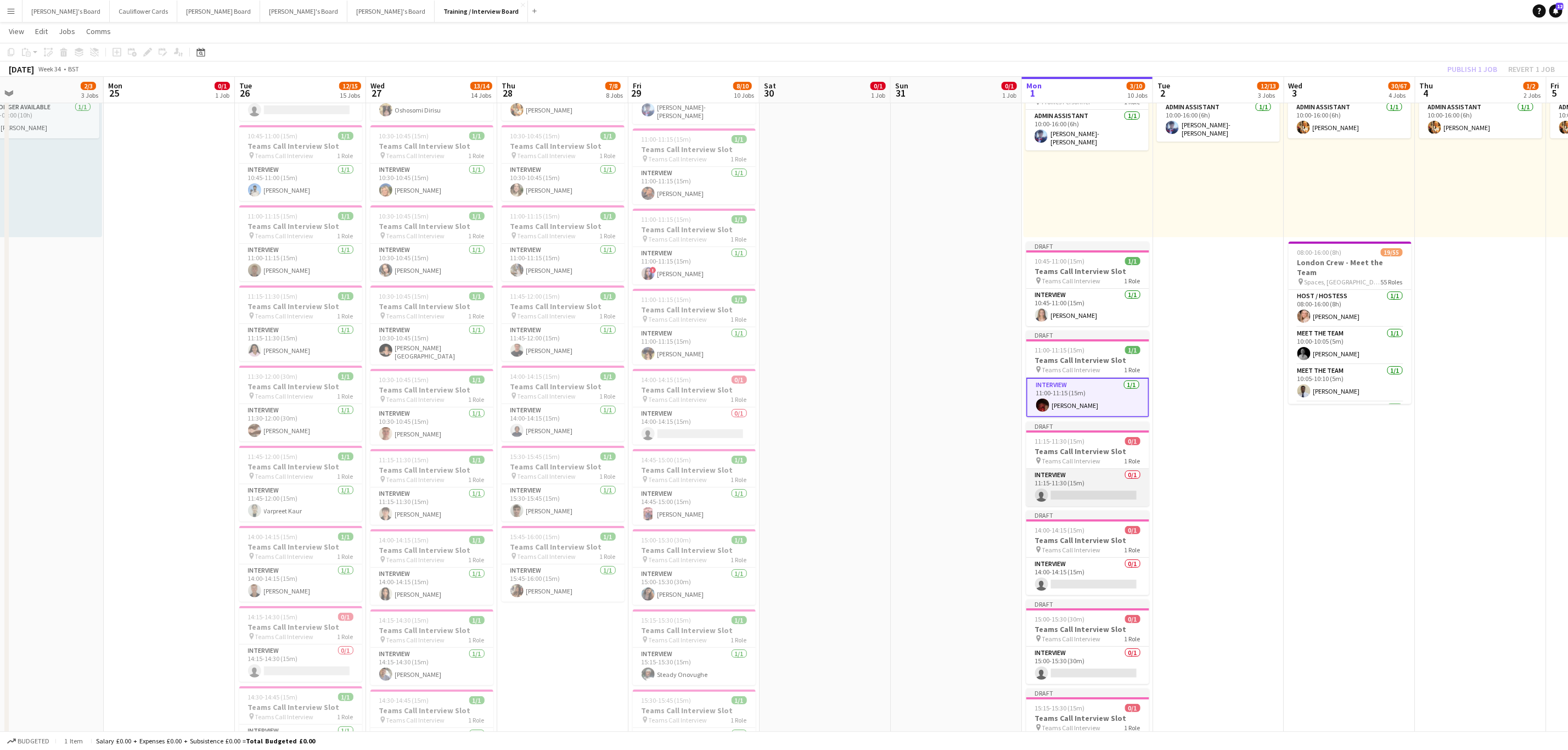
click at [1107, 483] on app-card-role "Interview 0/1 11:15-11:30 (15m) single-neutral-actions" at bounding box center [1087, 488] width 123 height 37
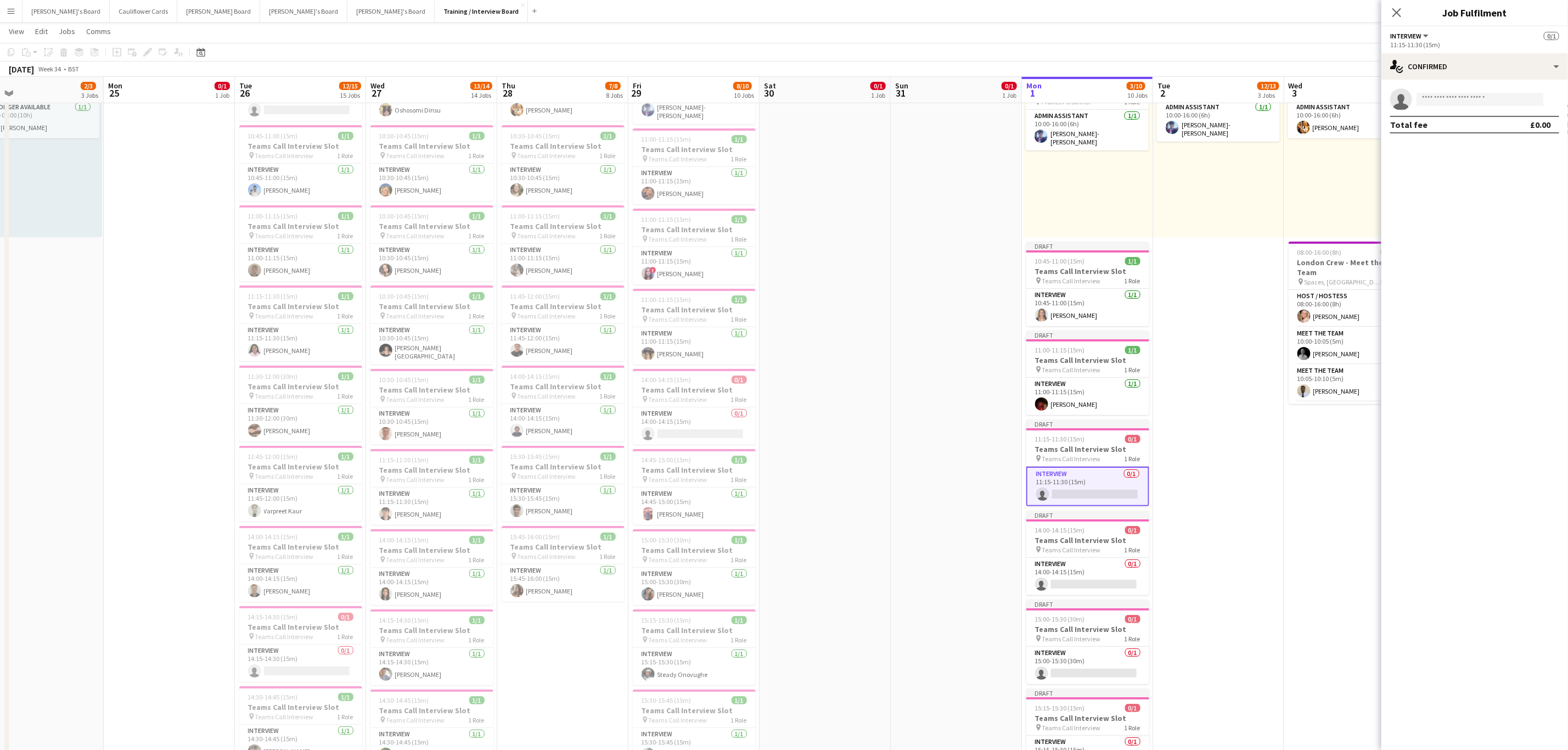
drag, startPoint x: 1221, startPoint y: 417, endPoint x: 1232, endPoint y: 414, distance: 11.4
click at [1220, 419] on app-date-cell "10:00-16:00 (6h) 1/1 pin Profiles Personnel 1 Role Admin Assistant 1/1 10:00-16…" at bounding box center [1218, 687] width 131 height 1294
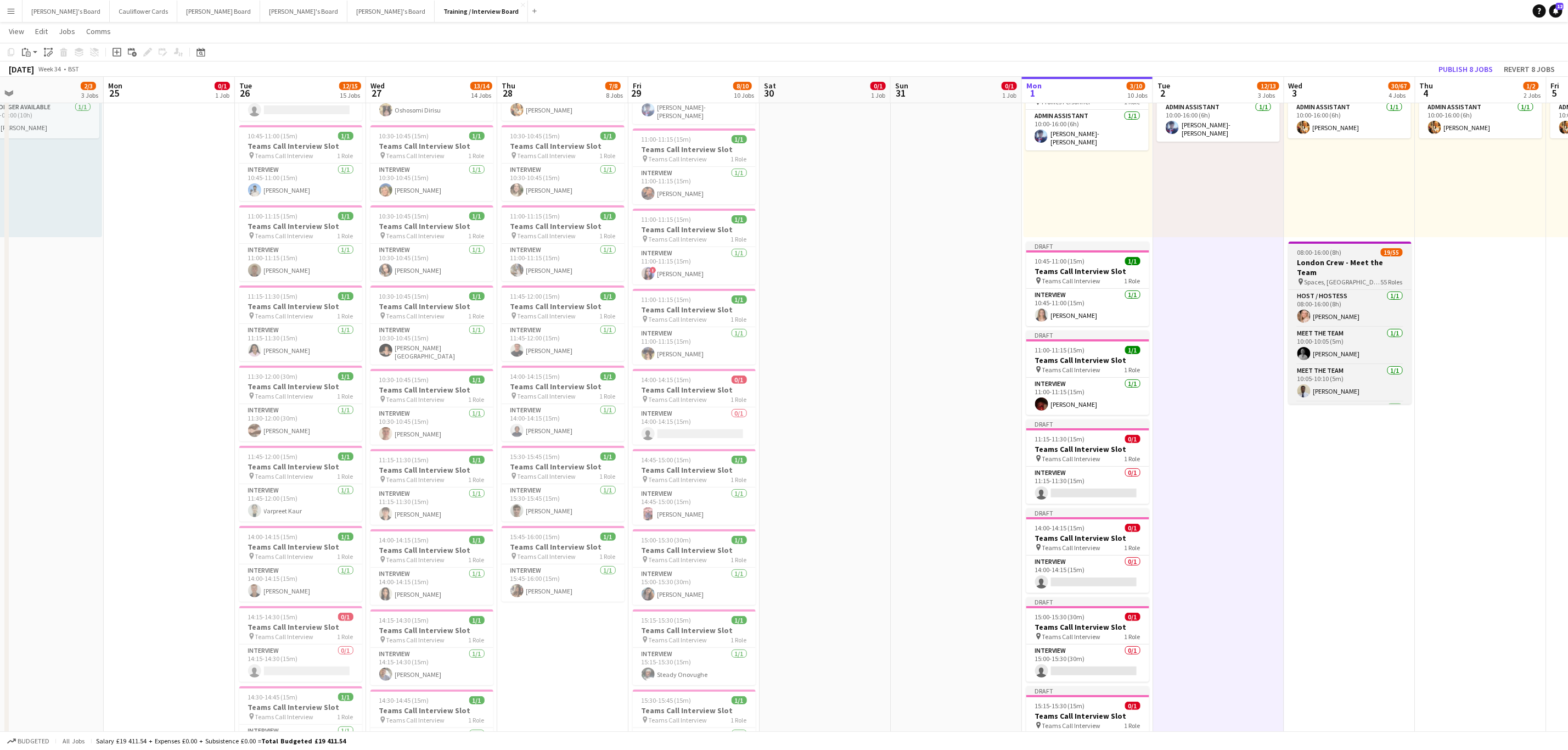
scroll to position [0, 290]
click at [1466, 69] on button "Publish 8 jobs" at bounding box center [1466, 69] width 63 height 15
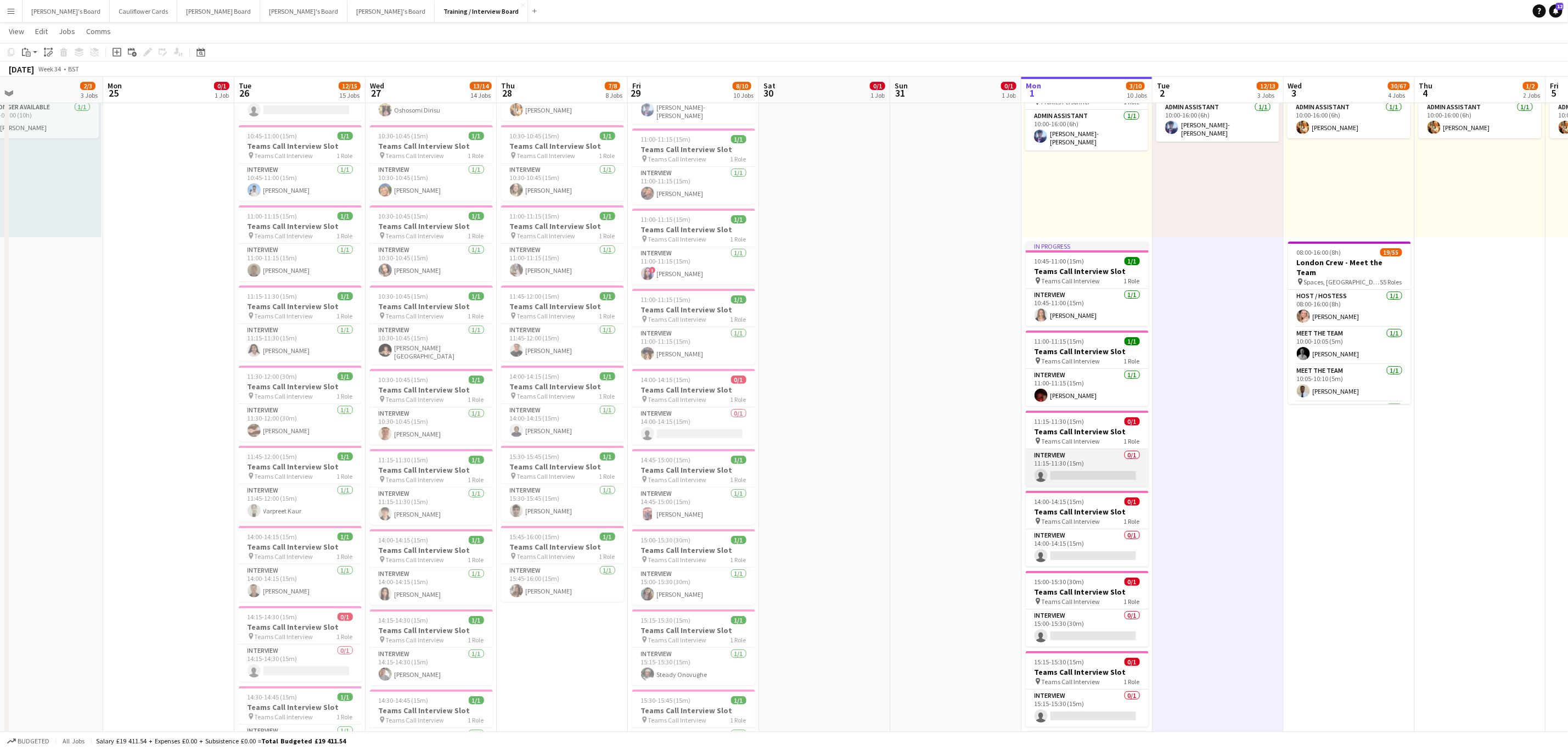
drag, startPoint x: 1107, startPoint y: 485, endPoint x: 1120, endPoint y: 485, distance: 13.0
click at [1107, 486] on app-card-role "Interview 0/1 11:15-11:30 (15m) single-neutral-actions" at bounding box center [1087, 468] width 123 height 37
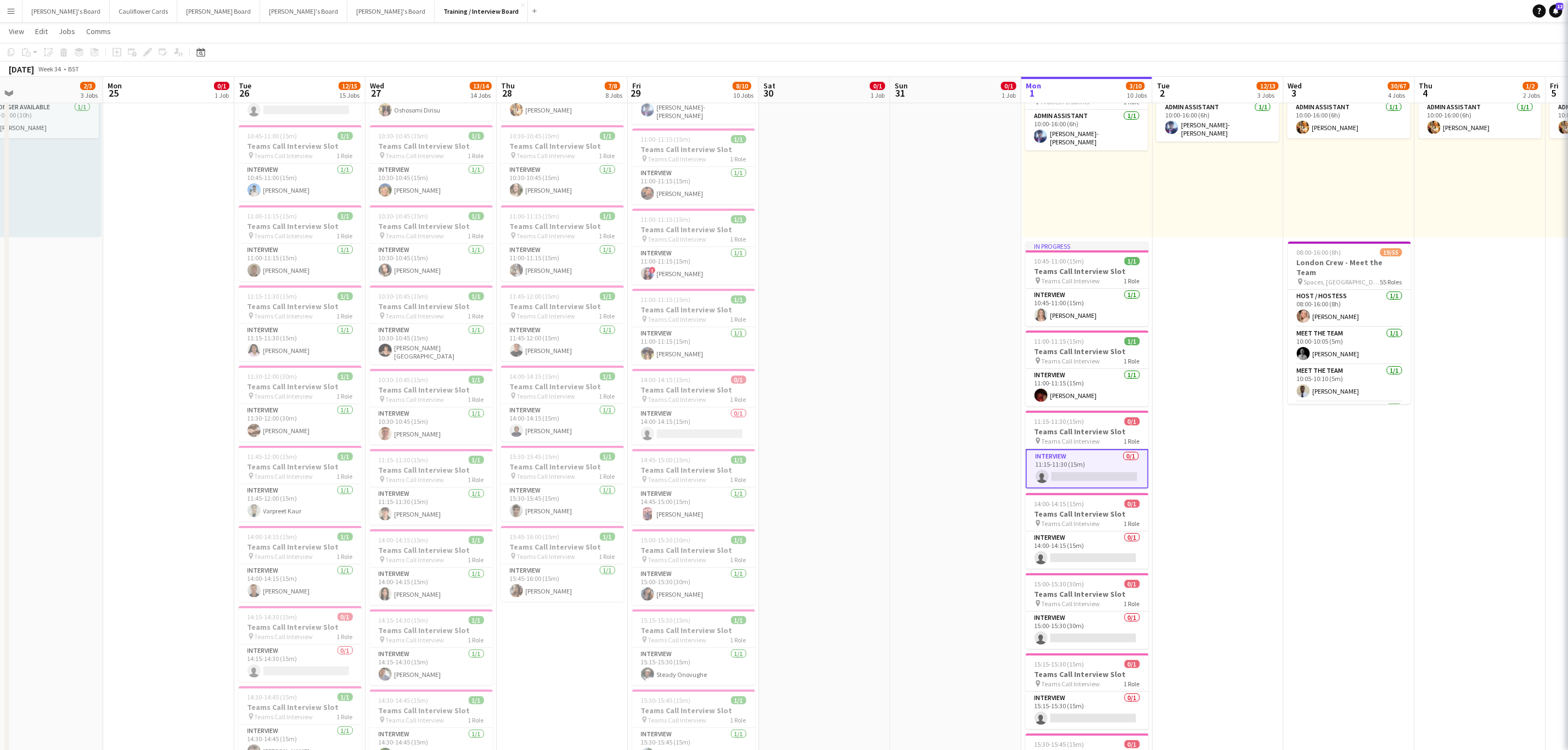
scroll to position [0, 290]
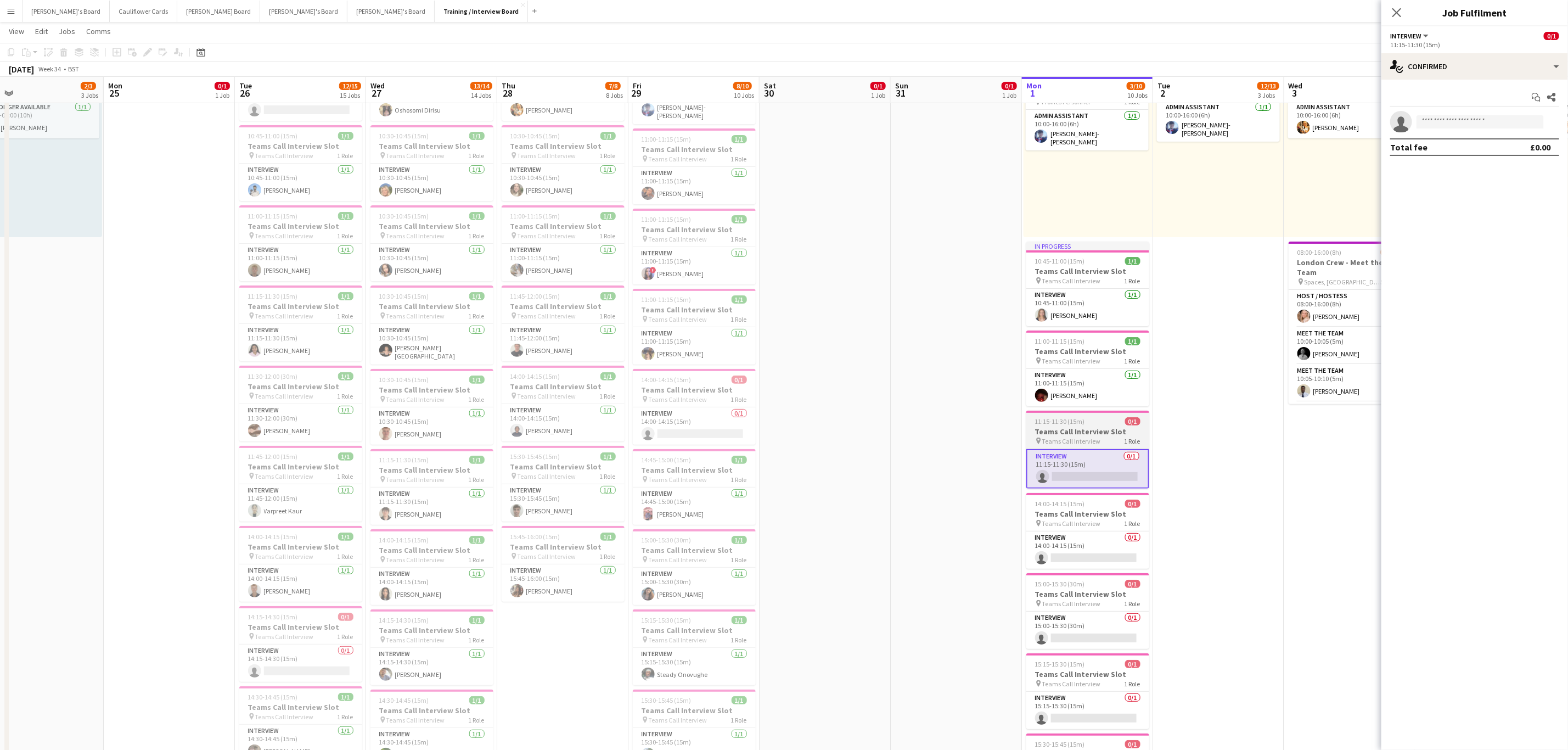
click at [1115, 426] on div "11:15-11:30 (15m) 0/1" at bounding box center [1087, 421] width 123 height 8
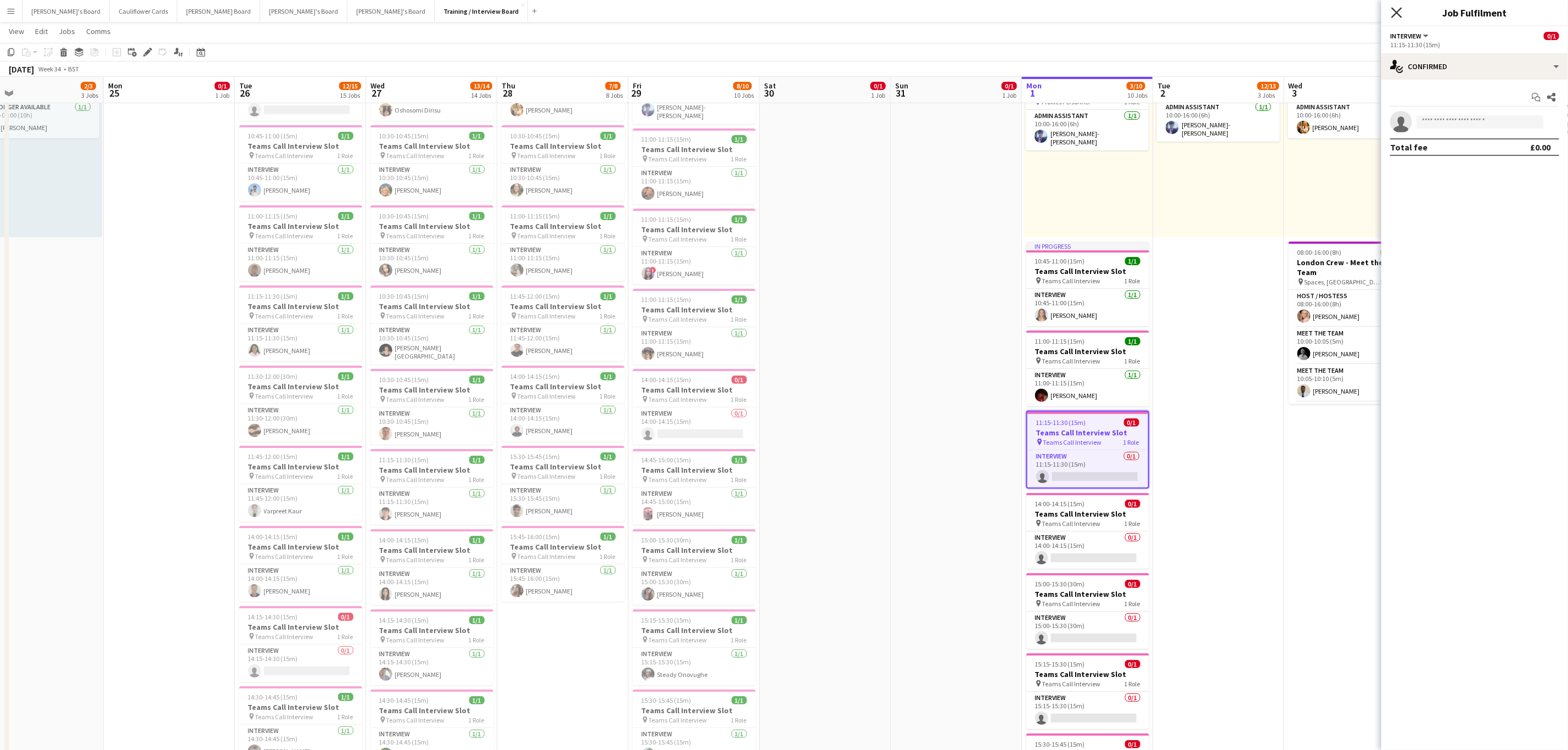
click at [1402, 12] on icon "Close pop-in" at bounding box center [1397, 12] width 11 height 11
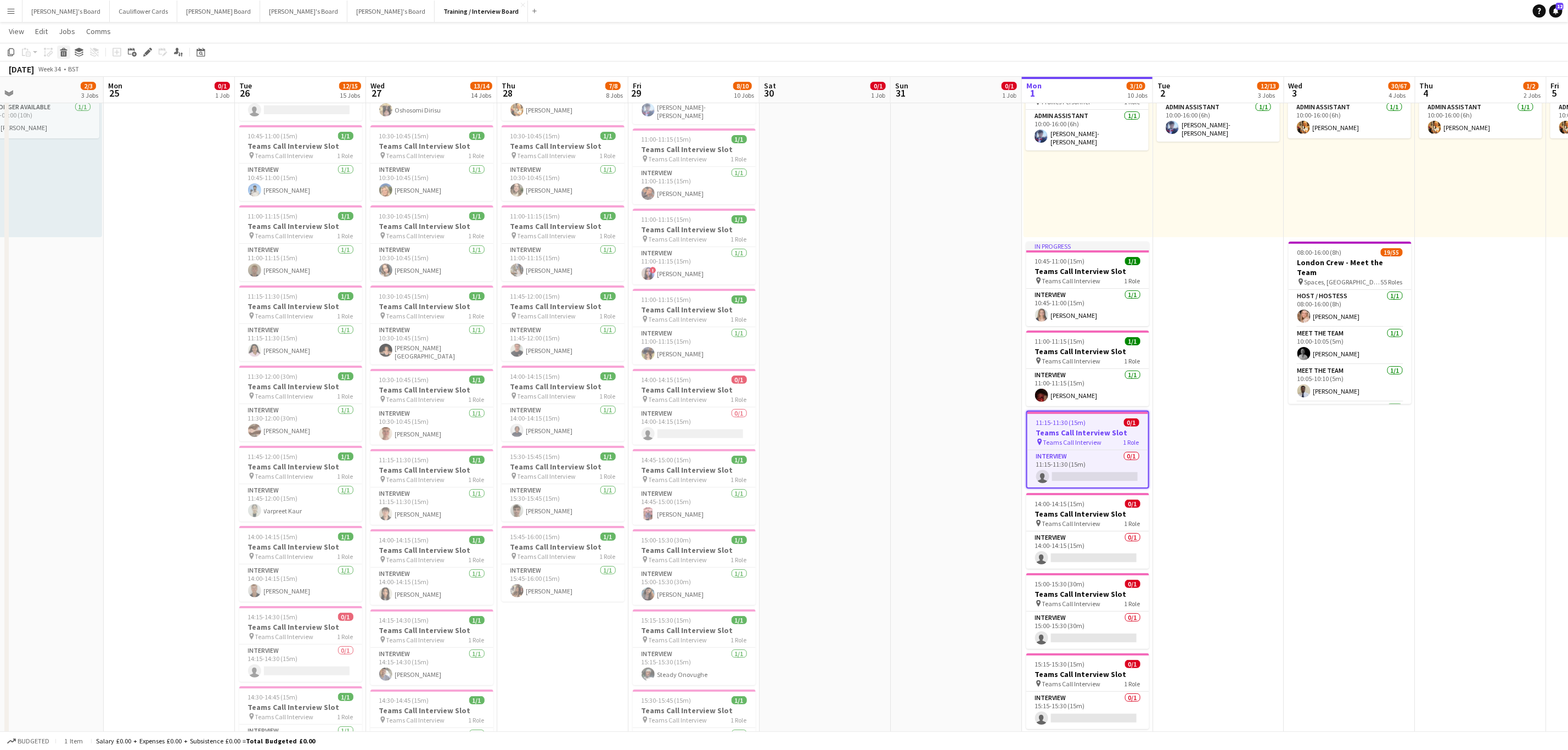
click at [63, 58] on div "Delete" at bounding box center [63, 51] width 13 height 13
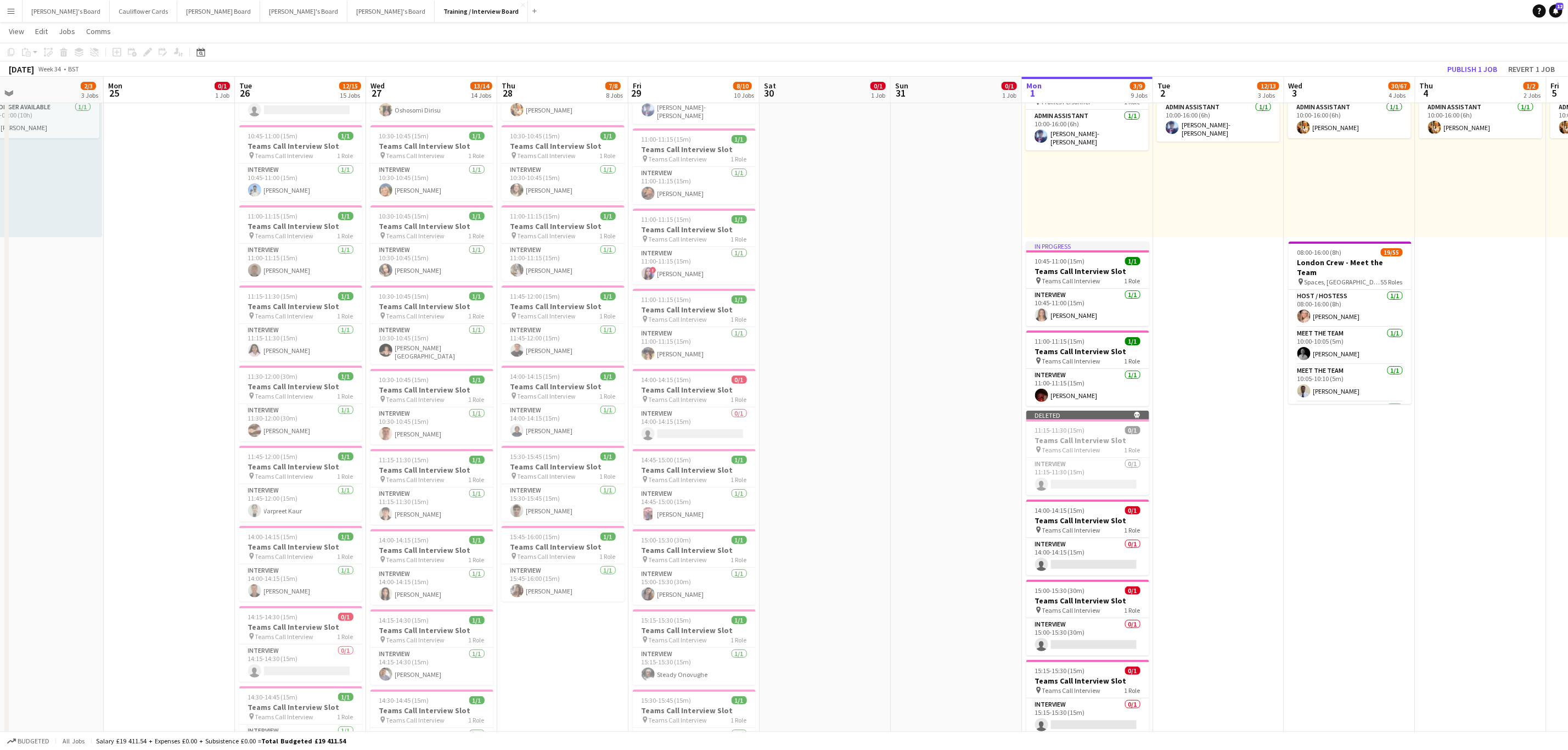
click at [1214, 478] on app-date-cell "10:00-16:00 (6h) 1/1 pin Profiles Personnel 1 Role Admin Assistant 1/1 10:00-16…" at bounding box center [1218, 687] width 131 height 1294
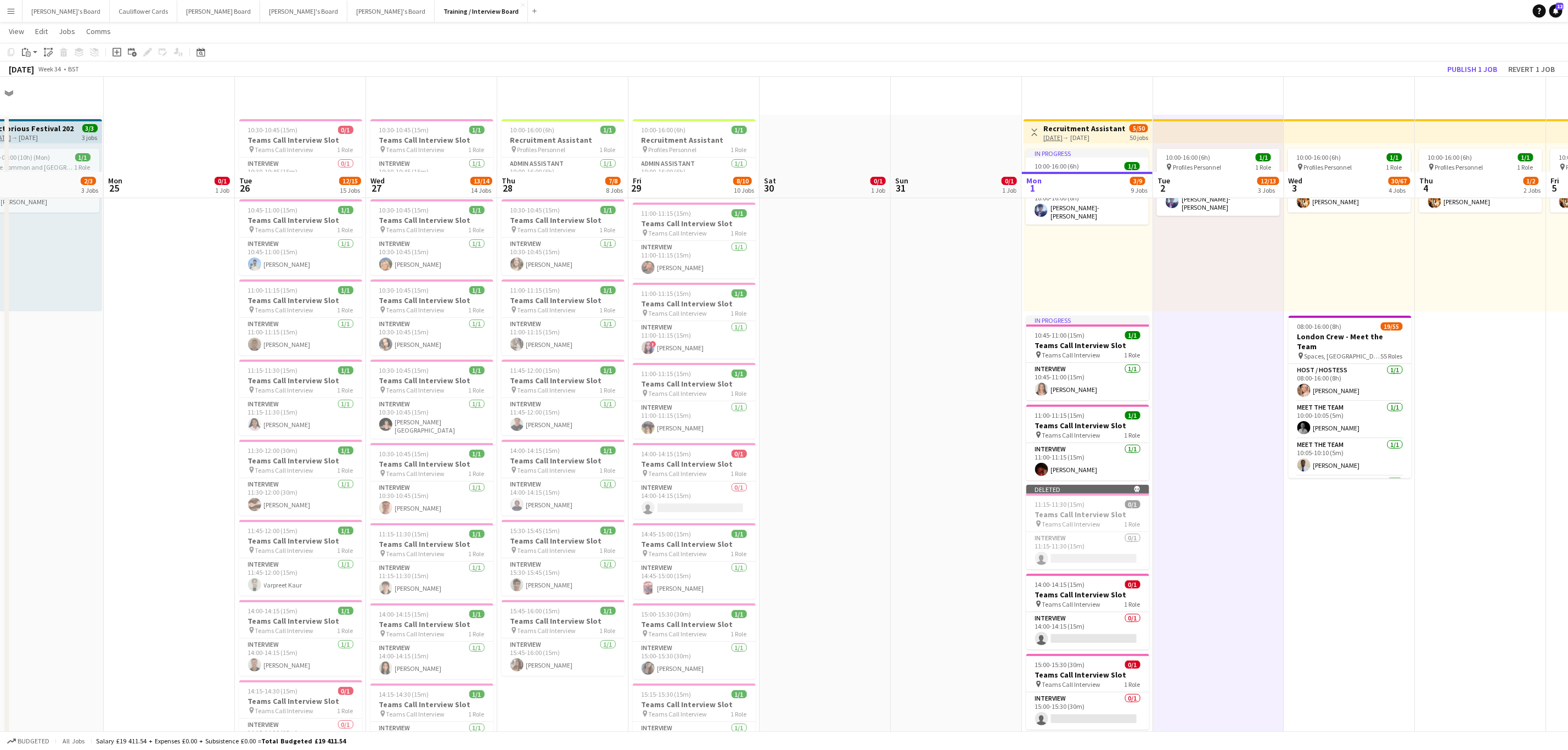
scroll to position [0, 0]
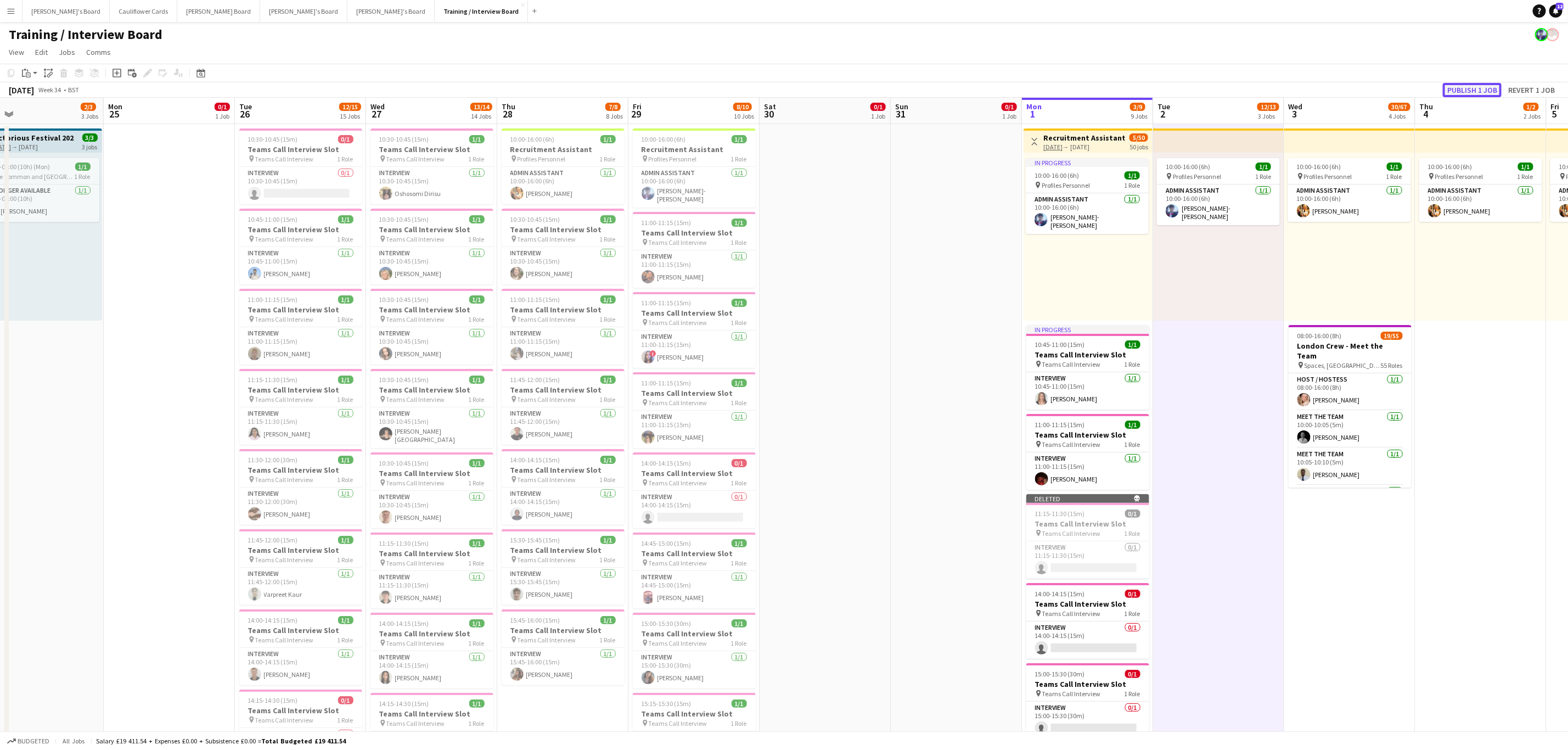
click at [1482, 87] on button "Publish 1 job" at bounding box center [1473, 89] width 59 height 15
click at [300, 471] on h3 "Teams Call Interview Slot" at bounding box center [300, 470] width 123 height 10
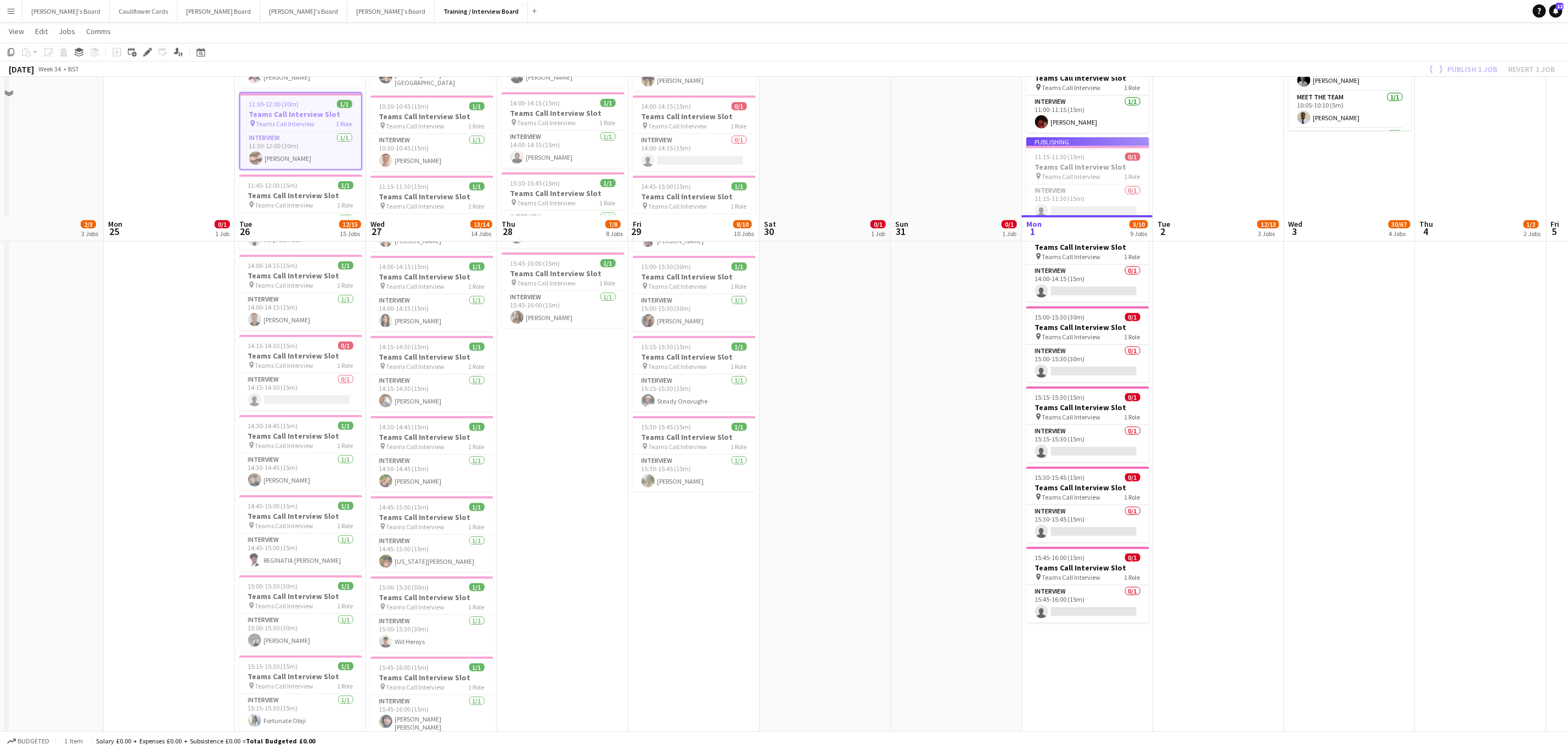
scroll to position [494, 0]
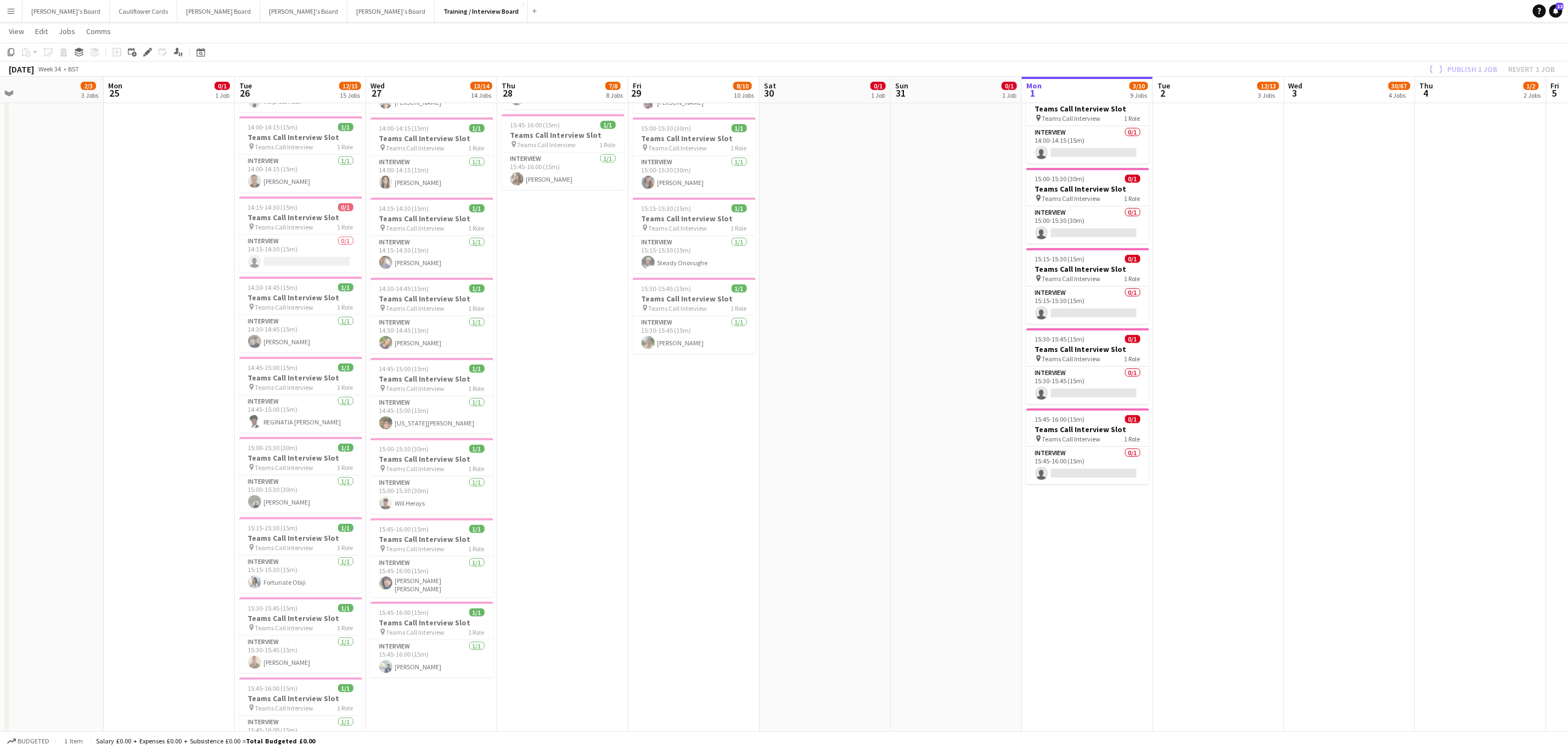
click at [1103, 594] on app-date-cell "Toggle View Recruitment Assistant 01-09-2025 → 12-09-2025 5/50 50 jobs In progr…" at bounding box center [1087, 275] width 131 height 1294
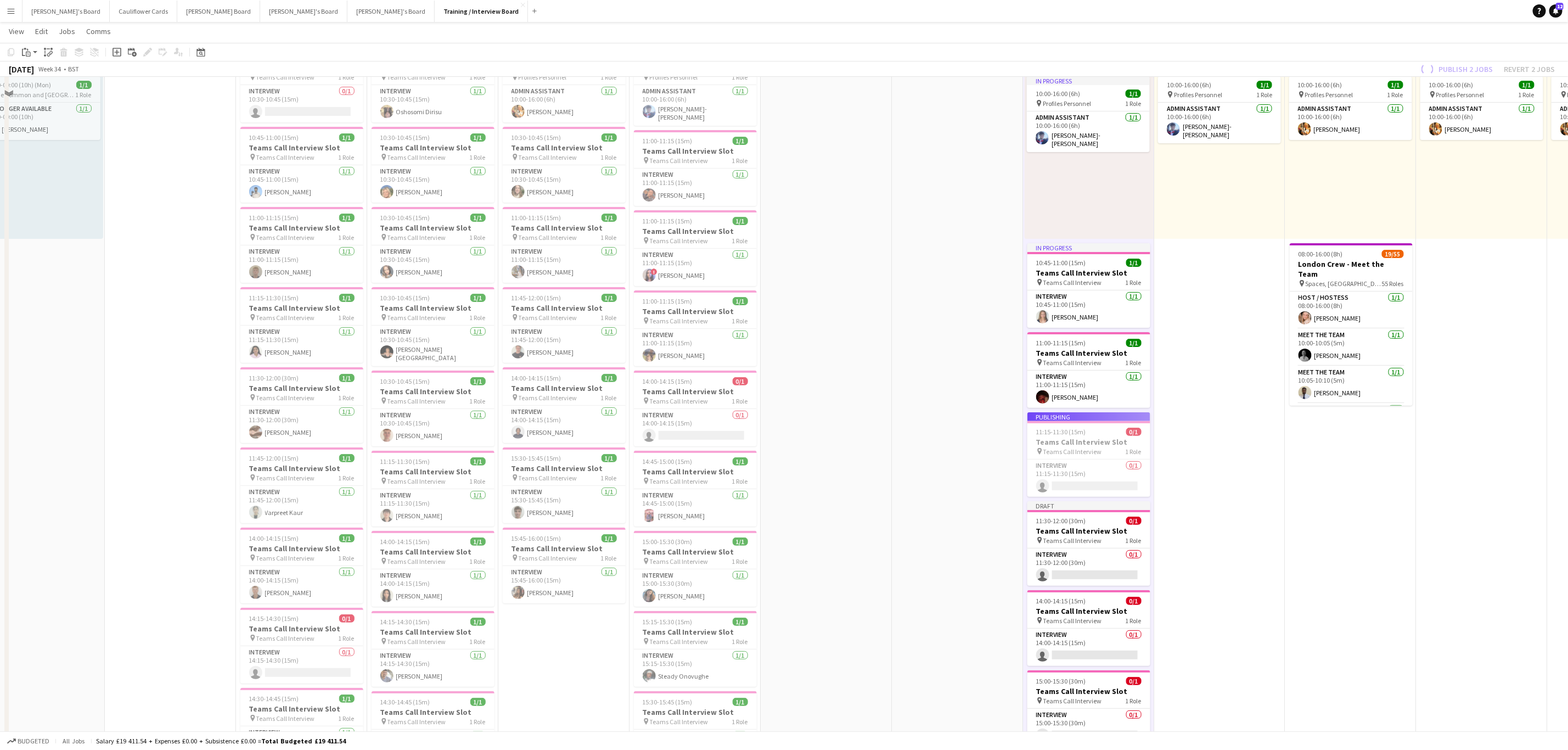
scroll to position [0, 0]
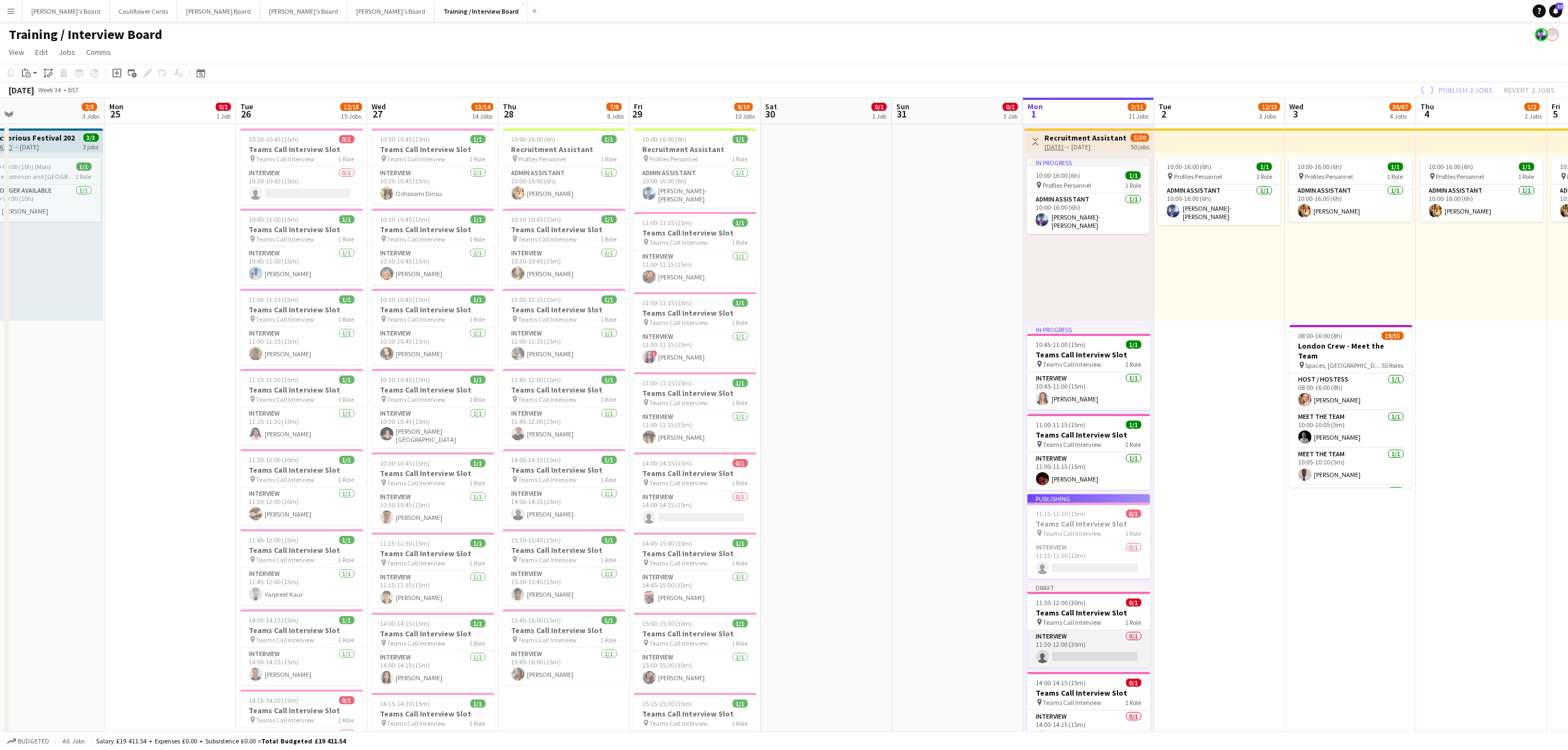
click at [1101, 648] on app-card-role "Interview 0/1 11:30-12:00 (30m) single-neutral-actions" at bounding box center [1088, 649] width 123 height 37
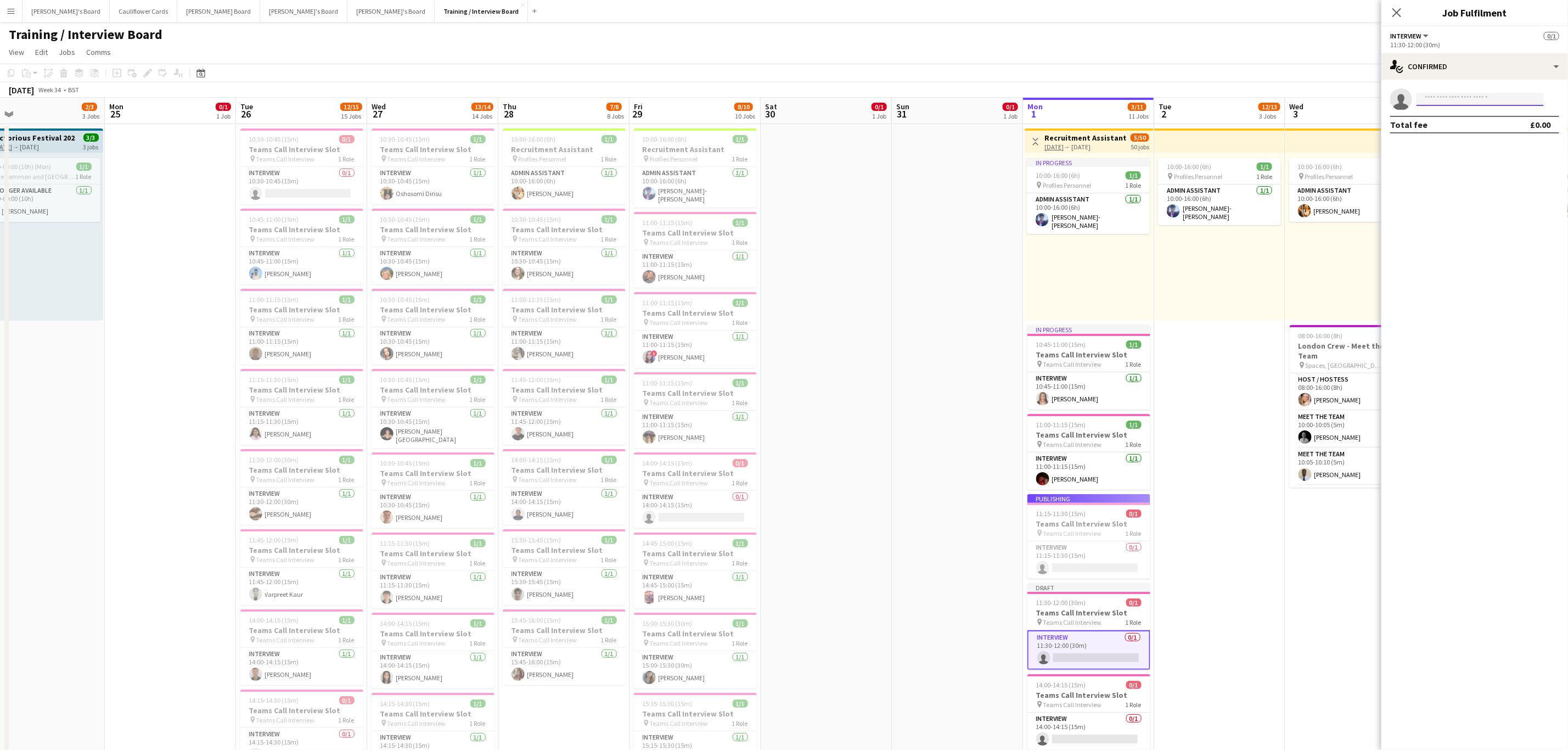
click at [1476, 96] on input at bounding box center [1481, 98] width 128 height 13
click at [1448, 100] on input at bounding box center [1481, 98] width 128 height 13
paste input "**********"
type input "**********"
click at [1494, 132] on span "[PHONE_NUMBER]" at bounding box center [1481, 133] width 110 height 9
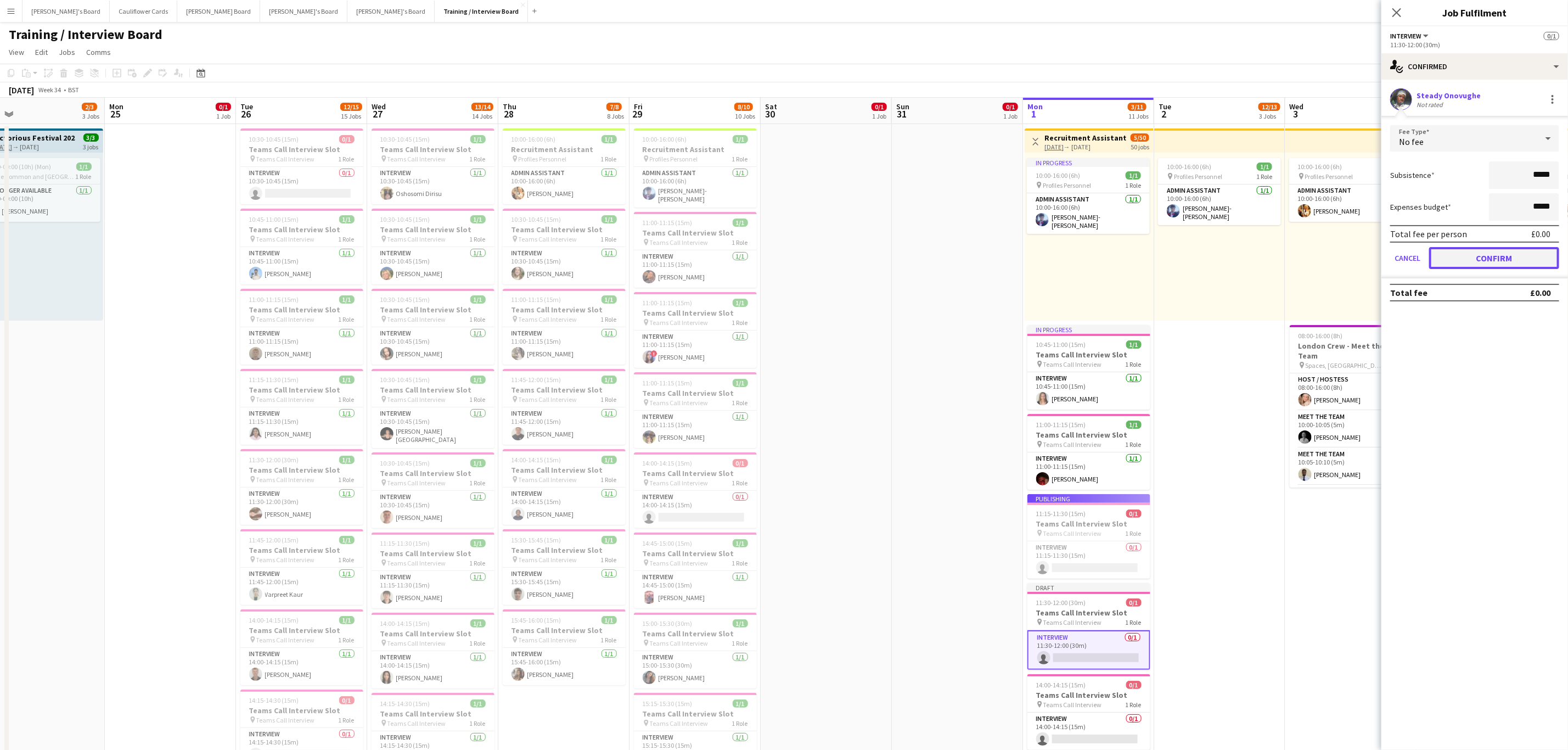
click at [1505, 251] on button "Confirm" at bounding box center [1494, 258] width 130 height 22
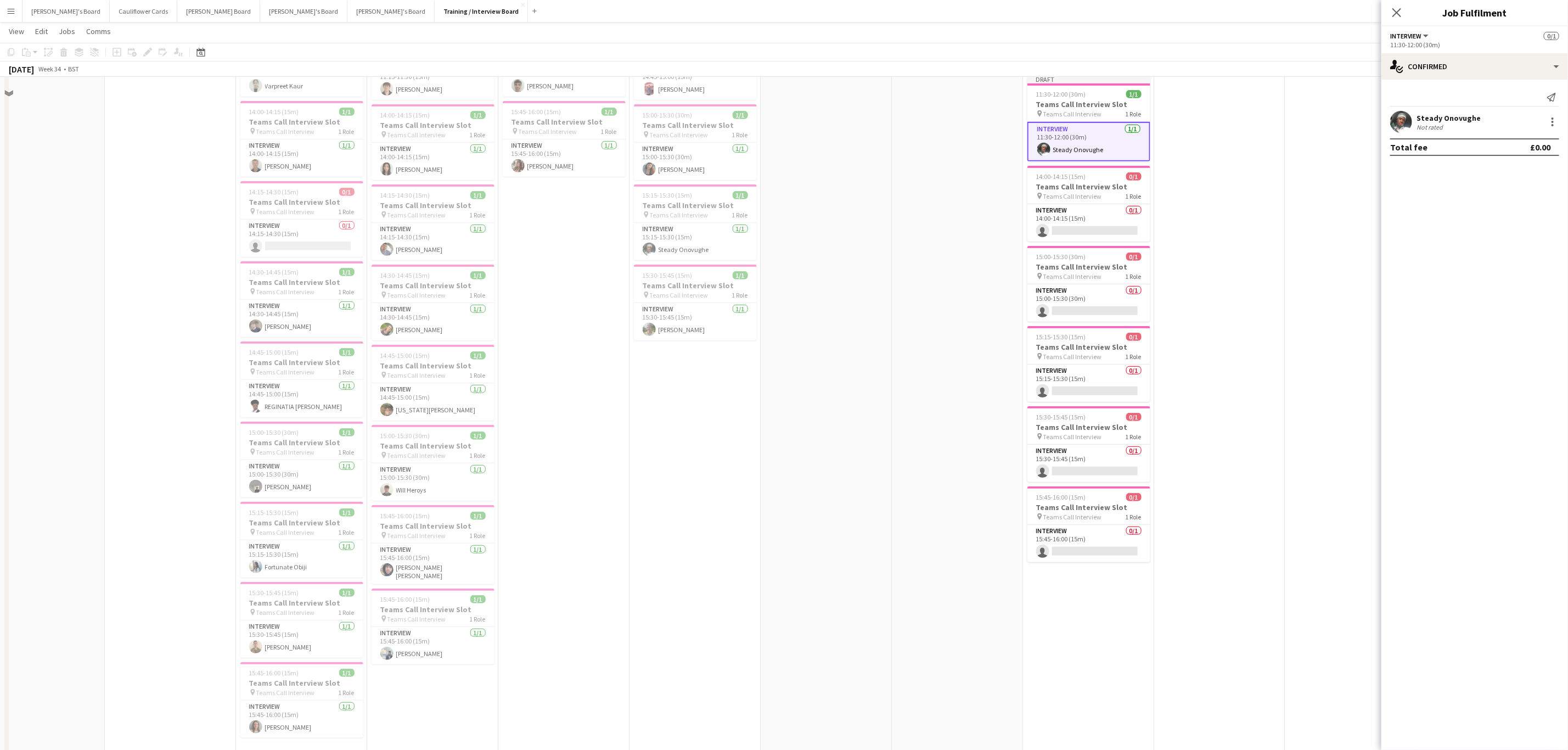
scroll to position [659, 0]
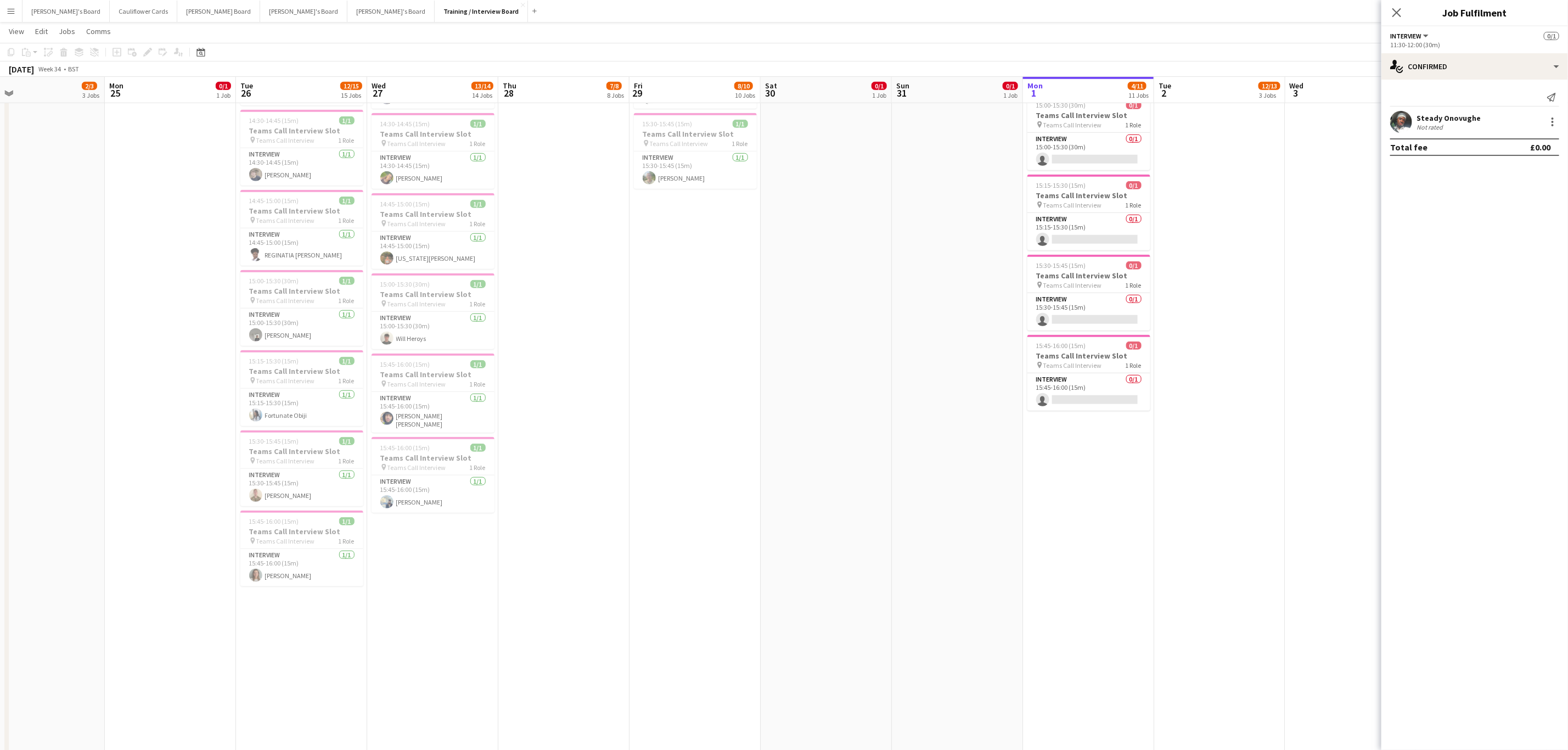
click at [1127, 594] on app-date-cell "Toggle View Recruitment Assistant 01-09-2025 → 12-09-2025 5/50 50 jobs In progr…" at bounding box center [1088, 111] width 131 height 1294
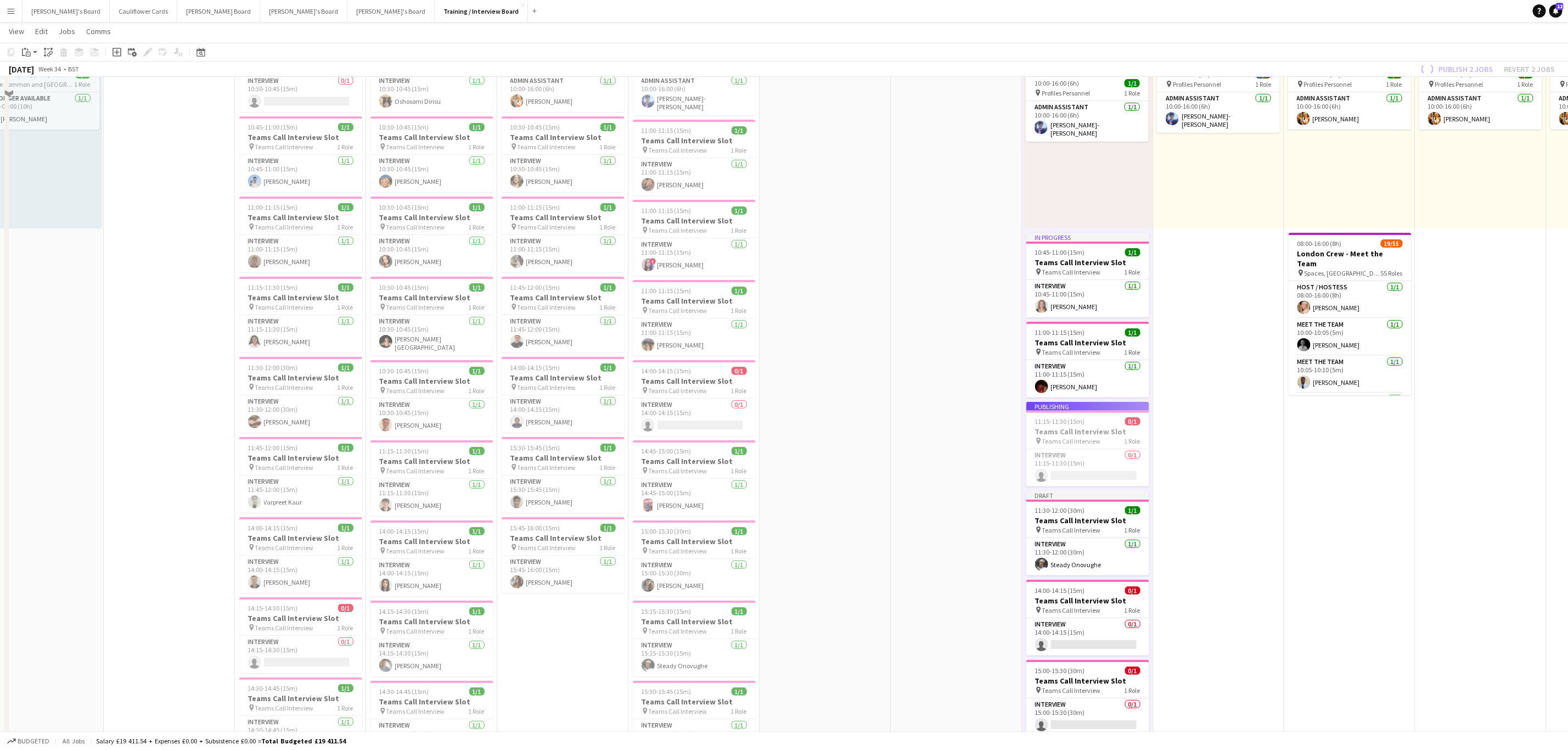
scroll to position [0, 0]
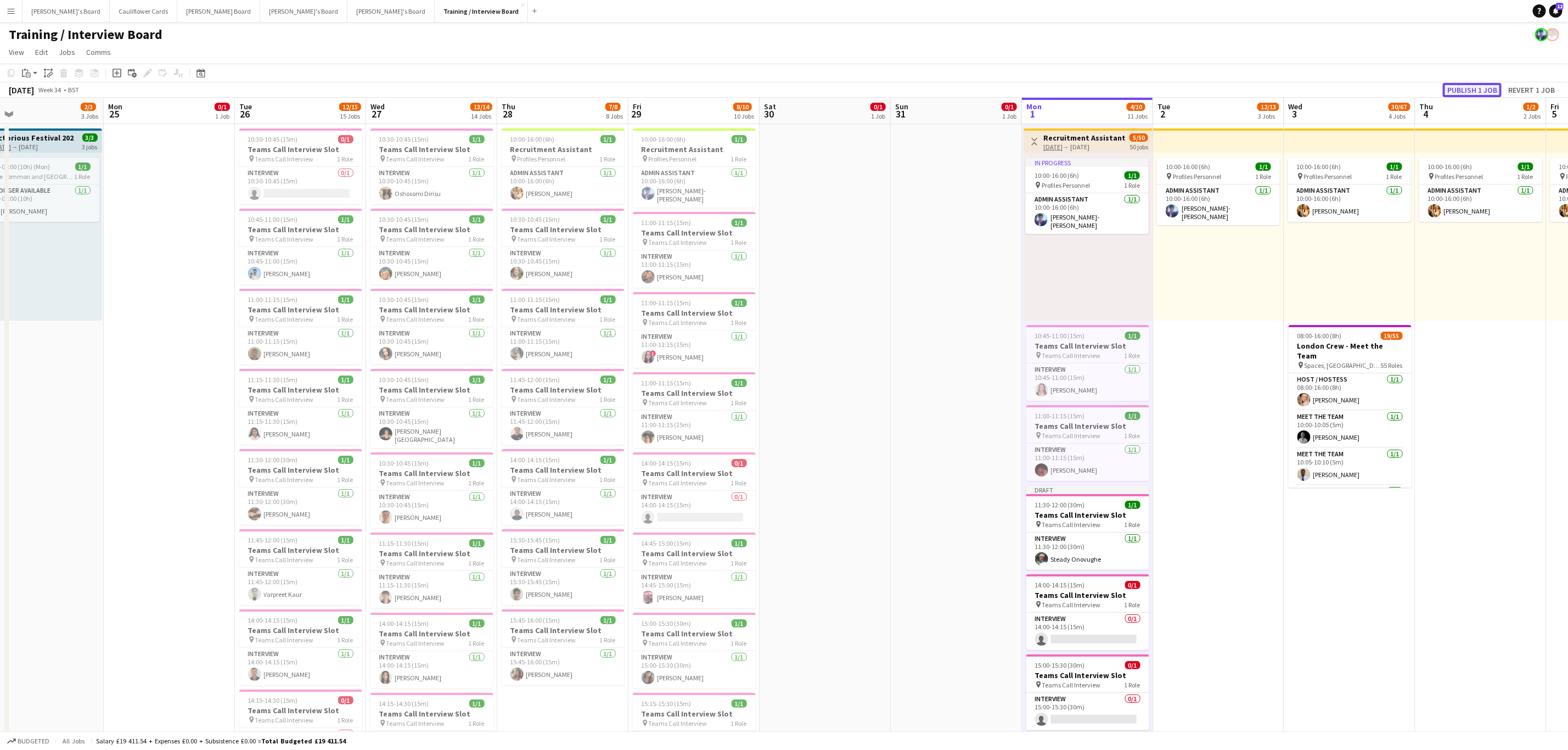
click at [1485, 87] on button "Publish 1 job" at bounding box center [1473, 89] width 59 height 15
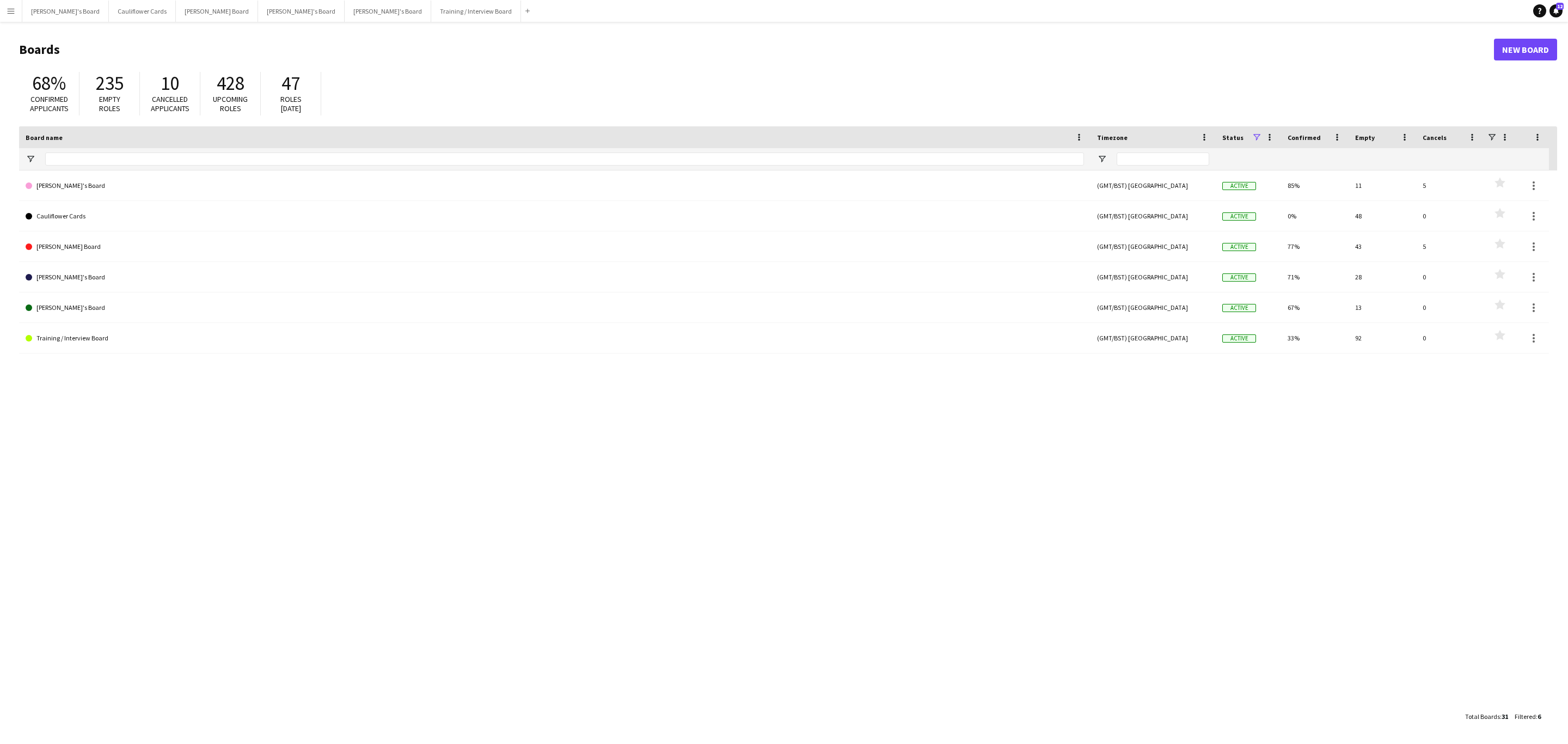
click at [7, 12] on app-icon "Menu" at bounding box center [11, 11] width 9 height 9
drag, startPoint x: 133, startPoint y: 101, endPoint x: 189, endPoint y: 105, distance: 56.1
click at [133, 101] on link "Approvals" at bounding box center [164, 102] width 109 height 21
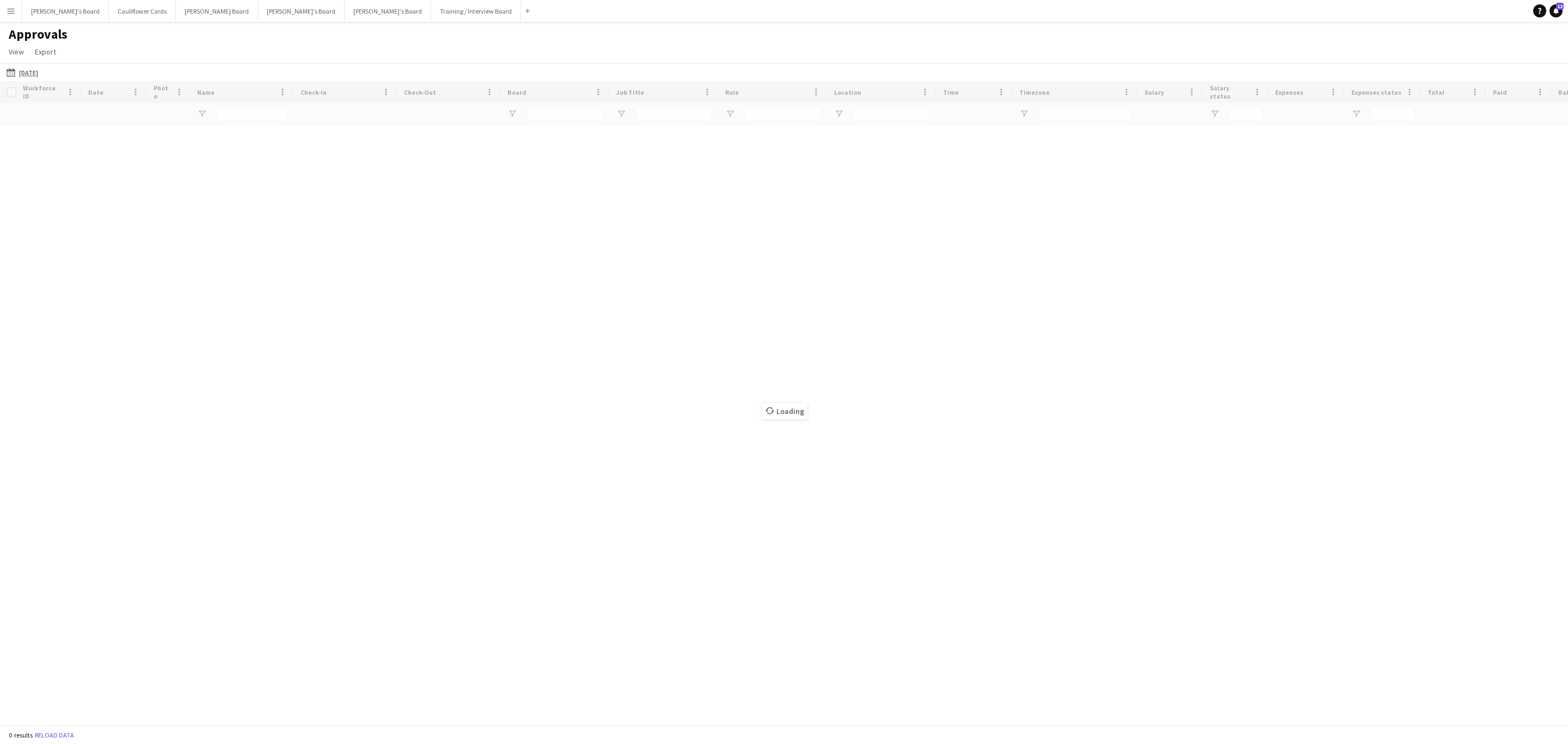
type input "**********"
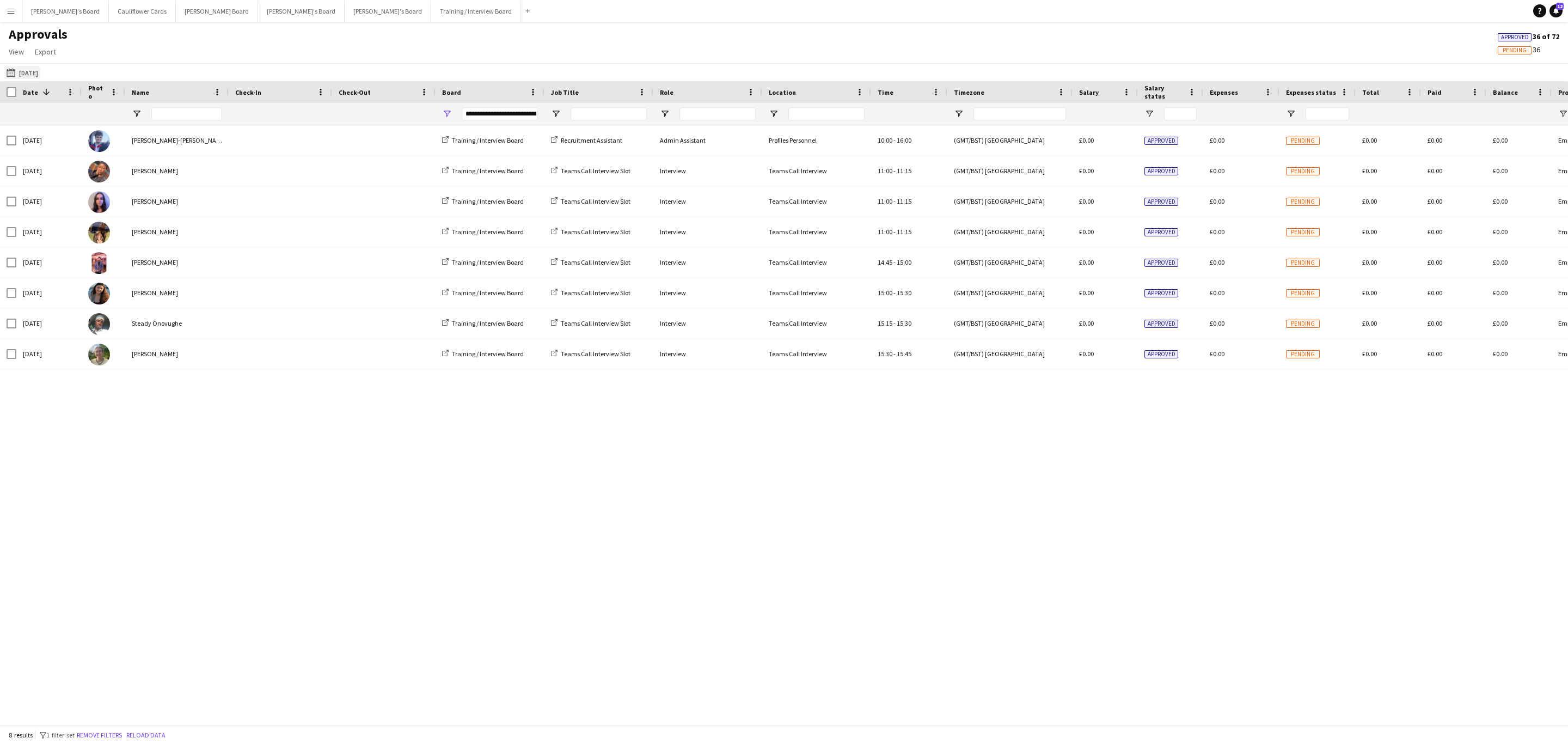
click at [10, 72] on app-icon "29-08-2025" at bounding box center [13, 72] width 13 height 9
click at [31, 101] on li "[DATE]" at bounding box center [35, 104] width 49 height 19
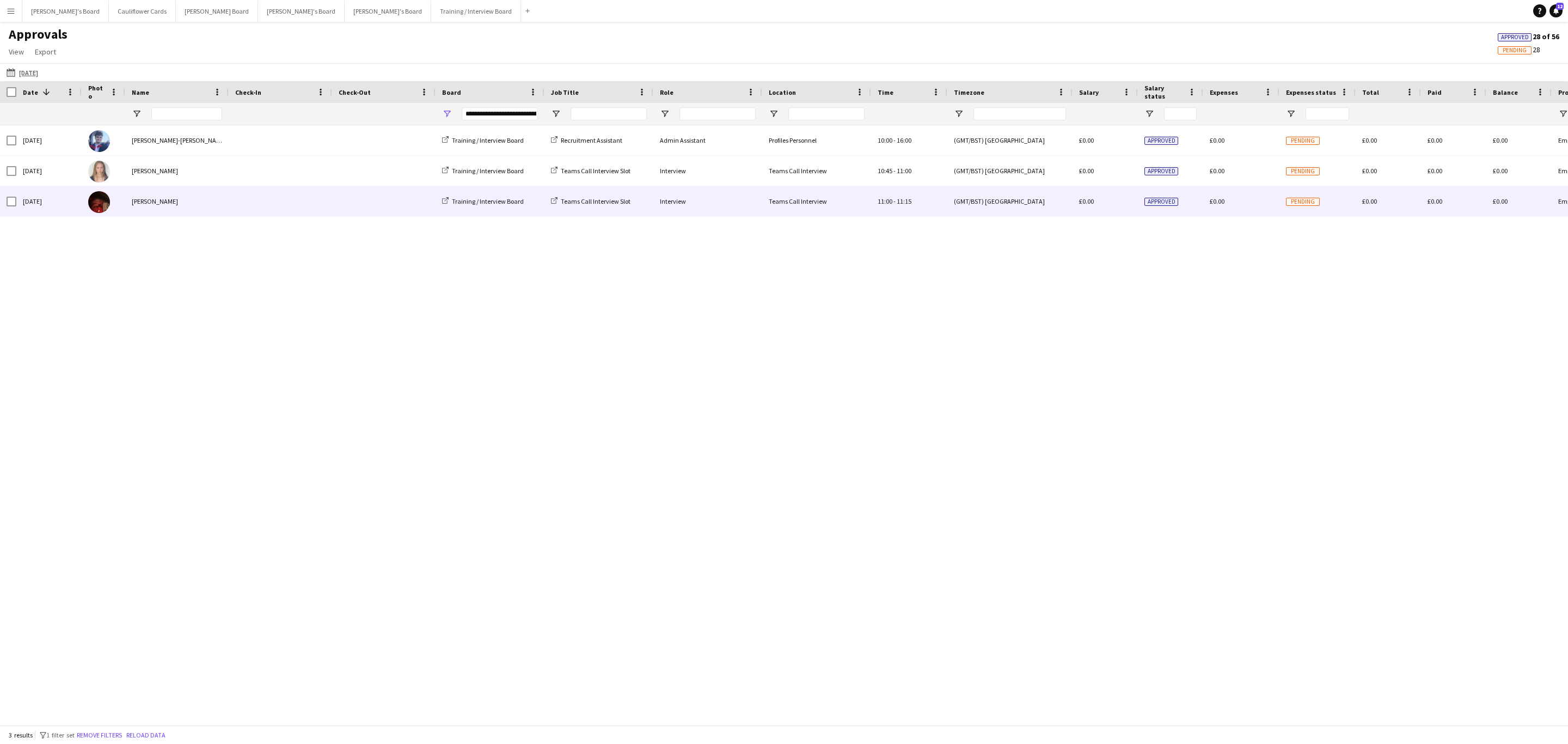
click at [205, 203] on div "[PERSON_NAME]" at bounding box center [176, 201] width 103 height 30
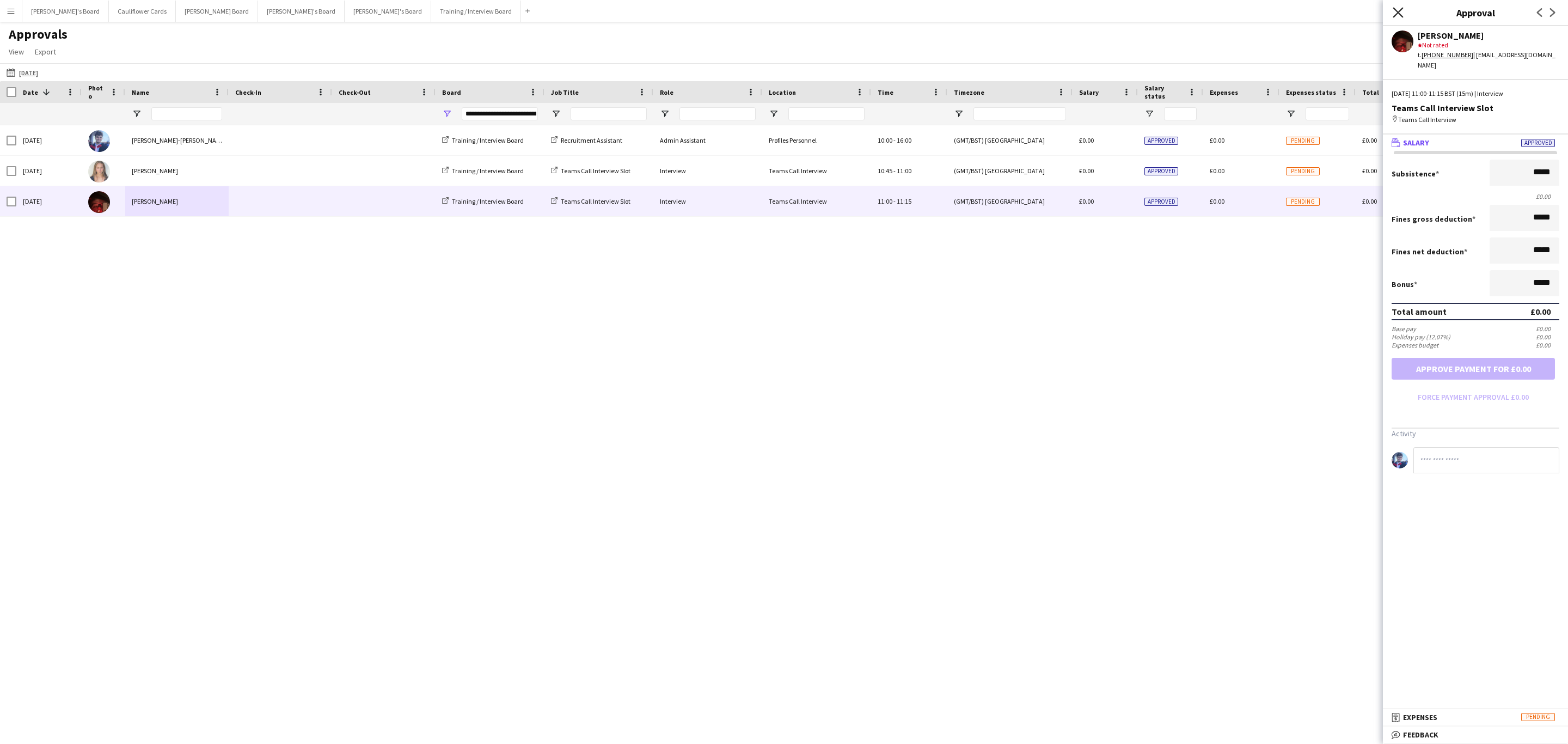
click at [1400, 12] on icon "Close pop-in" at bounding box center [1397, 12] width 11 height 11
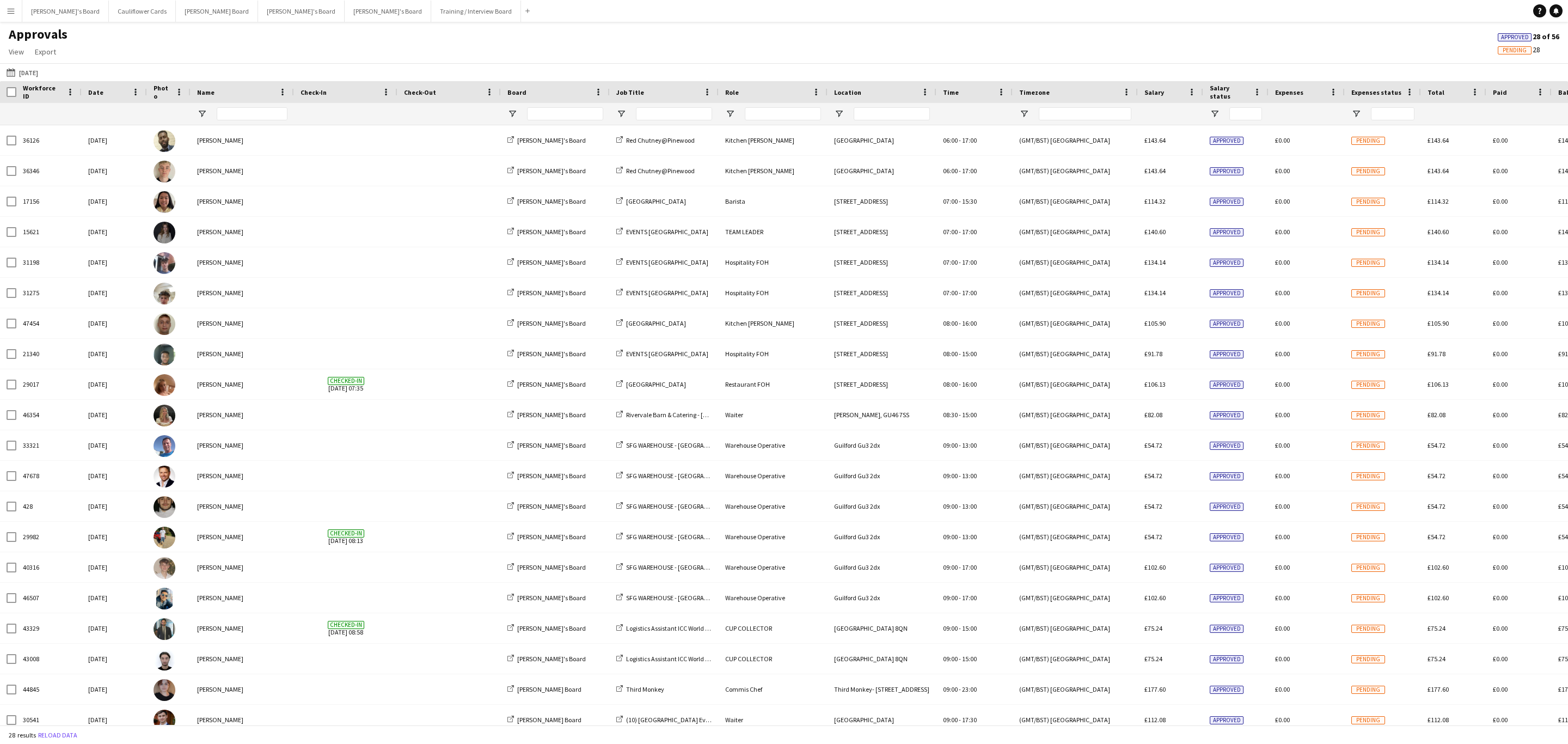
type input "**********"
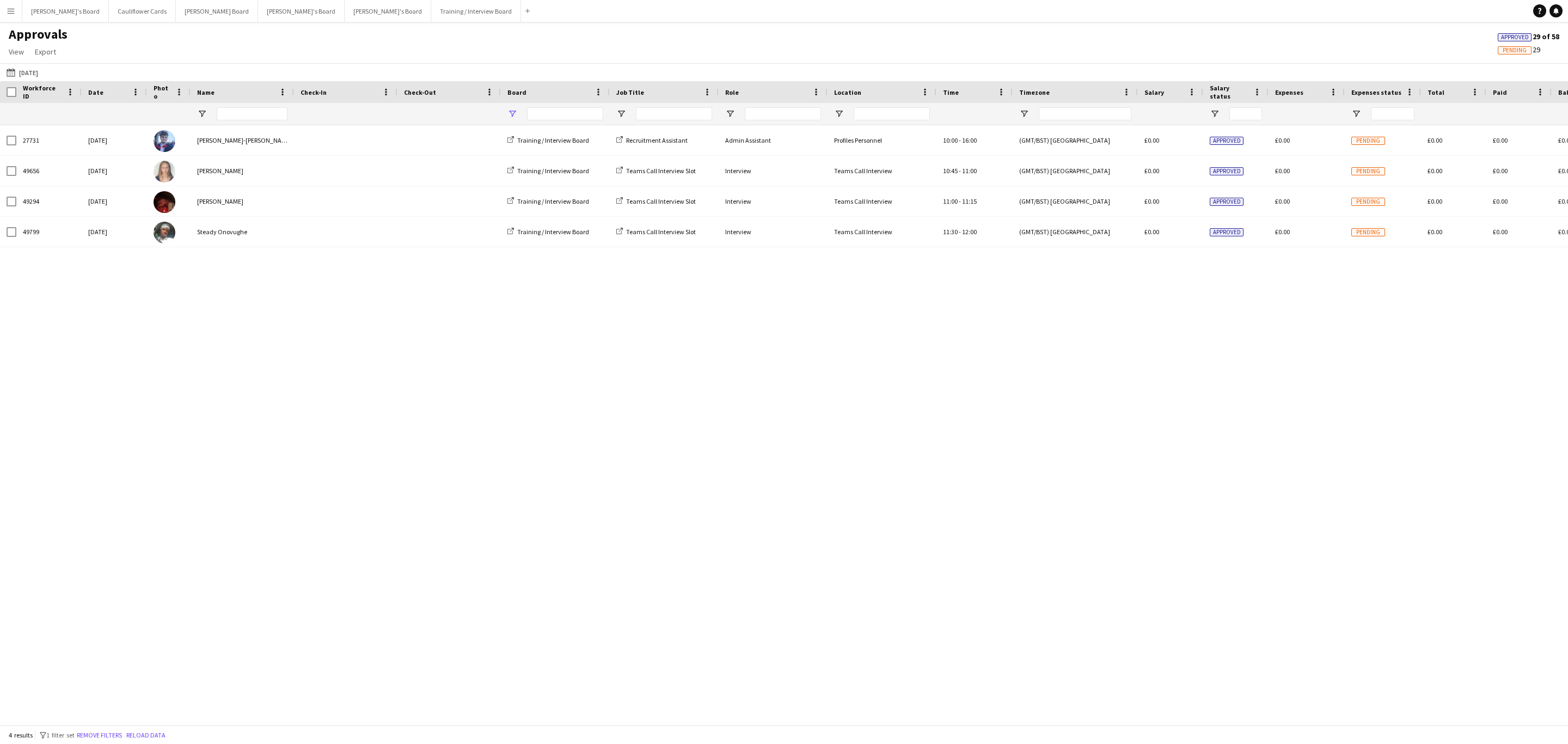
type input "**********"
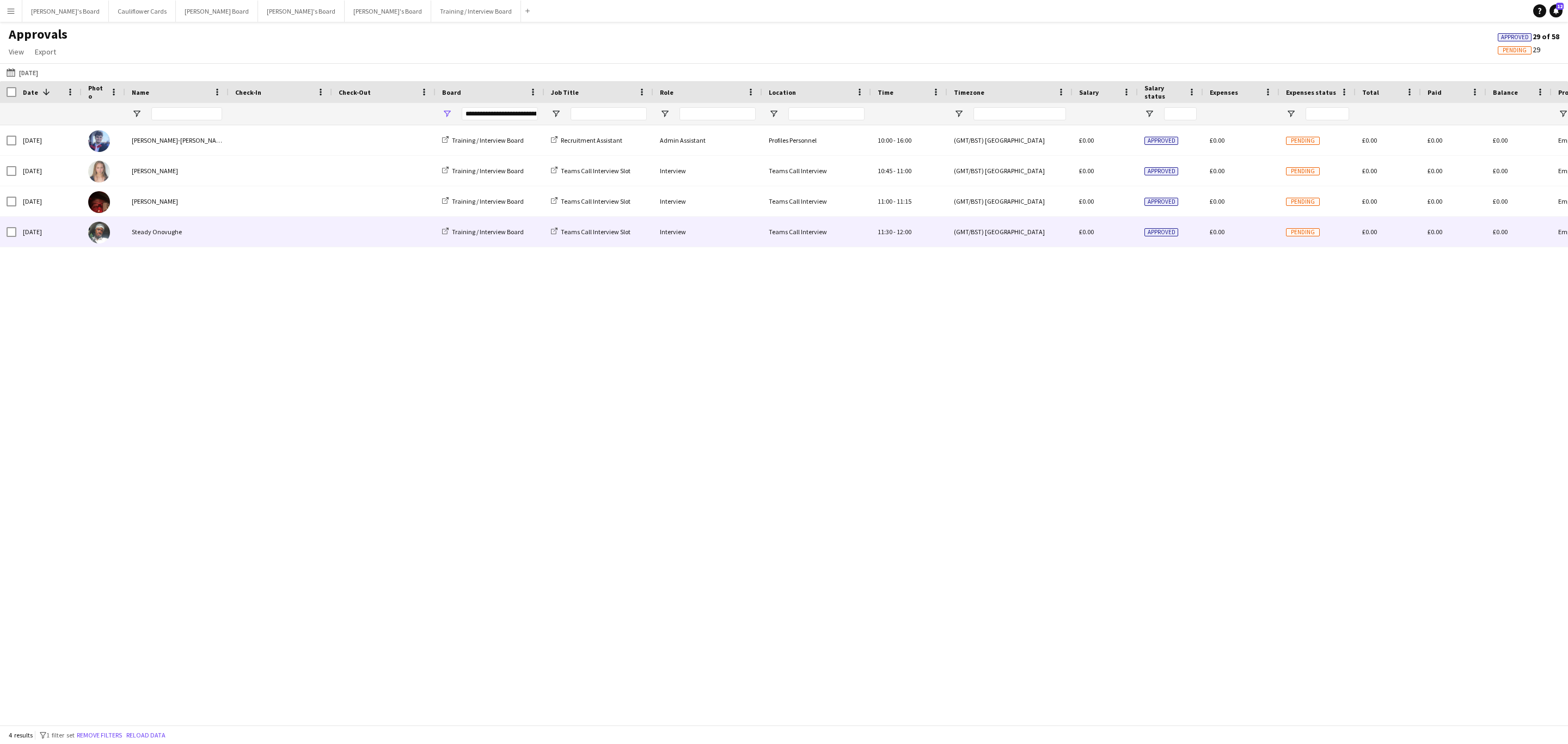
click at [295, 230] on span at bounding box center [280, 231] width 91 height 30
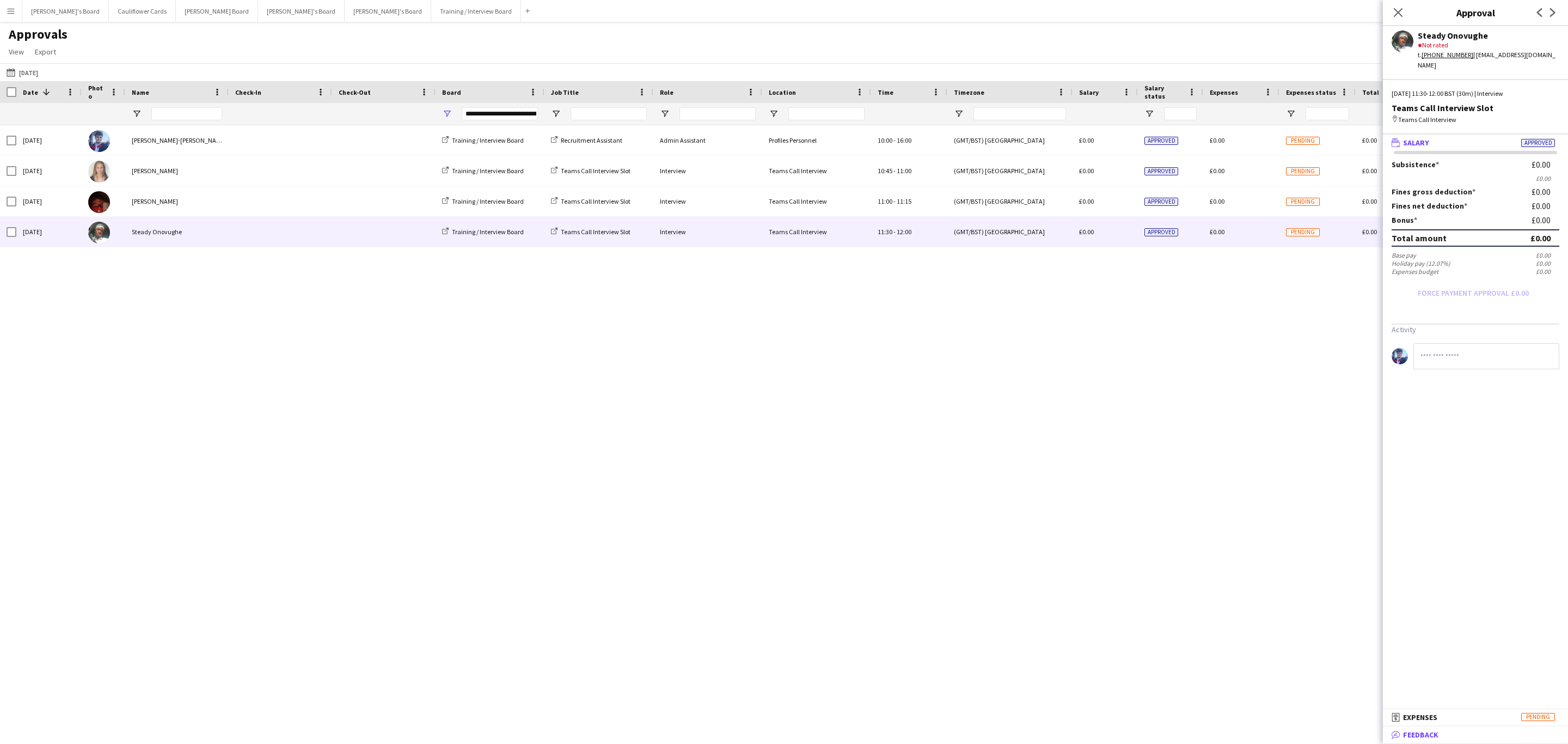
click at [1475, 739] on mat-panel-title "bubble-pencil Feedback" at bounding box center [1472, 734] width 180 height 10
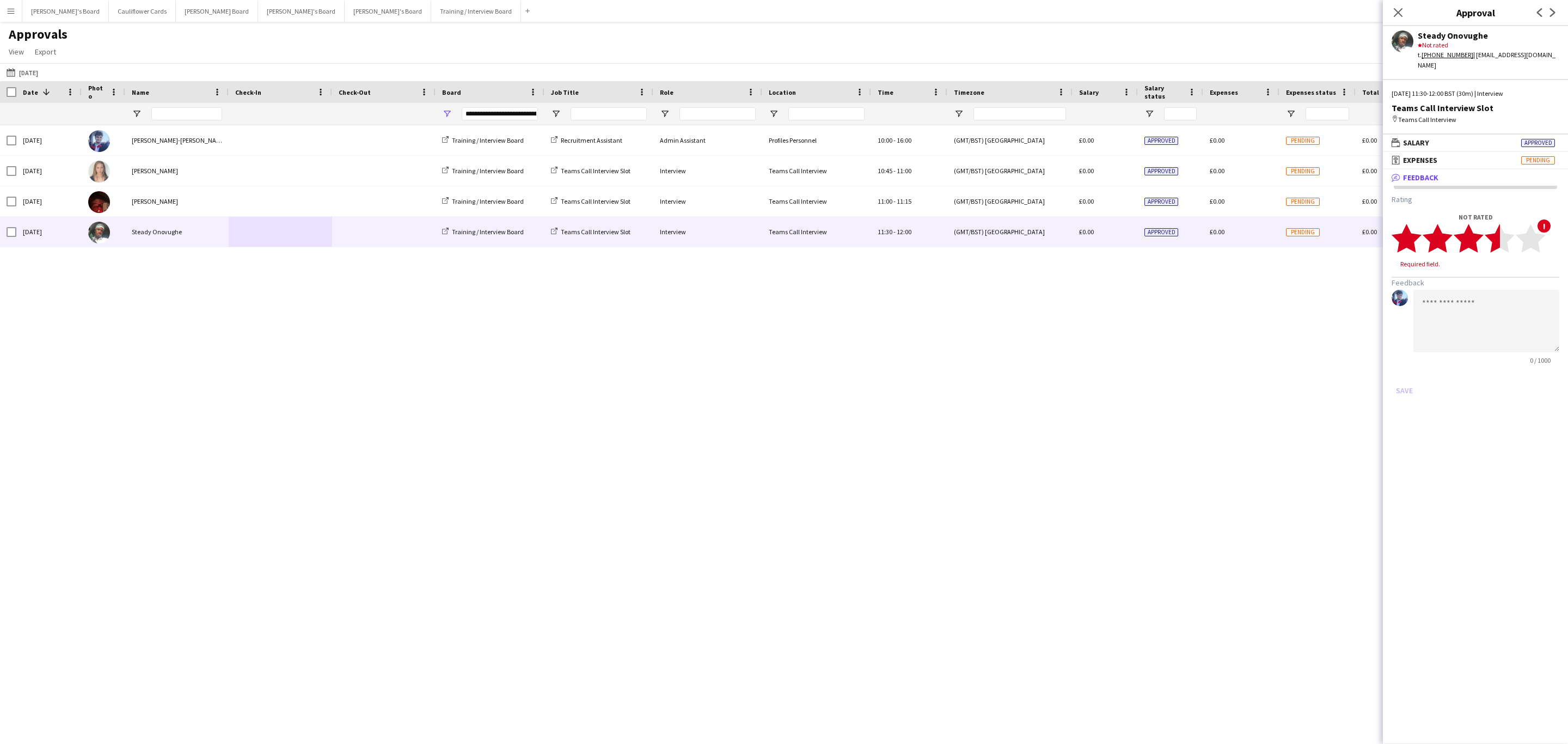
click at [1499, 244] on polygon at bounding box center [1500, 238] width 30 height 28
click at [1497, 287] on textarea at bounding box center [1487, 310] width 146 height 62
paste textarea "**********"
type textarea "**********"
click at [1414, 375] on button "Save" at bounding box center [1404, 380] width 25 height 18
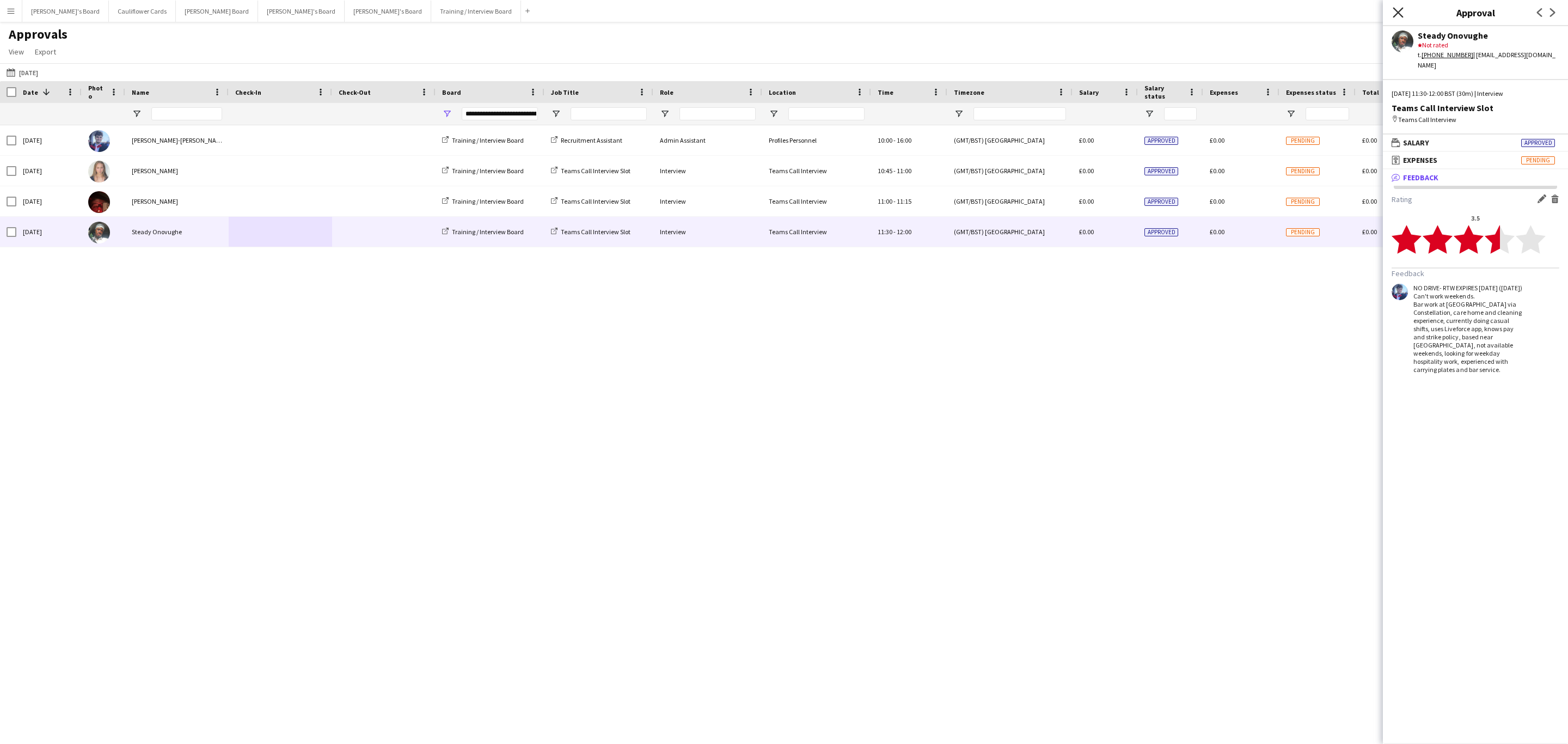
click at [1398, 10] on icon "Close pop-in" at bounding box center [1397, 12] width 11 height 11
